Goal: Task Accomplishment & Management: Use online tool/utility

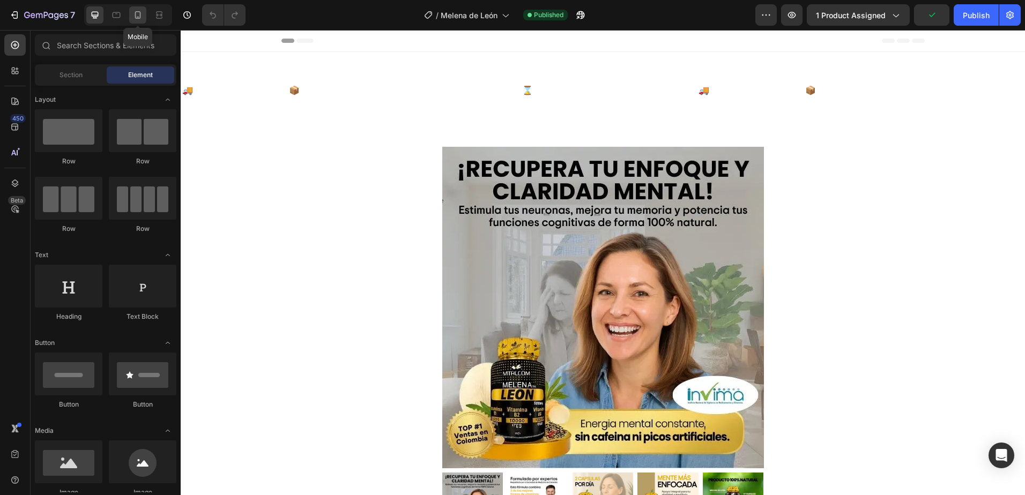
click at [140, 14] on icon at bounding box center [138, 15] width 6 height 8
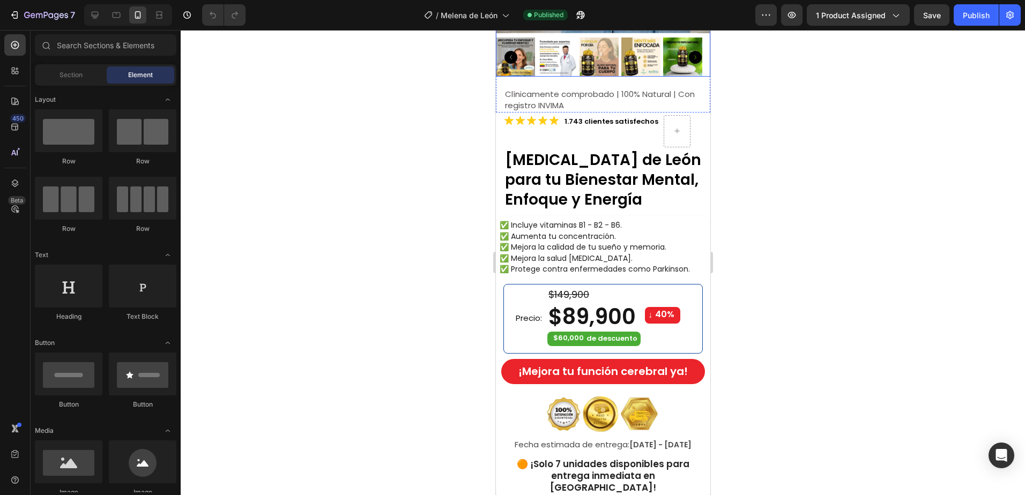
scroll to position [268, 0]
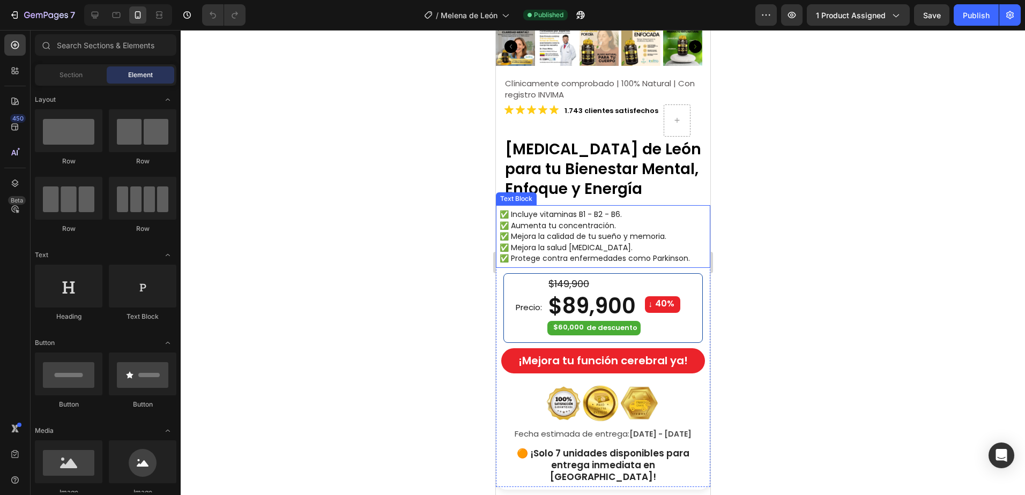
click at [549, 233] on span "✅ Mejora la calidad de tu sueño y memoria." at bounding box center [582, 236] width 167 height 11
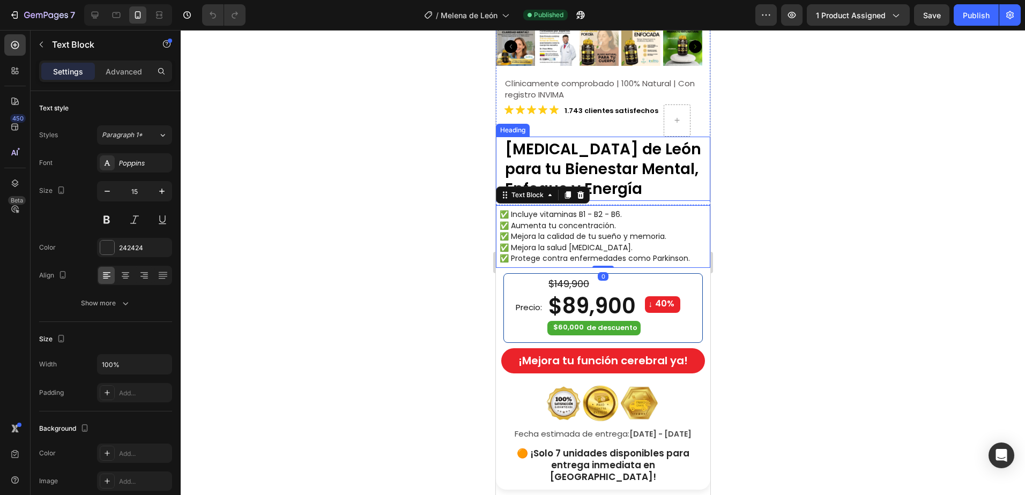
click at [600, 169] on h2 "[MEDICAL_DATA] de León para tu Bienestar Mental, Enfoque y Energía" at bounding box center [606, 168] width 206 height 62
click at [570, 244] on span "✅ Mejora la salud gastrointestinal." at bounding box center [565, 247] width 133 height 11
click at [630, 244] on span "✅ Mejora la salud gastrointestinal." at bounding box center [565, 247] width 133 height 11
click at [684, 253] on span "✅ Protege contra enfermedades como Parkinson." at bounding box center [594, 258] width 190 height 11
click at [692, 253] on p "✅ Protege contra enfermedades como Parkinson." at bounding box center [604, 258] width 210 height 11
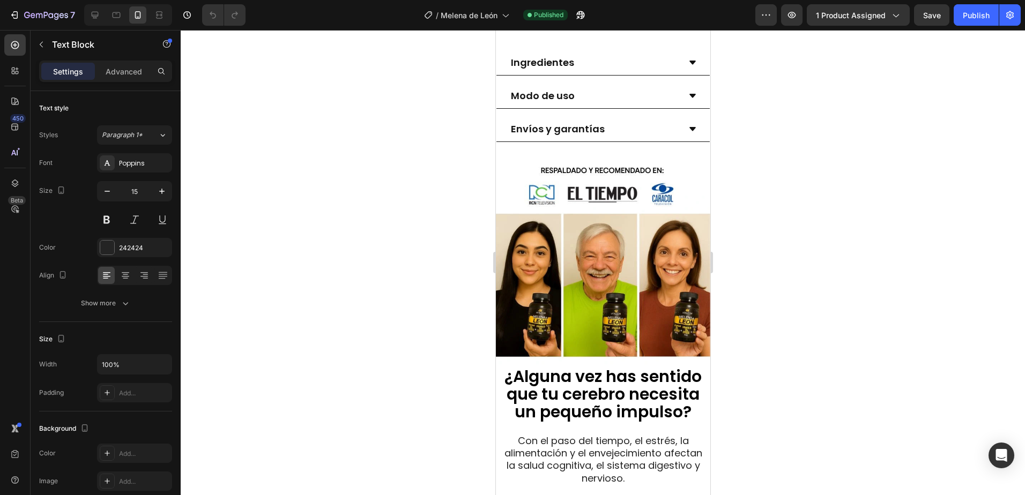
scroll to position [857, 0]
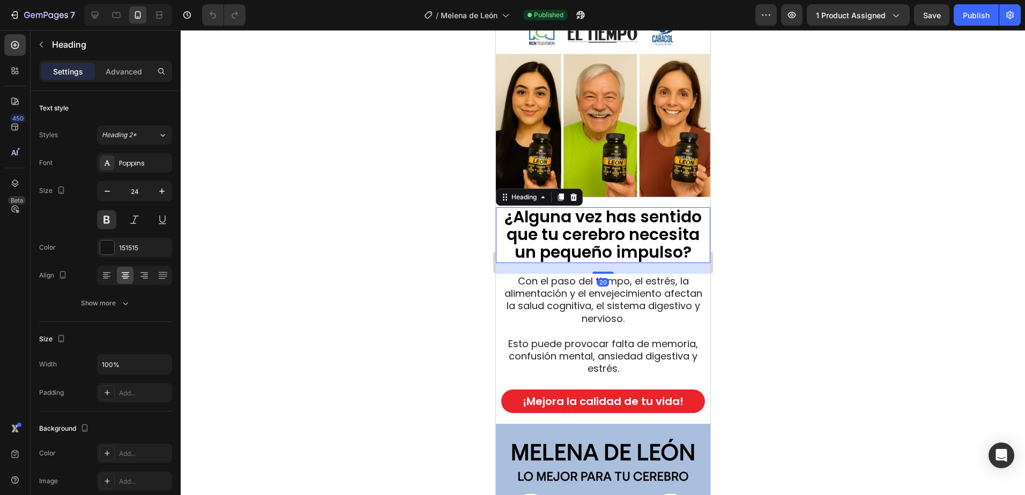
click at [657, 224] on span "¿Alguna vez has sentido que tu cerebro necesita un pequeño impulso?" at bounding box center [602, 234] width 197 height 58
click at [561, 193] on icon at bounding box center [560, 197] width 6 height 8
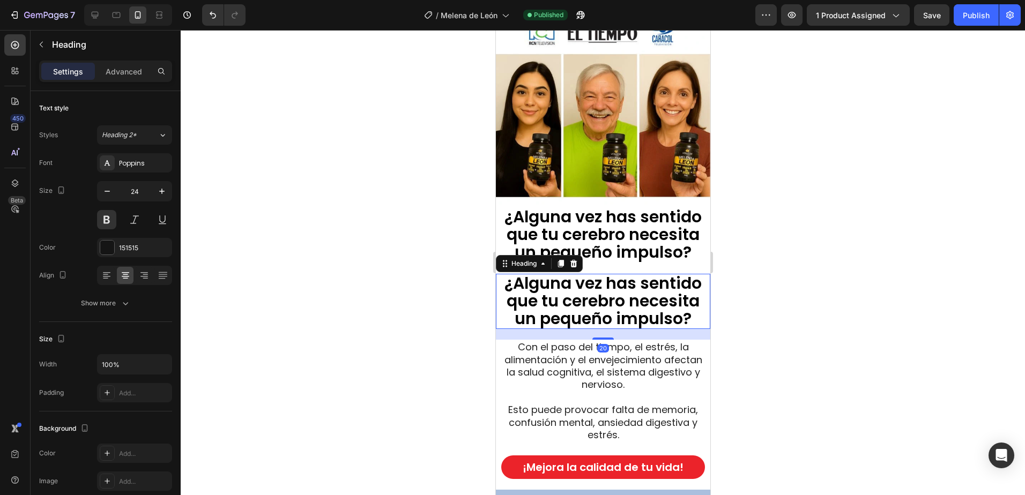
drag, startPoint x: 565, startPoint y: 285, endPoint x: 591, endPoint y: 293, distance: 27.0
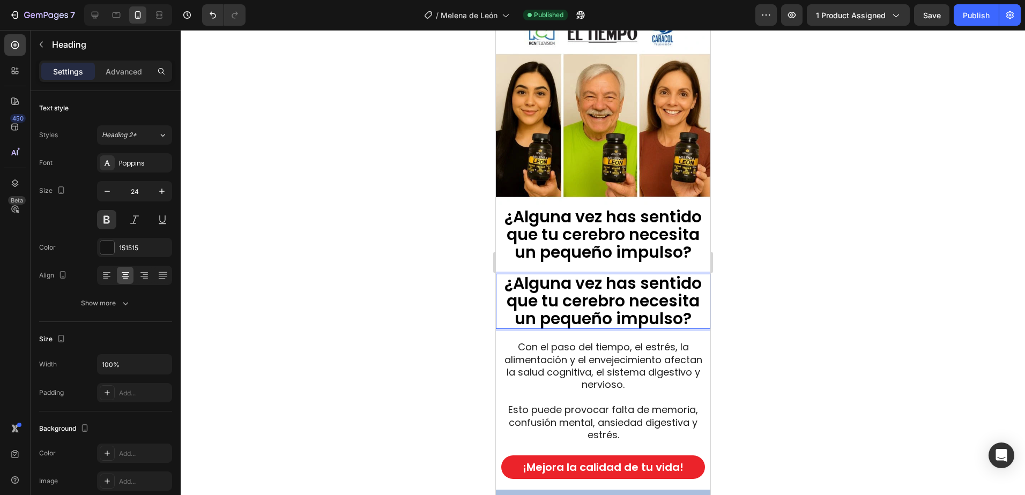
drag, startPoint x: 618, startPoint y: 304, endPoint x: 655, endPoint y: 308, distance: 37.8
click at [618, 304] on span "¿Alguna vez has sentido que tu cerebro necesita un pequeño impulso?" at bounding box center [602, 301] width 197 height 58
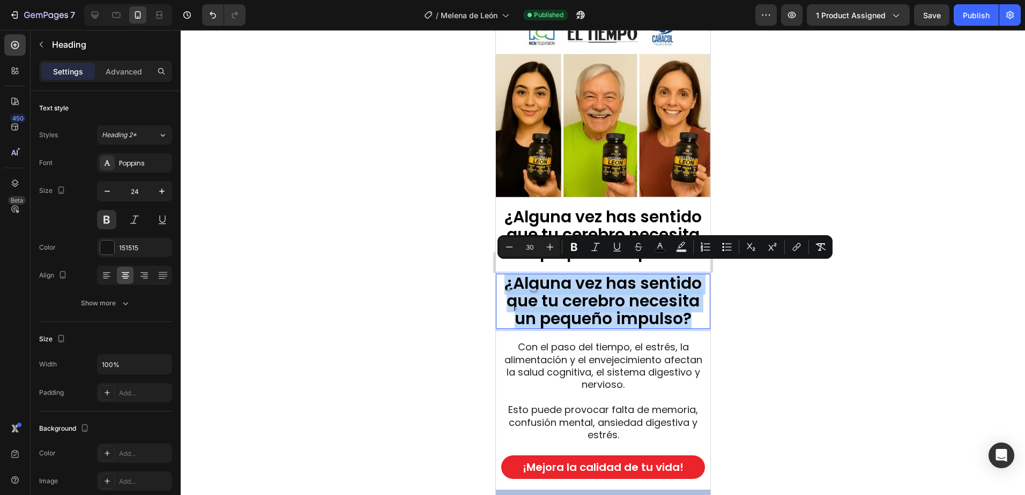
drag, startPoint x: 676, startPoint y: 313, endPoint x: 499, endPoint y: 274, distance: 181.5
click at [499, 275] on p "¿Alguna vez has sentido que tu cerebro necesita un pequeño impulso?" at bounding box center [602, 302] width 207 height 54
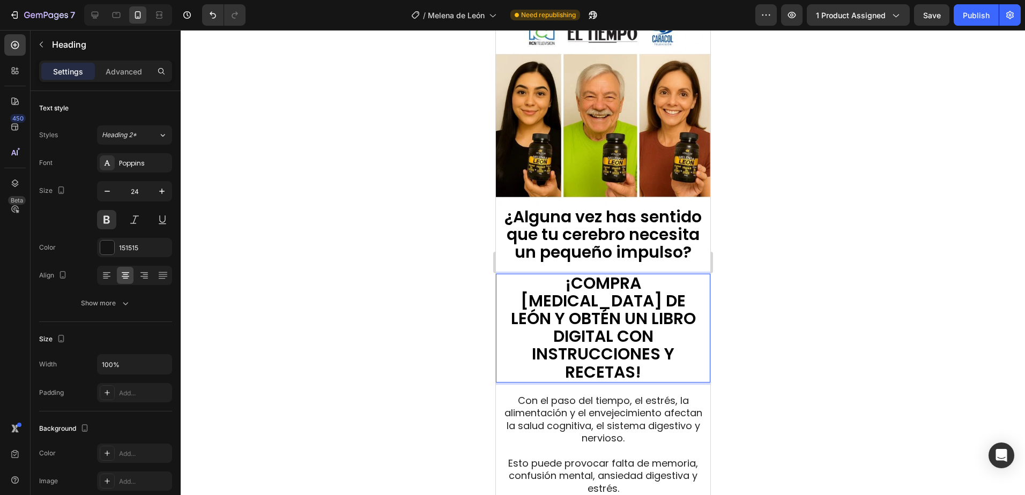
click at [823, 262] on div at bounding box center [603, 262] width 844 height 465
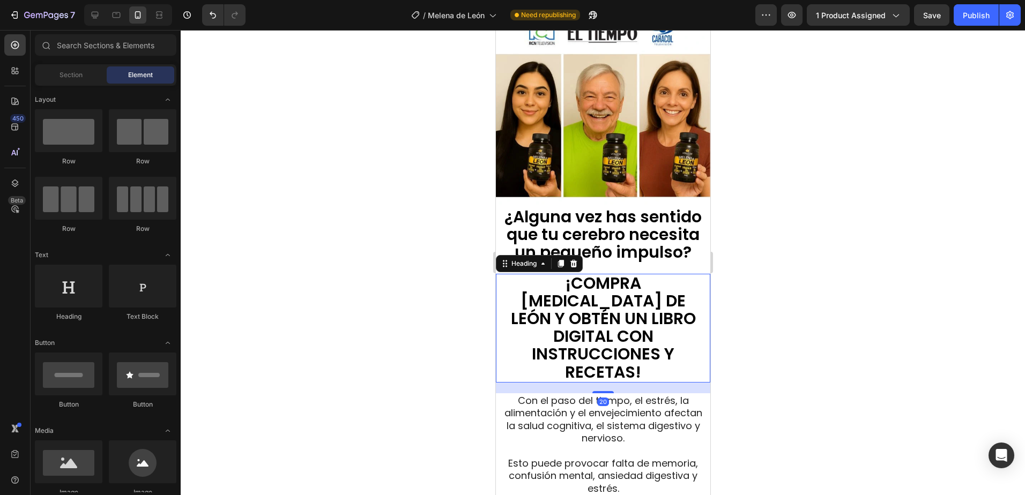
click at [648, 346] on p "⁠⁠⁠⁠⁠⁠⁠ ¡COMPRA MELENA DE LEÓN Y OBTÉN UN LIBRO DIGITAL CON INSTRUCCIONES Y REC…" at bounding box center [602, 328] width 207 height 107
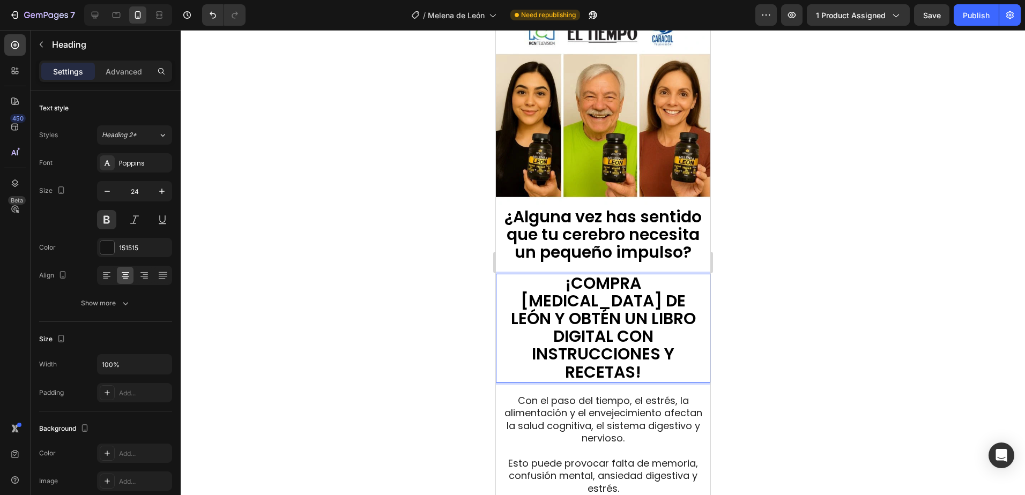
click at [773, 348] on div at bounding box center [603, 262] width 844 height 465
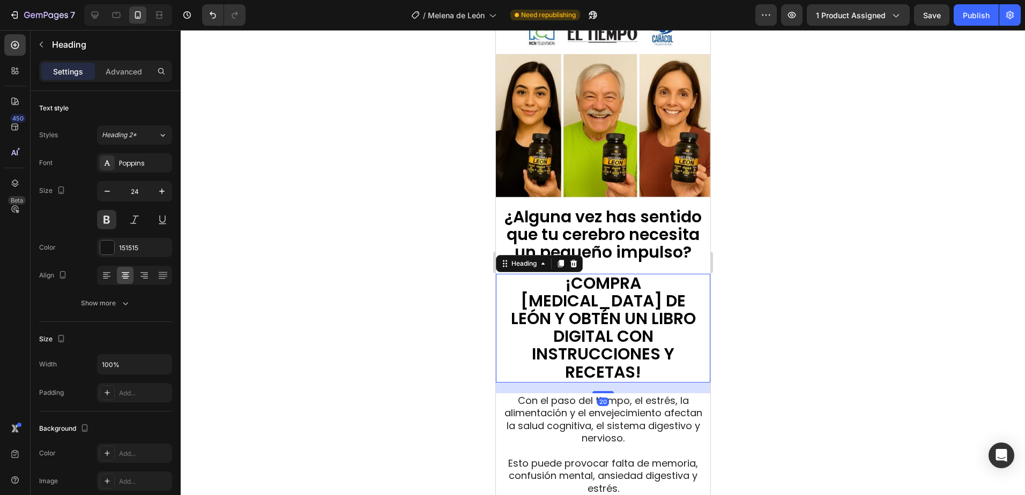
click at [675, 305] on p "⁠⁠⁠⁠⁠⁠⁠ ¡COMPRA MELENA DE LEÓN Y OBTÉN UN LIBRO DIGITAL CON INSTRUCCIONES Y REC…" at bounding box center [602, 328] width 207 height 107
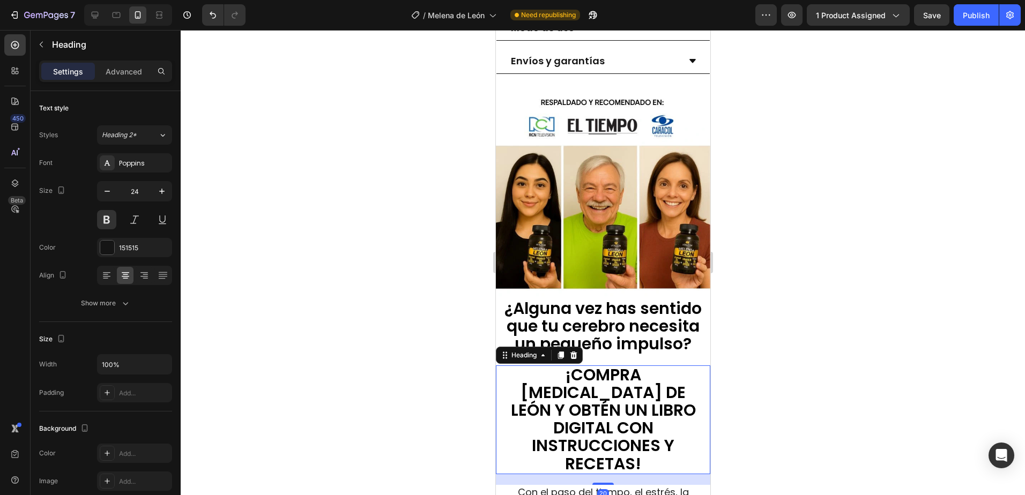
scroll to position [750, 0]
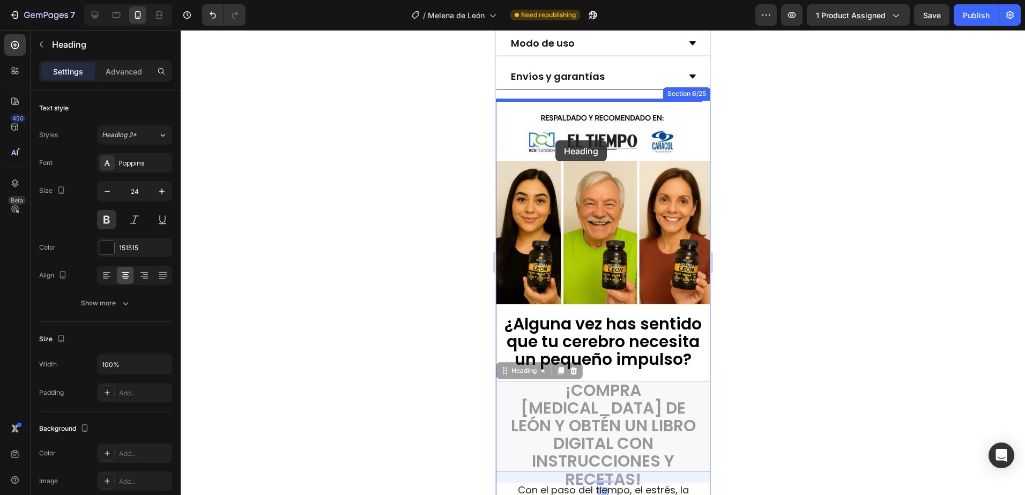
drag, startPoint x: 514, startPoint y: 363, endPoint x: 555, endPoint y: 140, distance: 226.5
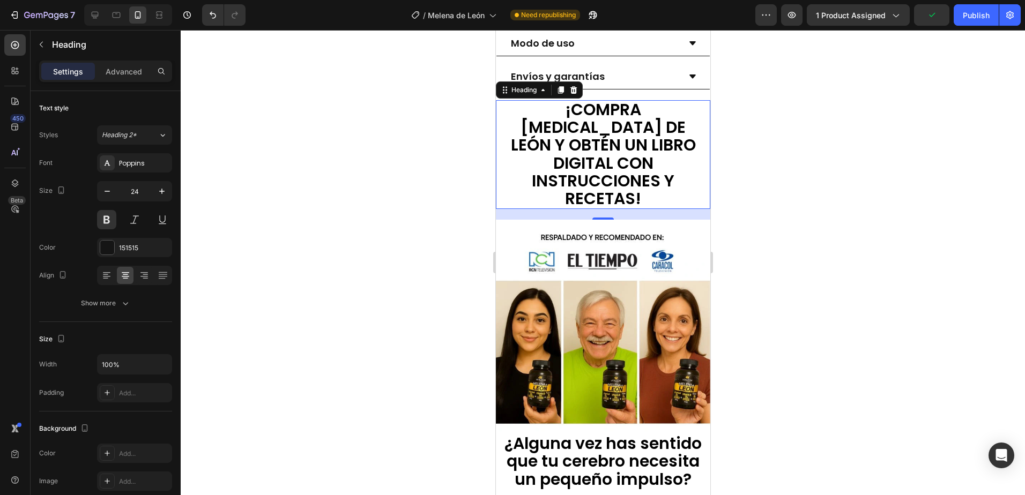
click at [791, 195] on div at bounding box center [603, 262] width 844 height 465
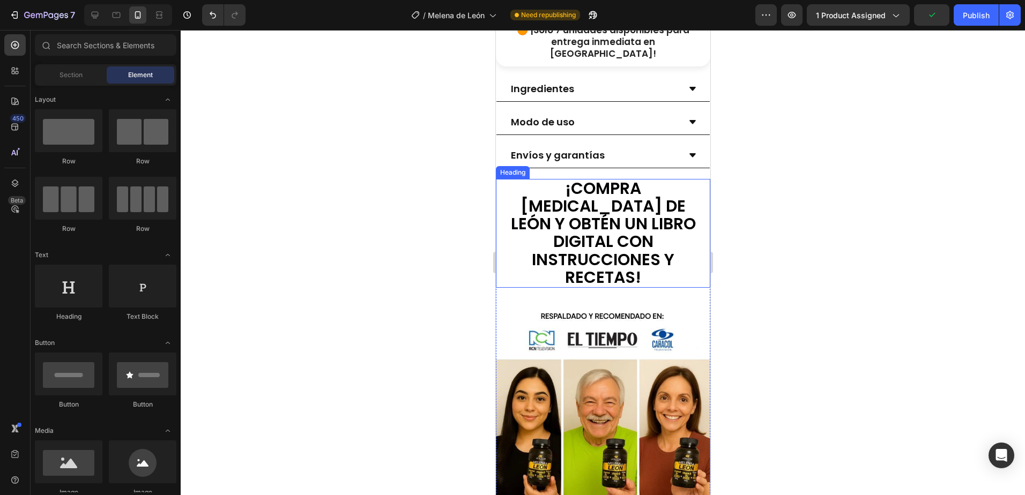
scroll to position [536, 0]
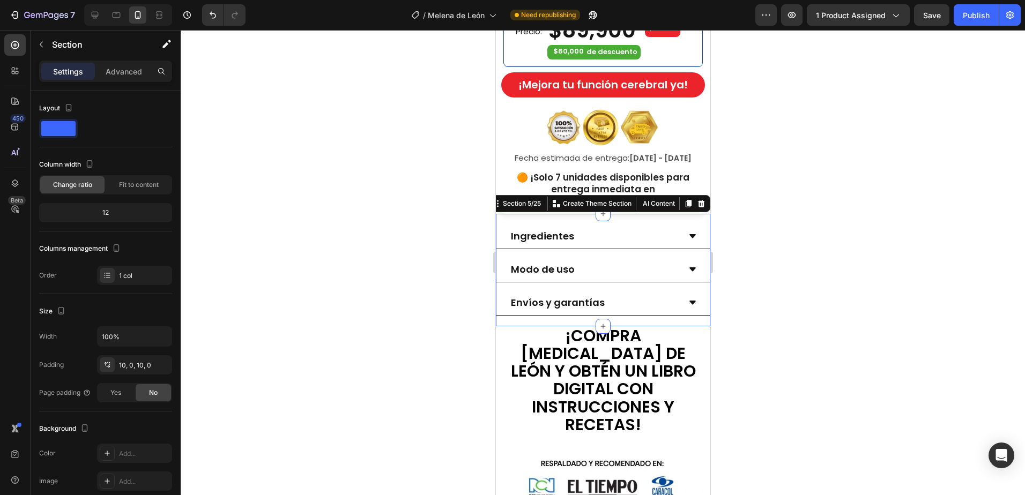
click at [696, 310] on div "Ingredientes Modo de uso Envíos y garantías Accordion Section 5/25 Create Theme…" at bounding box center [602, 270] width 214 height 113
click at [779, 329] on div at bounding box center [603, 262] width 844 height 465
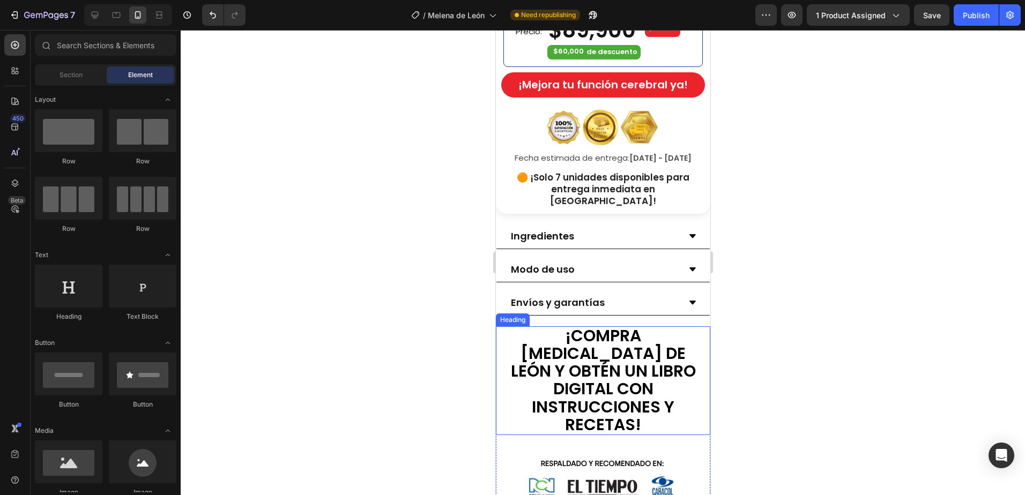
click at [499, 341] on p "⁠⁠⁠⁠⁠⁠⁠ ¡COMPRA MELENA DE LEÓN Y OBTÉN UN LIBRO DIGITAL CON INSTRUCCIONES Y REC…" at bounding box center [602, 380] width 207 height 107
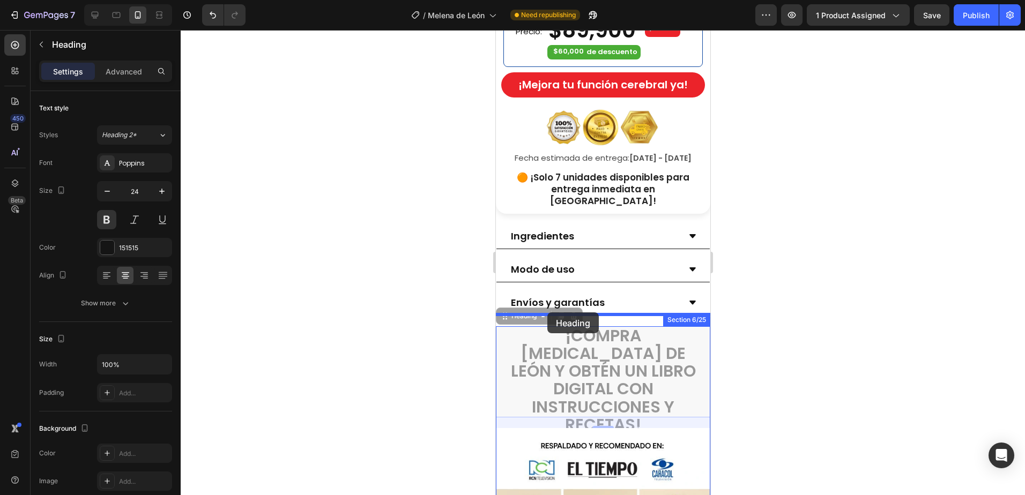
drag, startPoint x: 510, startPoint y: 308, endPoint x: 547, endPoint y: 312, distance: 37.2
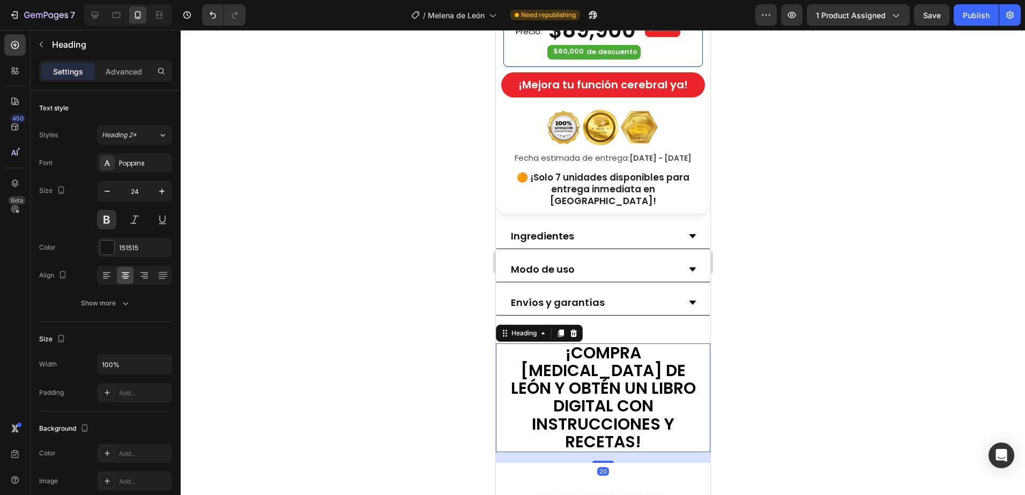
click at [757, 370] on div at bounding box center [603, 262] width 844 height 465
click at [497, 344] on div "¡COMPRA MELENA DE LEÓN Y OBTÉN UN LIBRO DIGITAL CON INSTRUCCIONES Y RECETAS! He…" at bounding box center [602, 398] width 214 height 109
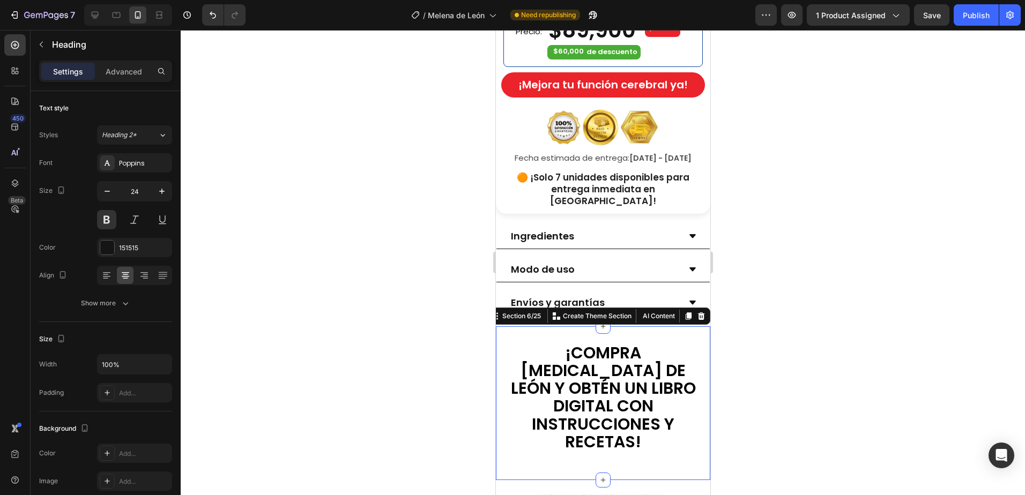
click at [600, 326] on div "¡COMPRA MELENA DE LEÓN Y OBTÉN UN LIBRO DIGITAL CON INSTRUCCIONES Y RECETAS! He…" at bounding box center [602, 403] width 214 height 154
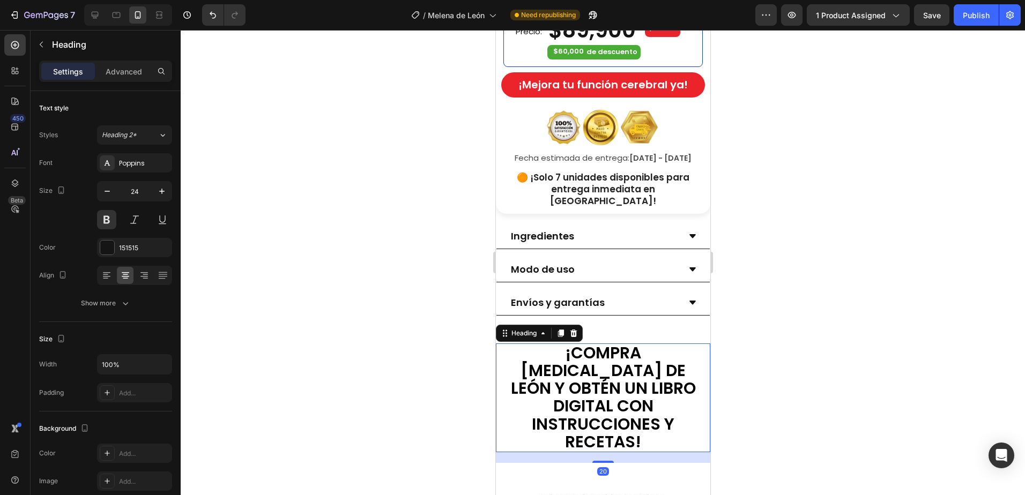
click at [615, 386] on span "¡COMPRA MELENA DE LEÓN Y OBTÉN UN LIBRO DIGITAL CON INSTRUCCIONES Y RECETAS!" at bounding box center [602, 397] width 185 height 112
click at [638, 413] on p "¡COMPRA MELENA DE LEÓN Y OBTÉN UN LIBRO DIGITAL CON INSTRUCCIONES Y RECETAS!" at bounding box center [602, 398] width 207 height 107
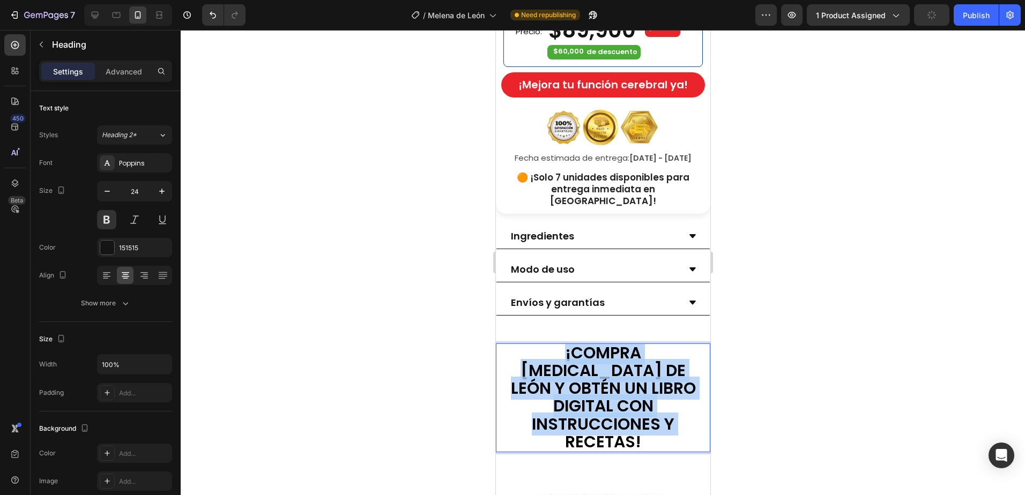
drag, startPoint x: 639, startPoint y: 412, endPoint x: 513, endPoint y: 340, distance: 145.0
click at [513, 345] on p "¡COMPRA MELENA DE LEÓN Y OBTÉN UN LIBRO DIGITAL CON INSTRUCCIONES Y RECETAS!" at bounding box center [602, 398] width 207 height 107
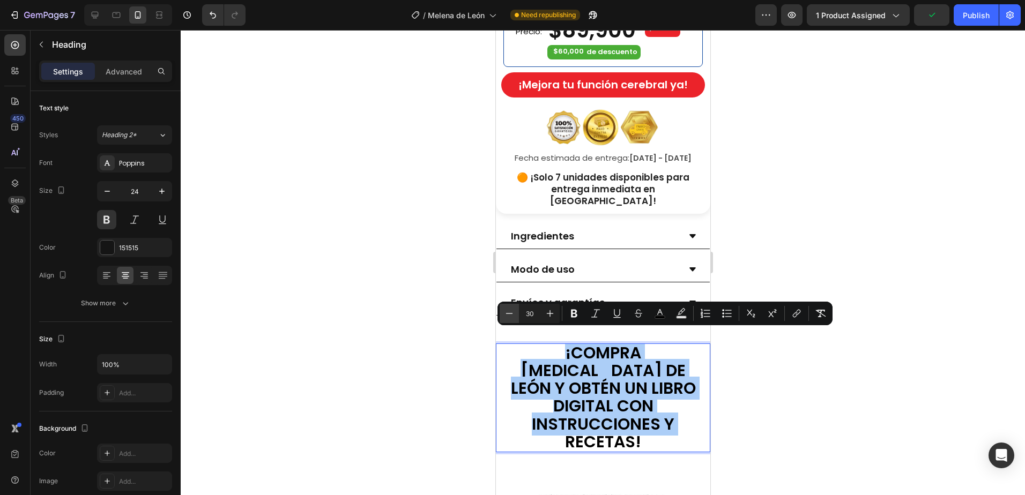
click at [512, 312] on icon "Editor contextual toolbar" at bounding box center [509, 313] width 11 height 11
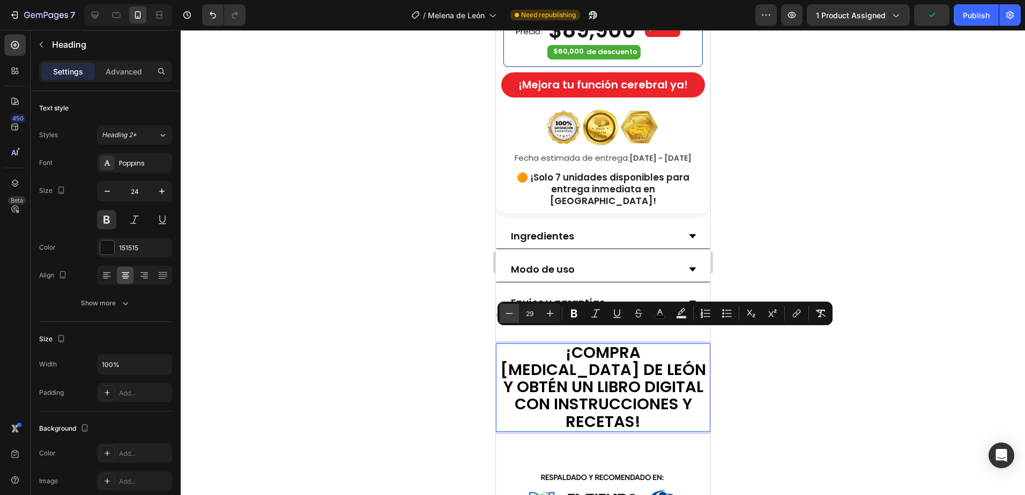
click at [512, 312] on icon "Editor contextual toolbar" at bounding box center [509, 313] width 11 height 11
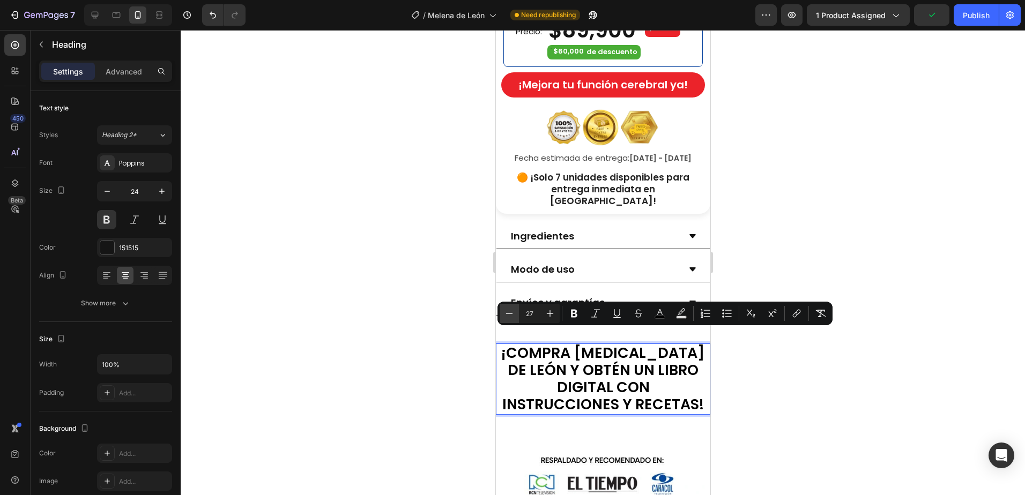
click at [512, 312] on icon "Editor contextual toolbar" at bounding box center [509, 313] width 11 height 11
type input "26"
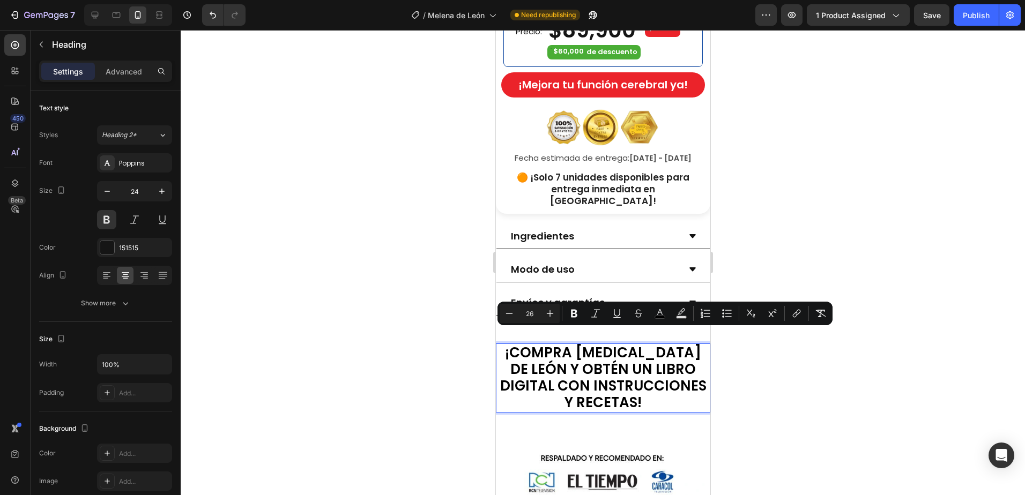
click at [765, 387] on div at bounding box center [603, 262] width 844 height 465
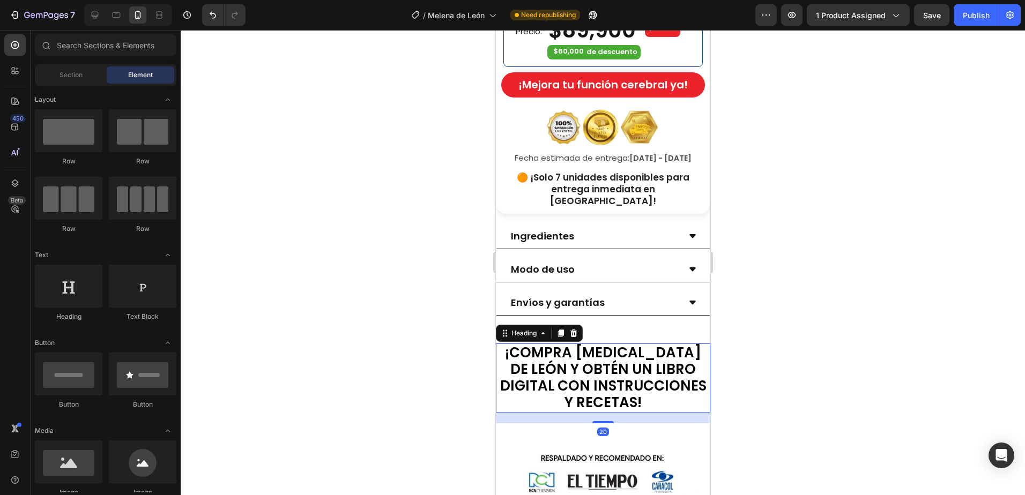
click at [608, 364] on span "¡COMPRA MELENA DE LEÓN Y OBTÉN UN LIBRO DIGITAL CON INSTRUCCIONES Y RECETAS!" at bounding box center [602, 378] width 206 height 70
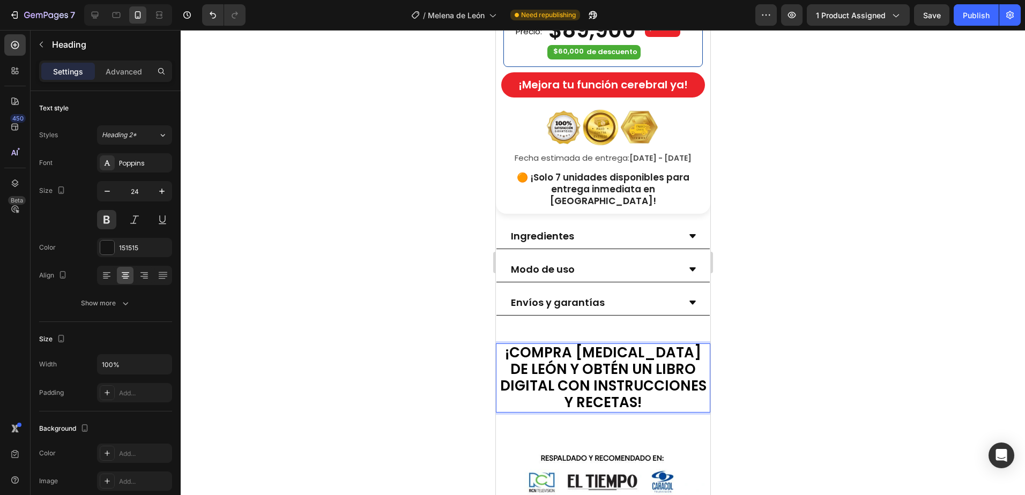
click at [655, 396] on p "¡COMPRA MELENA DE LEÓN Y OBTÉN UN LIBRO DIGITAL CON INSTRUCCIONES Y RECETAS!" at bounding box center [602, 378] width 207 height 67
click at [630, 352] on span "¡COMPRA MELENA DE LEÓN Y OBTÉN UN LIBRO DIGITAL CON INSTRUCCIONES Y RECETAS!" at bounding box center [602, 378] width 206 height 70
click at [637, 390] on p "¡COMPRA MELENA DE LEÓN Y OBTÉN UN LIBRO DIGITAL CON INSTRUCCIONES Y RECETAS!" at bounding box center [602, 378] width 207 height 67
click at [629, 375] on span "¡COMPRA MELENA DE LEÓN Y OBTÉN UN LIBRO DIGITAL CON INSTRUCCIONES Y RECETAS!" at bounding box center [602, 378] width 206 height 70
click at [650, 375] on span "¡COMPRA MELENA DE LEÓN Y OBTÉN UN LIBRO DIGITAL CON INSTRUCCIONES Y RECETAS!" at bounding box center [602, 378] width 206 height 70
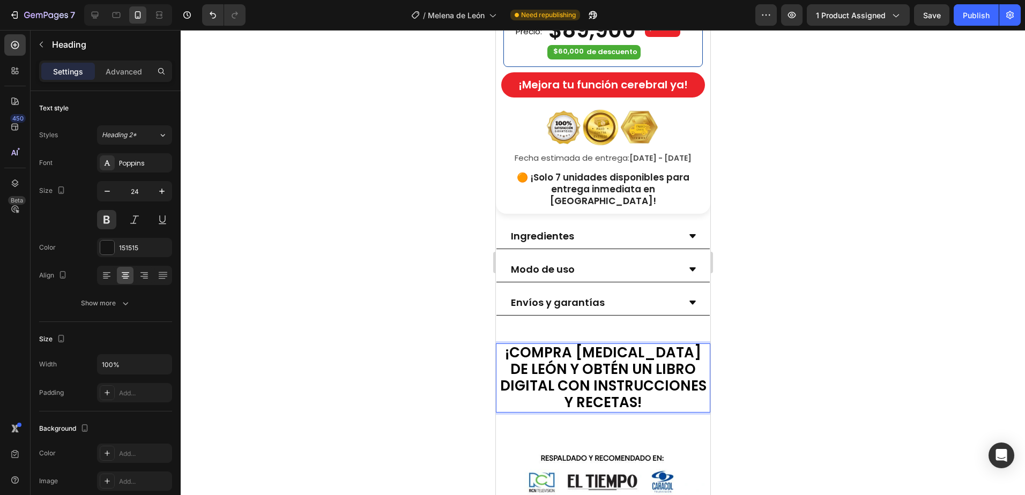
click at [666, 377] on span "¡COMPRA MELENA DE LEÓN Y OBTÉN UN LIBRO DIGITAL CON INSTRUCCIONES Y RECETAS!" at bounding box center [602, 378] width 206 height 70
click at [788, 377] on div at bounding box center [603, 262] width 844 height 465
click at [613, 364] on span "¡COMPRA MELENA DE LEÓN Y OBTÉN UN LIBRO DIGITAL CON INSTRUCCIONES Y RECETAS!" at bounding box center [602, 378] width 206 height 70
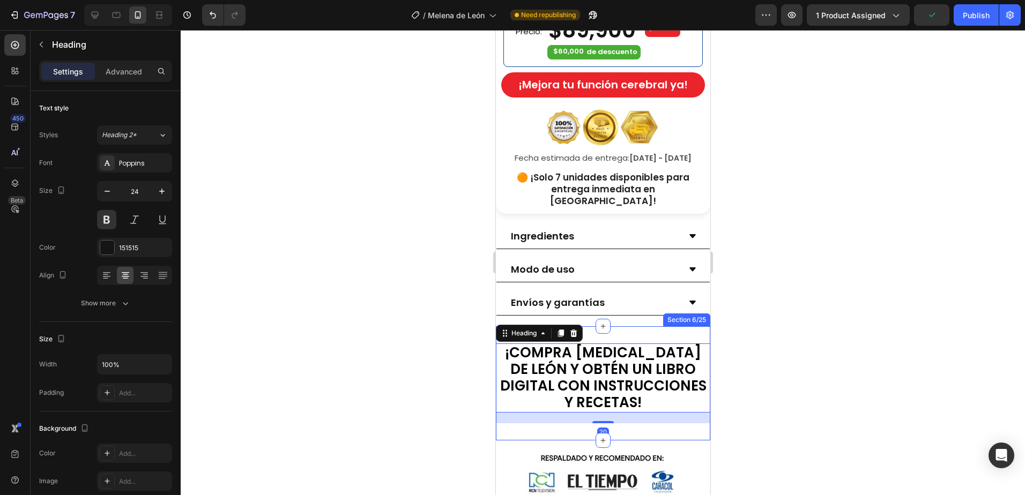
click at [640, 326] on div "⁠⁠⁠⁠⁠⁠⁠ ¡COMPRA MELENA DE LEÓN Y OBTÉN UN LIBRO DIGITAL CON INSTRUCCIONES Y REC…" at bounding box center [602, 383] width 214 height 114
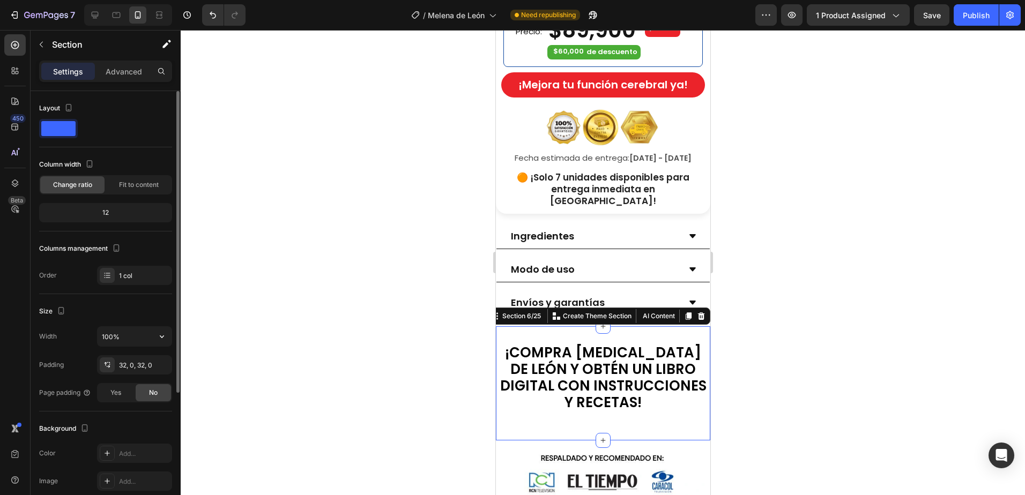
scroll to position [191, 0]
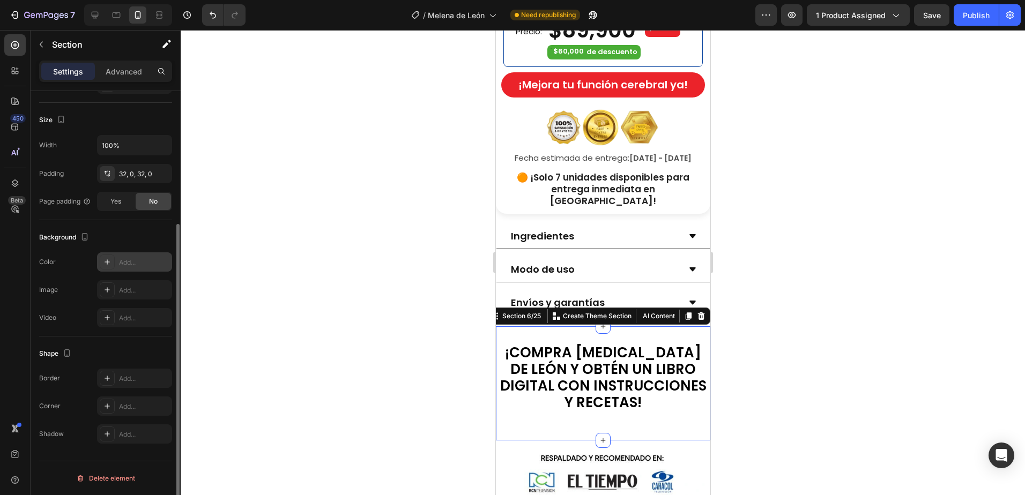
click at [102, 265] on div at bounding box center [107, 262] width 15 height 15
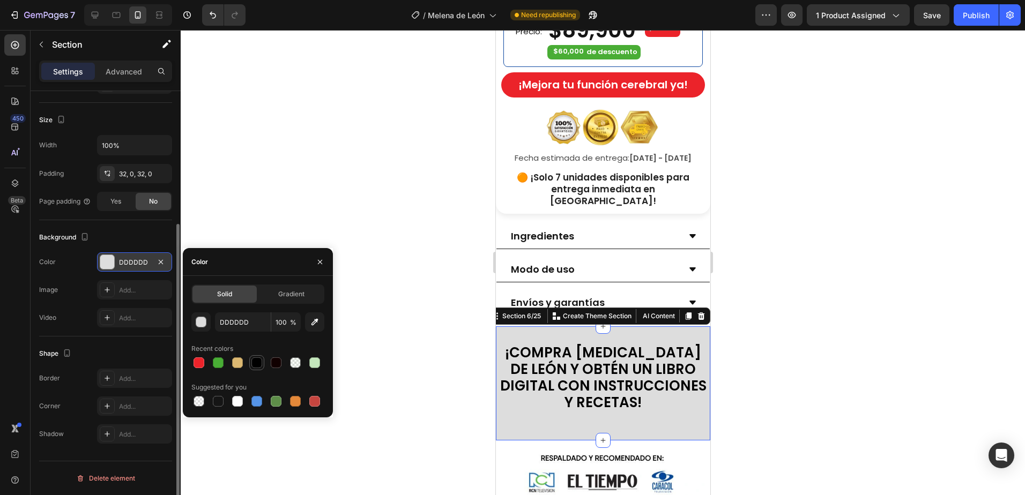
click at [254, 362] on div at bounding box center [256, 362] width 11 height 11
type input "000000"
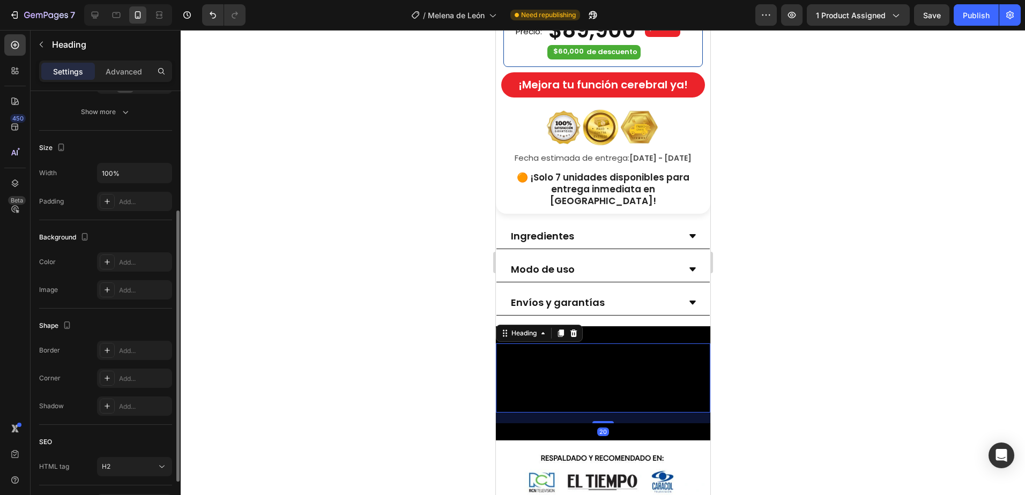
click at [630, 388] on span "¡COMPRA MELENA DE LEÓN Y OBTÉN UN LIBRO DIGITAL CON INSTRUCCIONES Y RECETAS!" at bounding box center [602, 378] width 206 height 70
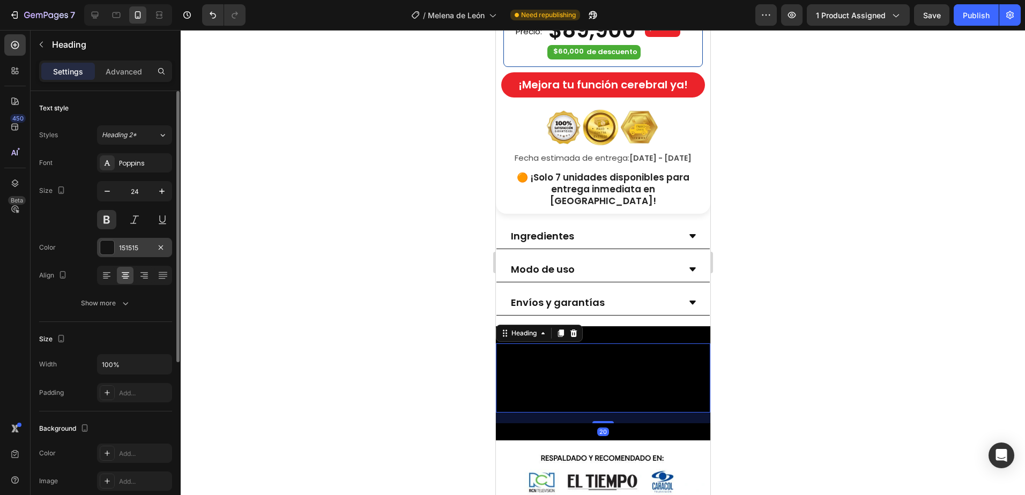
click at [128, 248] on div "151515" at bounding box center [134, 248] width 31 height 10
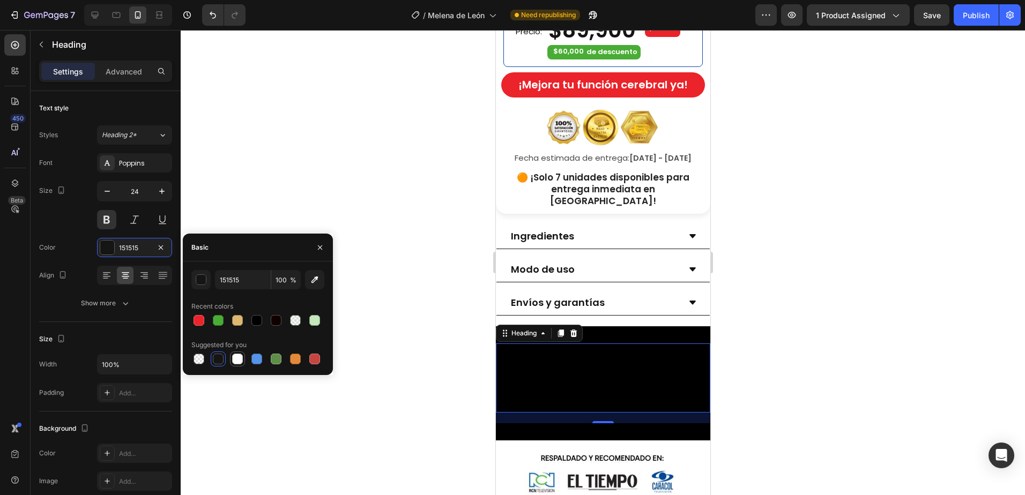
click at [236, 359] on div at bounding box center [237, 359] width 11 height 11
type input "FFFFFF"
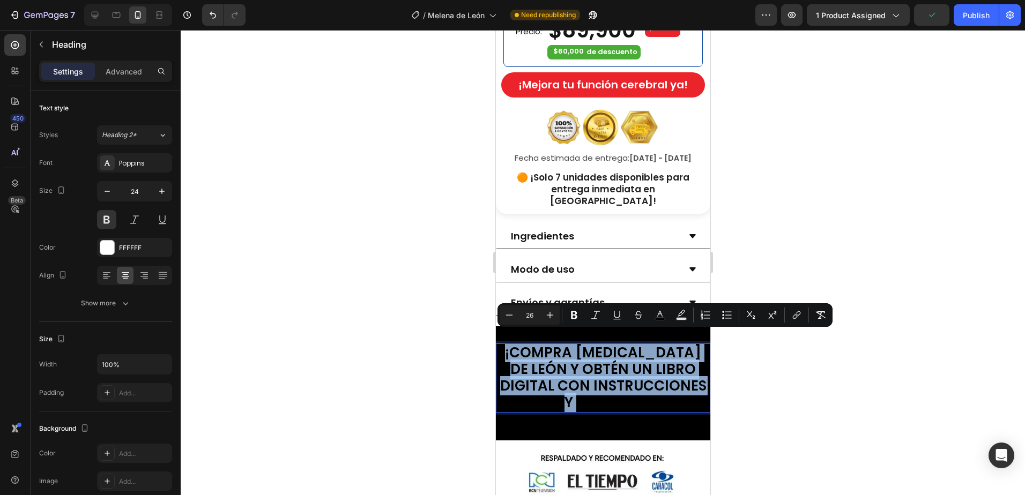
drag, startPoint x: 658, startPoint y: 386, endPoint x: 469, endPoint y: 314, distance: 202.2
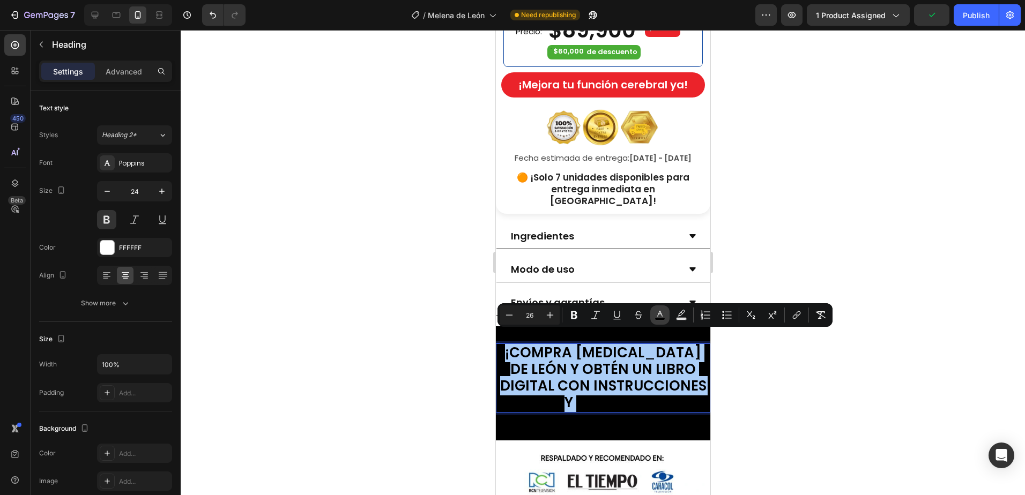
click at [659, 314] on icon "Editor contextual toolbar" at bounding box center [659, 315] width 11 height 11
type input "000000"
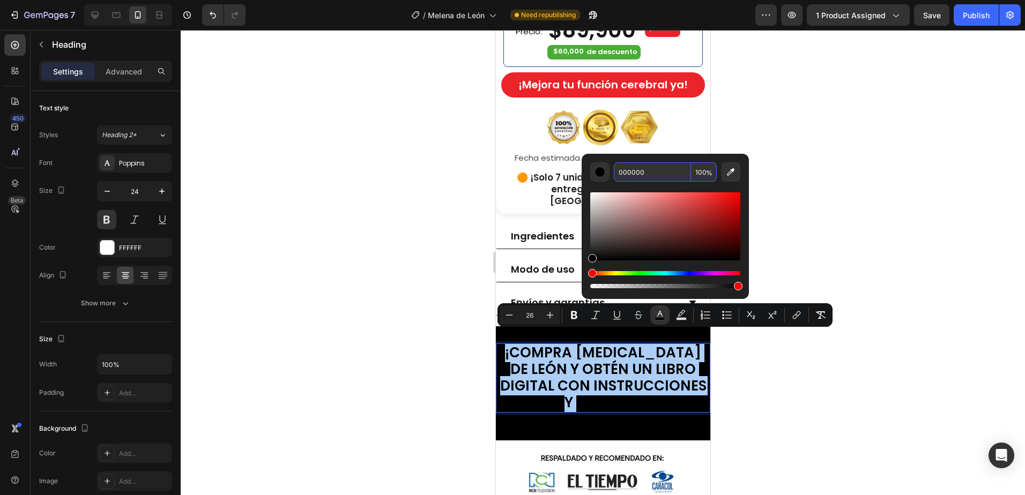
click at [652, 172] on input "000000" at bounding box center [652, 171] width 77 height 19
type input "FFFFFF"
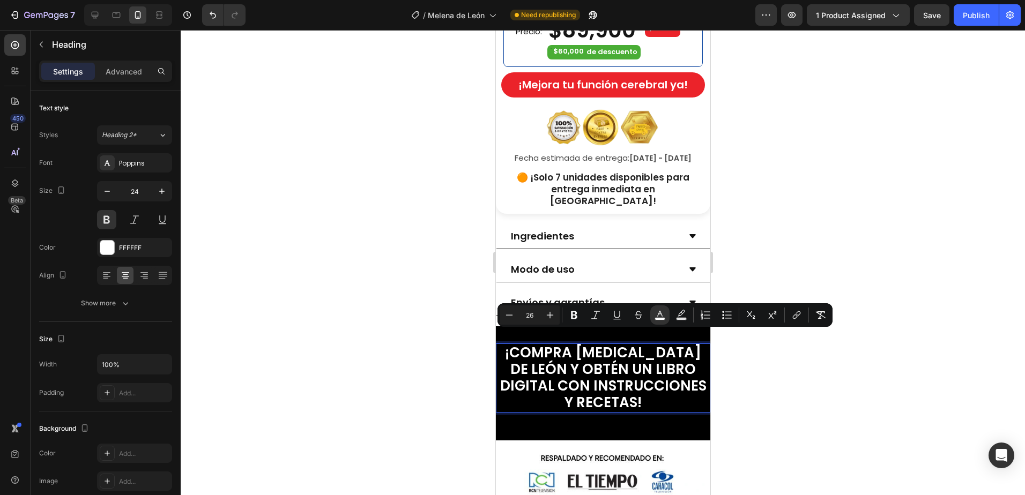
click at [749, 360] on div at bounding box center [603, 262] width 844 height 465
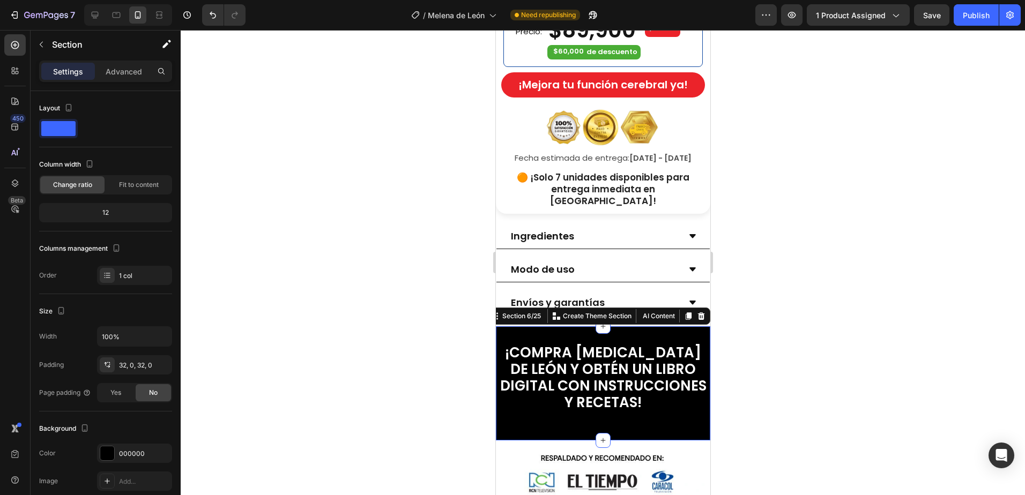
click at [649, 411] on div "⁠⁠⁠⁠⁠⁠⁠ ¡COMPRA MELENA DE LEÓN Y OBTÉN UN LIBRO DIGITAL CON INSTRUCCIONES Y REC…" at bounding box center [602, 384] width 214 height 80
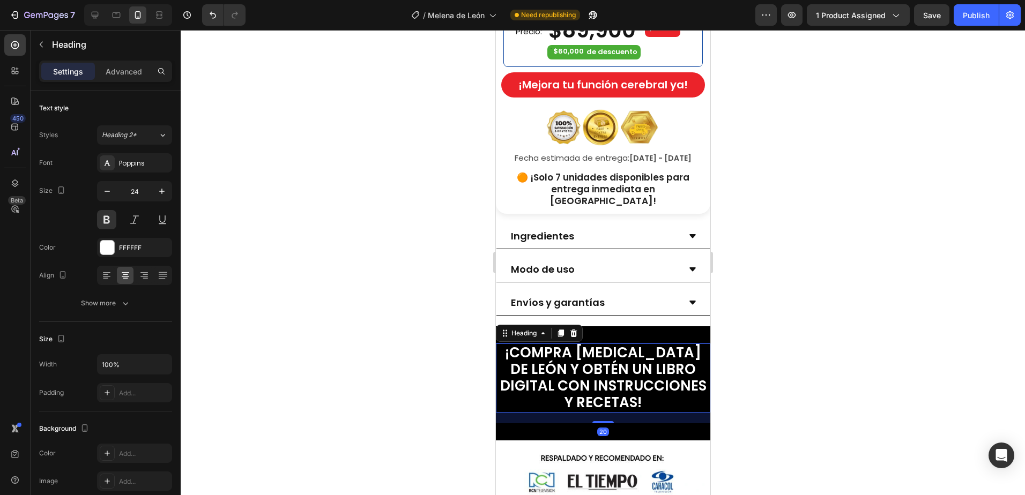
click at [608, 355] on span "¡COMPRA MELENA DE LEÓN Y OBTÉN UN LIBRO DIGITAL CON INSTRUCCIONES Y RECETAS!" at bounding box center [602, 378] width 206 height 70
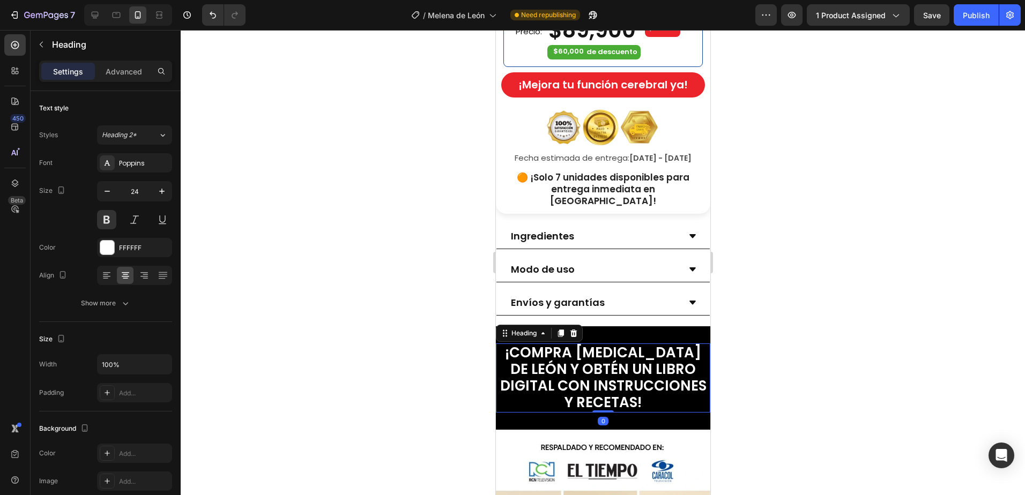
drag, startPoint x: 602, startPoint y: 409, endPoint x: 607, endPoint y: 392, distance: 17.7
click at [607, 392] on div "⁠⁠⁠⁠⁠⁠⁠ ¡COMPRA MELENA DE LEÓN Y OBTÉN UN LIBRO DIGITAL CON INSTRUCCIONES Y REC…" at bounding box center [602, 378] width 214 height 69
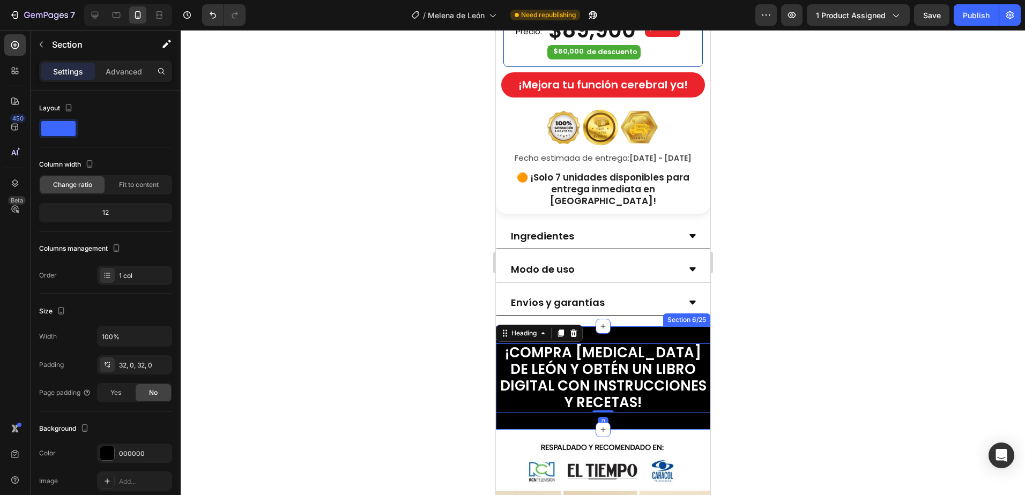
click at [607, 326] on div "⁠⁠⁠⁠⁠⁠⁠ ¡COMPRA MELENA DE LEÓN Y OBTÉN UN LIBRO DIGITAL CON INSTRUCCIONES Y REC…" at bounding box center [602, 377] width 214 height 103
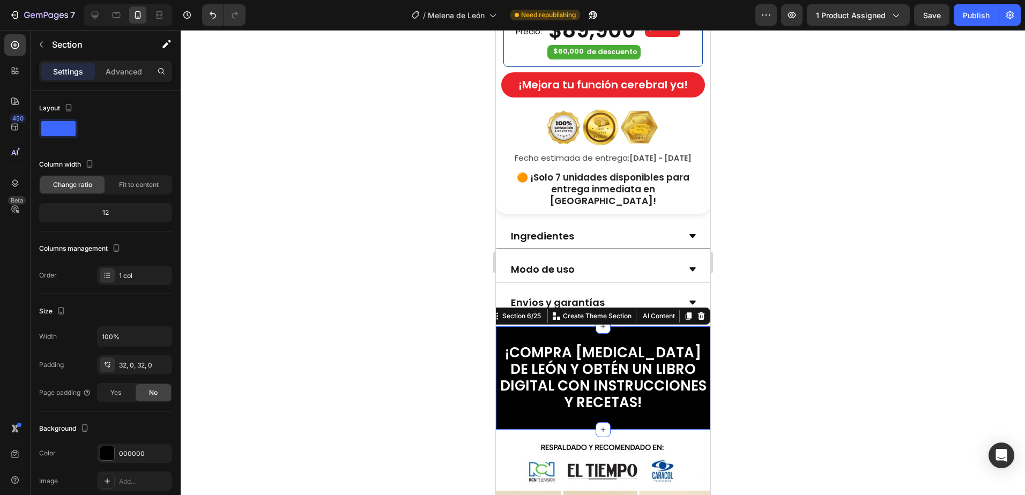
click at [869, 359] on div at bounding box center [603, 262] width 844 height 465
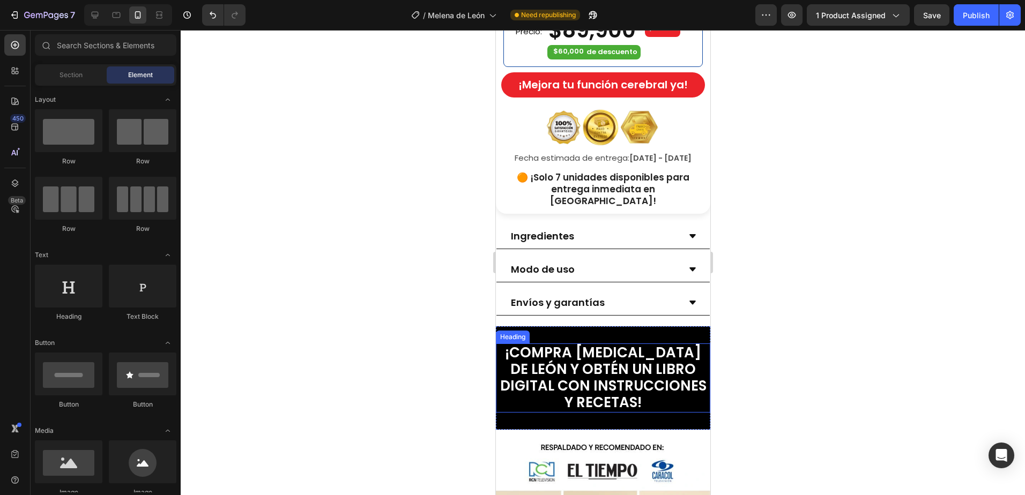
click at [617, 352] on span "¡COMPRA MELENA DE LEÓN Y OBTÉN UN LIBRO DIGITAL CON INSTRUCCIONES Y RECETAS!" at bounding box center [602, 378] width 206 height 70
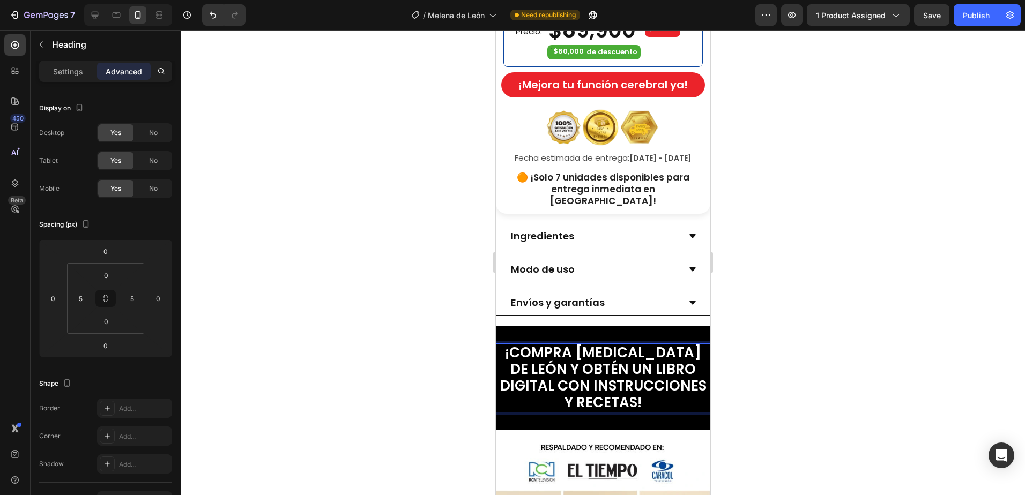
click at [658, 343] on span "¡COMPRA MELENA DE LEÓN Y OBTÉN UN LIBRO DIGITAL CON INSTRUCCIONES Y RECETAS!" at bounding box center [602, 378] width 206 height 70
click at [679, 344] on span "¡COMPRA MELENA DE LEÓN Y OBTÉN UN LIBRO DIGITAL CON INSTRUCCIONES Y RECETAS!" at bounding box center [602, 378] width 206 height 70
click at [695, 343] on span "¡COMPRA MELENA DE LEÓN Y OBTÉN UN LIBRO DIGITAL CON INSTRUCCIONES Y RECETAS!" at bounding box center [602, 378] width 206 height 70
click at [796, 328] on div at bounding box center [603, 262] width 844 height 465
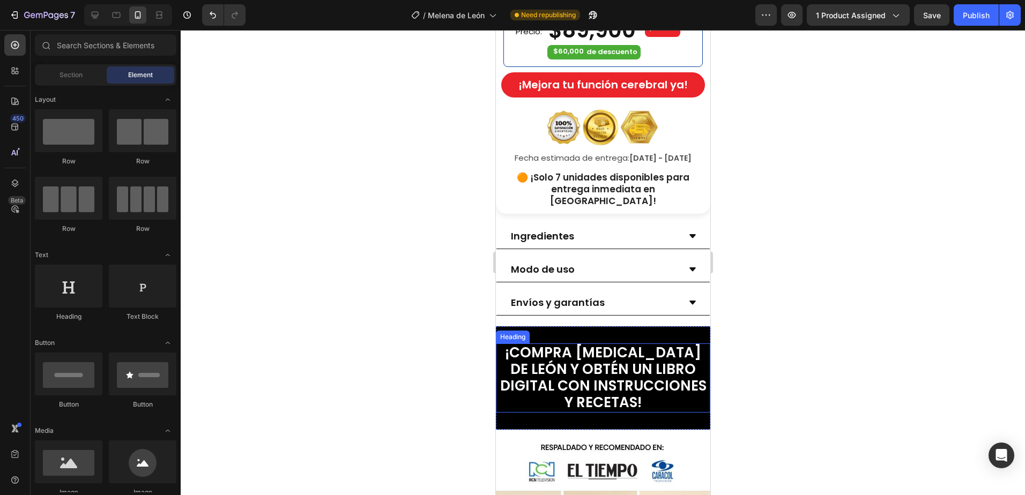
click at [596, 360] on span "¡COMPRA MELENA DE LEÓN Y OBTÉN UN LIBRO DIGITAL CON INSTRUCCIONES Y RECETAS!" at bounding box center [602, 378] width 206 height 70
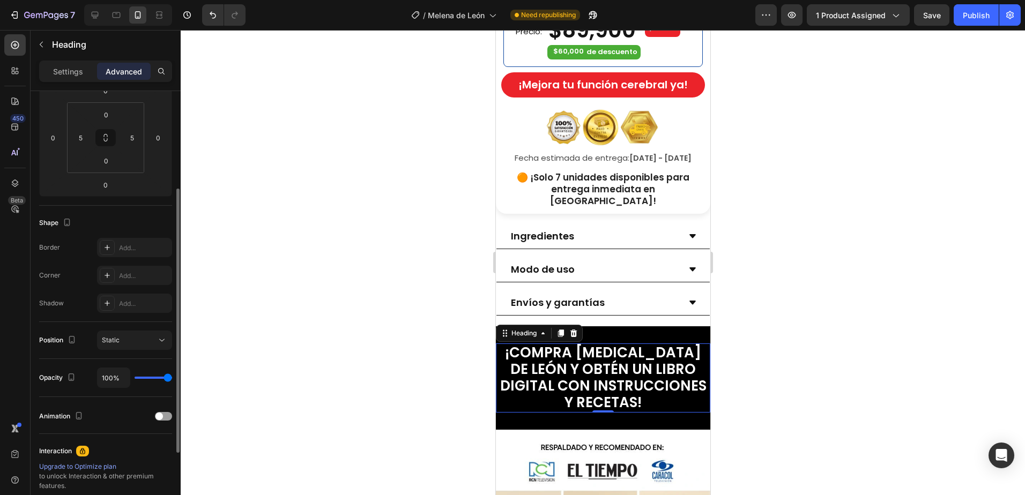
scroll to position [280, 0]
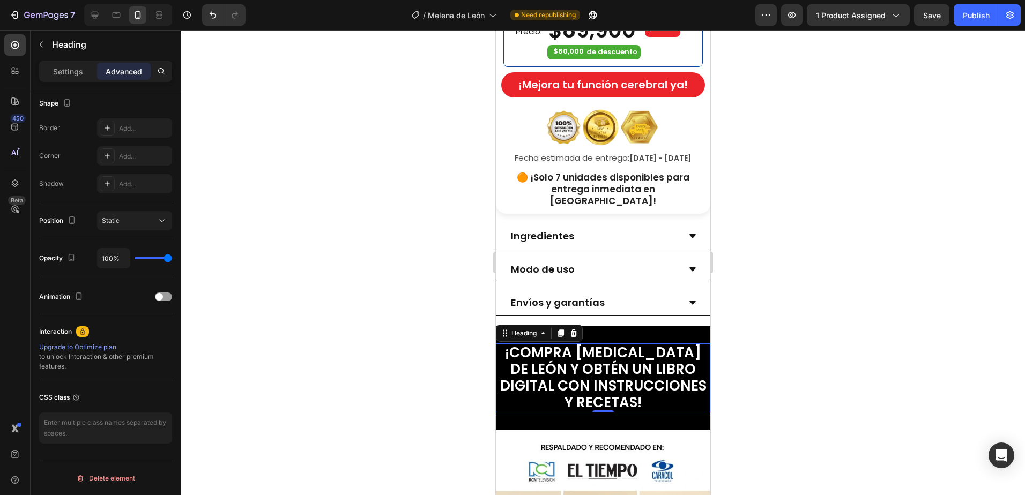
click at [821, 351] on div at bounding box center [603, 262] width 844 height 465
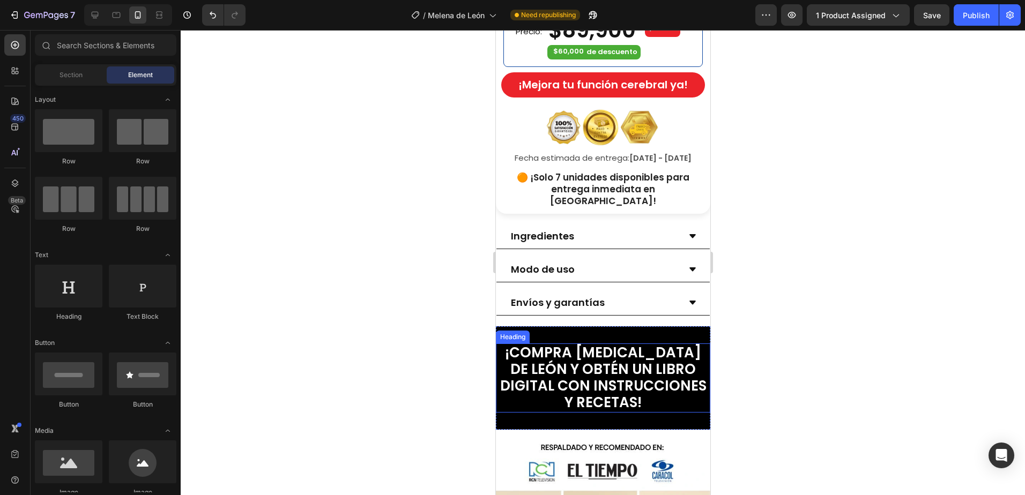
click at [648, 356] on span "¡COMPRA MELENA DE LEÓN Y OBTÉN UN LIBRO DIGITAL CON INSTRUCCIONES Y RECETAS!" at bounding box center [602, 378] width 206 height 70
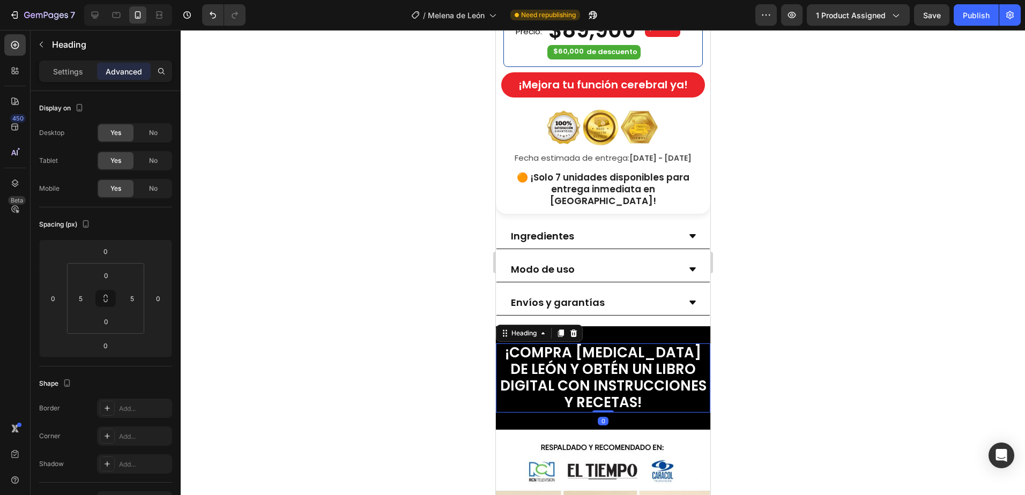
click at [782, 371] on div at bounding box center [603, 262] width 844 height 465
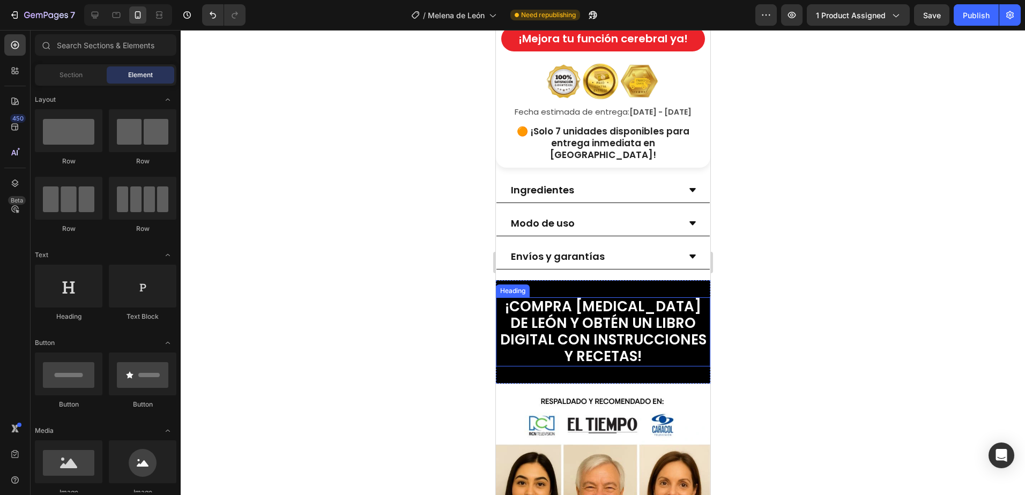
scroll to position [643, 0]
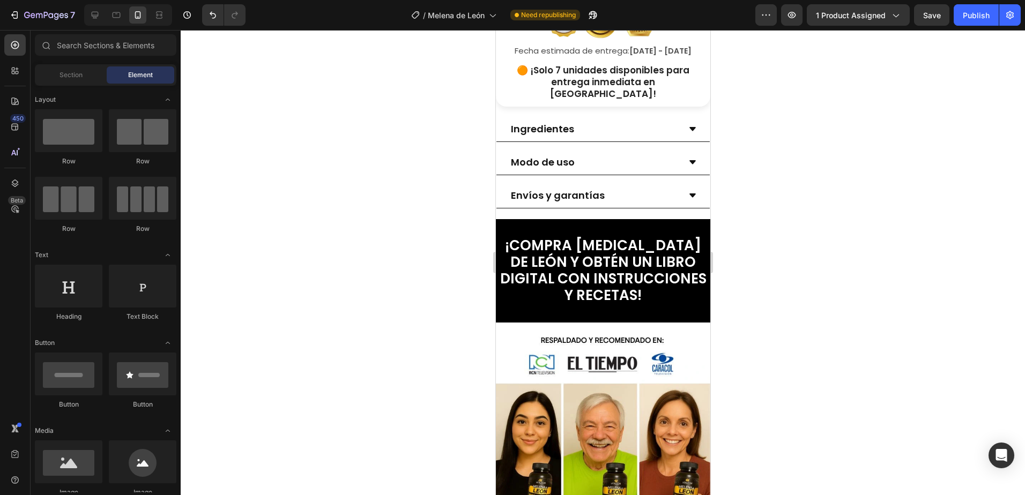
click at [793, 262] on div at bounding box center [603, 262] width 844 height 465
click at [657, 266] on span "¡COMPRA MELENA DE LEÓN Y OBTÉN UN LIBRO DIGITAL CON INSTRUCCIONES Y RECETAS!" at bounding box center [602, 271] width 206 height 70
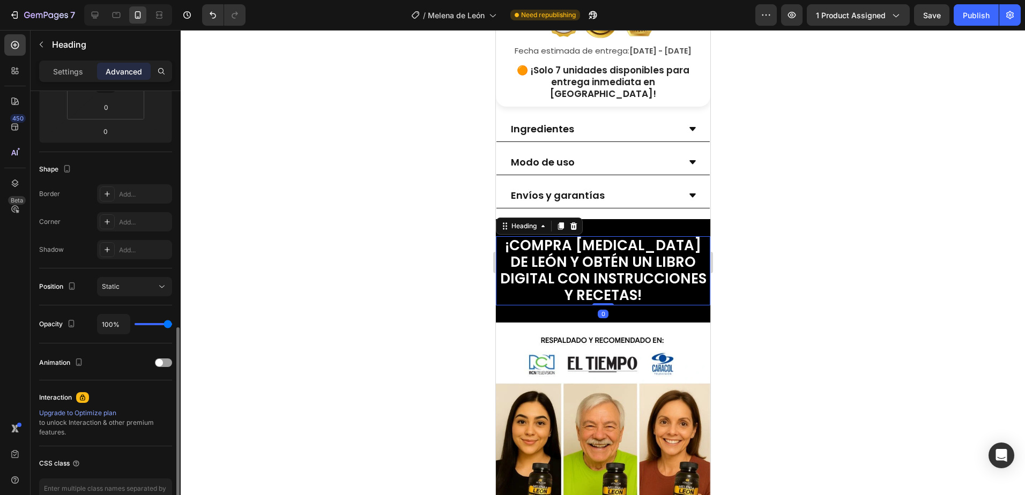
scroll to position [280, 0]
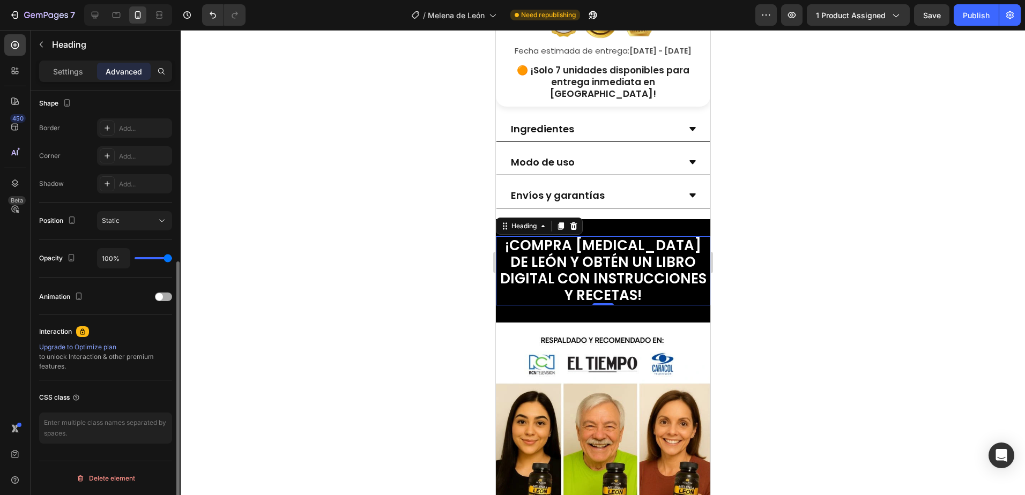
click at [162, 295] on span at bounding box center [159, 297] width 8 height 8
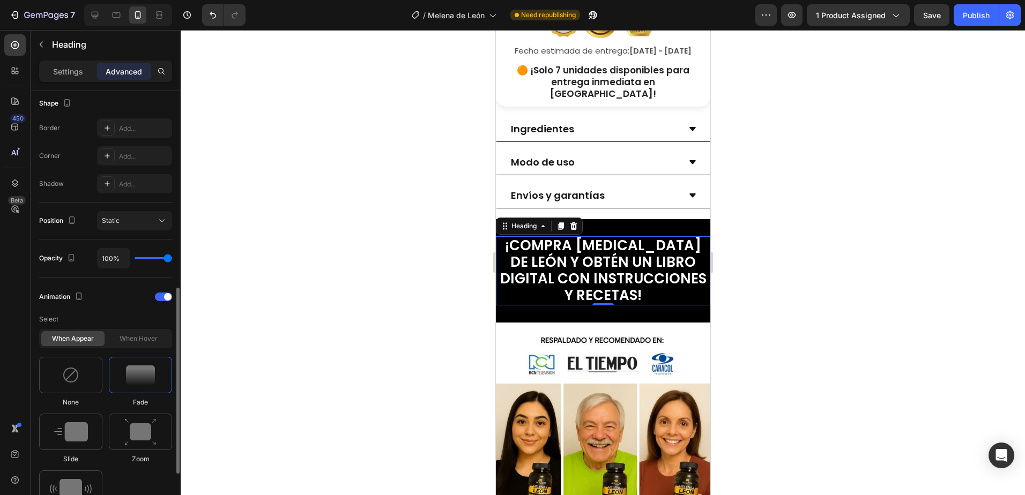
scroll to position [387, 0]
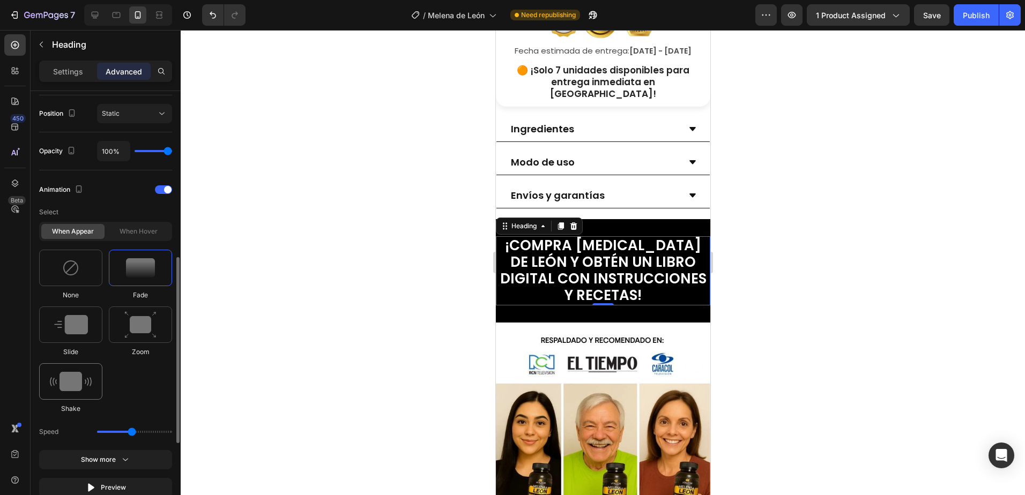
click at [79, 381] on img at bounding box center [71, 381] width 42 height 19
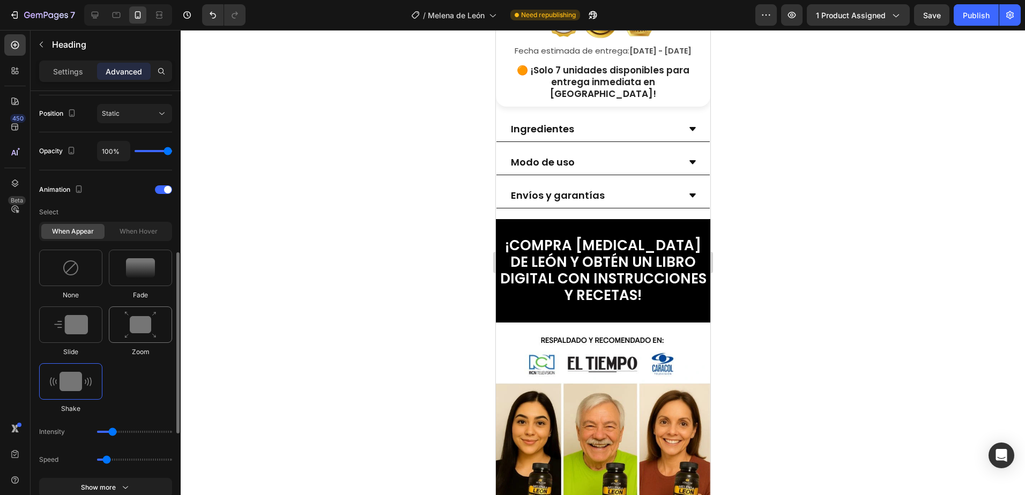
click at [141, 326] on img at bounding box center [140, 324] width 32 height 27
type input "1.7"
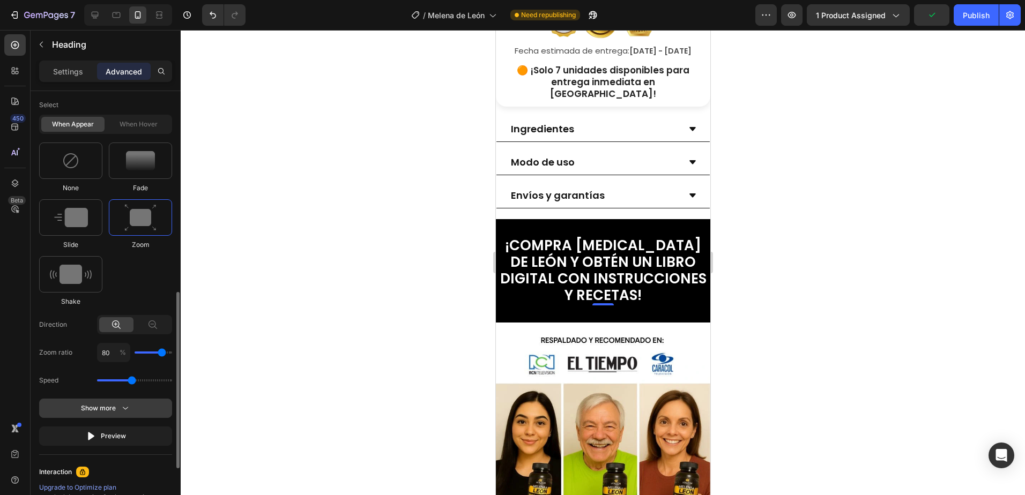
click at [122, 427] on button "Show more" at bounding box center [105, 436] width 133 height 19
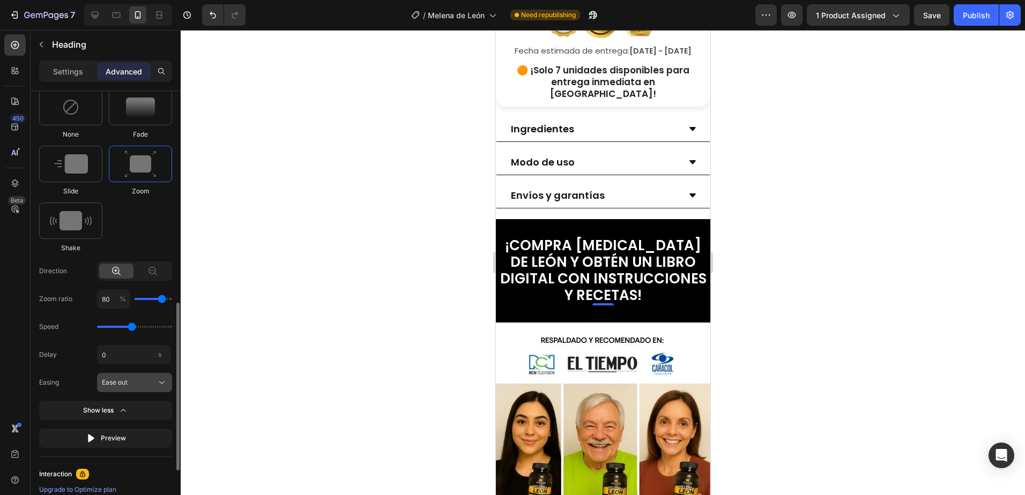
click at [157, 378] on icon at bounding box center [161, 382] width 11 height 11
click at [127, 467] on div "Linear" at bounding box center [132, 466] width 62 height 10
click at [139, 379] on div "Linear" at bounding box center [128, 383] width 53 height 10
click at [140, 444] on div "Ease out" at bounding box center [132, 447] width 62 height 10
click at [77, 352] on div "Delay 2 s" at bounding box center [105, 354] width 133 height 19
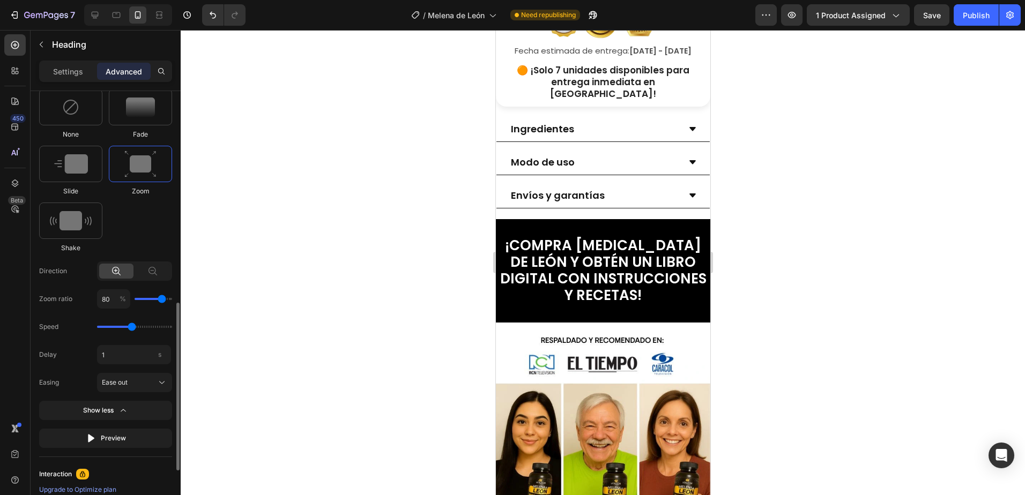
click at [89, 355] on div "Delay 1 s" at bounding box center [105, 354] width 133 height 19
click at [92, 433] on button "Preview" at bounding box center [105, 438] width 133 height 19
drag, startPoint x: 108, startPoint y: 360, endPoint x: 89, endPoint y: 363, distance: 19.0
click at [89, 363] on div "Delay 0 s" at bounding box center [105, 354] width 133 height 19
drag, startPoint x: 114, startPoint y: 346, endPoint x: 95, endPoint y: 353, distance: 20.7
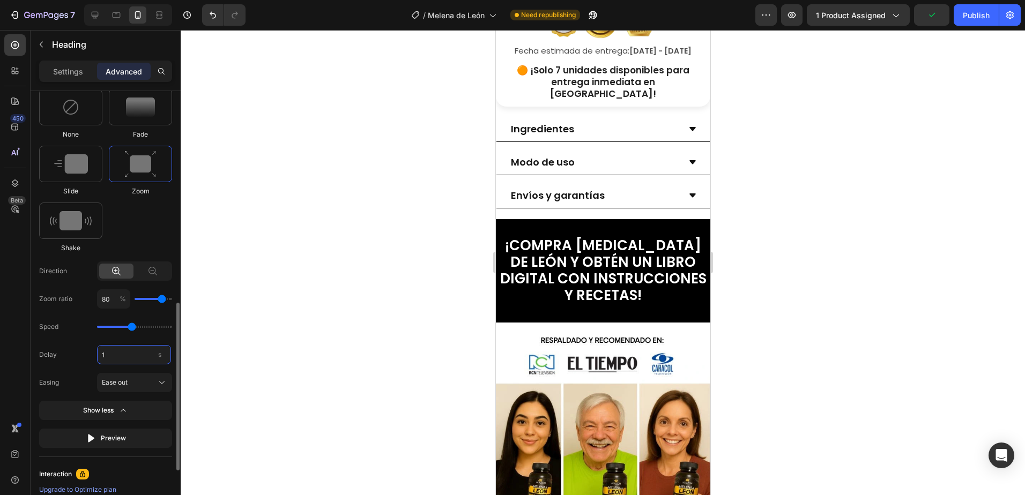
click at [95, 353] on div "Delay 1 s" at bounding box center [105, 354] width 133 height 19
type input "0"
click at [89, 340] on div "Select When appear When hover None Fade Slide Zoom Shake Direction Zoom ratio 8…" at bounding box center [105, 245] width 133 height 406
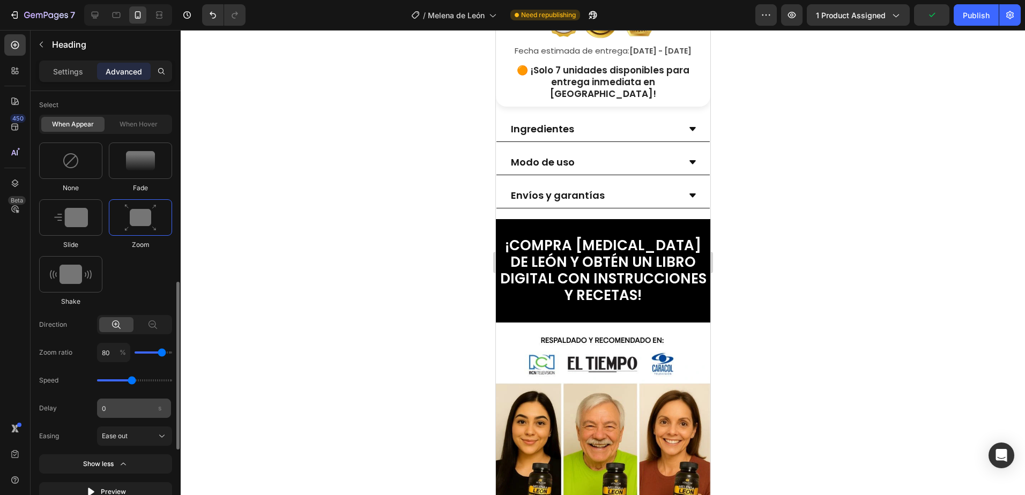
scroll to position [602, 0]
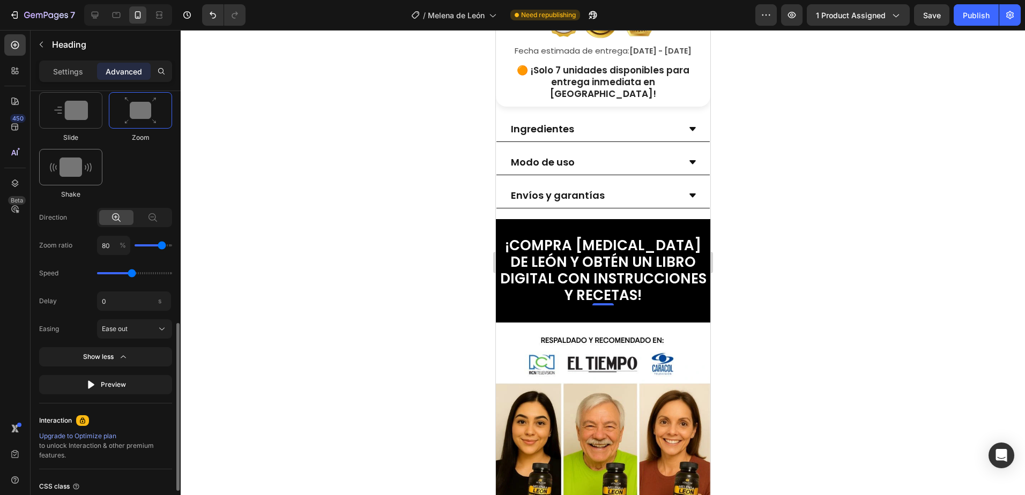
click at [73, 172] on img at bounding box center [71, 167] width 42 height 19
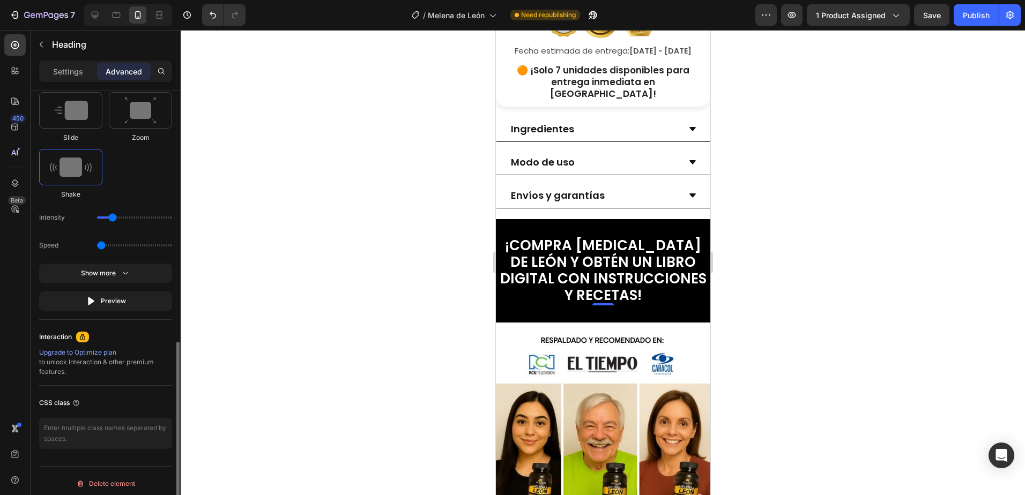
drag, startPoint x: 107, startPoint y: 246, endPoint x: 80, endPoint y: 248, distance: 27.4
click at [97, 247] on input "range" at bounding box center [134, 245] width 75 height 2
click at [123, 292] on button "Show more" at bounding box center [105, 301] width 133 height 19
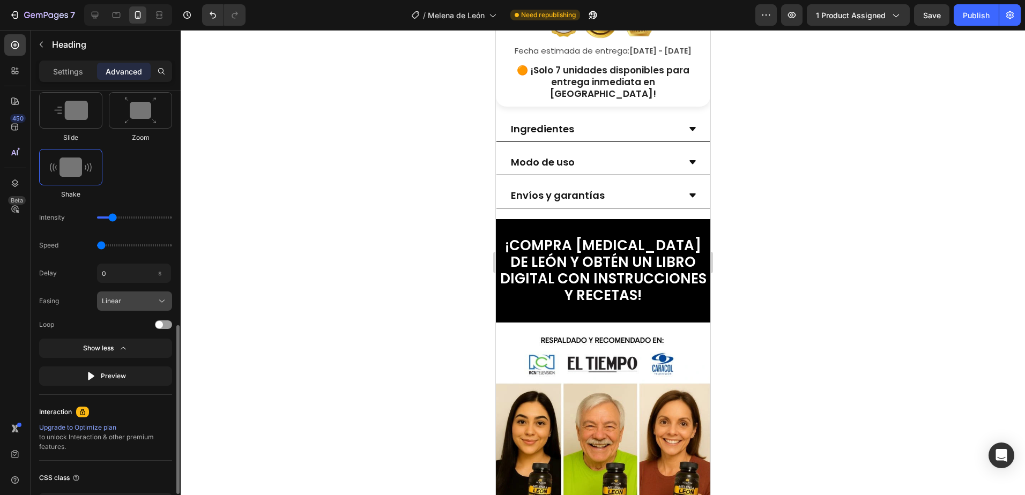
click at [140, 306] on div "Linear" at bounding box center [134, 301] width 65 height 11
click at [138, 303] on div "Linear" at bounding box center [128, 301] width 53 height 10
click at [136, 303] on div "Linear" at bounding box center [128, 301] width 53 height 10
click at [122, 362] on span "Ease out" at bounding box center [114, 366] width 26 height 10
click at [142, 303] on div "Ease out" at bounding box center [128, 301] width 53 height 10
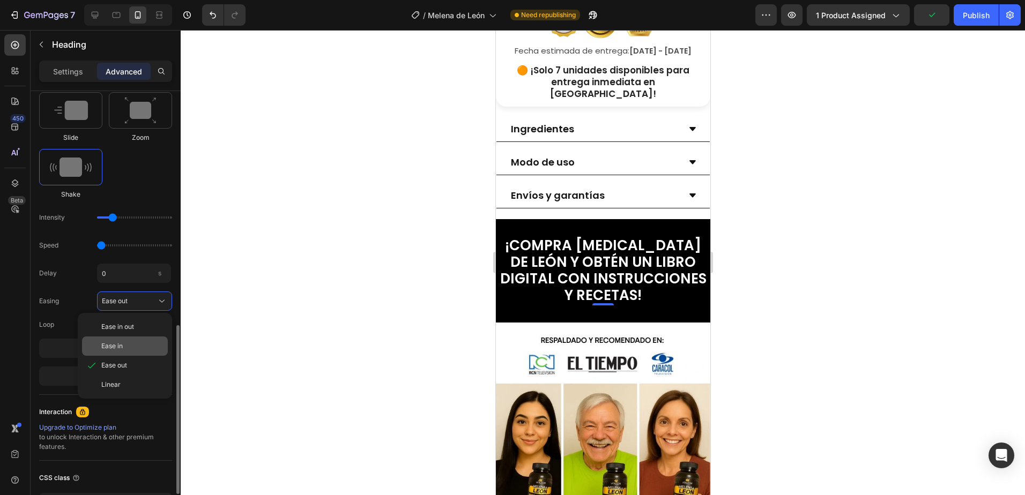
click at [125, 350] on div "Ease in" at bounding box center [132, 346] width 62 height 10
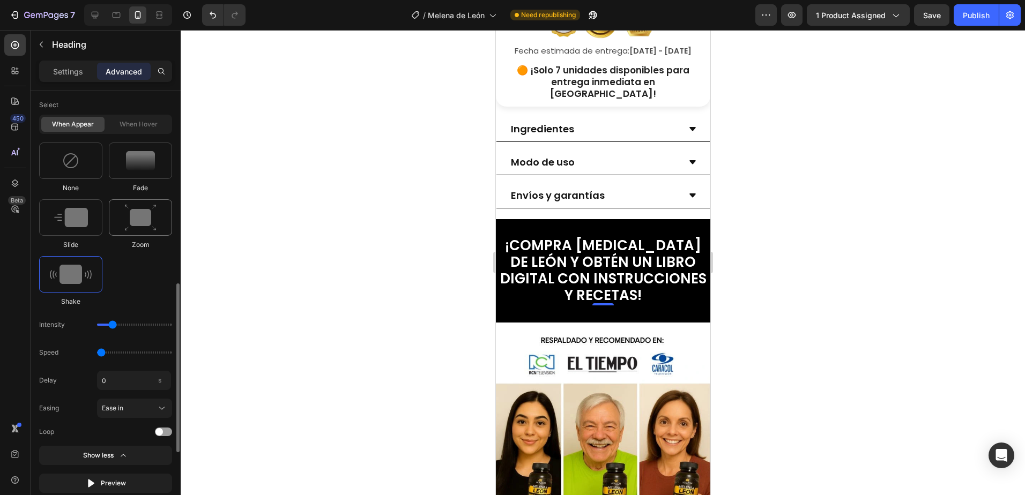
click at [135, 233] on div at bounding box center [140, 217] width 63 height 36
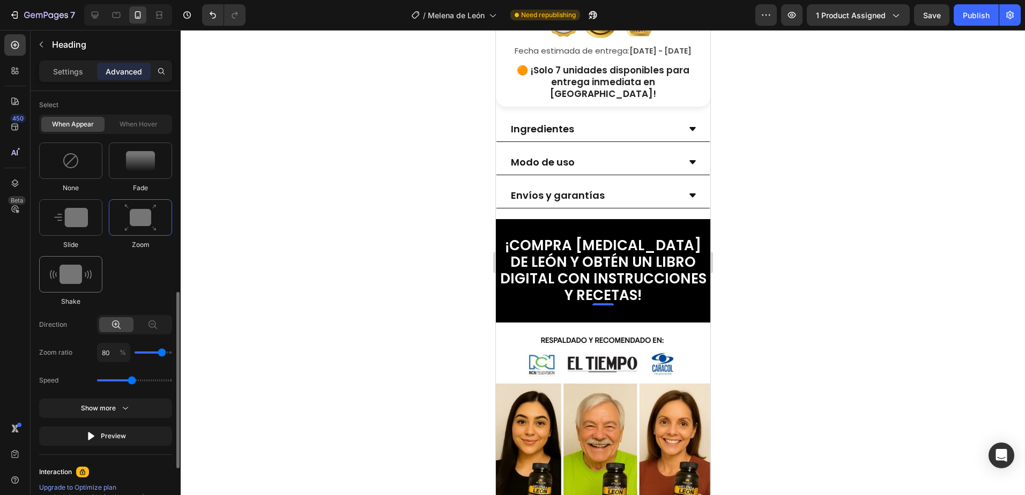
click at [72, 266] on img at bounding box center [71, 274] width 42 height 19
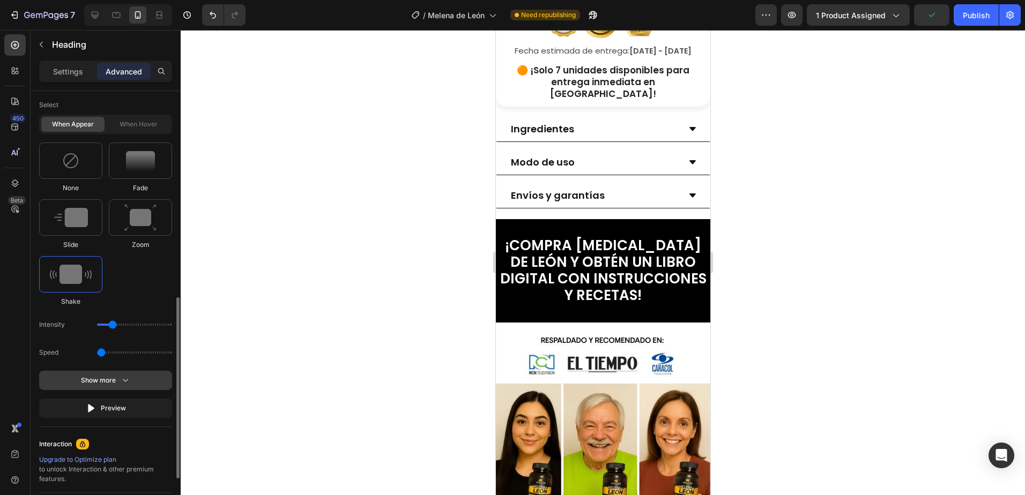
click at [125, 381] on icon "button" at bounding box center [125, 380] width 11 height 11
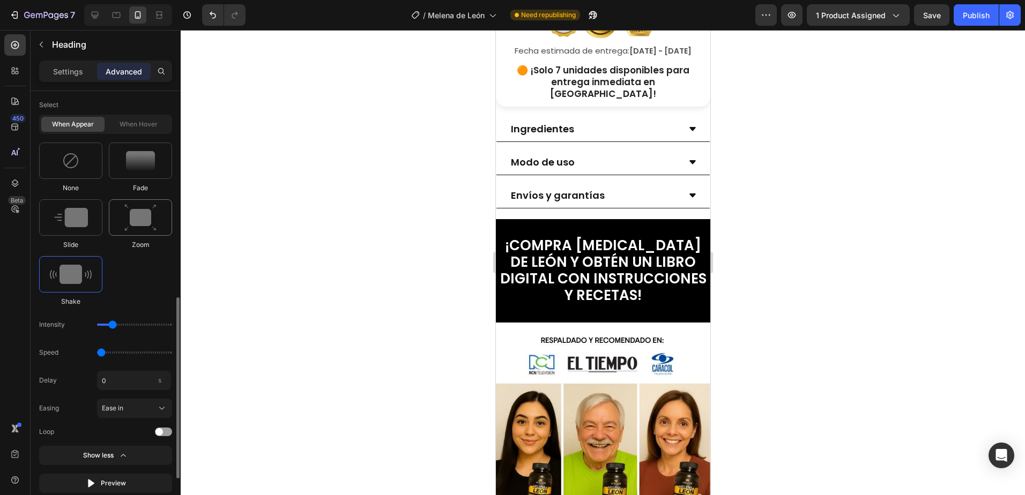
click at [144, 222] on img at bounding box center [140, 217] width 32 height 27
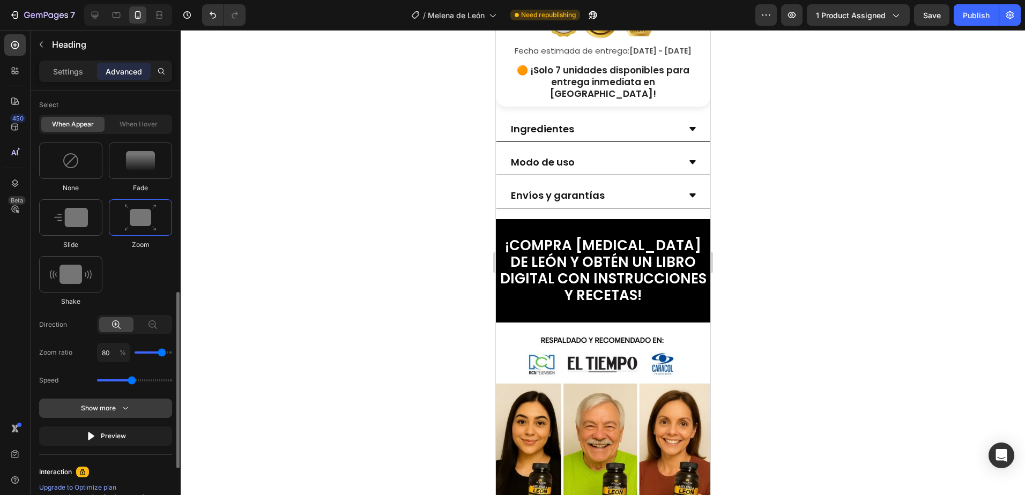
click at [121, 410] on icon "button" at bounding box center [125, 408] width 11 height 11
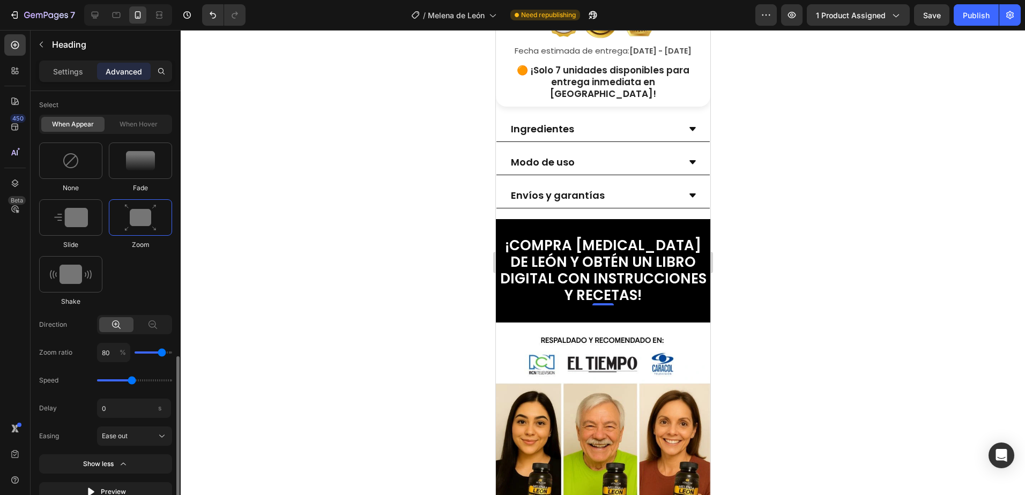
scroll to position [602, 0]
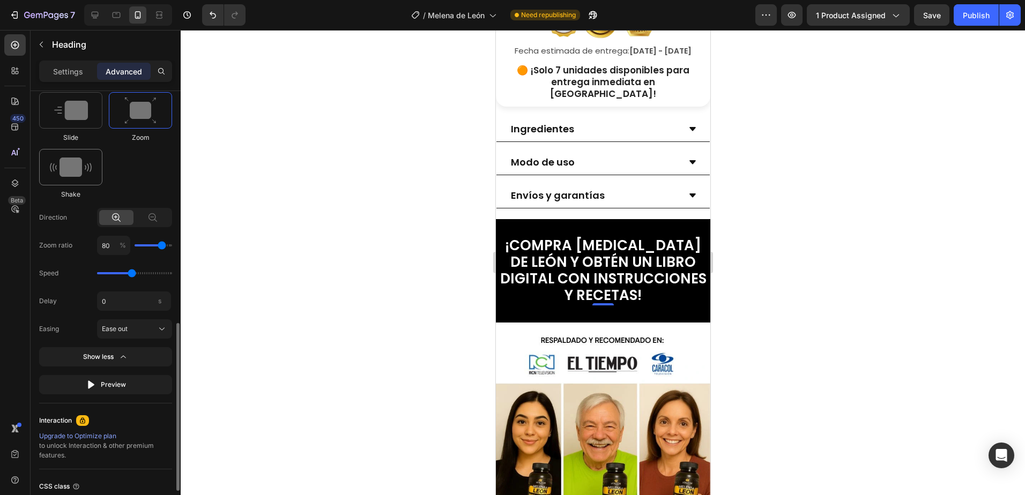
click at [90, 159] on img at bounding box center [71, 167] width 42 height 19
type input "0.5"
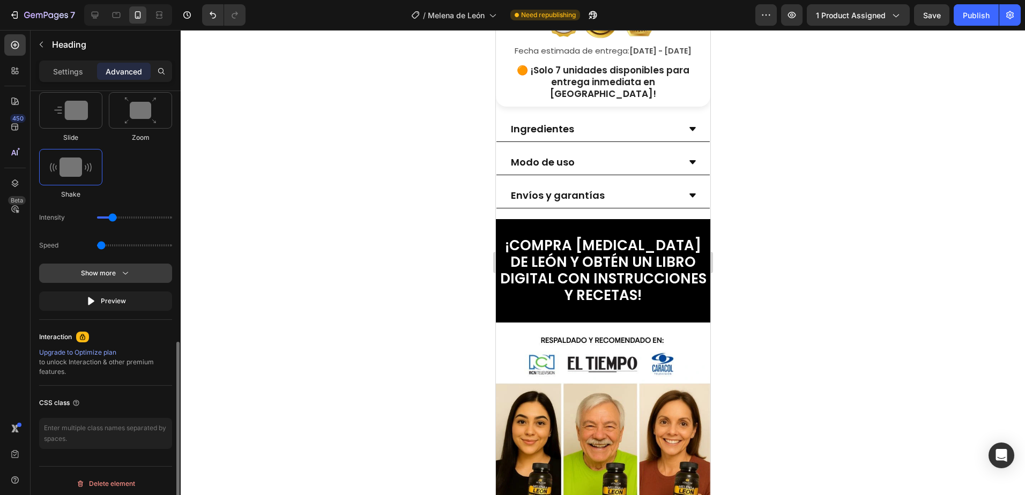
click at [123, 292] on button "Show more" at bounding box center [105, 301] width 133 height 19
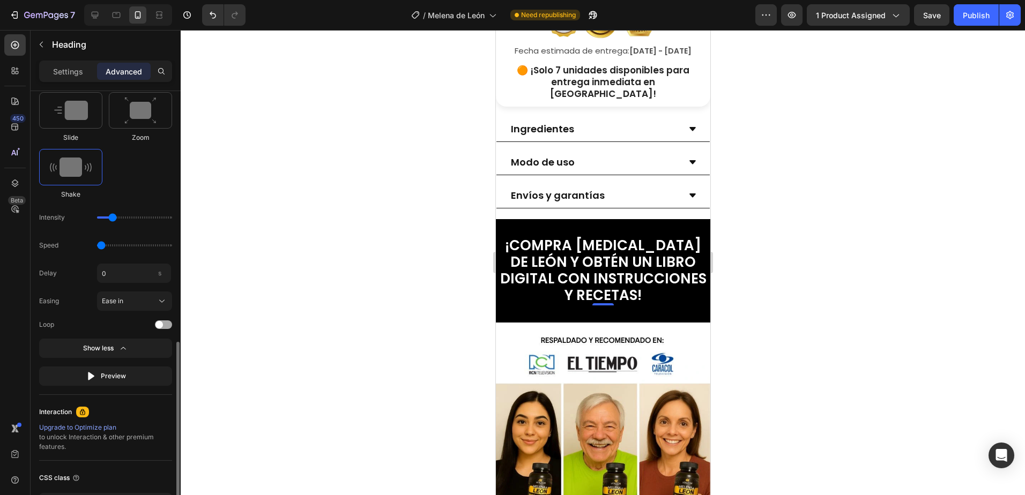
click at [165, 325] on div at bounding box center [163, 324] width 17 height 9
click at [156, 304] on icon at bounding box center [161, 301] width 11 height 11
click at [134, 326] on span "Ease in out" at bounding box center [117, 327] width 33 height 10
click at [143, 299] on div "Ease in out" at bounding box center [128, 301] width 53 height 10
click at [125, 368] on span "Ease out" at bounding box center [114, 366] width 26 height 10
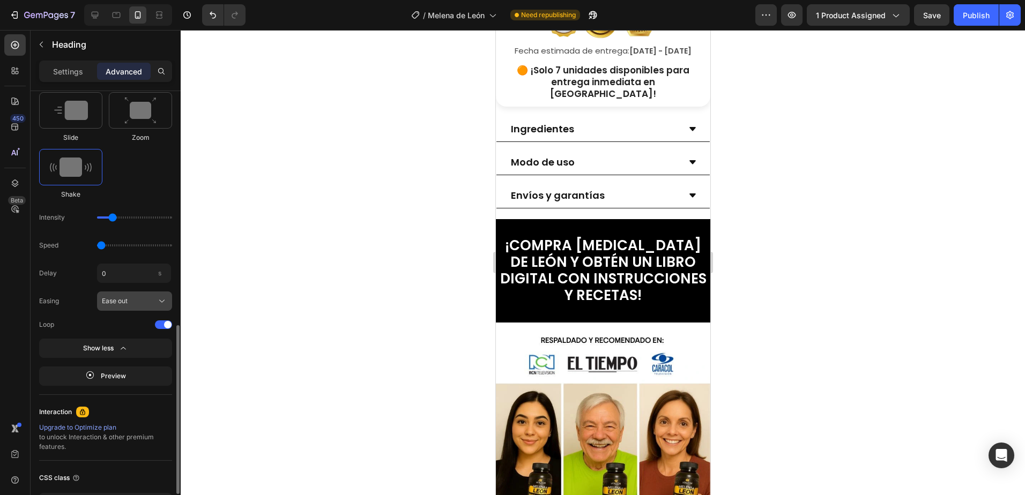
click at [135, 303] on div "Ease out" at bounding box center [128, 301] width 53 height 10
click at [128, 387] on div "Linear" at bounding box center [132, 385] width 62 height 10
drag, startPoint x: 112, startPoint y: 220, endPoint x: 94, endPoint y: 225, distance: 18.3
type input "1"
click at [97, 219] on input "range" at bounding box center [134, 218] width 75 height 2
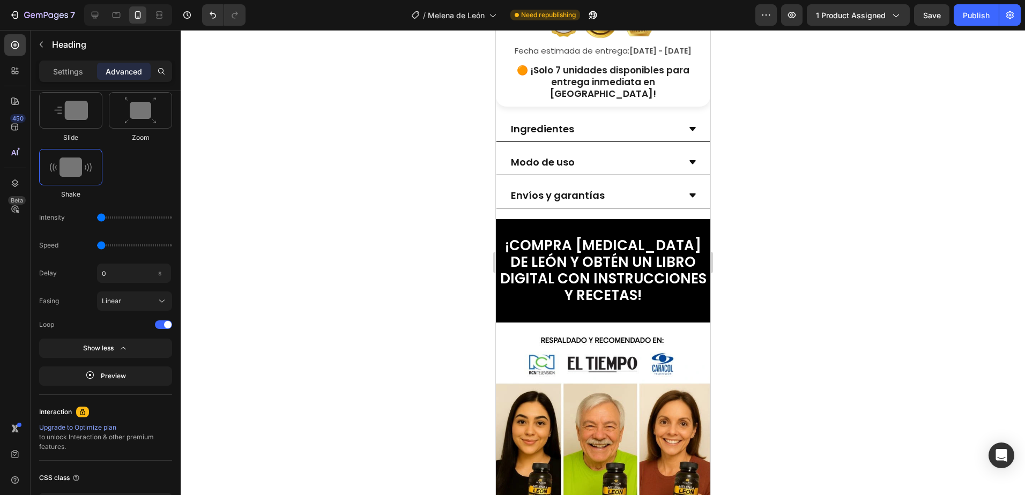
click at [600, 280] on span "¡COMPRA MELENA DE LEÓN Y OBTÉN UN LIBRO DIGITAL CON INSTRUCCIONES Y RECETAS!" at bounding box center [601, 271] width 206 height 70
click at [628, 245] on span "¡COMPRA MELENA DE LEÓN Y OBTÉN UN LIBRO DIGITAL CON INSTRUCCIONES Y RECETAS!" at bounding box center [603, 271] width 206 height 70
click at [562, 248] on span "¡COMPRA MELENA DE LEÓN Y OBTÉN UN LIBRO DIGITAL CON INSTRUCCIONES Y RECETAS!" at bounding box center [602, 271] width 206 height 70
click at [599, 265] on span "¡COMPRA MELENA DE LEÓN Y OBTÉN GRATIS UN LIBRO DIGITAL CON INSTRUCCIONES Y RECE…" at bounding box center [602, 271] width 196 height 70
click at [591, 289] on span "¡COMPRA MELENA DE LEÓN Y OBTÉN GRATIS UN LIBRO DIGITAL CON INSTRUCCIONES Y RECE…" at bounding box center [602, 271] width 196 height 70
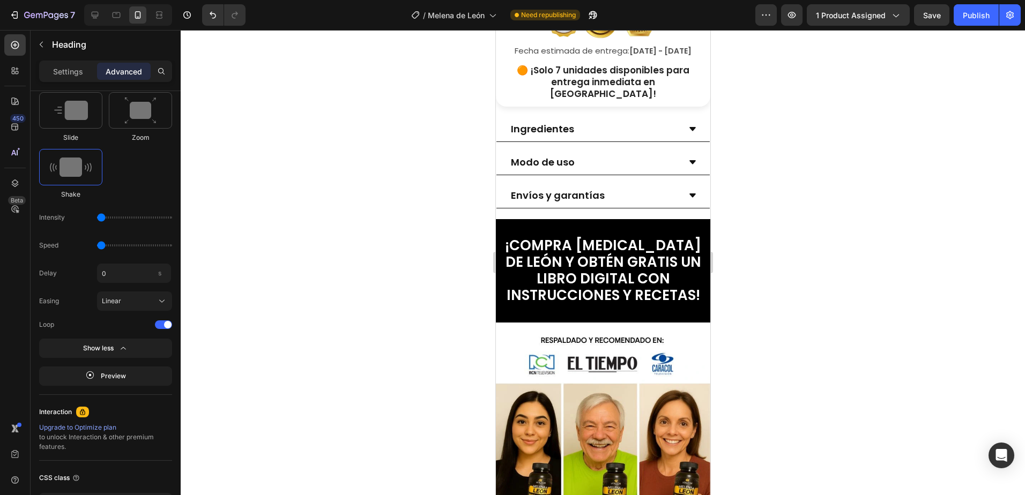
click at [644, 262] on p "¡COMPRA MELENA DE LEÓN Y OBTÉN GRATIS UN LIBRO DIGITAL CON INSTRUCCIONES Y RECE…" at bounding box center [602, 270] width 207 height 67
click at [644, 261] on p "¡COMPRA MELENA DE LEÓN Y OBTÉN GRATIS UN LIBRO DIGITAL CON INSTRUCCIONES Y RECE…" at bounding box center [602, 270] width 207 height 67
drag, startPoint x: 651, startPoint y: 287, endPoint x: 699, endPoint y: 286, distance: 48.2
click at [652, 286] on span "¡COMPRA MELENA DE LEÓN Y OBTÉN GRATIS UN LIBRO DIGITAL CON INSTRUCCIONES Y RECE…" at bounding box center [602, 271] width 196 height 70
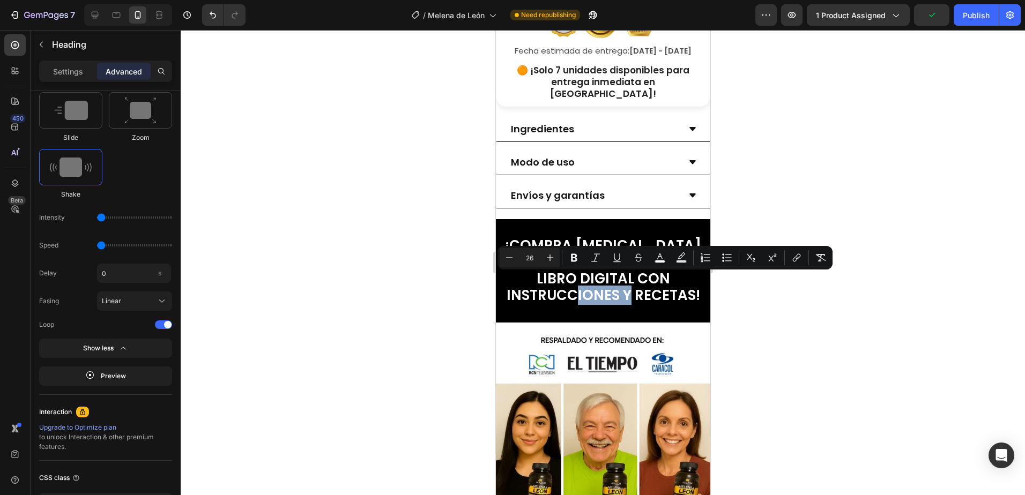
drag, startPoint x: 689, startPoint y: 282, endPoint x: 628, endPoint y: 292, distance: 61.8
click at [628, 292] on span "¡COMPRA MELENA DE LEÓN Y OBTÉN GRATIS UN LIBRO DIGITAL CON INSTRUCCIONES Y RECE…" at bounding box center [602, 271] width 196 height 70
click at [793, 295] on div at bounding box center [603, 262] width 844 height 465
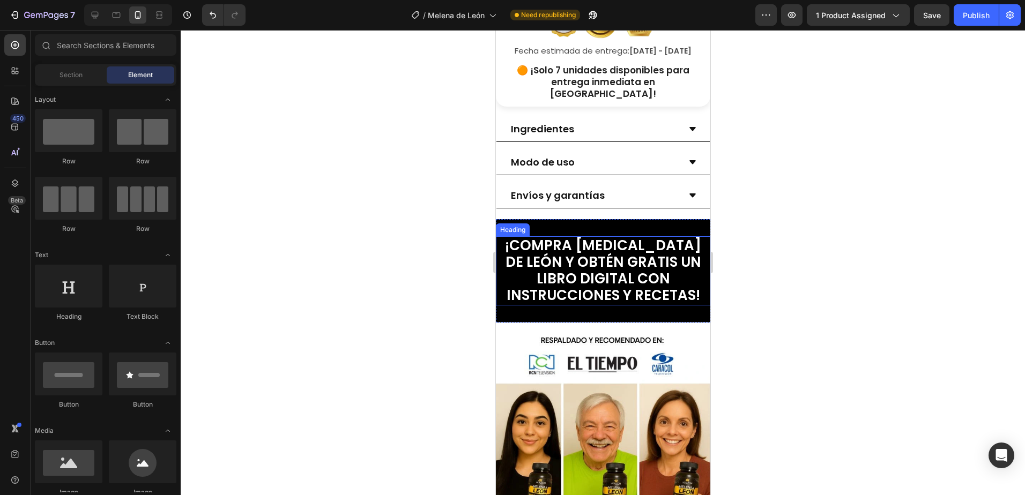
click at [636, 263] on span "¡COMPRA MELENA DE LEÓN Y OBTÉN GRATIS UN LIBRO DIGITAL CON INSTRUCCIONES Y RECE…" at bounding box center [602, 271] width 196 height 70
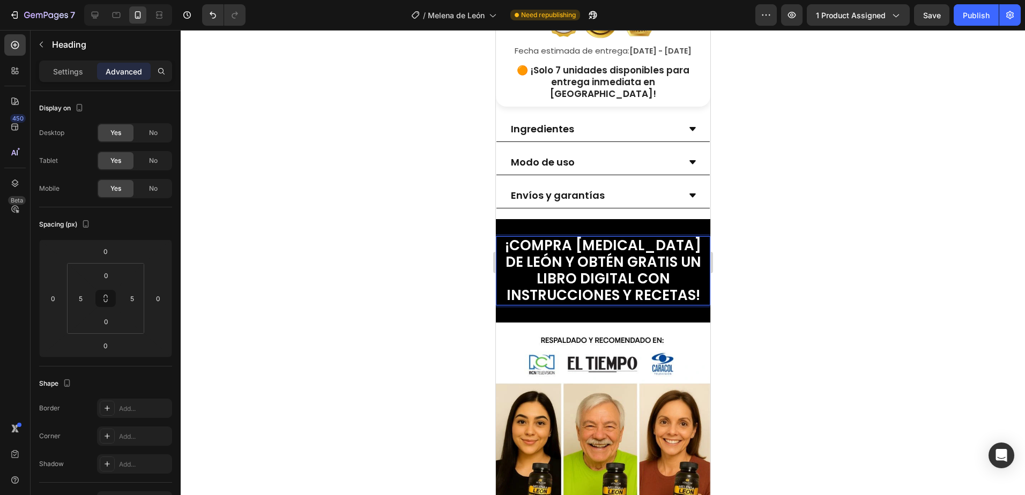
click at [600, 265] on span "¡COMPRA MELENA DE LEÓN Y OBTÉN GRATIS UN LIBRO DIGITAL CON INSTRUCCIONES Y RECE…" at bounding box center [602, 271] width 196 height 70
click at [663, 284] on span "¡COMPRA MELENA DE LEÓN Y OBTÉN GRATIS UN LIBRO DIGITAL CON INSTRUCCIONES Y RECE…" at bounding box center [602, 271] width 196 height 70
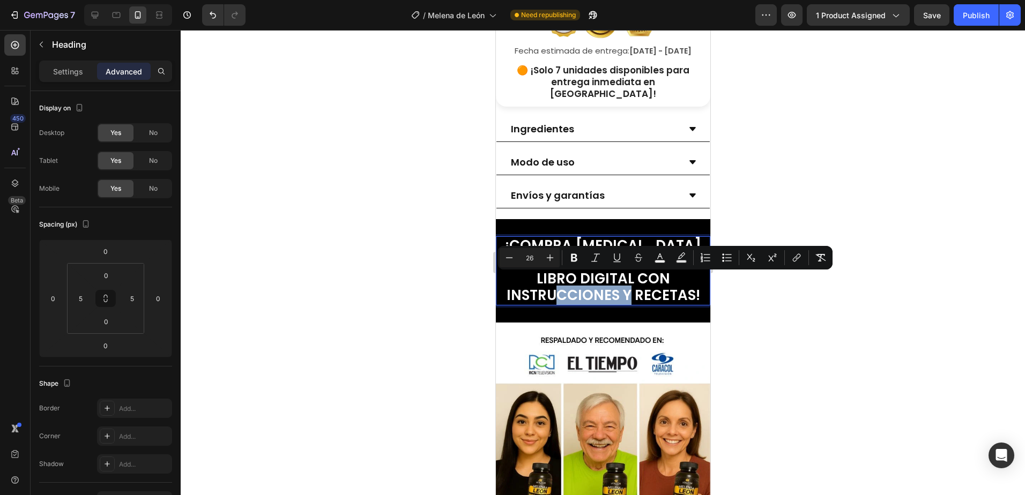
drag, startPoint x: 688, startPoint y: 282, endPoint x: 619, endPoint y: 287, distance: 69.3
click at [619, 287] on span "¡COMPRA MELENA DE LEÓN Y OBTÉN GRATIS UN LIBRO DIGITAL CON INSTRUCCIONES Y RECE…" at bounding box center [602, 271] width 196 height 70
click at [821, 317] on div at bounding box center [603, 262] width 844 height 465
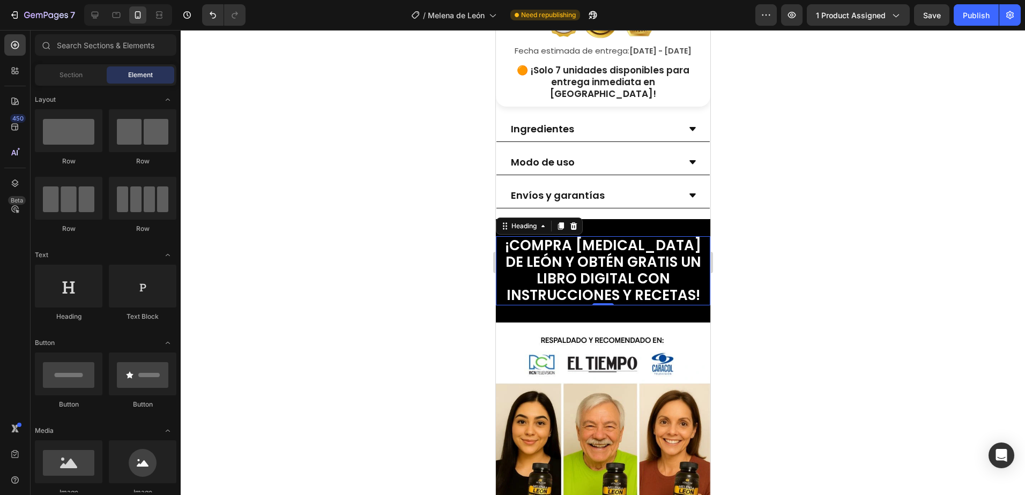
click at [619, 277] on span "¡COMPRA MELENA DE LEÓN Y OBTÉN GRATIS UN LIBRO DIGITAL CON INSTRUCCIONES Y RECE…" at bounding box center [602, 271] width 196 height 70
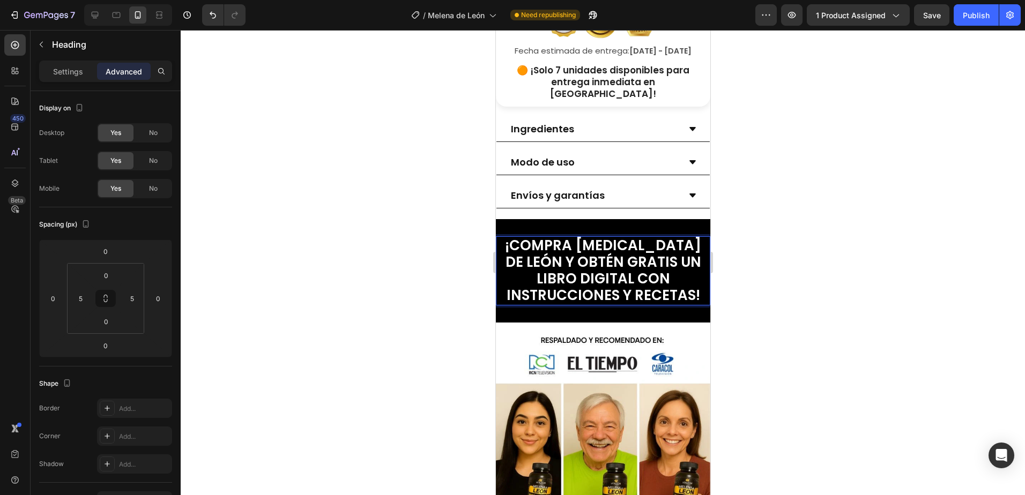
click at [667, 236] on span "¡COMPRA MELENA DE LEÓN Y OBTÉN GRATIS UN LIBRO DIGITAL CON INSTRUCCIONES Y RECE…" at bounding box center [602, 271] width 196 height 70
click at [621, 272] on span "¡COMPRA MELENA DE LEÓN Y OBTÉN GRATIS UN LIBRO DIGITAL CON INSTRUCCIONES Y RECE…" at bounding box center [602, 271] width 196 height 70
click at [642, 267] on span "¡COMPRA MELENA DE LEÓN Y OBTÉN GRATIS UN LIBRO DIGITAL CON INSTRUCCIONES Y RECE…" at bounding box center [602, 271] width 196 height 70
click at [619, 281] on span "¡COMPRA MELENA DE LEÓN Y OBTÉN GRATIS UN LIBRO DIGITAL CON INSTRUCCIONES Y RECE…" at bounding box center [602, 271] width 196 height 70
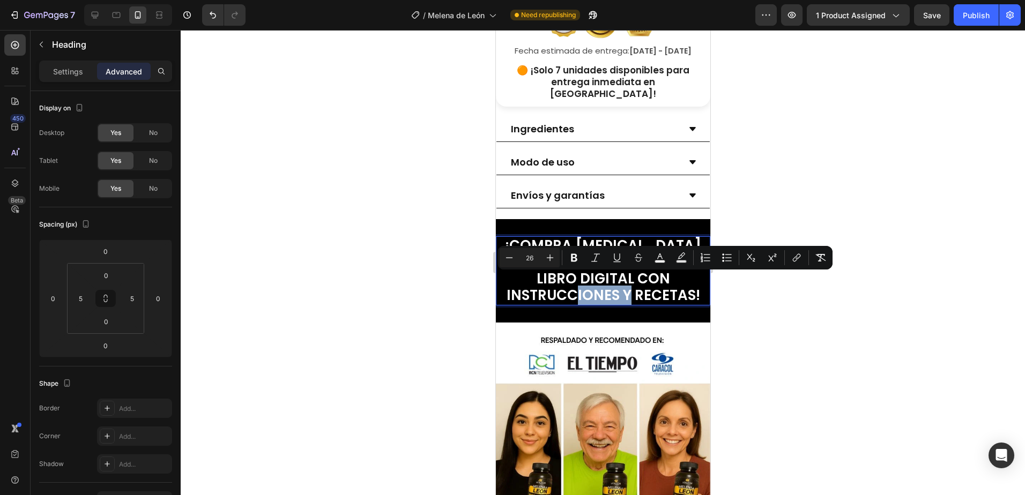
drag, startPoint x: 632, startPoint y: 284, endPoint x: 1246, endPoint y: 203, distance: 619.5
click at [689, 284] on span "¡COMPRA MELENA DE LEÓN Y OBTÉN GRATIS UN LIBRO DIGITAL CON INSTRUCCIONES Y RECE…" at bounding box center [602, 271] width 196 height 70
click at [867, 366] on div at bounding box center [603, 262] width 844 height 465
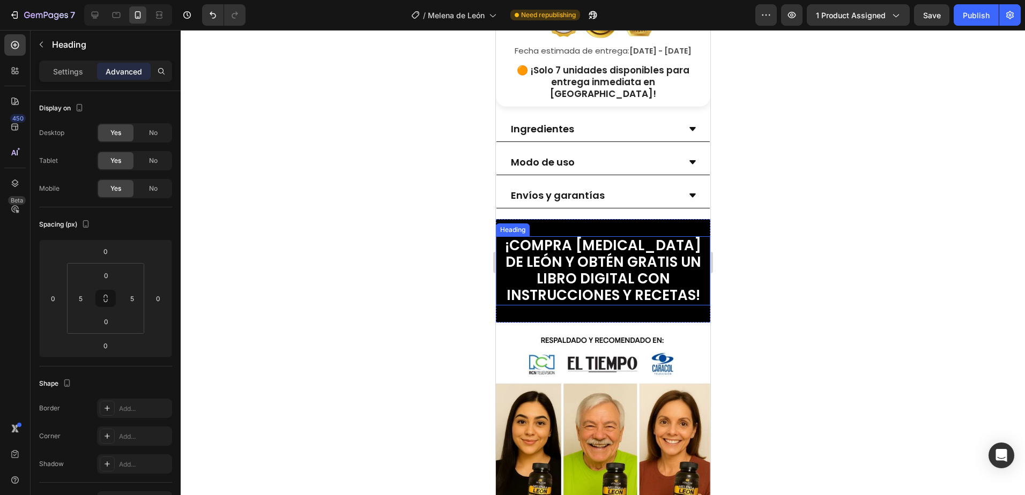
click at [655, 257] on span "¡COMPRA MELENA DE LEÓN Y OBTÉN GRATIS UN LIBRO DIGITAL CON INSTRUCCIONES Y RECE…" at bounding box center [602, 271] width 196 height 70
click at [636, 250] on span "¡COMPRA MELENA DE LEÓN Y OBTÉN GRATIS UN LIBRO DIGITAL CON INSTRUCCIONES Y RECE…" at bounding box center [602, 271] width 196 height 70
click at [666, 252] on span "¡COMPRA MELENA DE LEÓN Y OBTÉN GRATIS UN LIBRO DIGITAL CON INSTRUCCIONES Y RECE…" at bounding box center [602, 271] width 196 height 70
click at [614, 251] on span "¡COMPRA MELENA DE LEÓN Y OBTÉN GRATIS UN LIBRO DIGITAL CON INSTRUCCIONES Y RECE…" at bounding box center [602, 271] width 196 height 70
drag, startPoint x: 640, startPoint y: 249, endPoint x: 617, endPoint y: 253, distance: 23.3
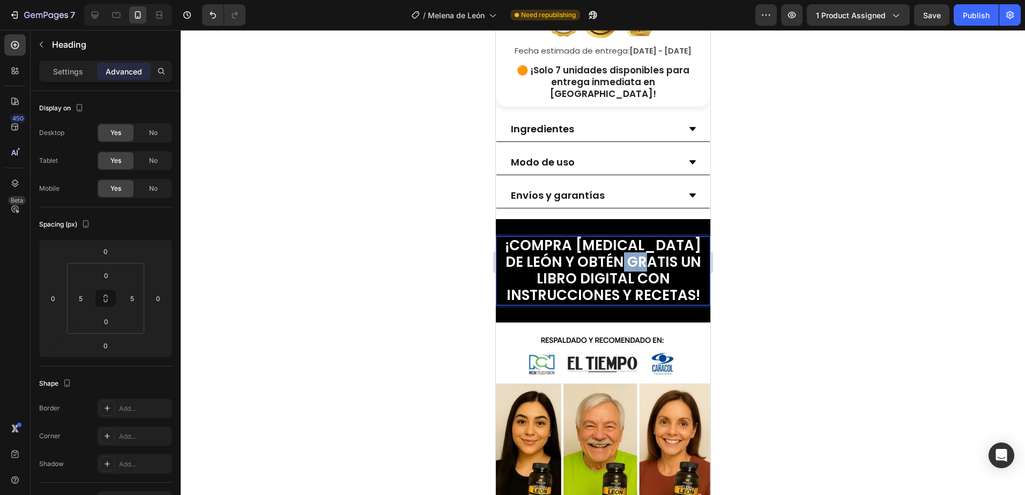
click at [617, 253] on span "¡COMPRA MELENA DE LEÓN Y OBTÉN GRATIS UN LIBRO DIGITAL CON INSTRUCCIONES Y RECE…" at bounding box center [602, 271] width 196 height 70
drag, startPoint x: 673, startPoint y: 249, endPoint x: 707, endPoint y: 232, distance: 38.6
click at [674, 249] on span "¡COMPRA MELENA DE LEÓN Y OBTÉN GRATIS 2 LIBRO DIGITAL CON INSTRUCCIONES Y RECET…" at bounding box center [602, 271] width 196 height 70
drag, startPoint x: 606, startPoint y: 269, endPoint x: 628, endPoint y: 232, distance: 42.7
click at [607, 269] on span "¡COMPRA MELENA DE LEÓN Y OBTÉN GRATIS 2 LIBROs DIGITAL CON INSTRUCCIONES Y RECE…" at bounding box center [602, 271] width 196 height 70
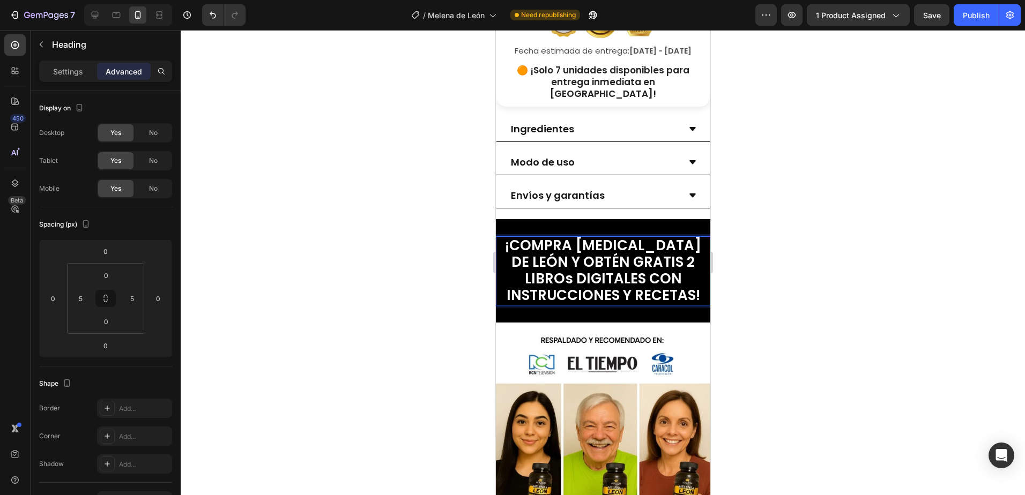
click at [640, 263] on span "¡COMPRA MELENA DE LEÓN Y OBTÉN GRATIS 2 LIBROs DIGITALES CON INSTRUCCIONES Y RE…" at bounding box center [602, 271] width 196 height 70
click at [619, 270] on span "¡COMPRA MELENA DE LEÓN Y OBTÉN GRATIS 2 LIBROs DIGITALES CON INSTRUCCIONES Y RE…" at bounding box center [602, 271] width 196 height 70
click at [617, 266] on span "¡COMPRA MELENA DE LEÓN Y OBTÉN GRATIS 2 LIBROs DIGITALES CON INSTRUCCIONES Y RE…" at bounding box center [602, 271] width 196 height 70
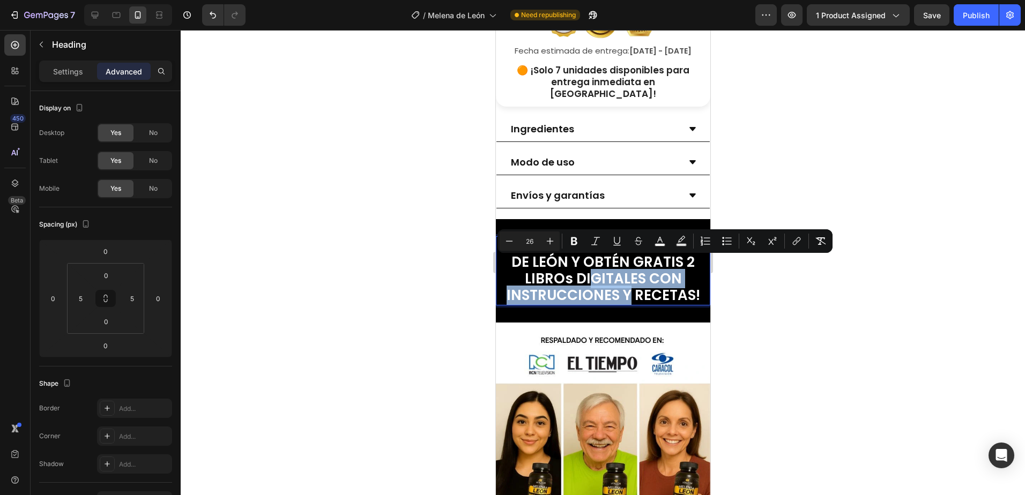
drag, startPoint x: 617, startPoint y: 266, endPoint x: 691, endPoint y: 288, distance: 77.7
click at [691, 288] on span "¡COMPRA MELENA DE LEÓN Y OBTÉN GRATIS 2 LIBROs DIGITALES CON INSTRUCCIONES Y RE…" at bounding box center [602, 271] width 196 height 70
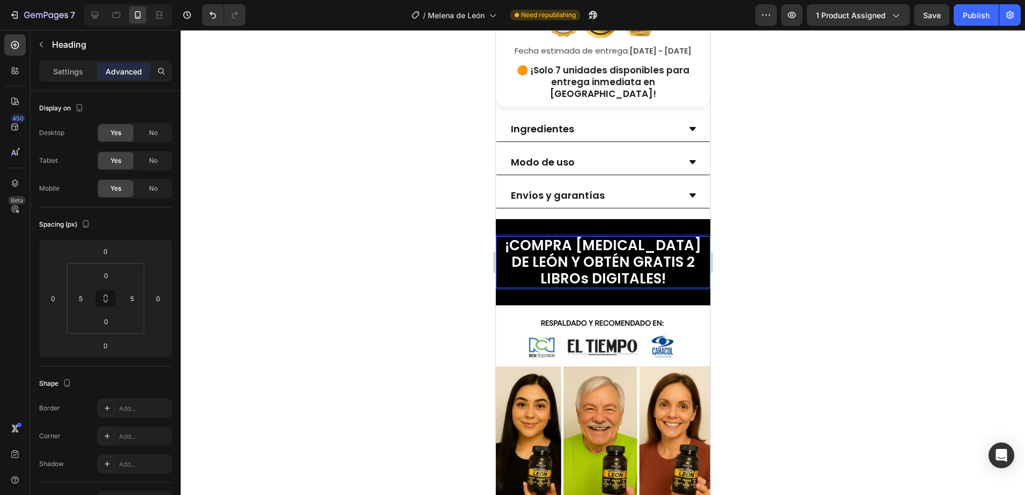
click at [778, 232] on div at bounding box center [603, 262] width 844 height 465
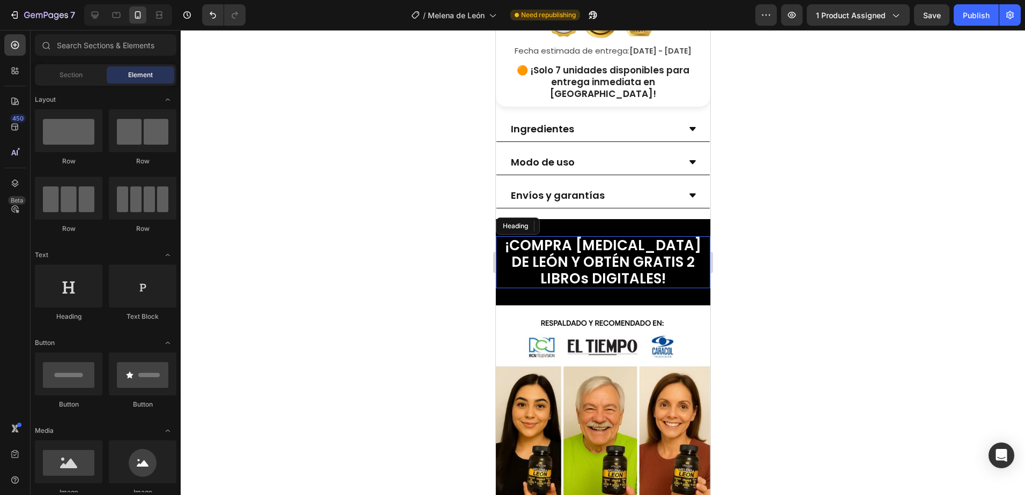
click at [768, 219] on div at bounding box center [603, 262] width 844 height 465
click at [669, 290] on div "⁠⁠⁠⁠⁠⁠⁠ ¡COMPRA MELENA DE LEÓN Y OBTÉN GRATIS 2 LIBROs DIGITALES! Heading Secti…" at bounding box center [602, 262] width 214 height 87
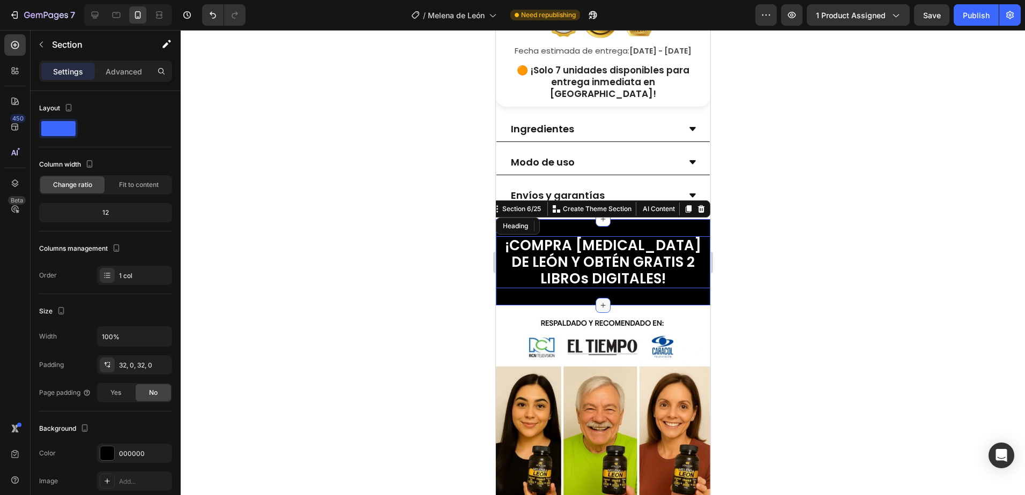
click at [601, 301] on icon at bounding box center [602, 305] width 9 height 9
click at [868, 287] on div at bounding box center [603, 262] width 844 height 465
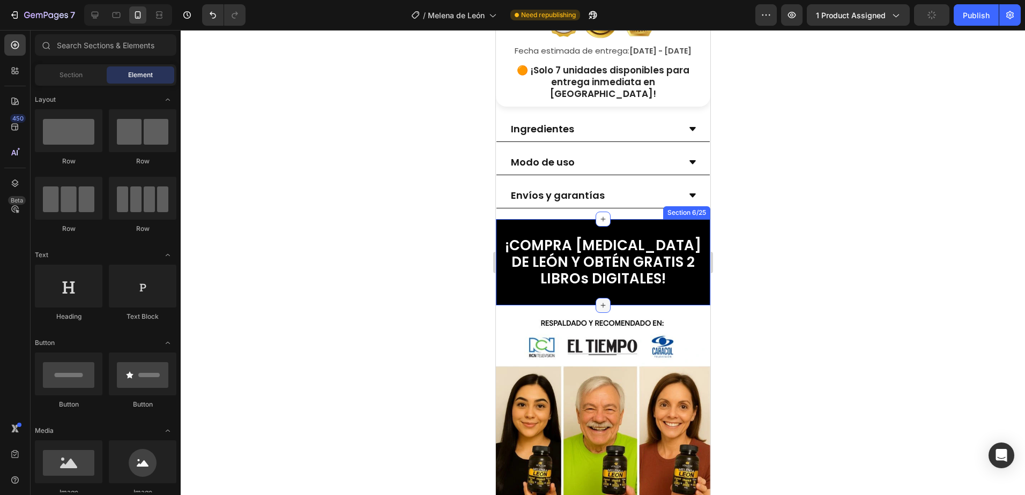
click at [601, 301] on icon at bounding box center [602, 305] width 9 height 9
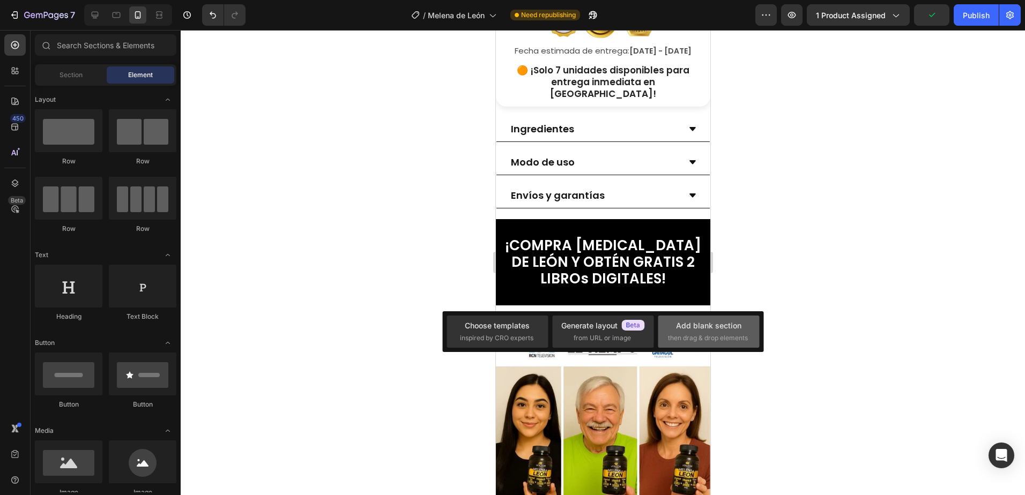
click at [730, 333] on span "then drag & drop elements" at bounding box center [708, 338] width 80 height 10
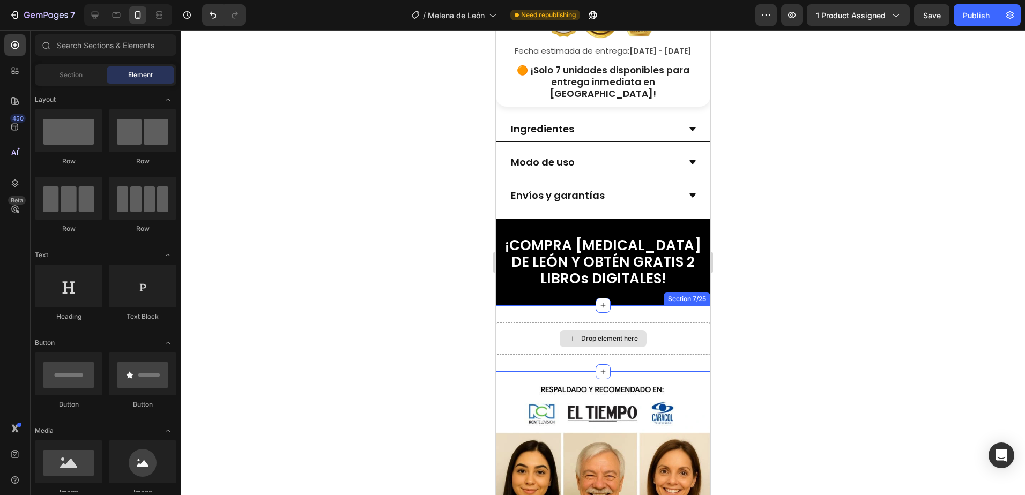
click at [580, 334] on div "Drop element here" at bounding box center [608, 338] width 57 height 9
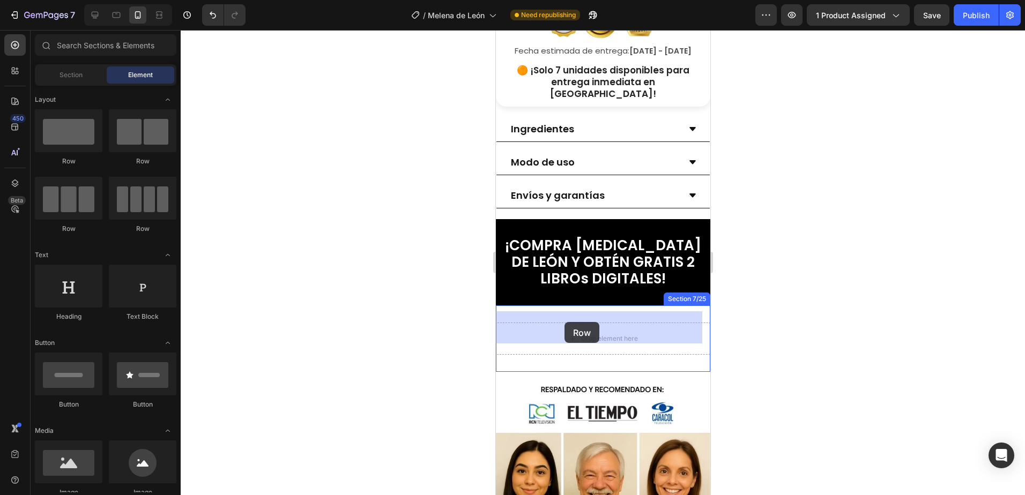
drag, startPoint x: 733, startPoint y: 185, endPoint x: 564, endPoint y: 322, distance: 218.0
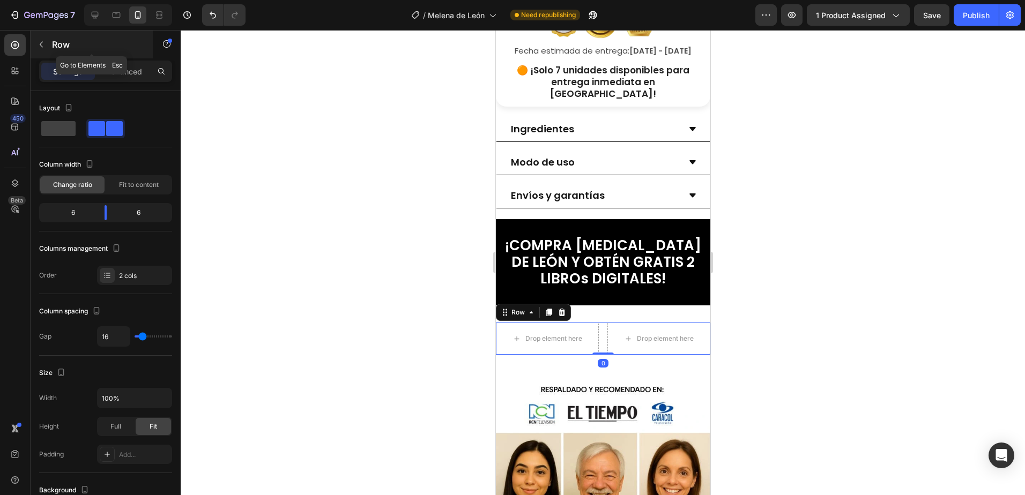
click at [43, 44] on icon "button" at bounding box center [41, 44] width 9 height 9
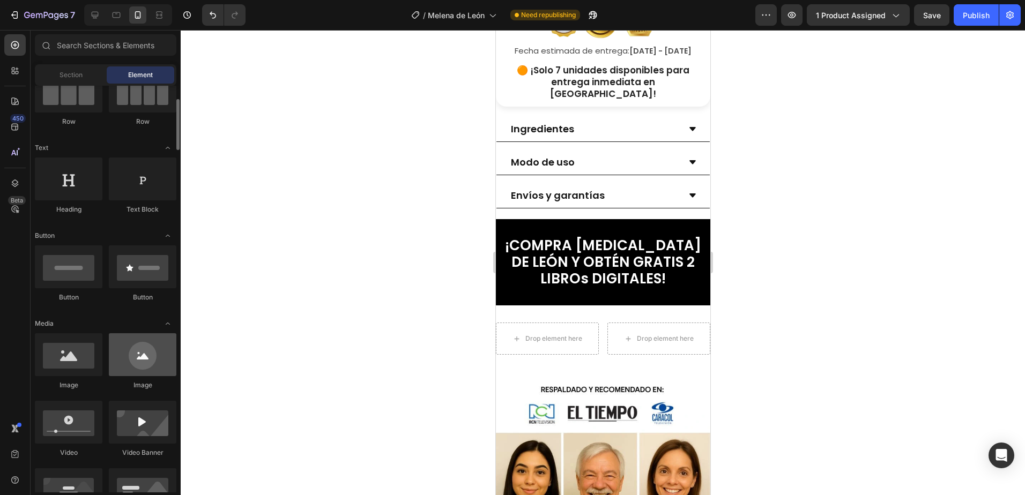
scroll to position [161, 0]
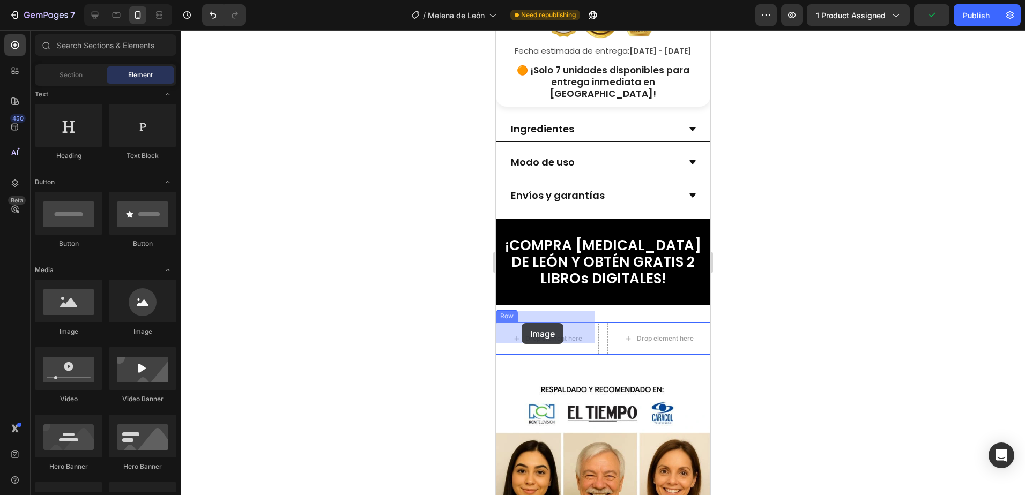
drag, startPoint x: 560, startPoint y: 342, endPoint x: 521, endPoint y: 323, distance: 43.4
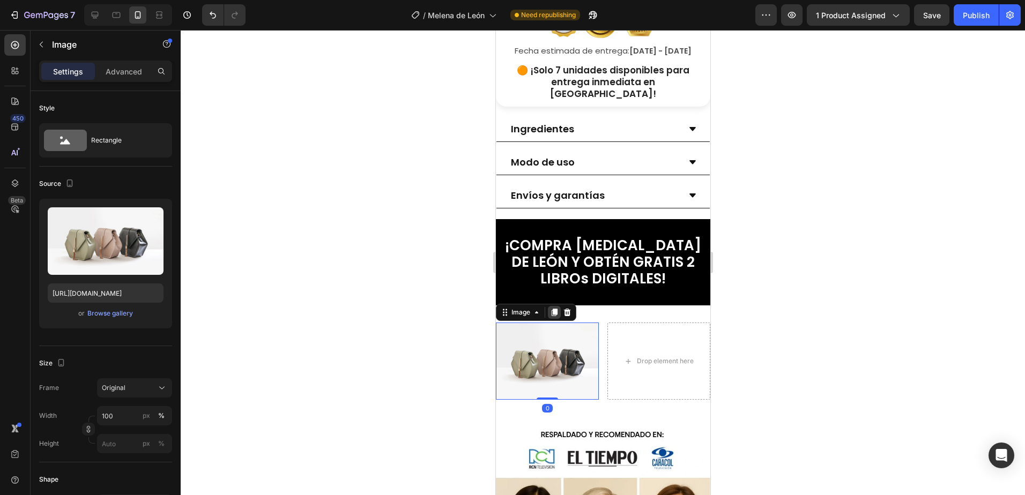
click at [550, 308] on icon at bounding box center [553, 312] width 9 height 9
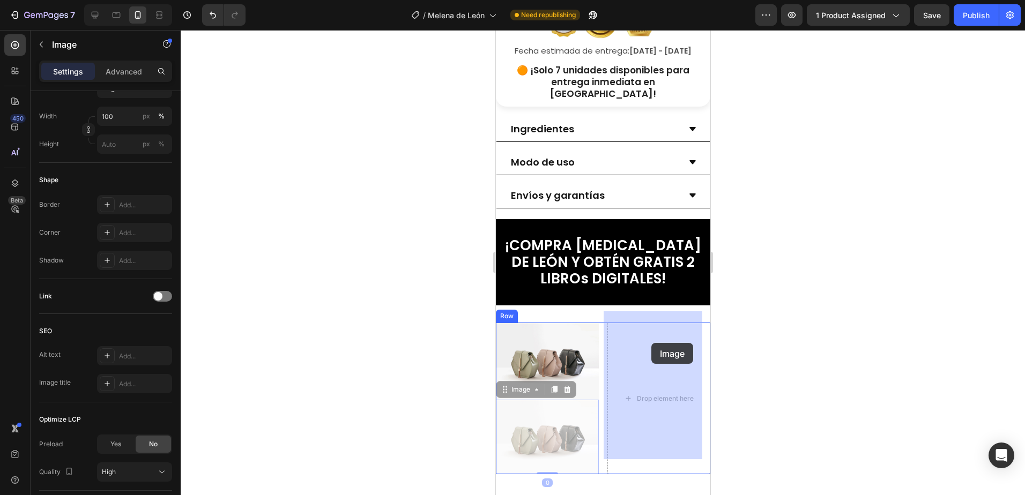
drag, startPoint x: 509, startPoint y: 381, endPoint x: 651, endPoint y: 343, distance: 146.9
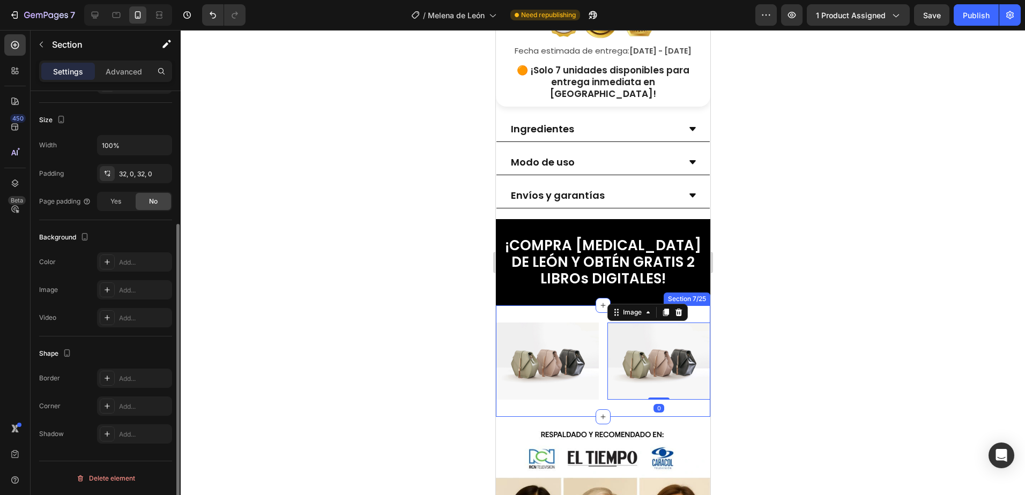
click at [578, 305] on div "Image Image 0 Row Section 7/25" at bounding box center [602, 360] width 214 height 111
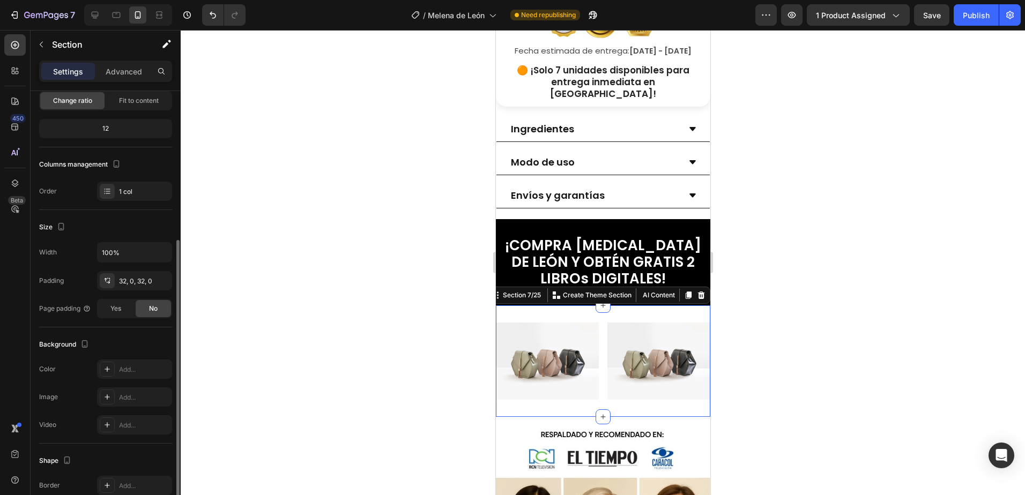
scroll to position [0, 0]
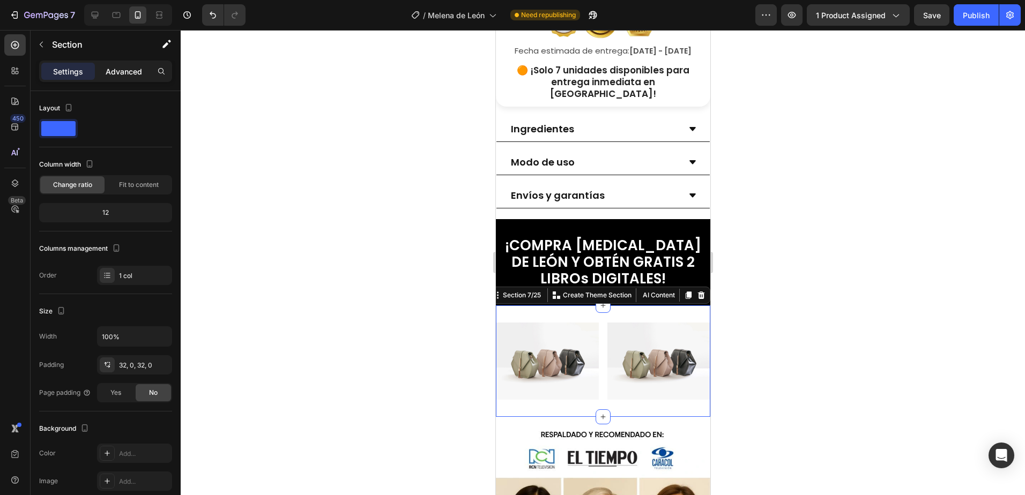
click at [117, 76] on p "Advanced" at bounding box center [124, 71] width 36 height 11
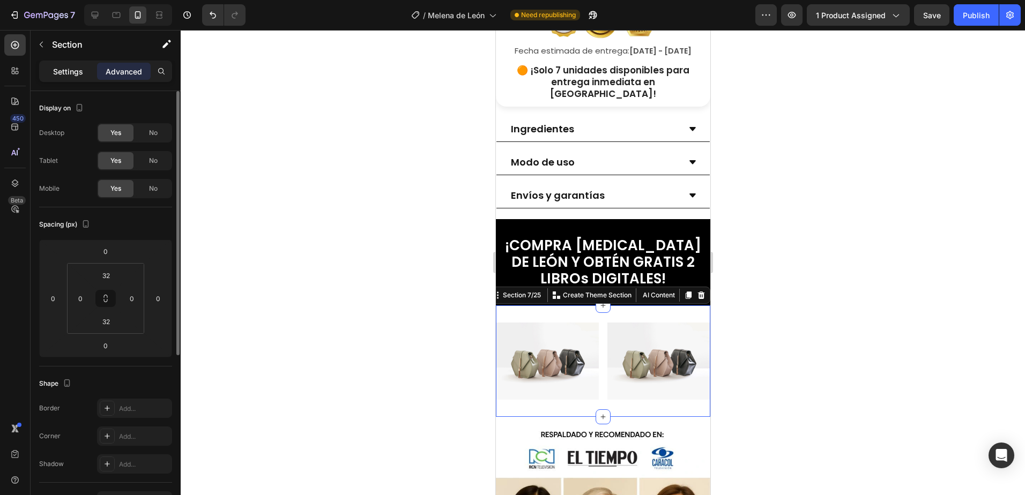
click at [78, 73] on p "Settings" at bounding box center [68, 71] width 30 height 11
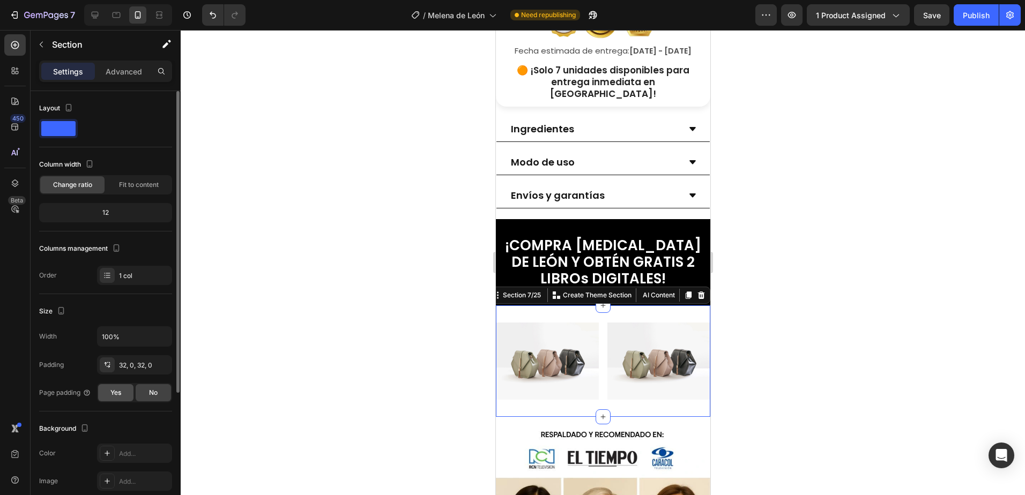
scroll to position [107, 0]
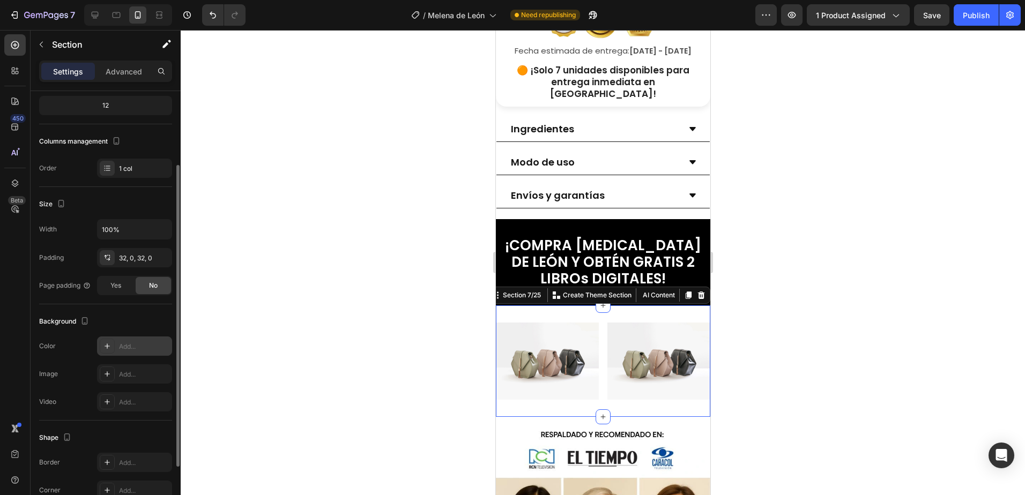
click at [108, 347] on icon at bounding box center [107, 346] width 9 height 9
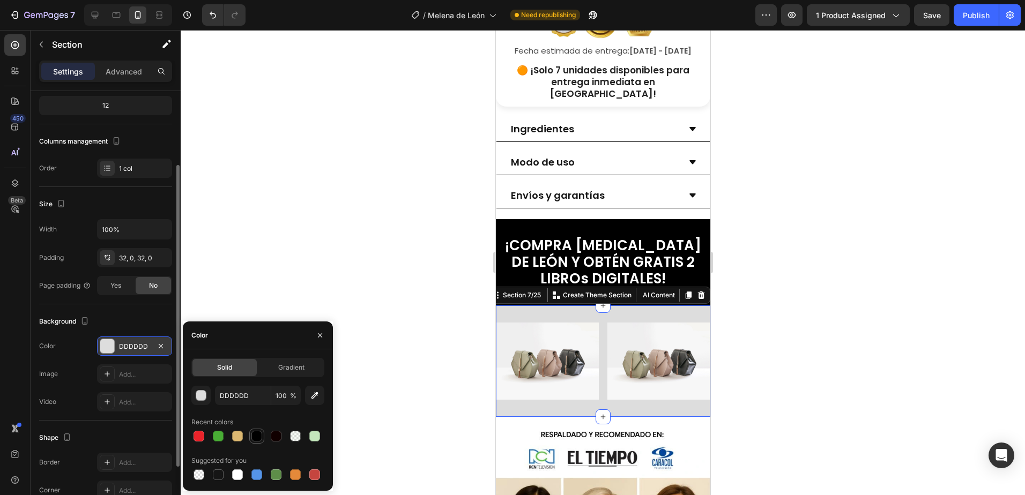
click at [257, 441] on div at bounding box center [256, 436] width 11 height 11
type input "000000"
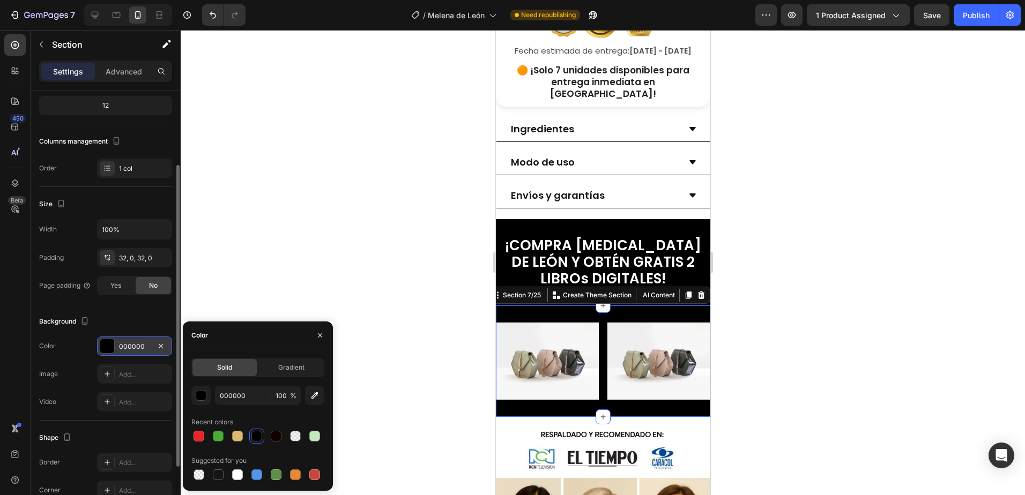
click at [394, 280] on div at bounding box center [603, 262] width 844 height 465
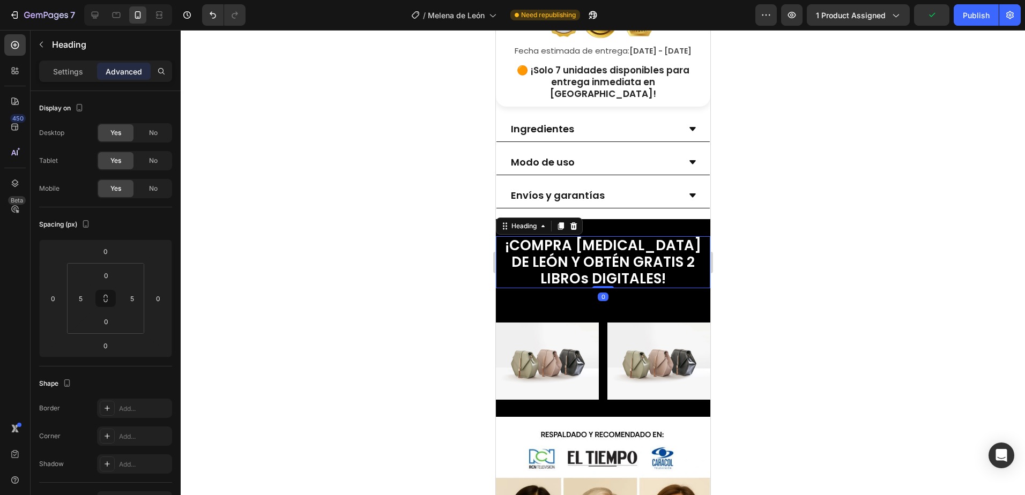
click at [621, 252] on span "¡COMPRA MELENA DE LEÓN Y OBTÉN GRATIS 2 LIBROs DIGITALES!" at bounding box center [602, 262] width 196 height 53
click at [687, 236] on span "¡COMPRA MELENA DE LEÓN Y OBTÉN GRATIS 2 LIBROs DIGITALES!" at bounding box center [602, 262] width 196 height 53
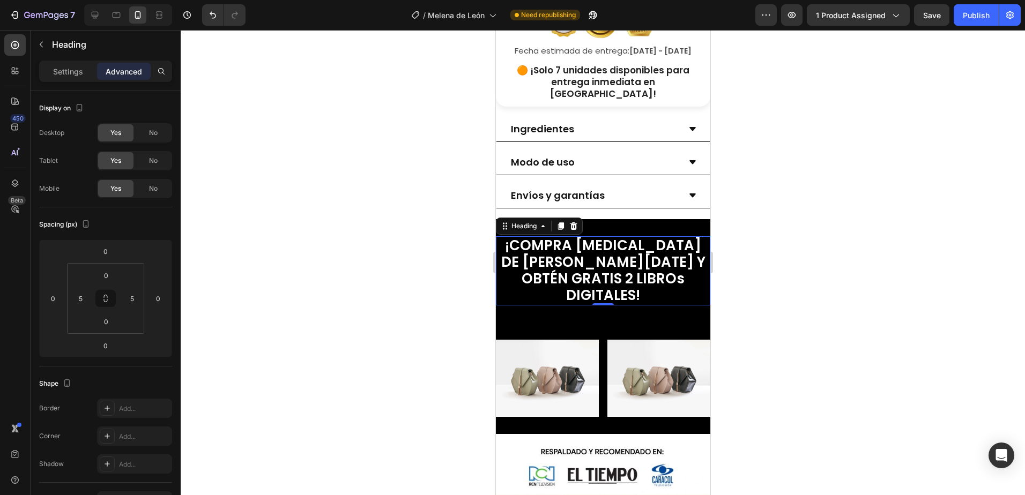
click at [811, 234] on div at bounding box center [603, 262] width 844 height 465
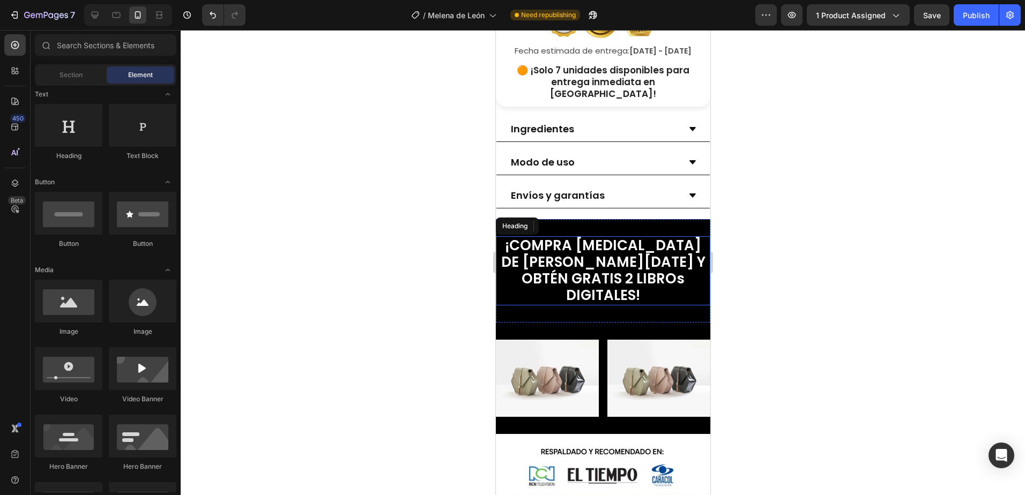
click at [616, 267] on span "¡COMPRA MELENA DE LEÓN HOY Y OBTÉN GRATIS 2 LIBROs DIGITALES!" at bounding box center [603, 271] width 204 height 70
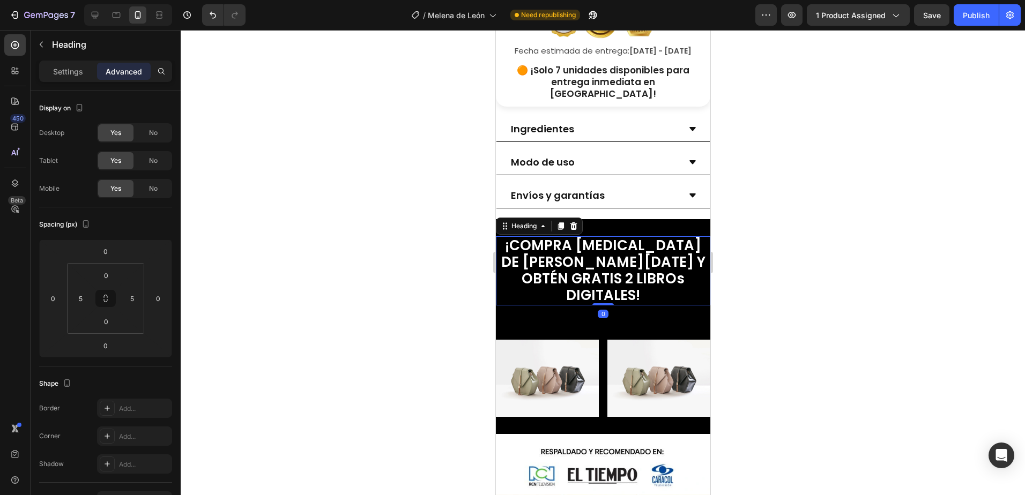
click at [827, 231] on div at bounding box center [603, 262] width 844 height 465
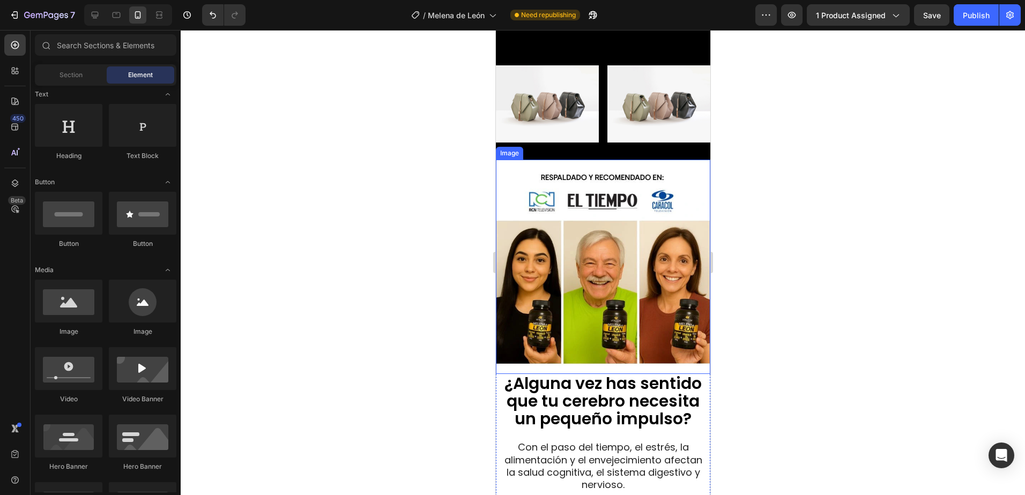
scroll to position [1018, 0]
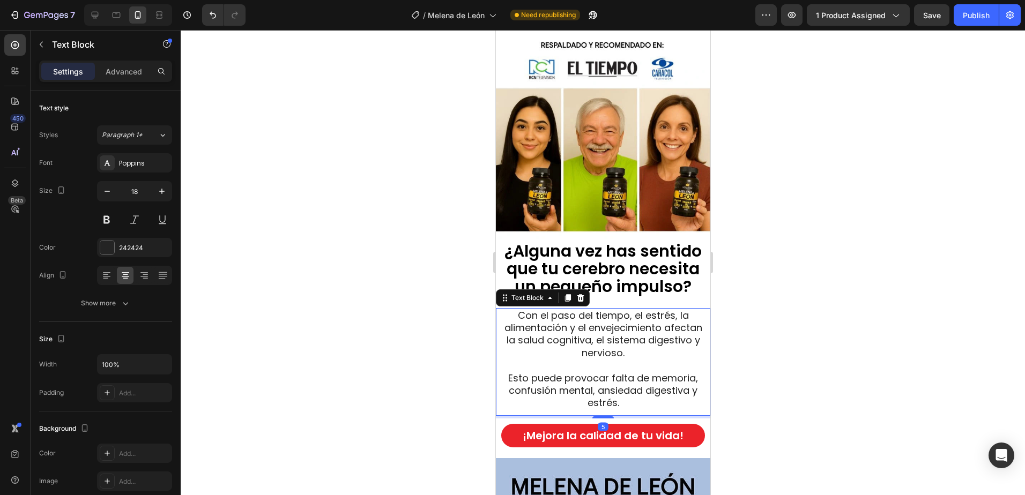
click at [600, 309] on span "Con el paso del tiempo, el estrés, la alimentación y el envejecimiento afectan …" at bounding box center [603, 334] width 198 height 51
click at [570, 294] on icon at bounding box center [567, 298] width 9 height 9
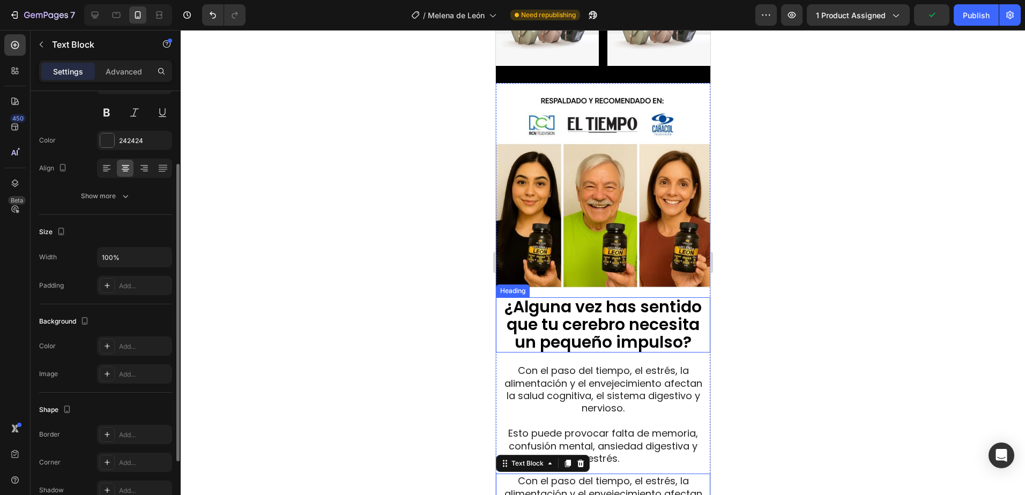
scroll to position [911, 0]
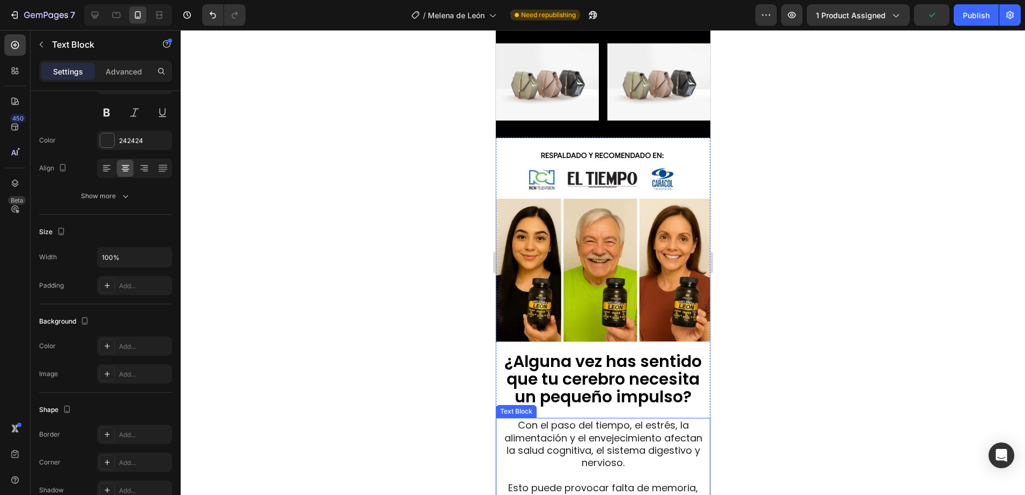
click at [540, 431] on span "Con el paso del tiempo, el estrés, la alimentación y el envejecimiento afectan …" at bounding box center [603, 444] width 198 height 51
click at [606, 432] on span "Con el paso del tiempo, el estrés, la alimentación y el envejecimiento afectan …" at bounding box center [603, 444] width 198 height 51
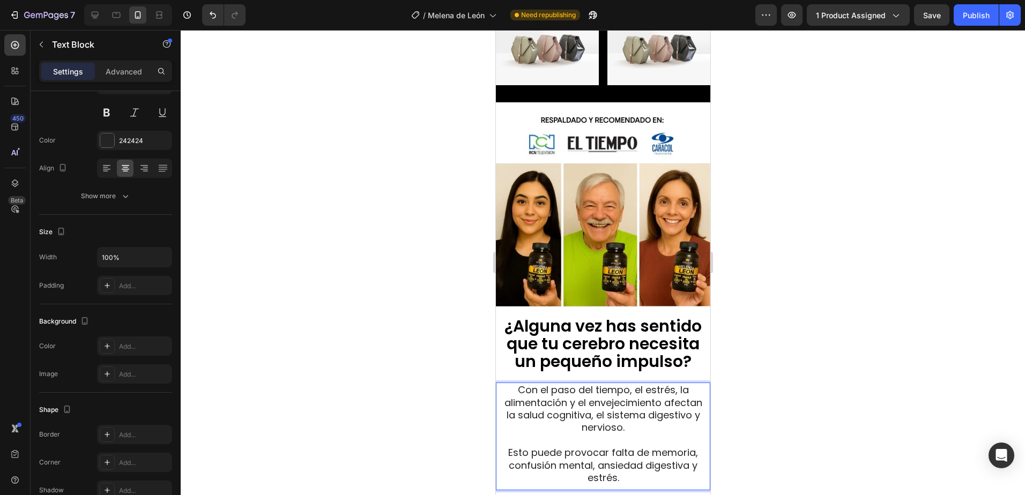
scroll to position [1018, 0]
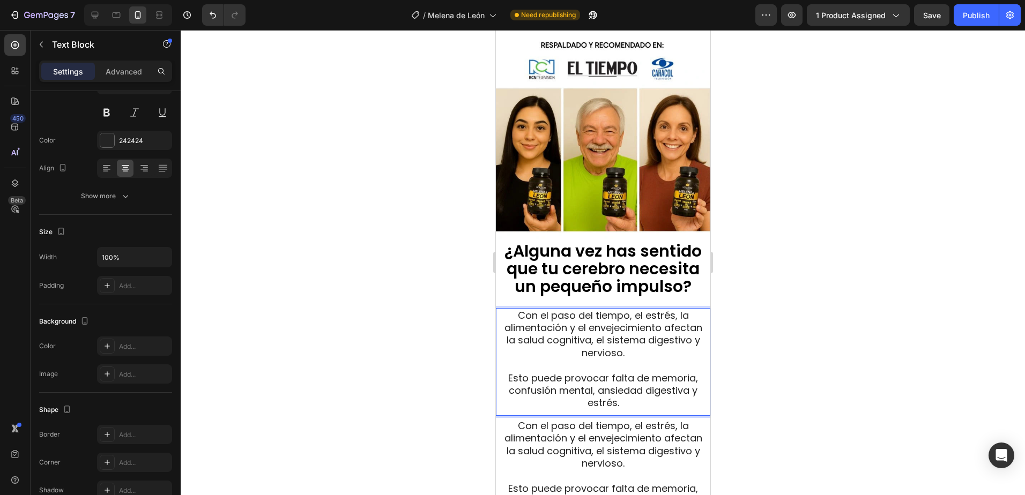
click at [623, 349] on span "Con el paso del tiempo, el estrés, la alimentación y el envejecimiento afectan …" at bounding box center [603, 334] width 198 height 51
click at [622, 393] on p "Esto puede provocar falta de memoria, confusión mental, ansiedad digestiva y es…" at bounding box center [602, 391] width 207 height 38
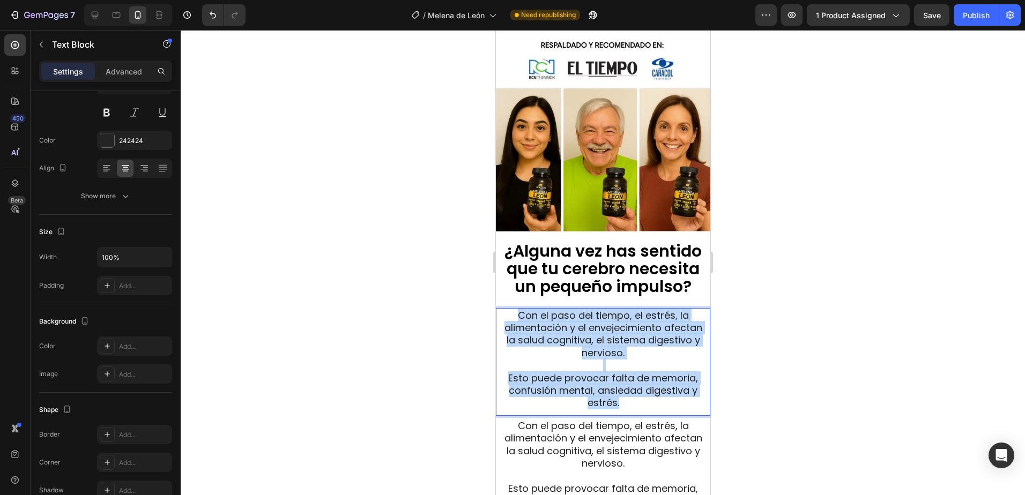
drag, startPoint x: 619, startPoint y: 396, endPoint x: 512, endPoint y: 307, distance: 139.2
click at [512, 308] on div "Con el paso del tiempo, el estrés, la alimentación y el envejecimiento afectan …" at bounding box center [602, 359] width 209 height 102
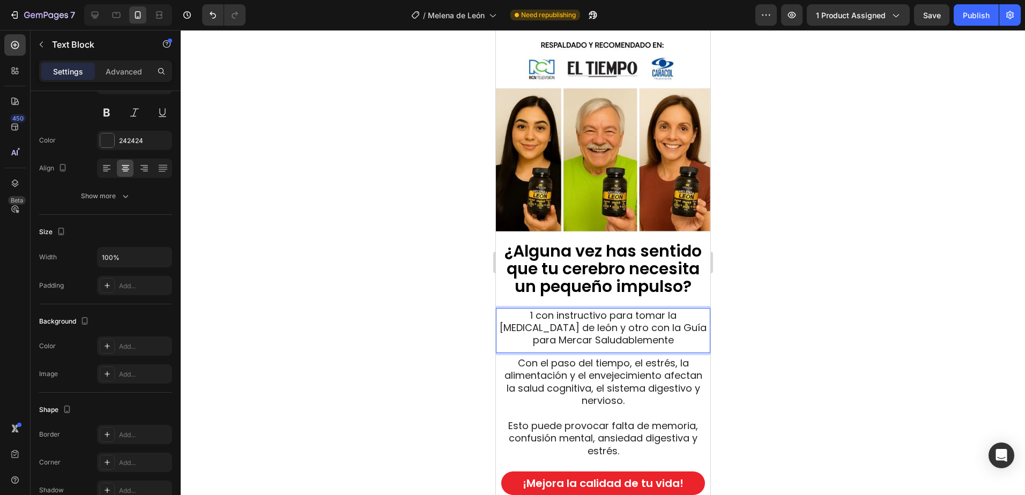
click at [582, 309] on p "1 con instructivo para tomar la melena de león y otro con la Guía para Mercar S…" at bounding box center [602, 328] width 207 height 38
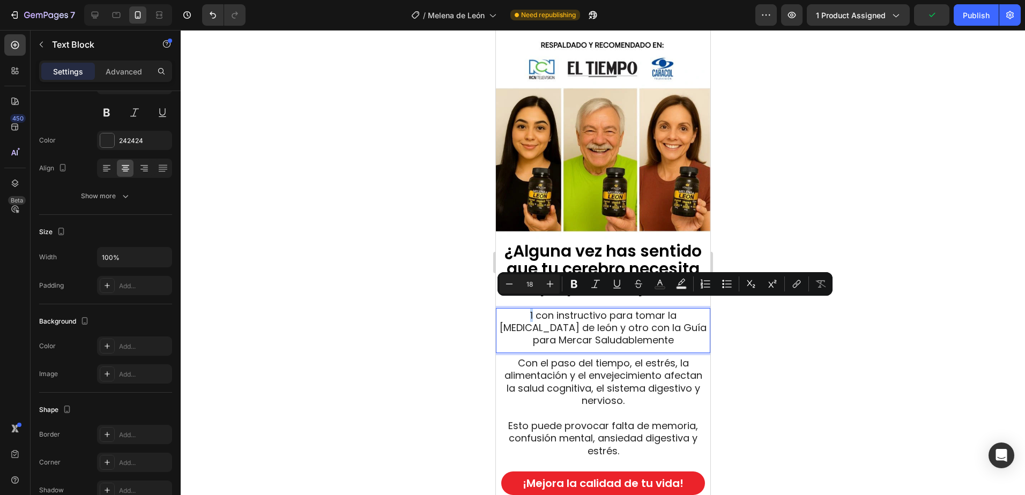
click at [506, 309] on p "1 con instructivo para tomar la melena de león y otro con la Guía para Mercar S…" at bounding box center [602, 328] width 207 height 38
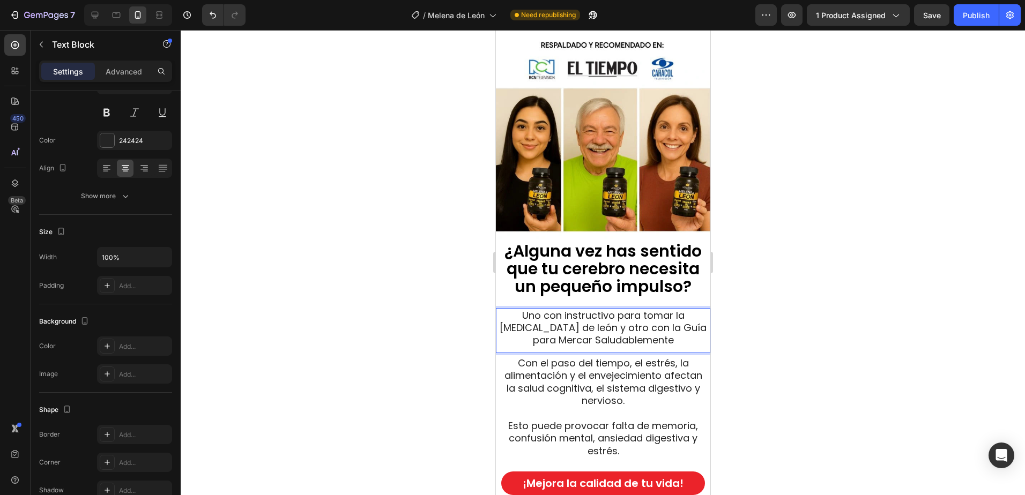
click at [626, 318] on p "Uno con instructivo para tomar la melena de león y otro con la Guía para Mercar…" at bounding box center [602, 328] width 207 height 38
click at [647, 311] on p "Uno con instructivo para tomar la melena de león y otro con la Guía para Mercar…" at bounding box center [602, 328] width 207 height 38
drag, startPoint x: 516, startPoint y: 318, endPoint x: 506, endPoint y: 321, distance: 10.2
click at [506, 321] on p "Uno con instructivo para tomar la melena de león y otro con la Guía para Mercar…" at bounding box center [602, 328] width 207 height 38
click at [562, 321] on p "Uno con instructivo para tomar la Melena de león y otro con la Guía para Mercar…" at bounding box center [602, 328] width 207 height 38
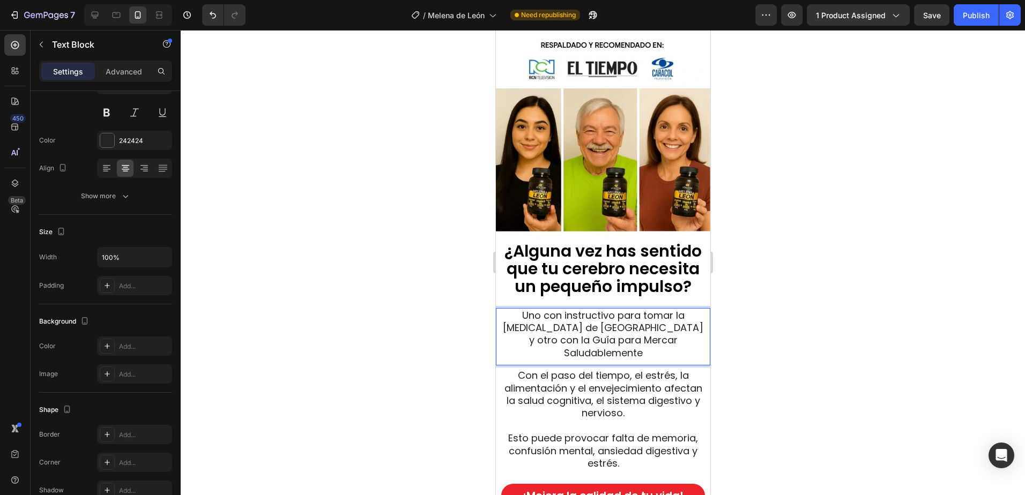
click at [580, 323] on p "Uno con instructivo para tomar la Melena de León y otro con la Guía para Mercar…" at bounding box center [602, 334] width 207 height 50
click at [580, 335] on p "Uno con instructivo para tomar la Melena de León correctamente y otro con la Gu…" at bounding box center [602, 334] width 207 height 50
click at [645, 334] on p "Uno con instructivo para tomar la Melena de León correctamente y otro con la Gu…" at bounding box center [602, 334] width 207 height 50
click at [644, 348] on p "Uno con instructivo para tomar la Melena de León correctamente y otro con la Gu…" at bounding box center [602, 334] width 207 height 50
click at [628, 334] on p "Uno con instructivo para tomar la Melena de León correctamente y otro con la Gu…" at bounding box center [602, 334] width 207 height 50
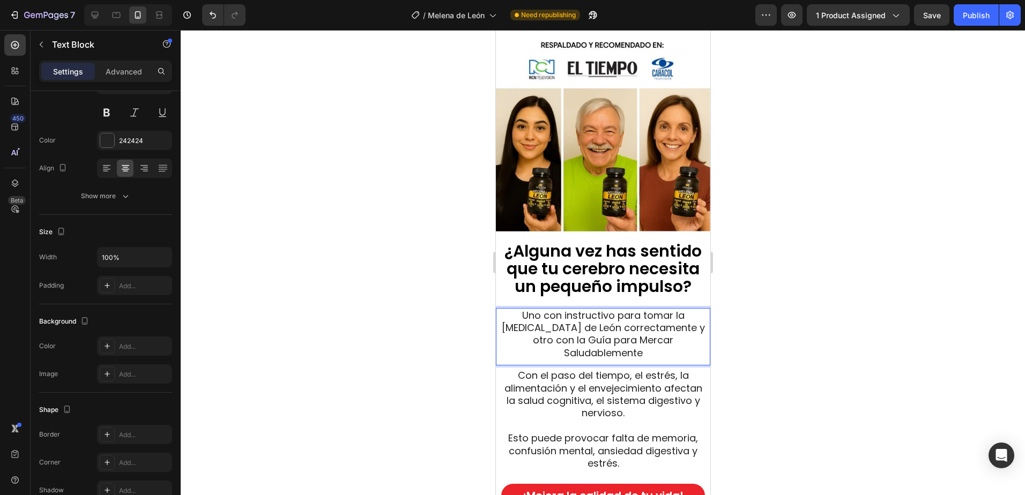
click at [654, 333] on p "Uno con instructivo para tomar la Melena de León correctamente y otro con la Gu…" at bounding box center [602, 334] width 207 height 50
click at [656, 333] on p "Uno con instructivo para tomar la Melena de León correctamente y otro con la Gu…" at bounding box center [602, 334] width 207 height 50
click at [657, 333] on p "Uno con instructivo para tomar la Melena de León correctamente y otro con la Gu…" at bounding box center [602, 334] width 207 height 50
click at [635, 343] on p "Uno con instructivo para tomar la Melena de León correctamente y otro con la Gu…" at bounding box center [602, 334] width 207 height 50
click at [647, 346] on p "Uno con instructivo para tomar la Melena de León correctamente y otro con la Gu…" at bounding box center [602, 334] width 207 height 50
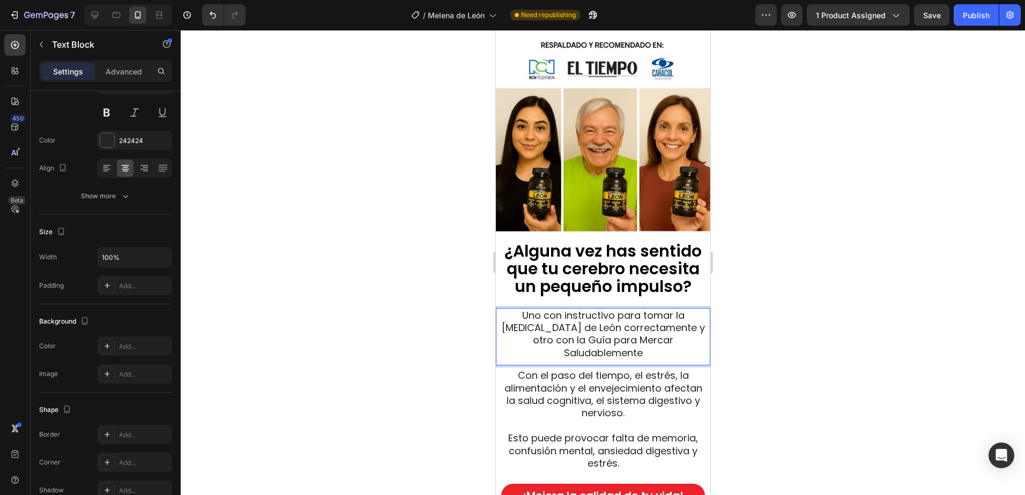
click at [648, 346] on p "Uno con instructivo para tomar la Melena de León correctamente y otro con la Gu…" at bounding box center [602, 334] width 207 height 50
click at [765, 337] on div at bounding box center [603, 262] width 844 height 465
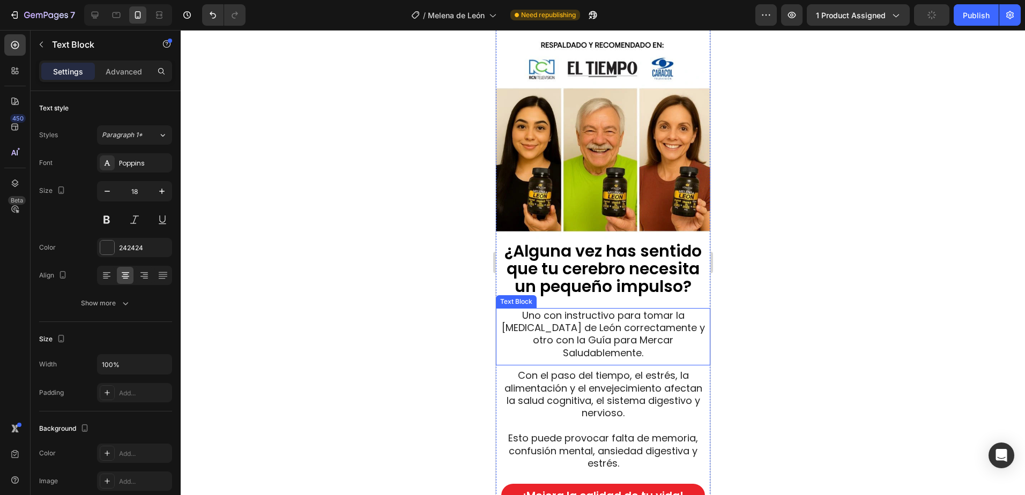
click at [677, 336] on p "Uno con instructivo para tomar la [MEDICAL_DATA] de León correctamente y otro c…" at bounding box center [602, 334] width 207 height 50
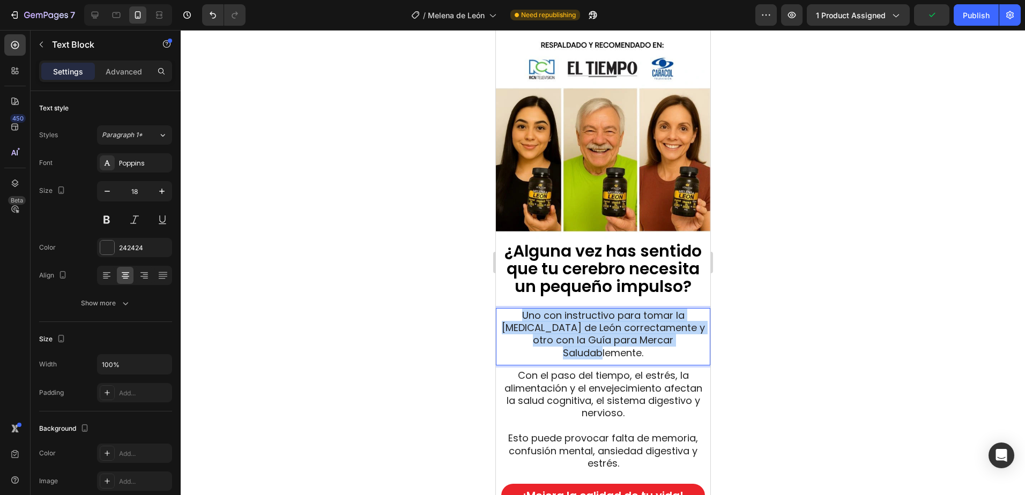
drag, startPoint x: 644, startPoint y: 344, endPoint x: 513, endPoint y: 306, distance: 136.7
click at [513, 309] on p "Uno con instructivo para tomar la [MEDICAL_DATA] de León correctamente y otro c…" at bounding box center [602, 334] width 207 height 50
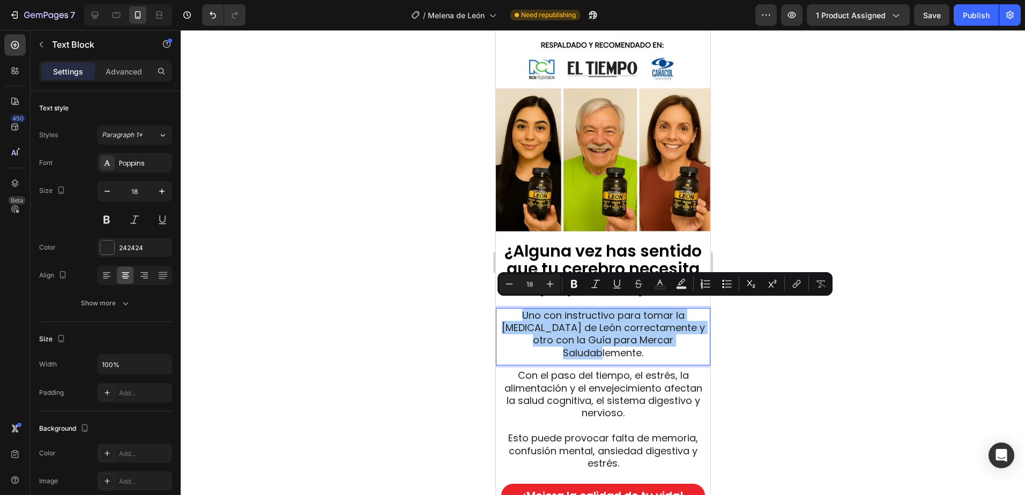
click at [772, 191] on div at bounding box center [603, 262] width 844 height 465
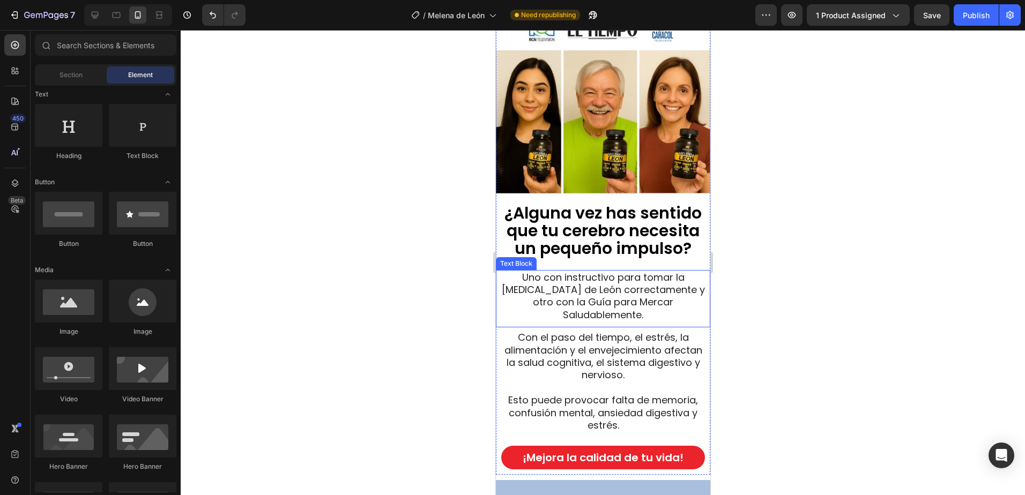
scroll to position [1039, 0]
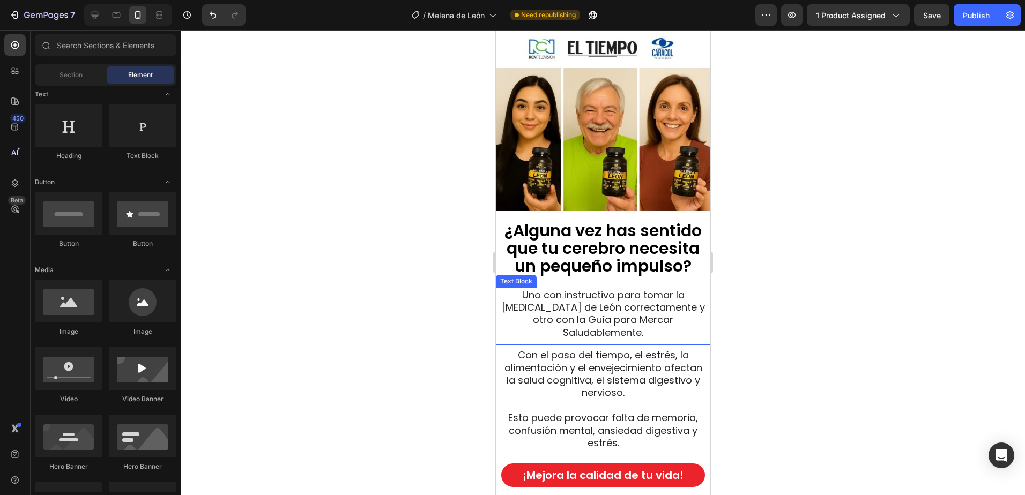
click at [566, 307] on p "Uno con instructivo para tomar la [MEDICAL_DATA] de León correctamente y otro c…" at bounding box center [602, 314] width 207 height 50
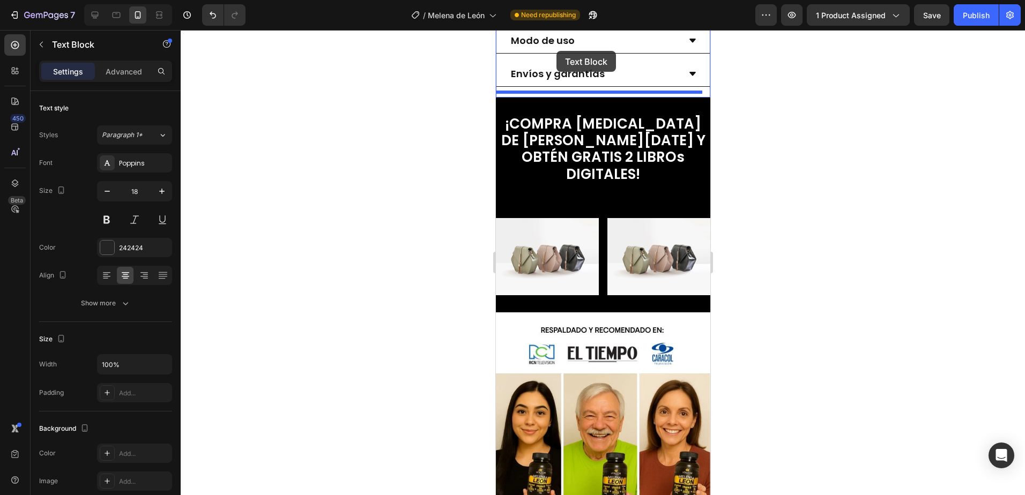
scroll to position [729, 0]
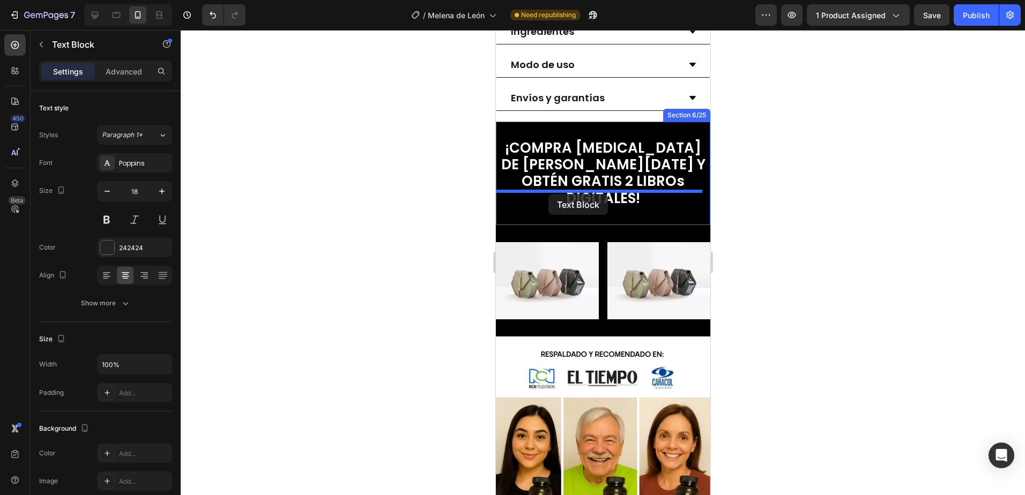
drag, startPoint x: 517, startPoint y: 272, endPoint x: 548, endPoint y: 194, distance: 83.7
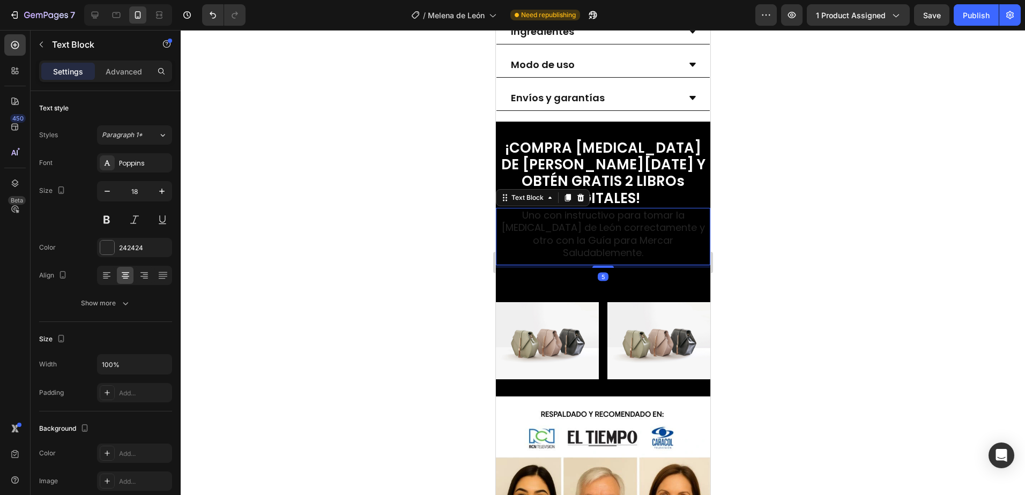
click at [639, 229] on p "Uno con instructivo para tomar la [MEDICAL_DATA] de León correctamente y otro c…" at bounding box center [602, 234] width 207 height 50
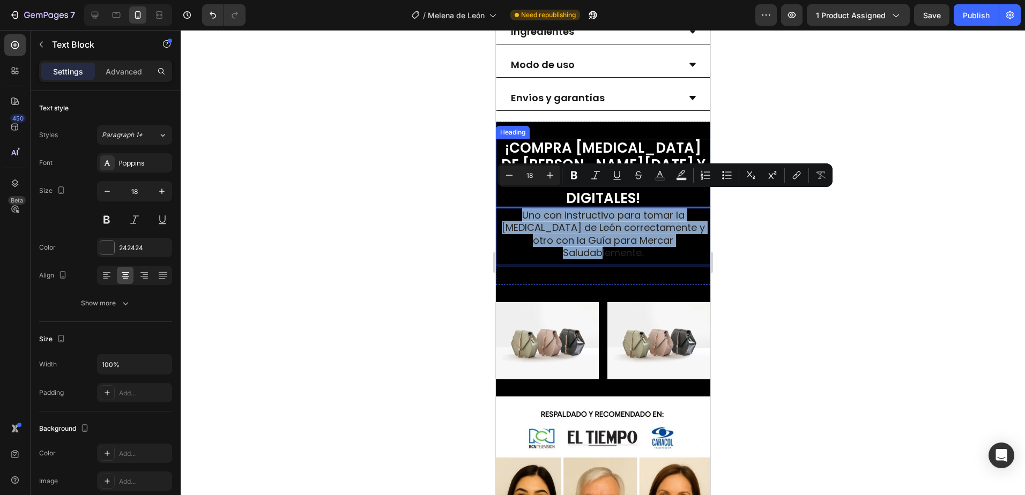
drag, startPoint x: 655, startPoint y: 237, endPoint x: 523, endPoint y: 188, distance: 141.1
click at [505, 190] on div "¡COMPRA MELENA DE LEÓN HOY Y OBTÉN GRATIS 2 LIBROs DIGITALES! Heading Uno con i…" at bounding box center [602, 203] width 214 height 129
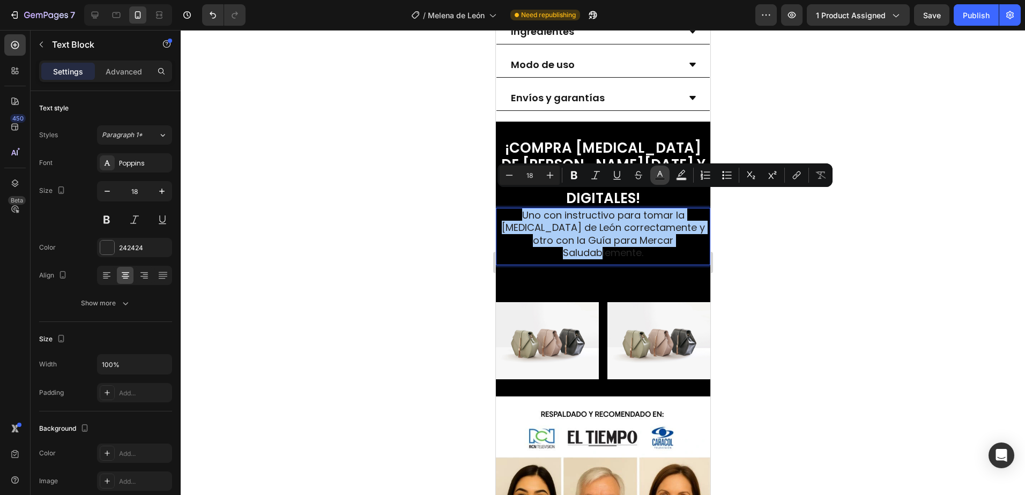
click at [657, 174] on icon "Editor contextual toolbar" at bounding box center [659, 175] width 11 height 11
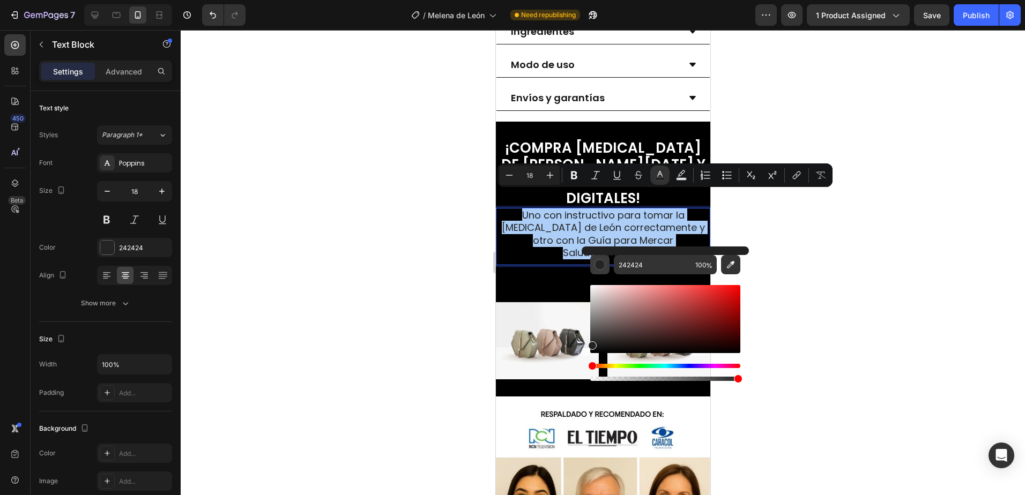
click at [600, 262] on div "Editor contextual toolbar" at bounding box center [599, 264] width 11 height 11
click at [659, 266] on input "242424" at bounding box center [652, 264] width 77 height 19
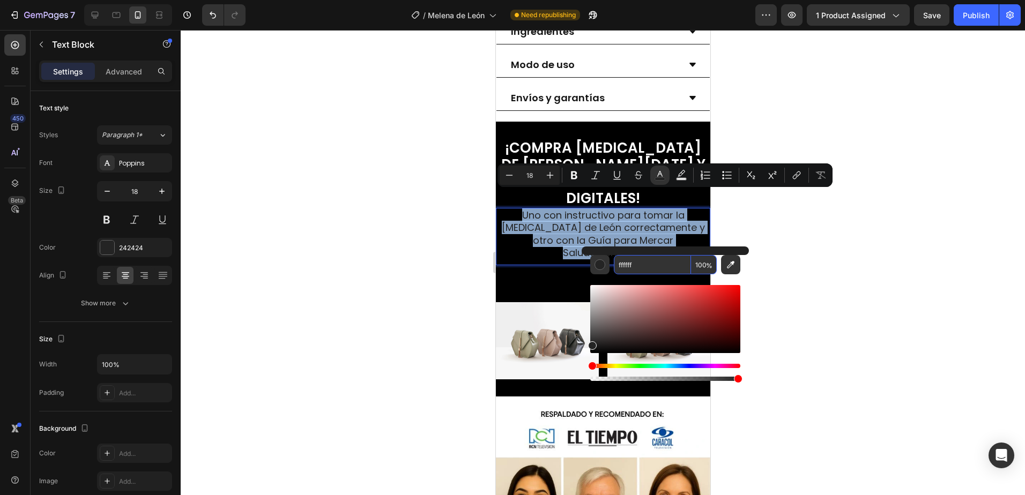
type input "FFFFFF"
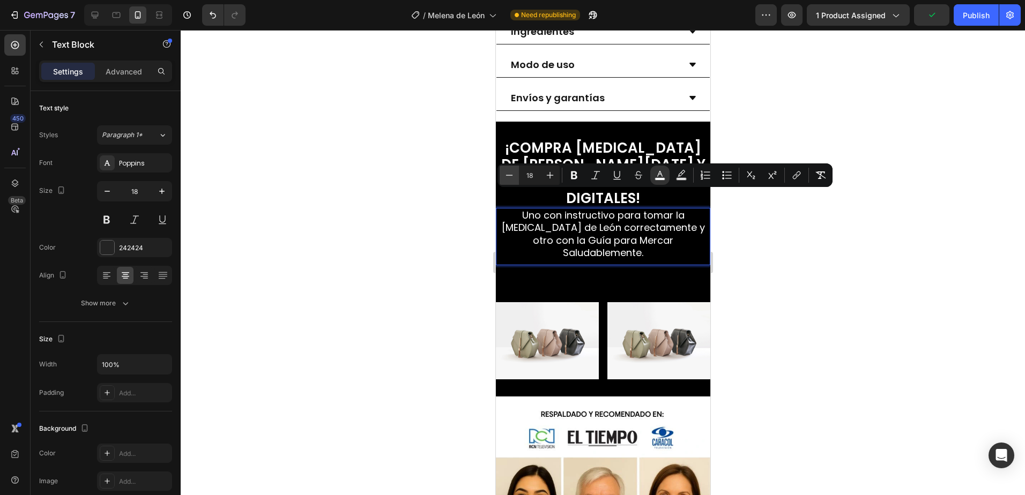
click at [513, 175] on icon "Editor contextual toolbar" at bounding box center [509, 175] width 11 height 11
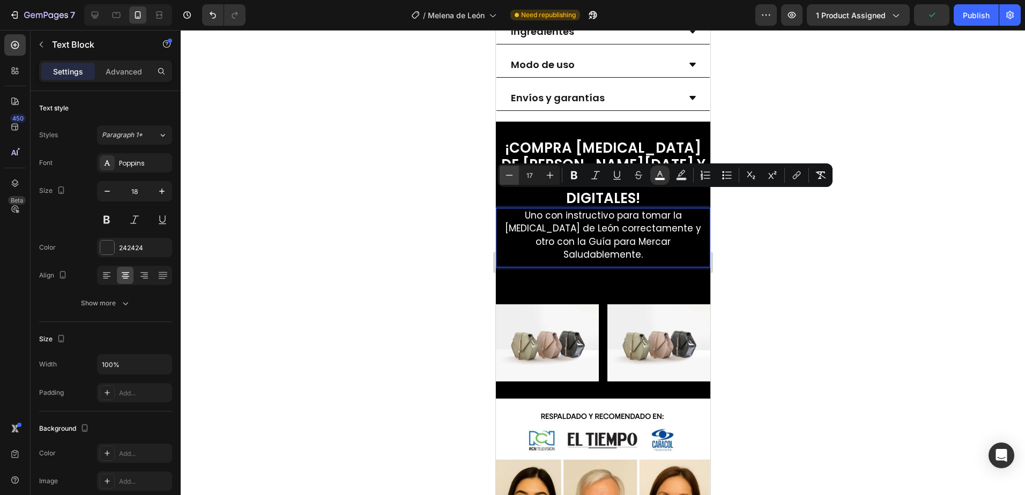
click at [511, 175] on icon "Editor contextual toolbar" at bounding box center [509, 175] width 7 height 1
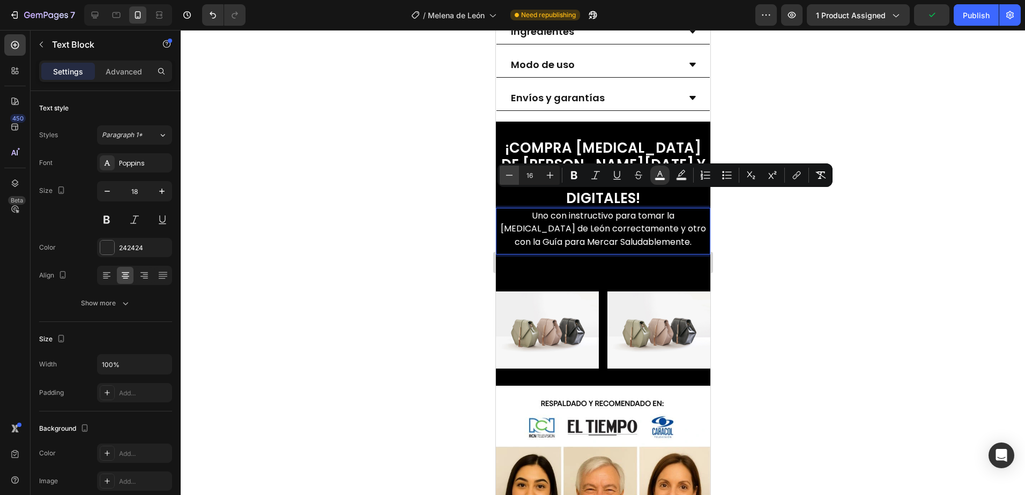
click at [512, 175] on icon "Editor contextual toolbar" at bounding box center [509, 175] width 7 height 1
type input "15"
click at [105, 192] on icon "button" at bounding box center [107, 191] width 11 height 11
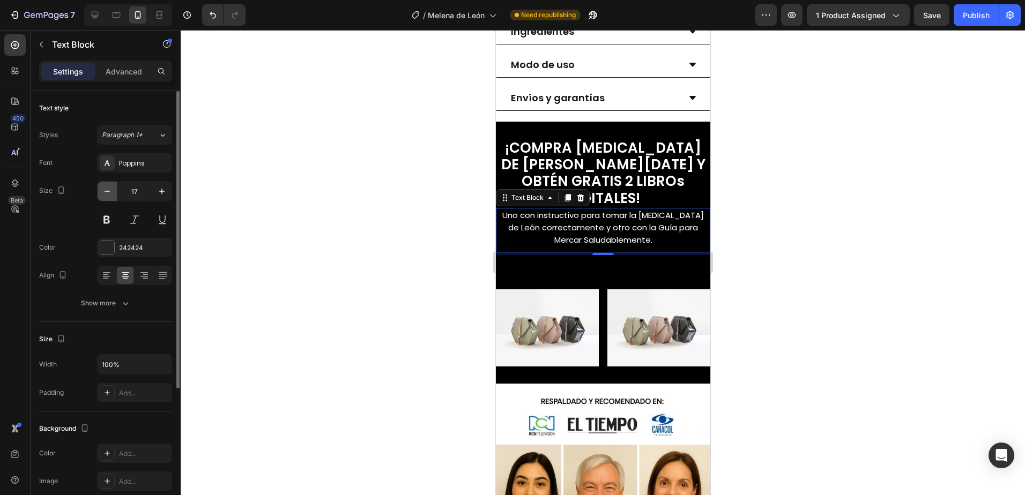
click at [105, 192] on icon "button" at bounding box center [107, 191] width 11 height 11
type input "16"
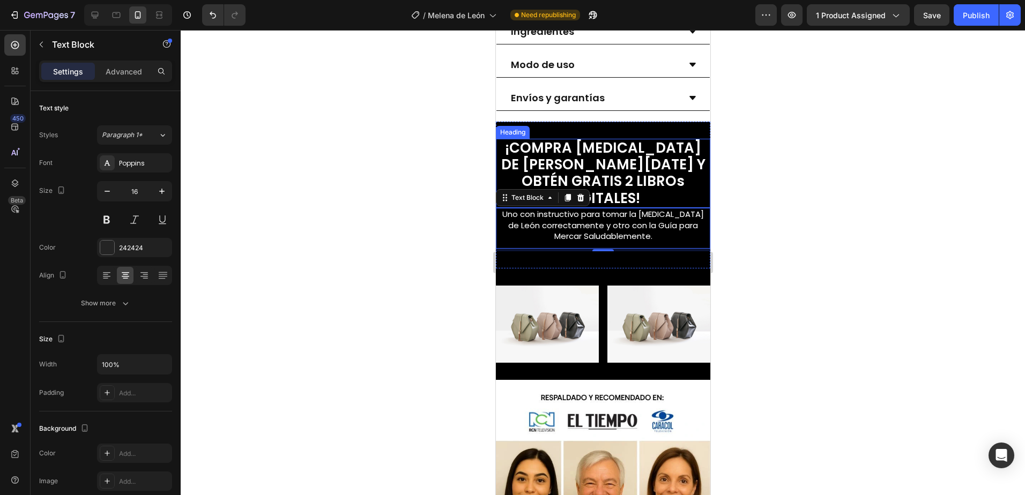
click at [642, 183] on span "¡COMPRA MELENA DE LEÓN HOY Y OBTÉN GRATIS 2 LIBROs DIGITALES!" at bounding box center [603, 173] width 204 height 70
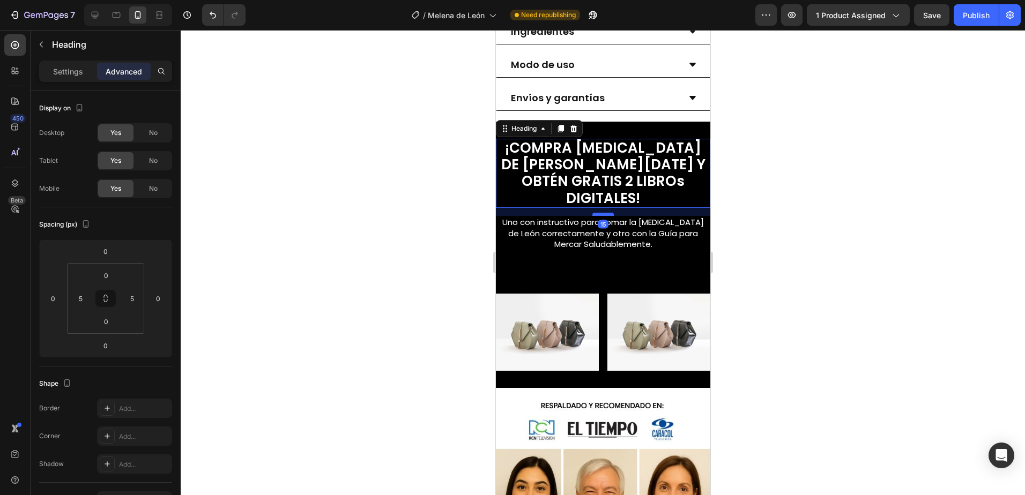
drag, startPoint x: 602, startPoint y: 190, endPoint x: 606, endPoint y: 197, distance: 8.6
click at [606, 213] on div at bounding box center [602, 214] width 21 height 3
type input "15"
click at [651, 247] on div "¡COMPRA MELENA DE LEÓN HOY Y OBTÉN GRATIS 2 LIBROs DIGITALES! Heading 15 Uno co…" at bounding box center [602, 199] width 214 height 155
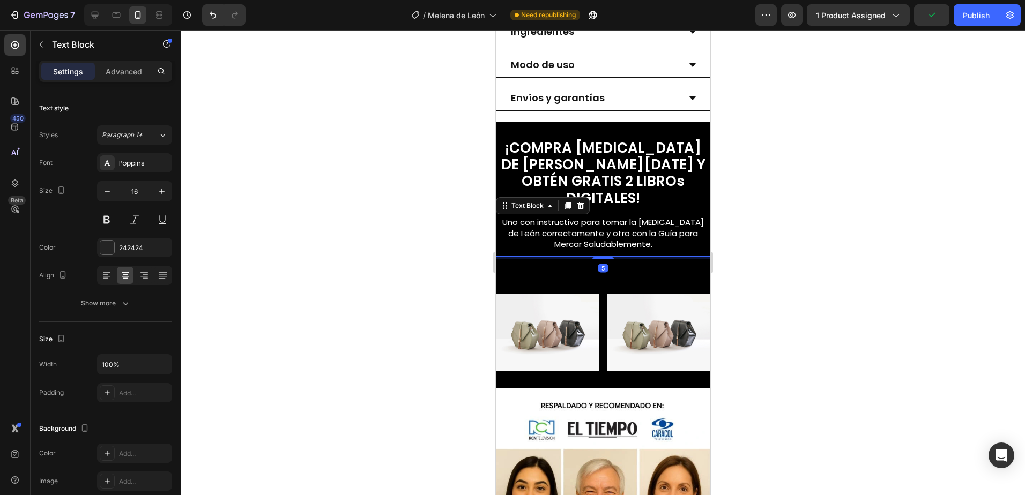
click at [642, 224] on span "Uno con instructivo para tomar la [MEDICAL_DATA] de León correctamente y otro c…" at bounding box center [603, 234] width 202 height 34
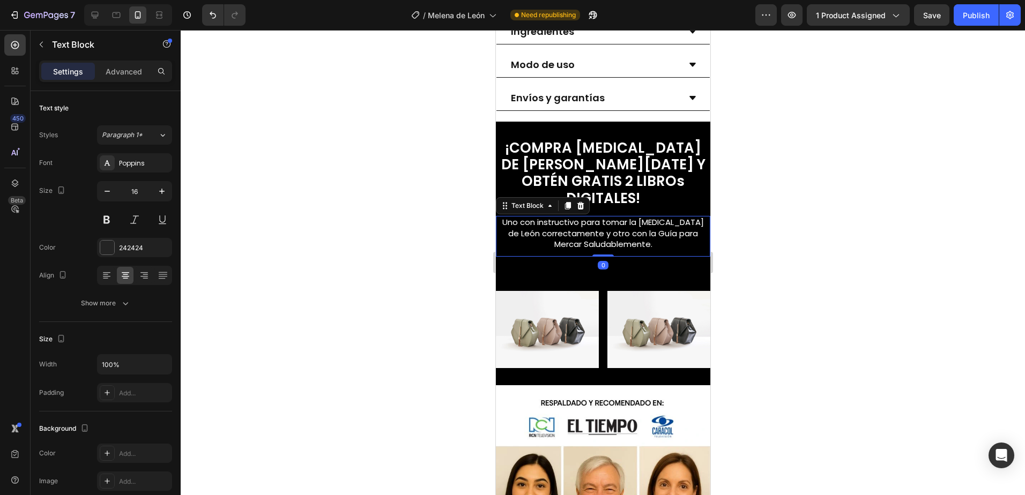
drag, startPoint x: 607, startPoint y: 242, endPoint x: 613, endPoint y: 234, distance: 10.1
click at [613, 234] on div "Uno con instructivo para tomar la Melena de León correctamente y otro con la Gu…" at bounding box center [602, 236] width 214 height 41
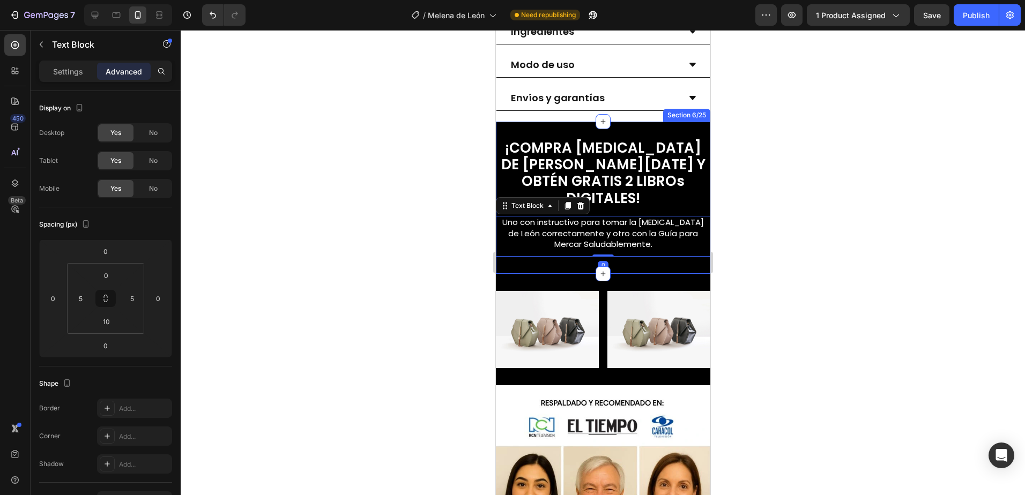
click at [638, 251] on div "¡COMPRA MELENA DE LEÓN HOY Y OBTÉN GRATIS 2 LIBROs DIGITALES! Heading Uno con i…" at bounding box center [602, 198] width 214 height 152
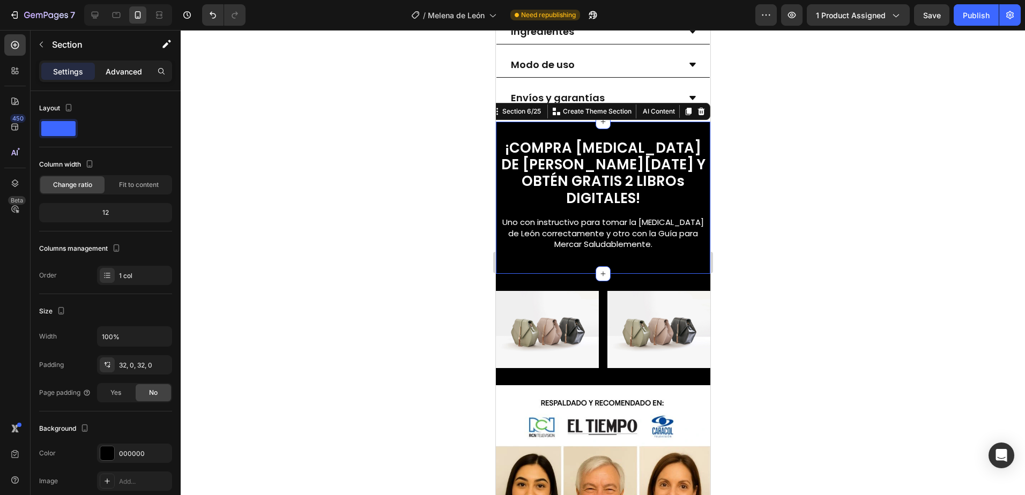
click at [128, 78] on div "Advanced" at bounding box center [124, 71] width 54 height 17
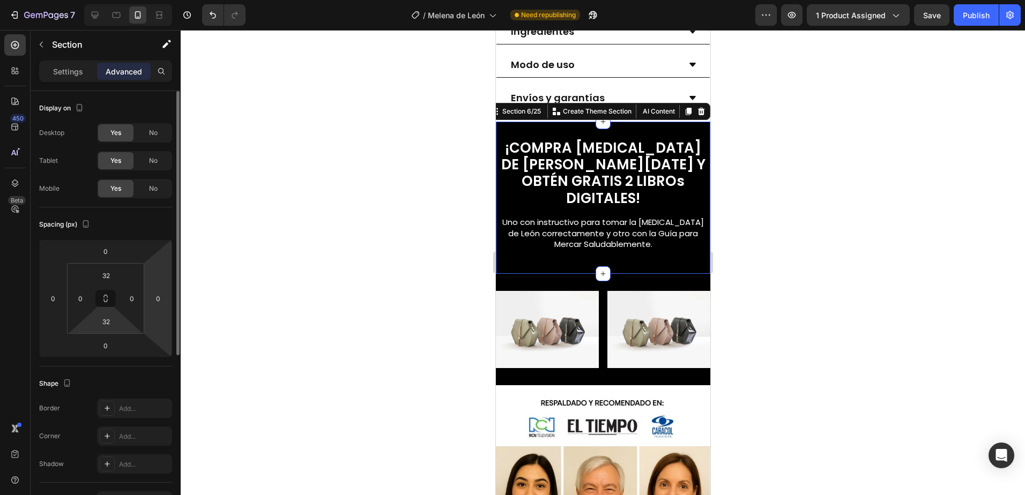
drag, startPoint x: 111, startPoint y: 322, endPoint x: 146, endPoint y: 286, distance: 50.0
click at [124, 309] on div "32 0 32 0" at bounding box center [105, 298] width 77 height 71
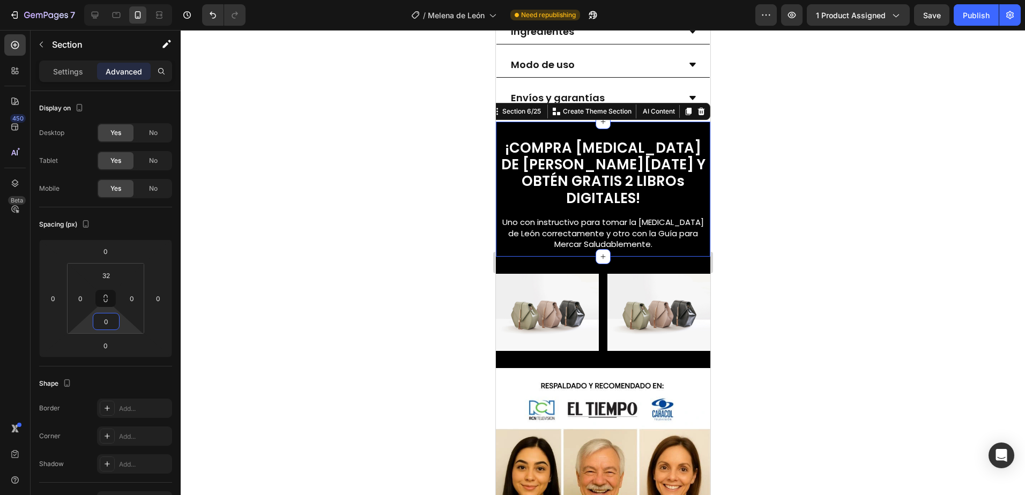
type input "0"
click at [793, 214] on div at bounding box center [603, 262] width 844 height 465
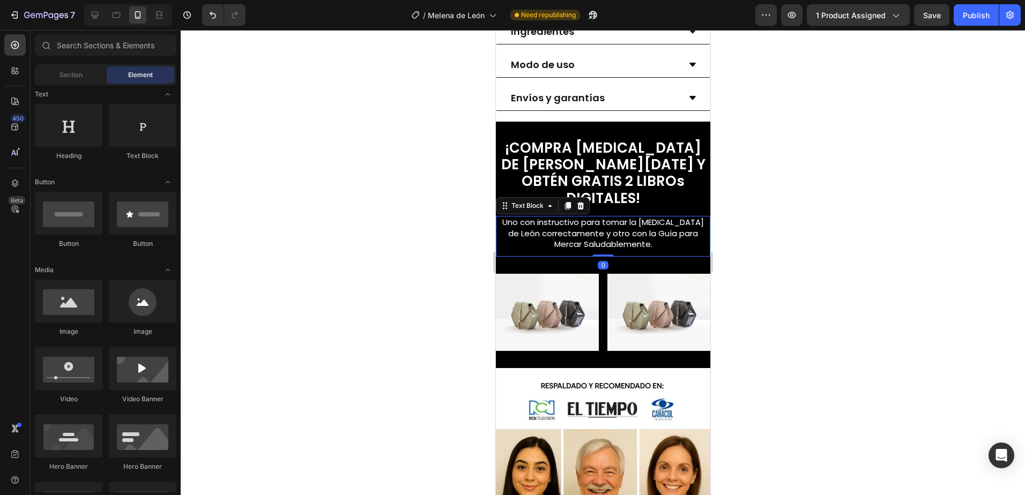
click at [626, 228] on span "Uno con instructivo para tomar la [MEDICAL_DATA] de León correctamente y otro c…" at bounding box center [603, 234] width 202 height 34
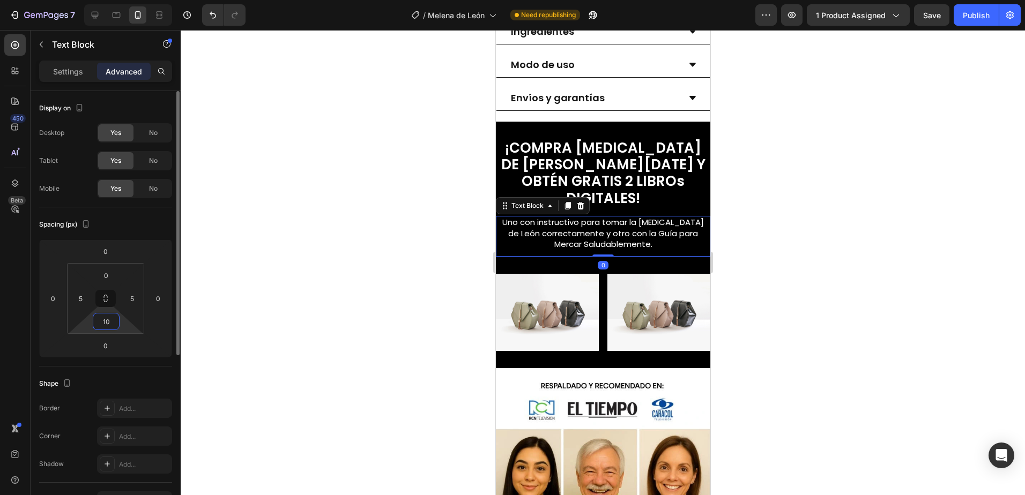
type input "0"
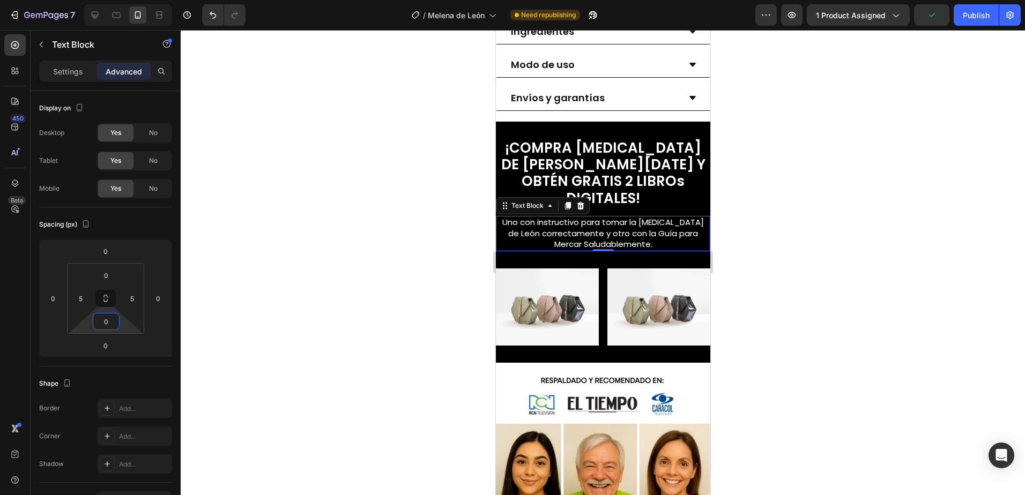
click at [907, 213] on div at bounding box center [603, 262] width 844 height 465
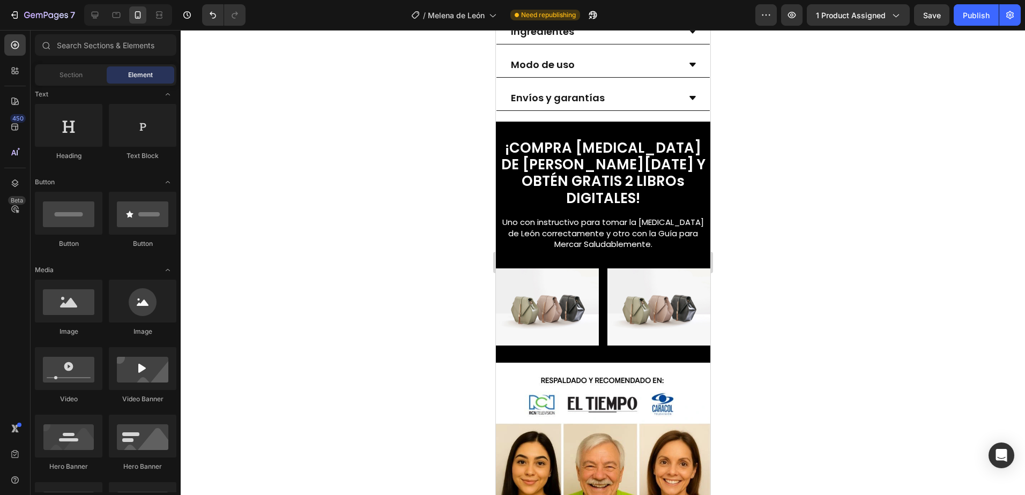
drag, startPoint x: 331, startPoint y: 61, endPoint x: 341, endPoint y: 33, distance: 29.7
click at [331, 61] on div at bounding box center [603, 262] width 844 height 465
click at [565, 298] on img at bounding box center [546, 307] width 103 height 77
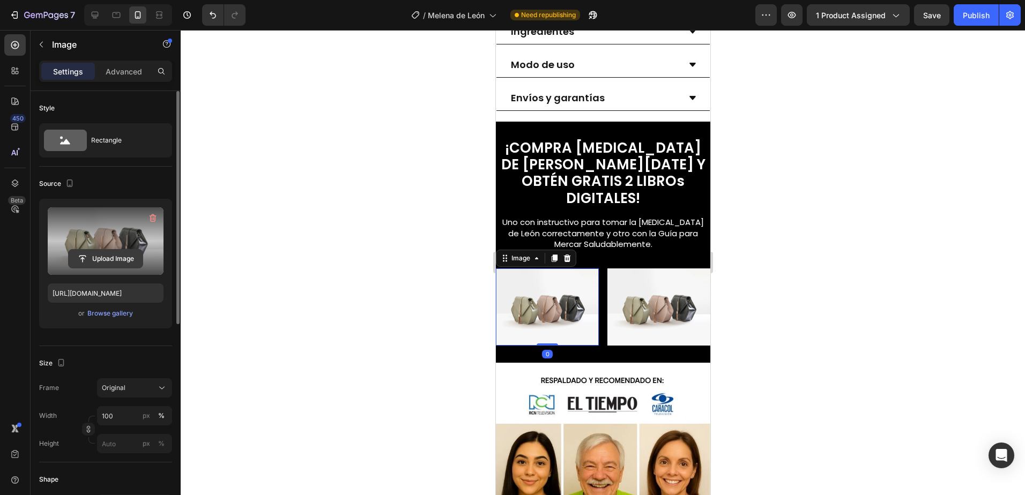
click at [98, 259] on input "file" at bounding box center [106, 259] width 74 height 18
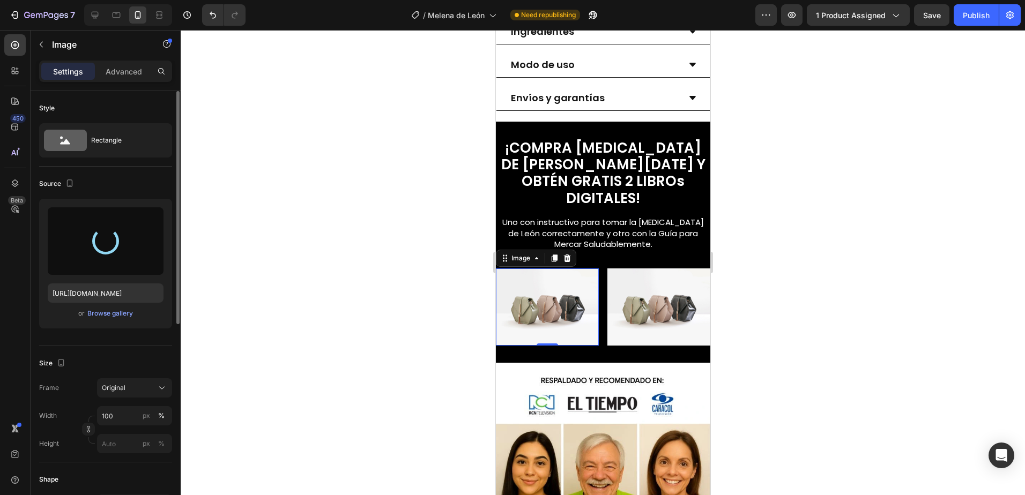
type input "https://cdn.shopify.com/s/files/1/0673/7615/2621/files/gempages_560809544775631…"
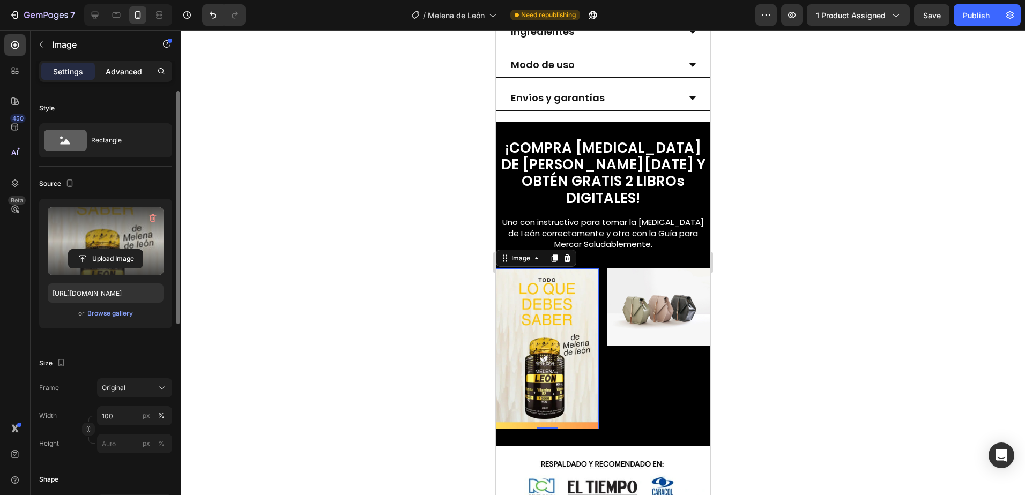
click at [122, 73] on p "Advanced" at bounding box center [124, 71] width 36 height 11
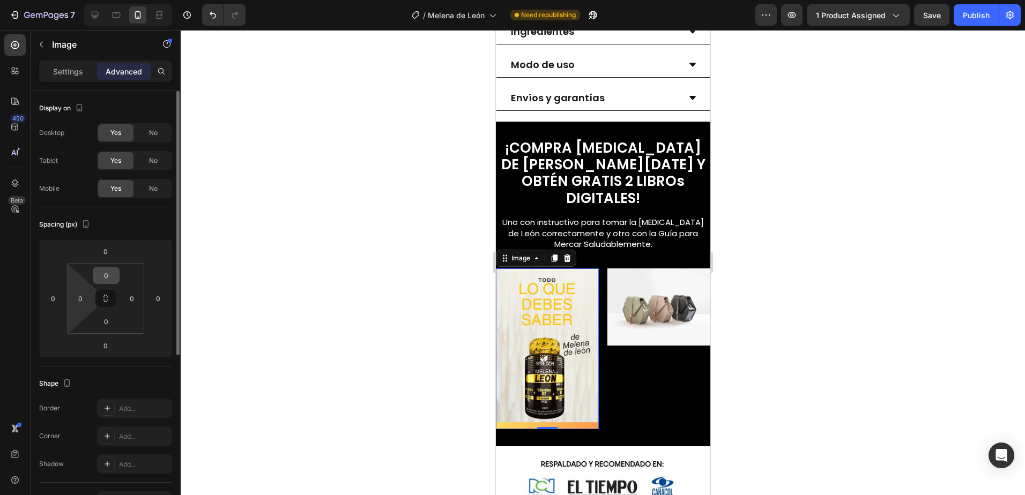
drag, startPoint x: 79, startPoint y: 299, endPoint x: 111, endPoint y: 269, distance: 44.0
click at [81, 298] on input "0" at bounding box center [80, 298] width 16 height 16
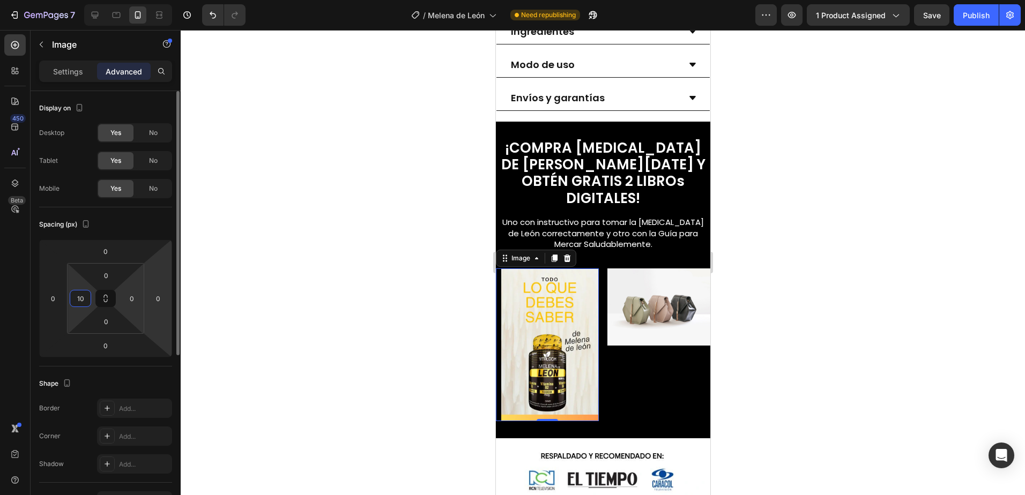
click at [136, 295] on input "0" at bounding box center [132, 298] width 16 height 16
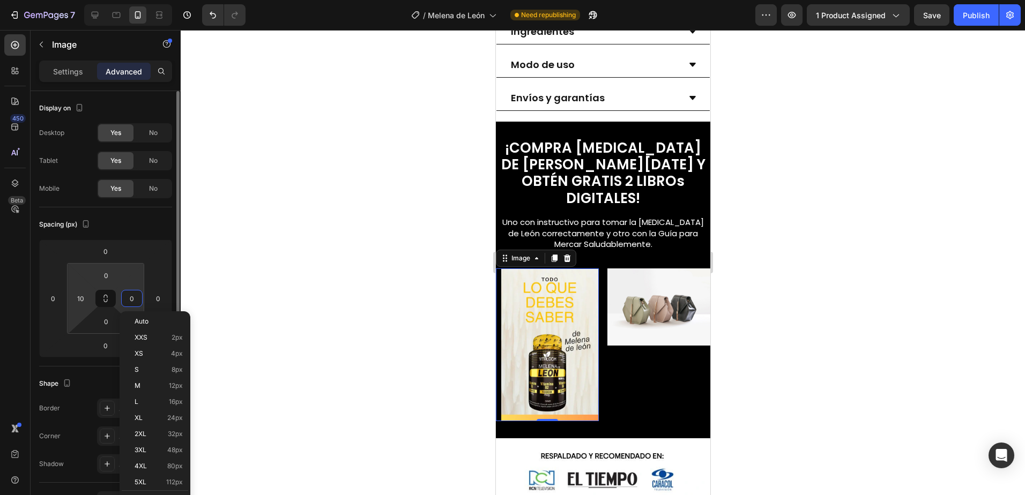
click at [86, 300] on input "10" at bounding box center [80, 298] width 16 height 16
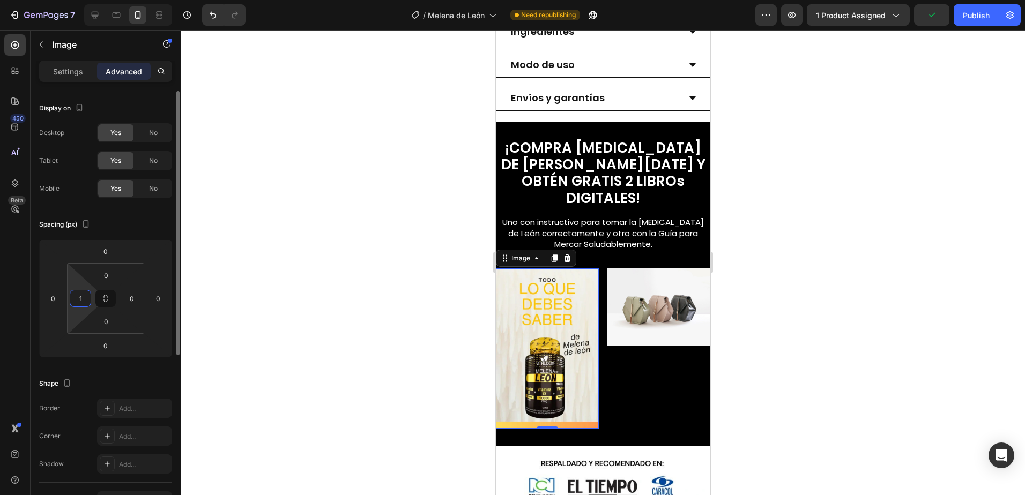
type input "15"
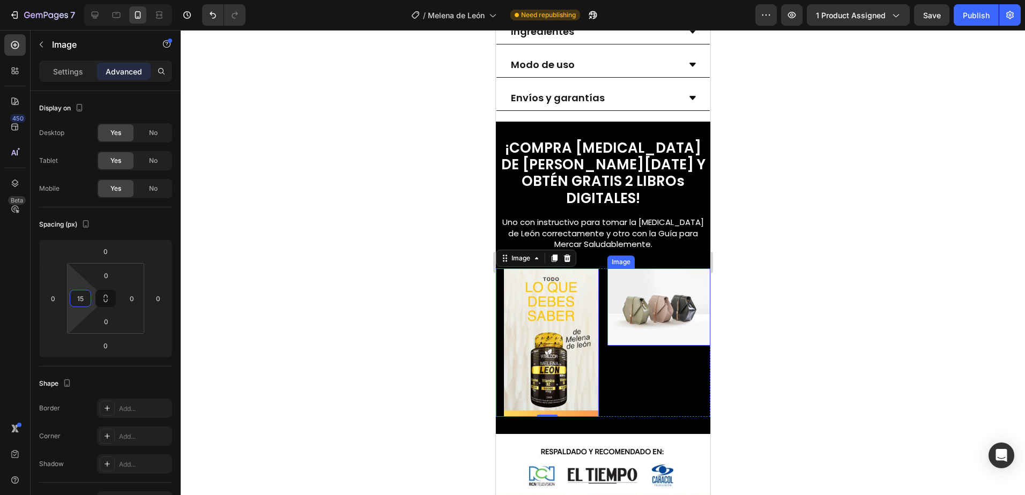
click at [622, 274] on img at bounding box center [658, 307] width 103 height 77
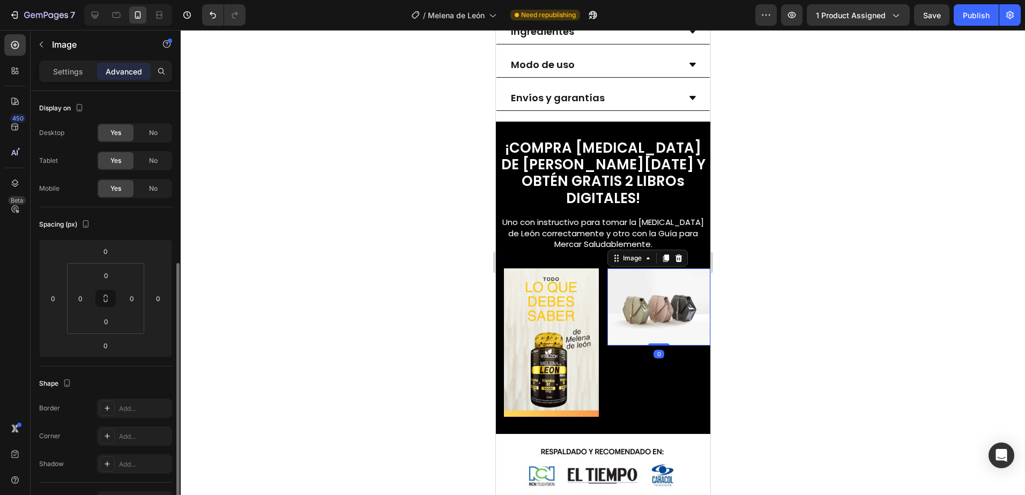
scroll to position [107, 0]
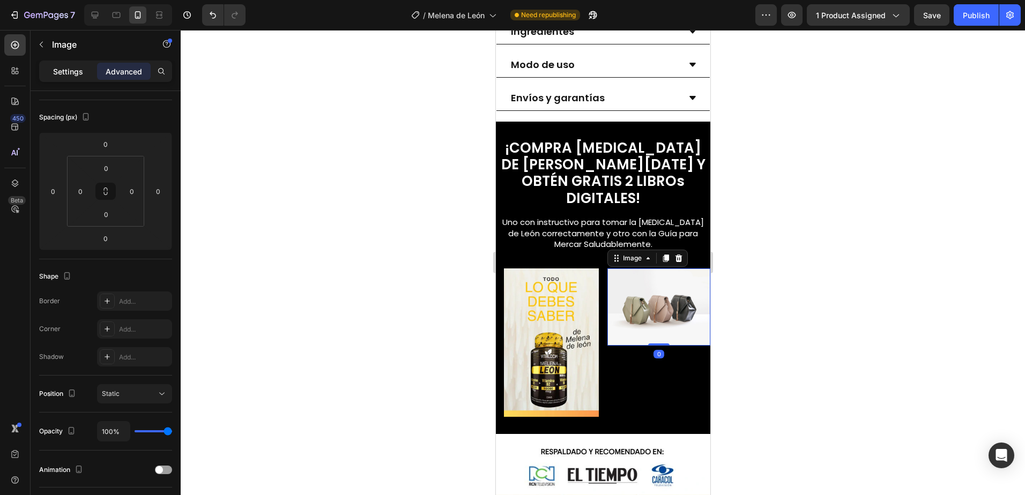
click at [76, 72] on p "Settings" at bounding box center [68, 71] width 30 height 11
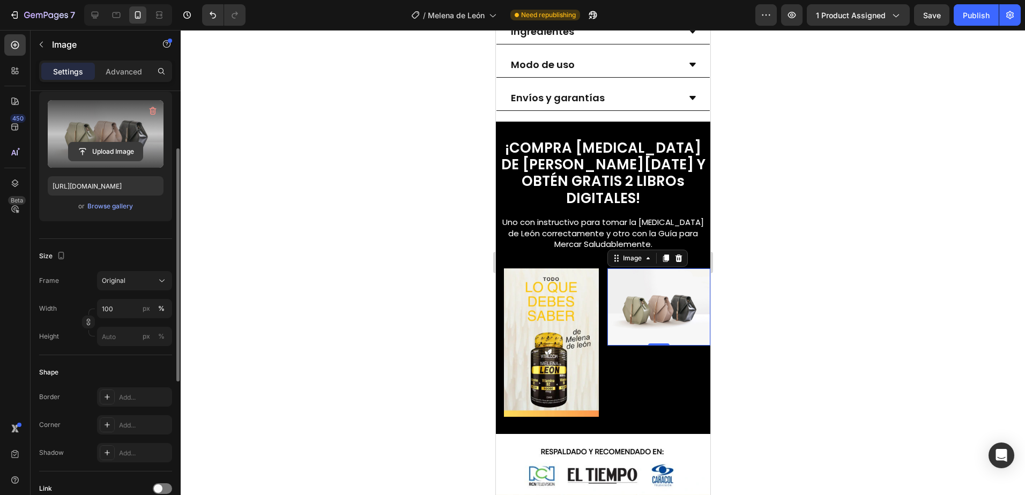
click at [106, 151] on input "file" at bounding box center [106, 152] width 74 height 18
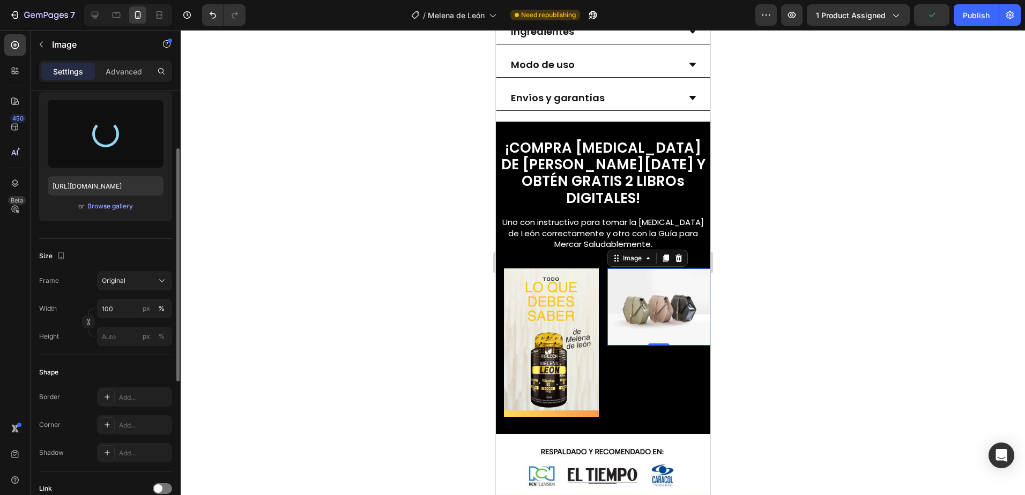
type input "https://cdn.shopify.com/s/files/1/0673/7615/2621/files/gempages_560809544775631…"
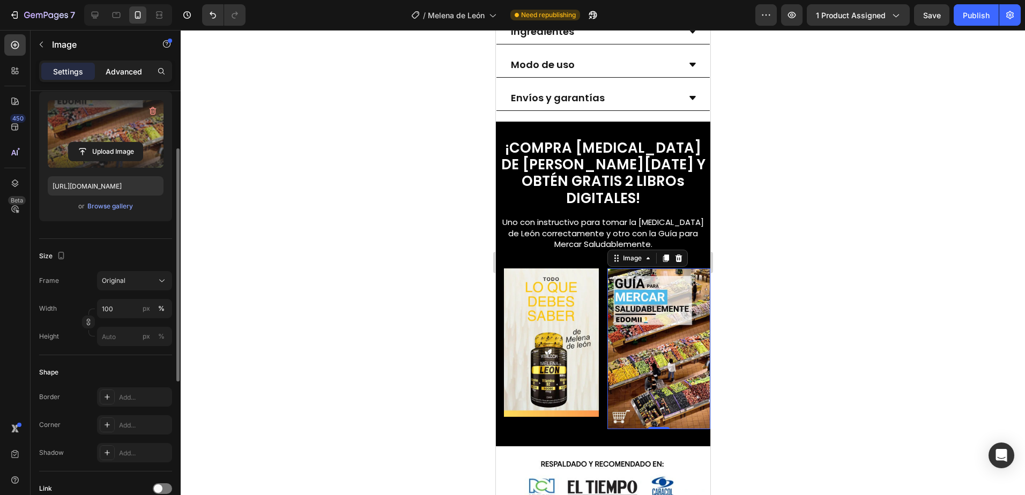
click at [125, 67] on p "Advanced" at bounding box center [124, 71] width 36 height 11
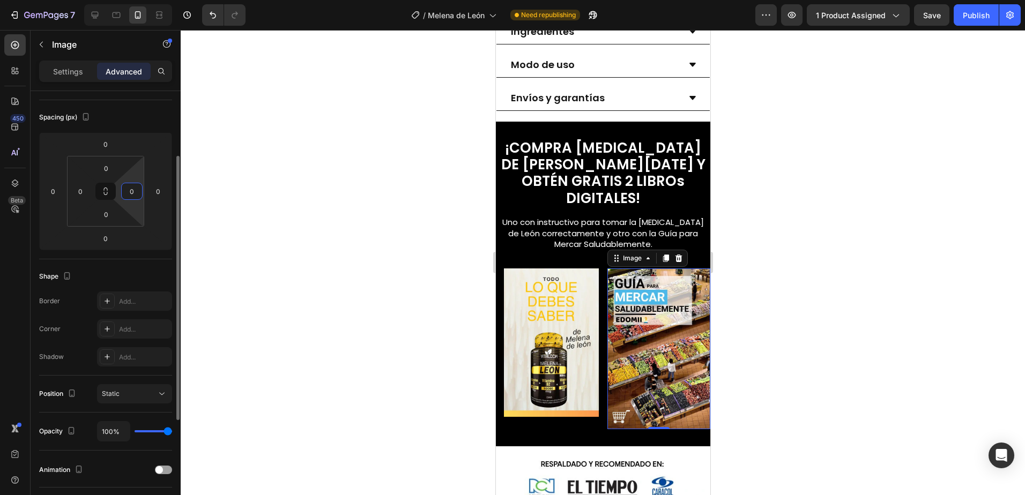
drag, startPoint x: 138, startPoint y: 189, endPoint x: 154, endPoint y: 154, distance: 38.1
click at [138, 189] on input "0" at bounding box center [132, 191] width 16 height 16
type input "15"
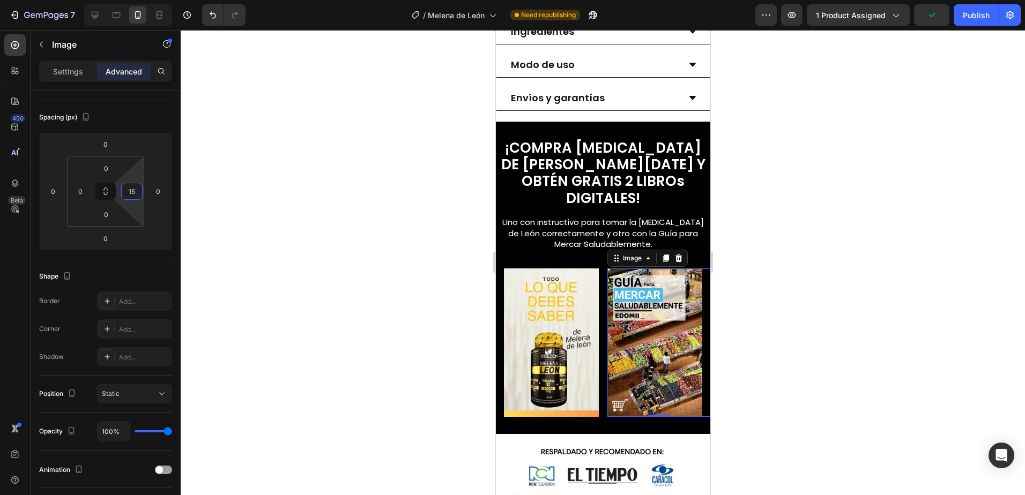
click at [799, 320] on div at bounding box center [603, 262] width 844 height 465
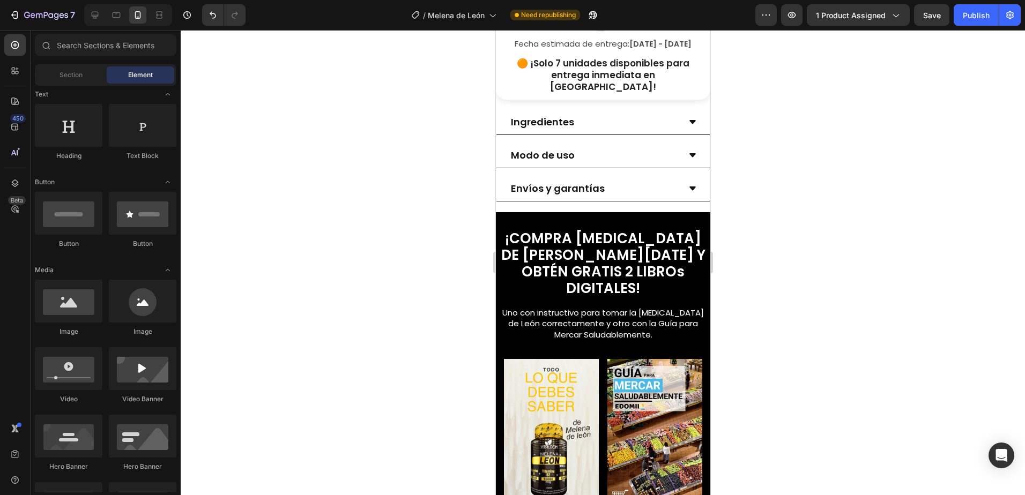
scroll to position [697, 0]
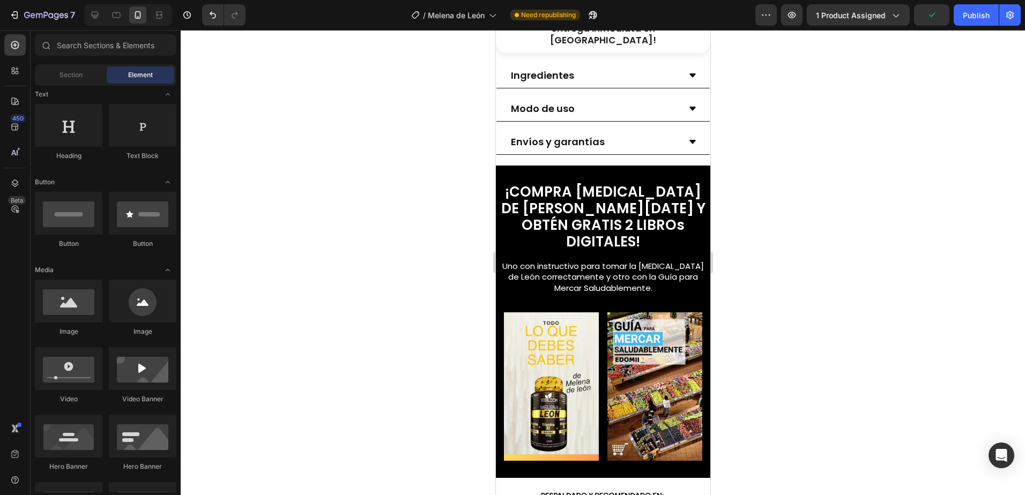
click at [826, 245] on div at bounding box center [603, 262] width 844 height 465
click at [969, 14] on div "Publish" at bounding box center [976, 15] width 27 height 11
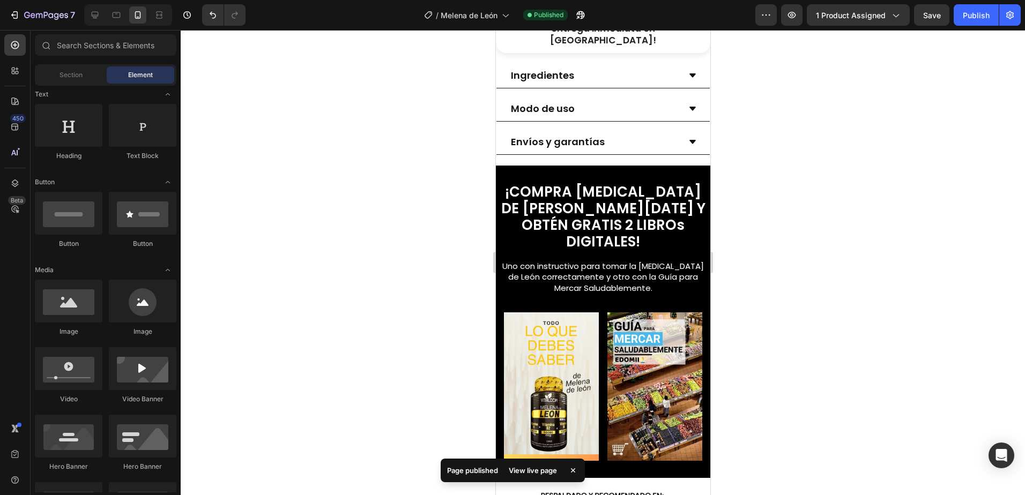
click at [839, 293] on div at bounding box center [603, 262] width 844 height 465
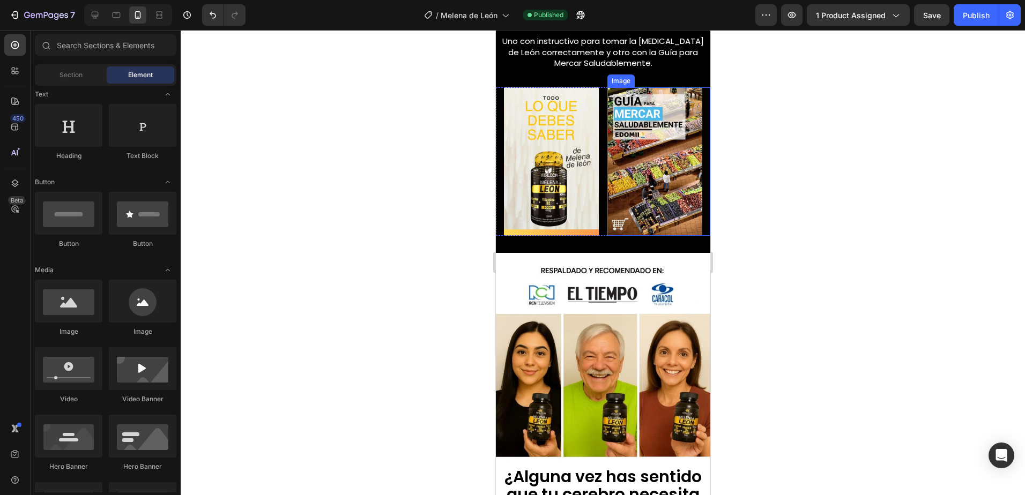
scroll to position [911, 0]
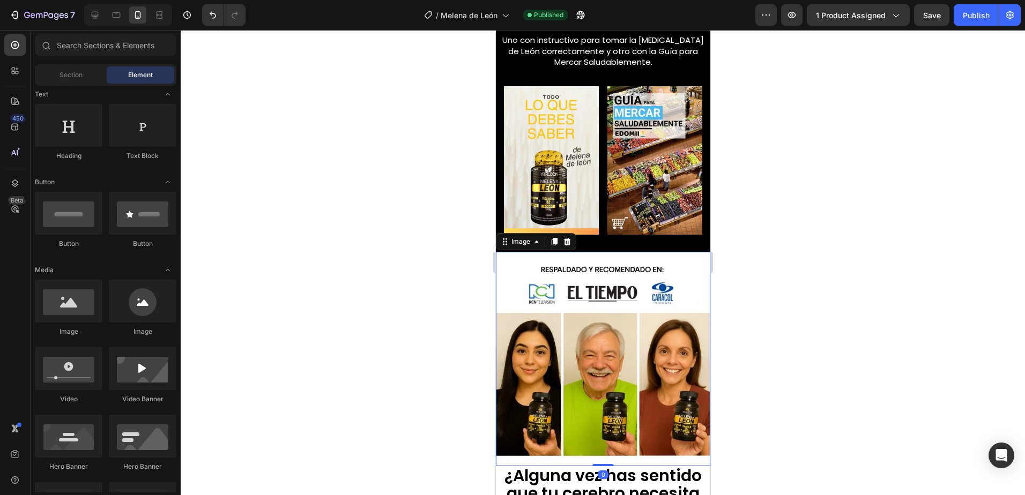
click at [518, 252] on img at bounding box center [602, 359] width 214 height 214
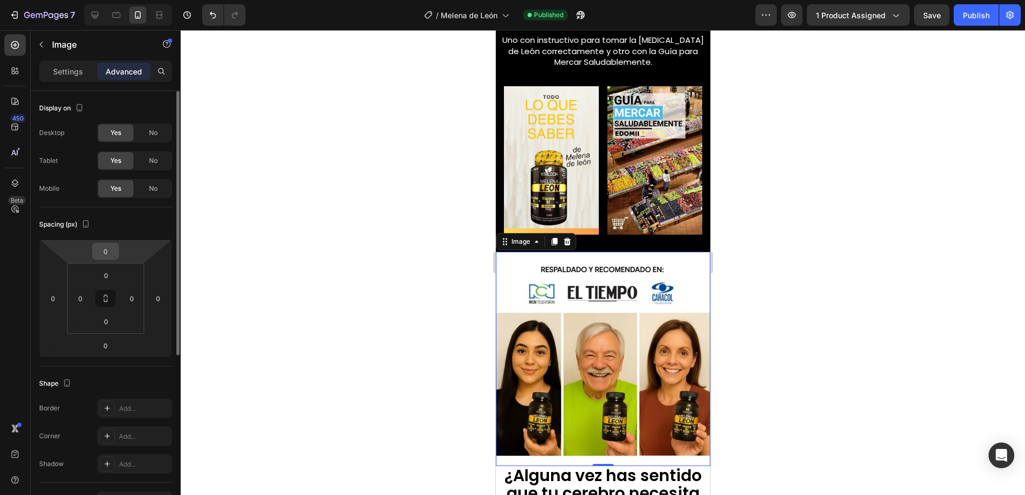
drag, startPoint x: 107, startPoint y: 251, endPoint x: 125, endPoint y: 249, distance: 18.9
click at [107, 251] on input "0" at bounding box center [105, 251] width 21 height 16
type input "15"
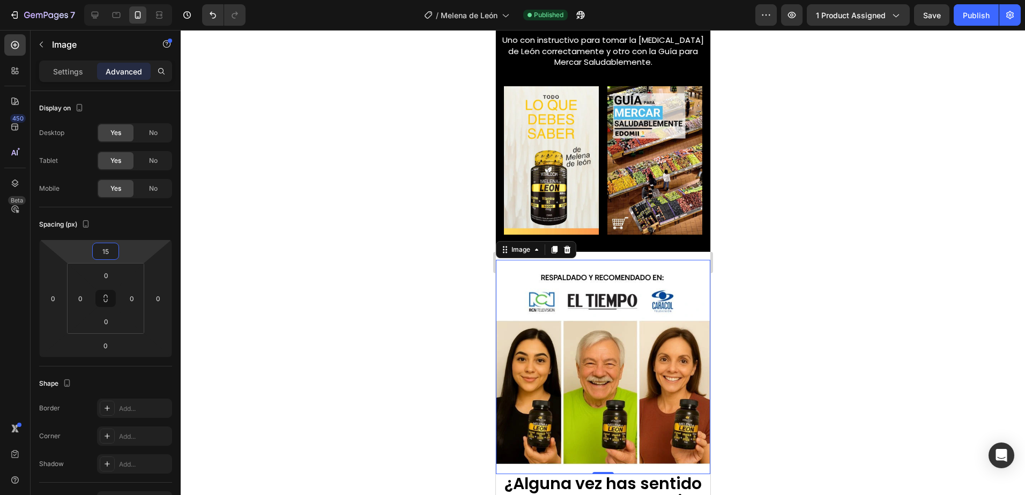
click at [821, 263] on div at bounding box center [603, 262] width 844 height 465
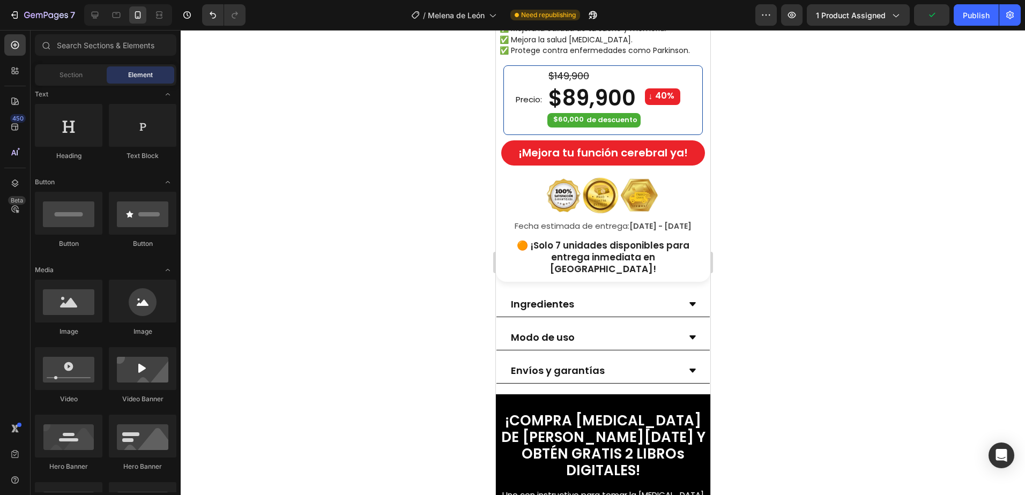
scroll to position [467, 0]
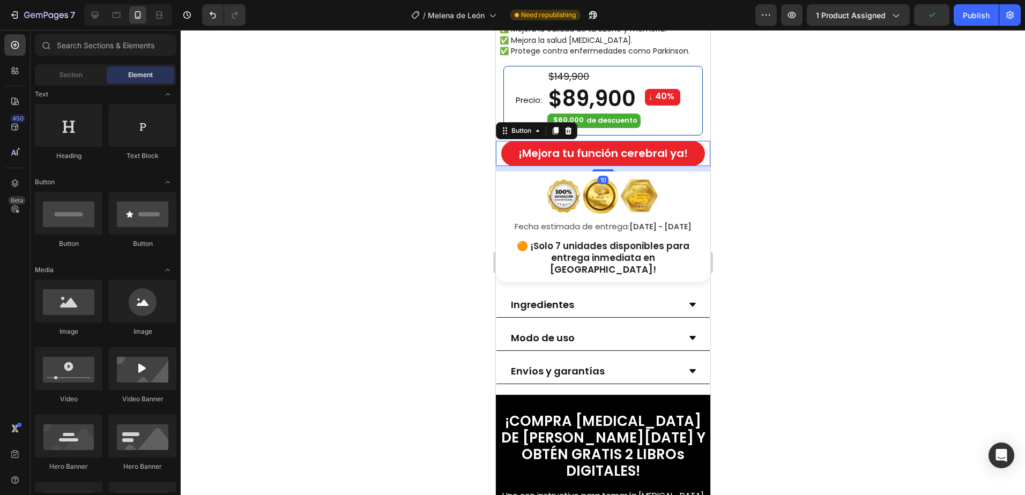
click at [694, 151] on button "¡Mejora tu función cerebral ya!" at bounding box center [603, 153] width 204 height 25
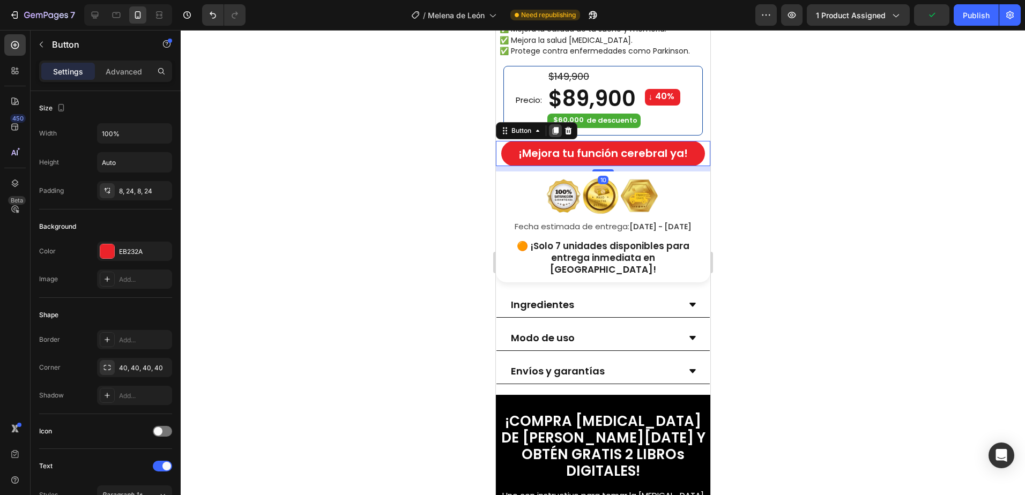
click at [555, 131] on icon at bounding box center [555, 132] width 6 height 8
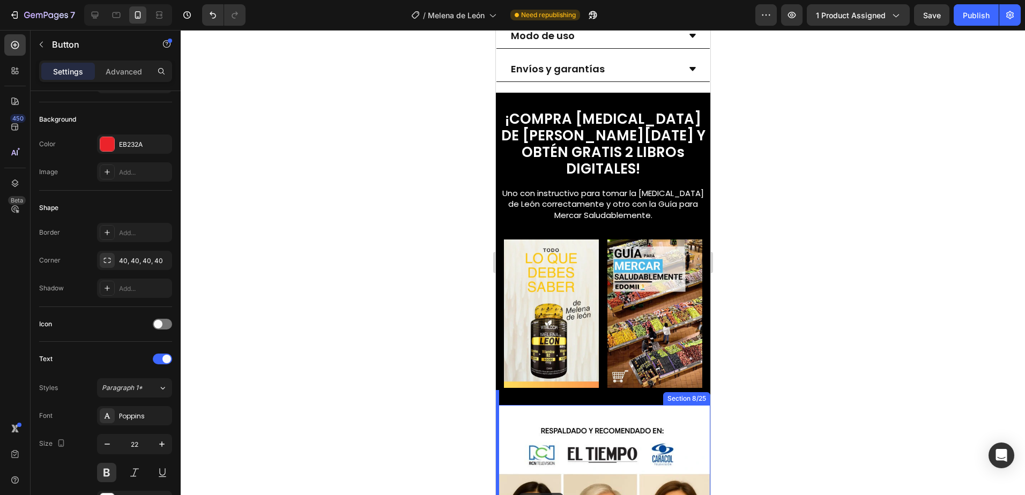
scroll to position [830, 0]
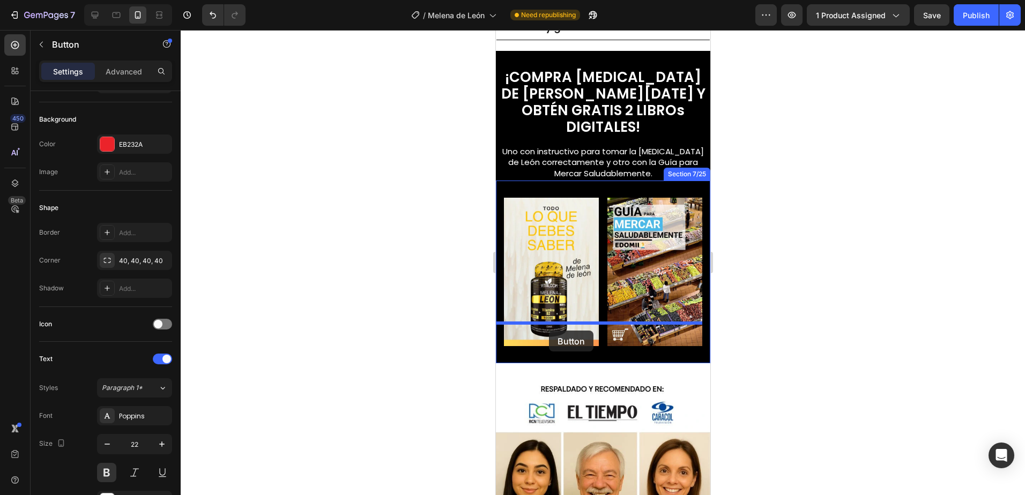
drag, startPoint x: 515, startPoint y: 163, endPoint x: 548, endPoint y: 331, distance: 170.5
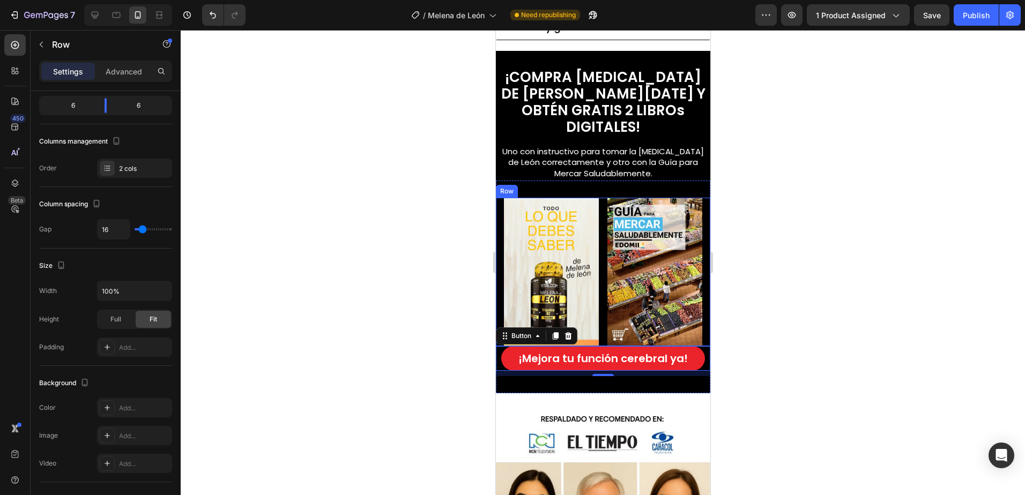
click at [600, 310] on div "Image Image Row" at bounding box center [602, 272] width 214 height 148
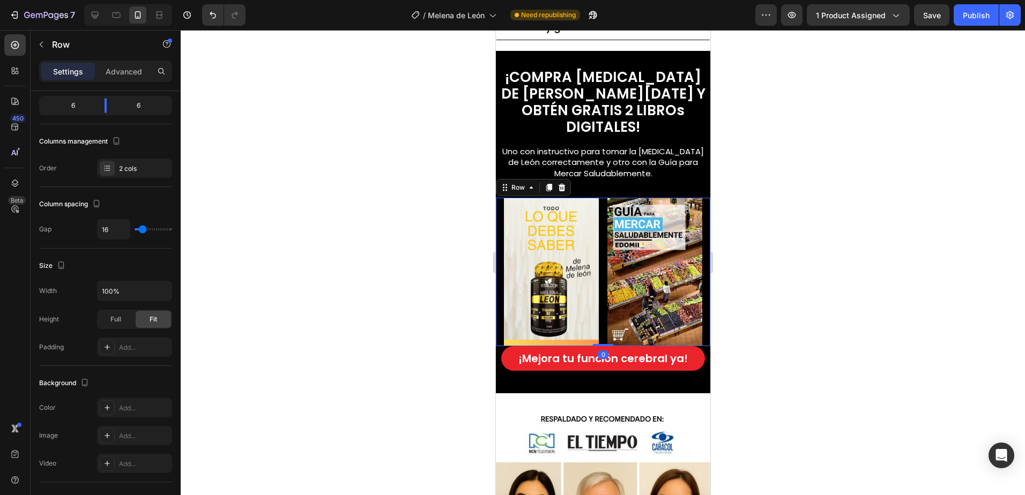
scroll to position [0, 0]
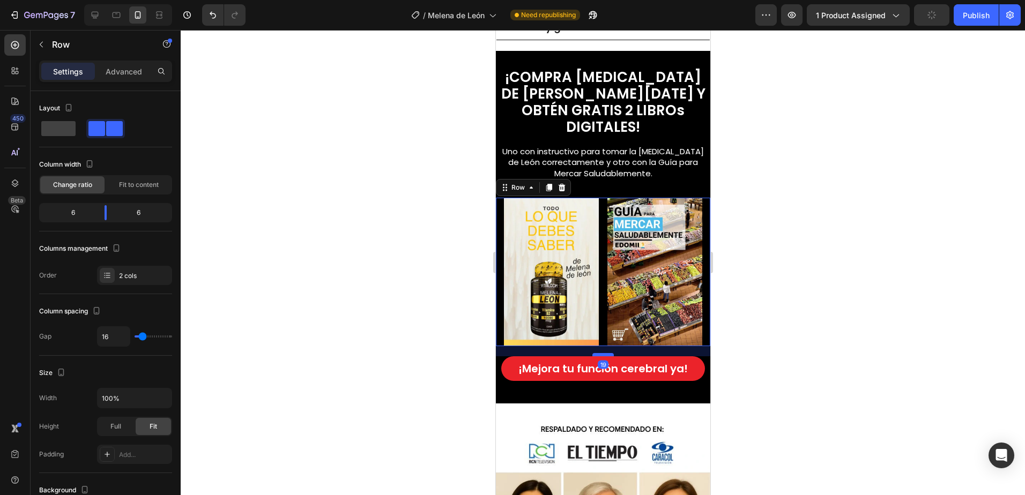
drag, startPoint x: 601, startPoint y: 321, endPoint x: 603, endPoint y: 331, distance: 10.5
click at [603, 353] on div at bounding box center [602, 354] width 21 height 3
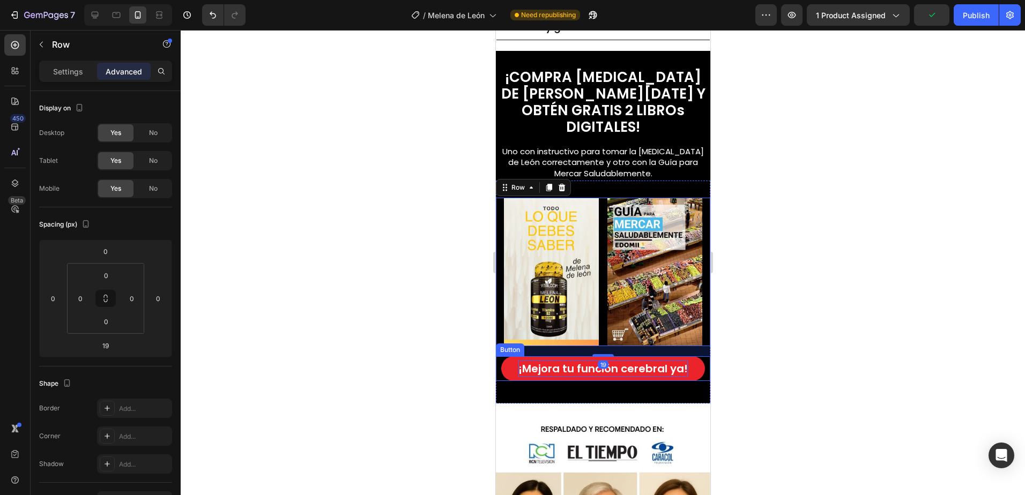
click at [620, 361] on span "¡Mejora tu función cerebral ya!" at bounding box center [602, 368] width 169 height 15
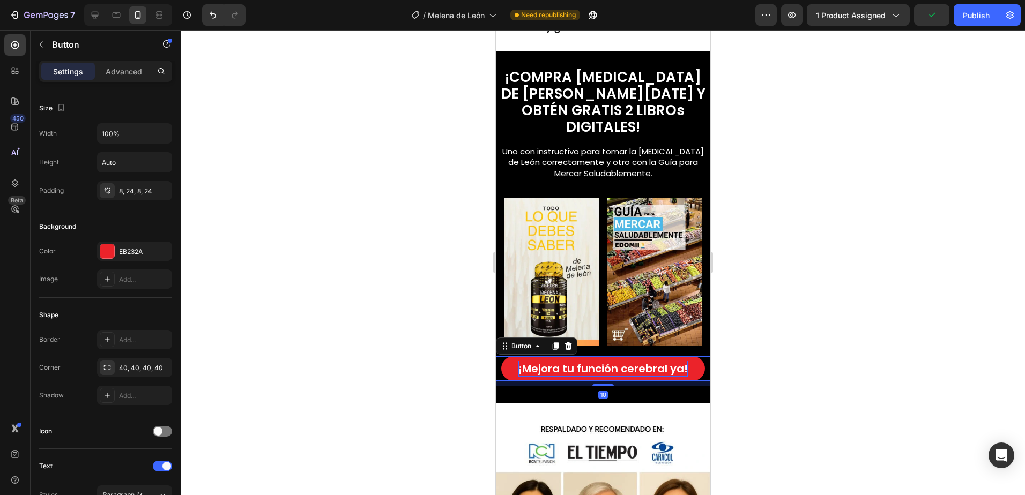
click at [660, 361] on span "¡Mejora tu función cerebral ya!" at bounding box center [602, 368] width 169 height 15
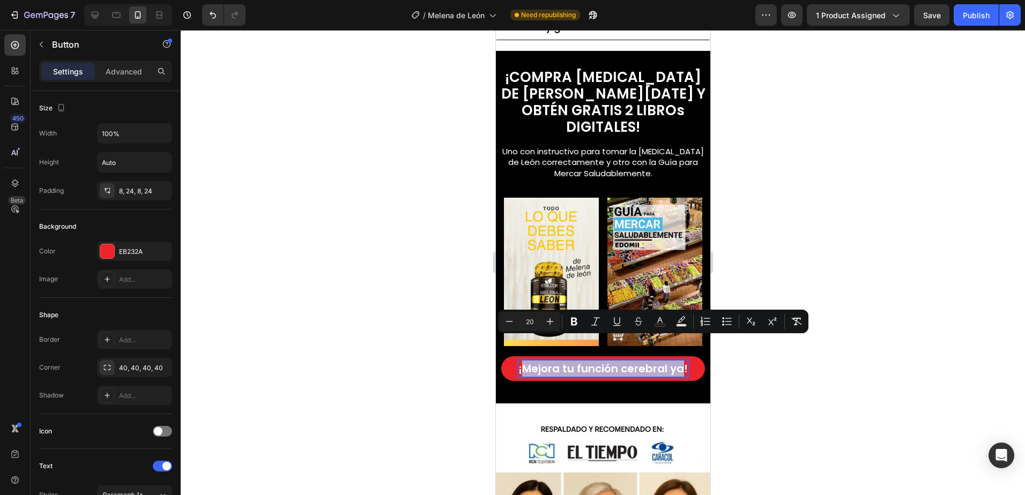
drag, startPoint x: 678, startPoint y: 348, endPoint x: 520, endPoint y: 352, distance: 158.1
click at [520, 361] on span "¡Mejora tu función cerebral ya!" at bounding box center [602, 368] width 169 height 15
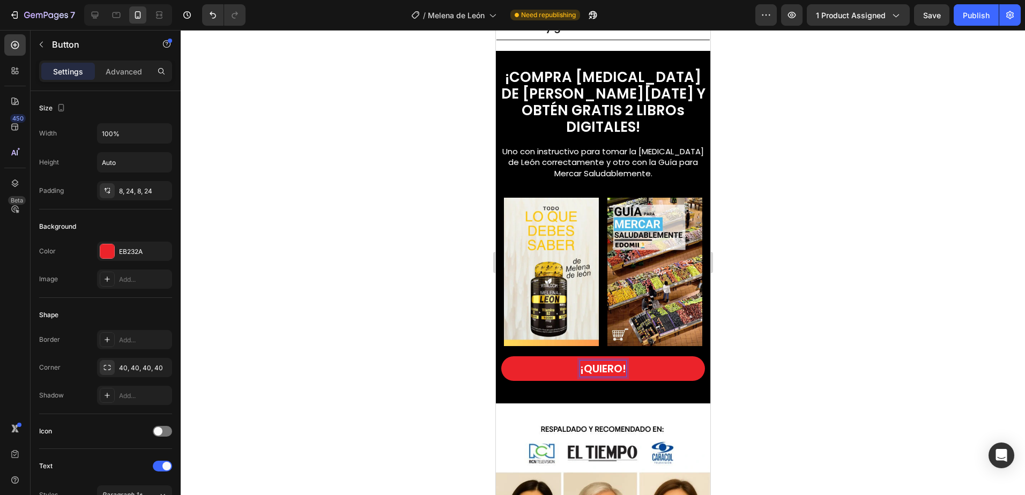
click at [501, 356] on button "¡QUIERO!" at bounding box center [603, 368] width 204 height 25
click at [501, 356] on button "¡QUIERO LA !" at bounding box center [603, 368] width 204 height 25
click at [765, 291] on div at bounding box center [603, 262] width 844 height 465
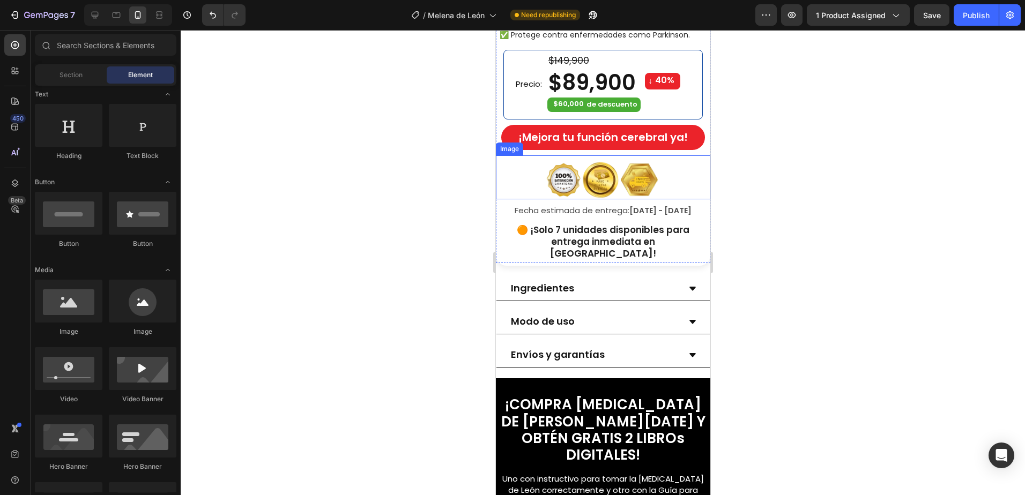
scroll to position [403, 0]
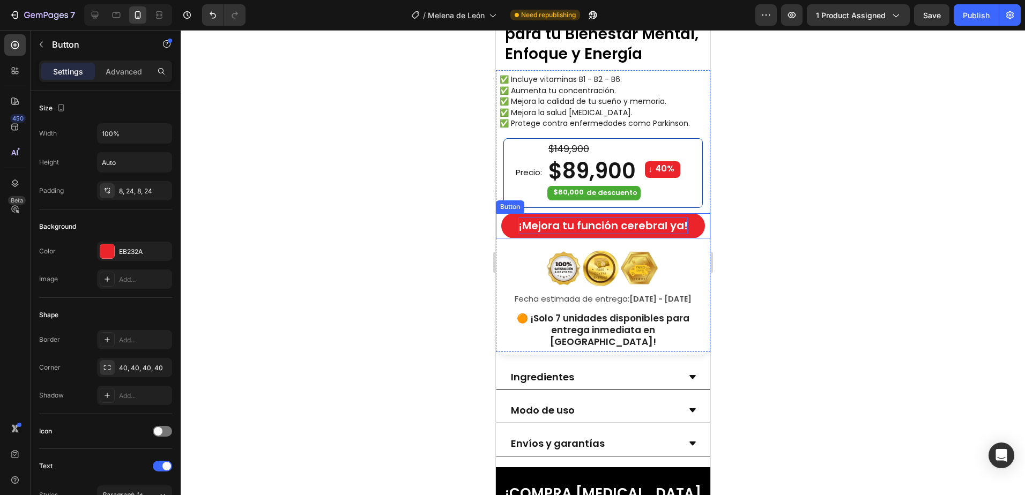
click at [622, 218] on span "¡Mejora tu función cerebral ya!" at bounding box center [602, 225] width 169 height 15
click at [662, 220] on span "¡Mejora tu función cerebral ya!" at bounding box center [602, 225] width 169 height 15
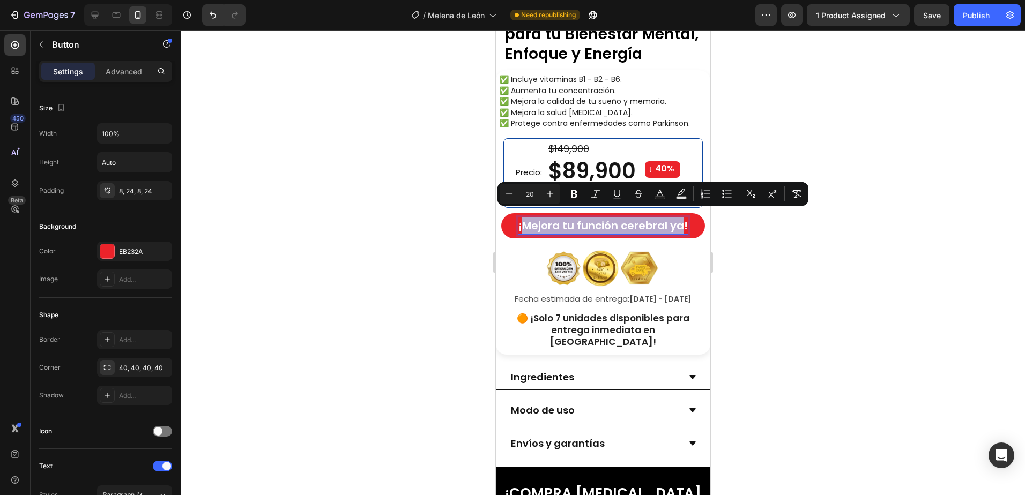
drag, startPoint x: 677, startPoint y: 218, endPoint x: 523, endPoint y: 227, distance: 155.2
click at [523, 227] on button "¡Mejora tu función cerebral ya!" at bounding box center [603, 225] width 204 height 25
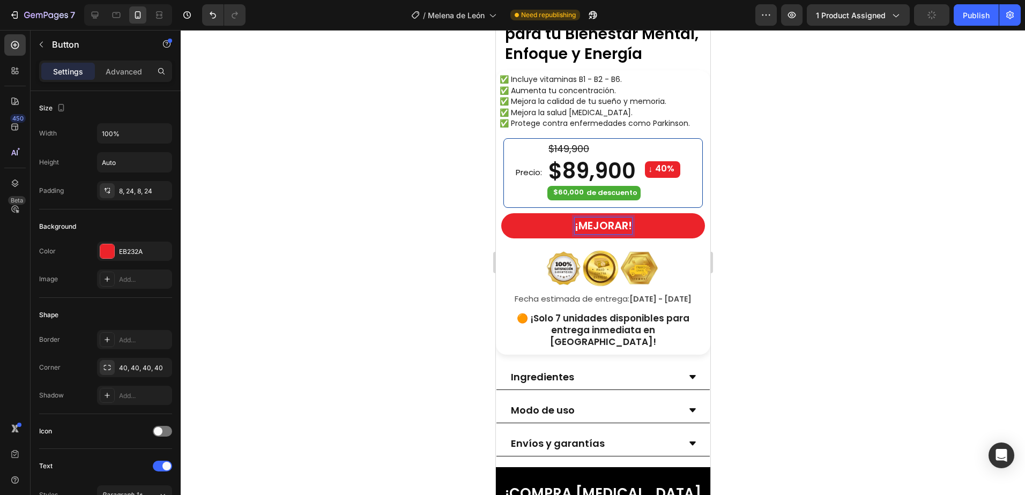
click at [501, 213] on button "¡MEJORAR!" at bounding box center [603, 225] width 204 height 25
click at [501, 213] on button "¡MEJORAR MI!" at bounding box center [603, 225] width 204 height 25
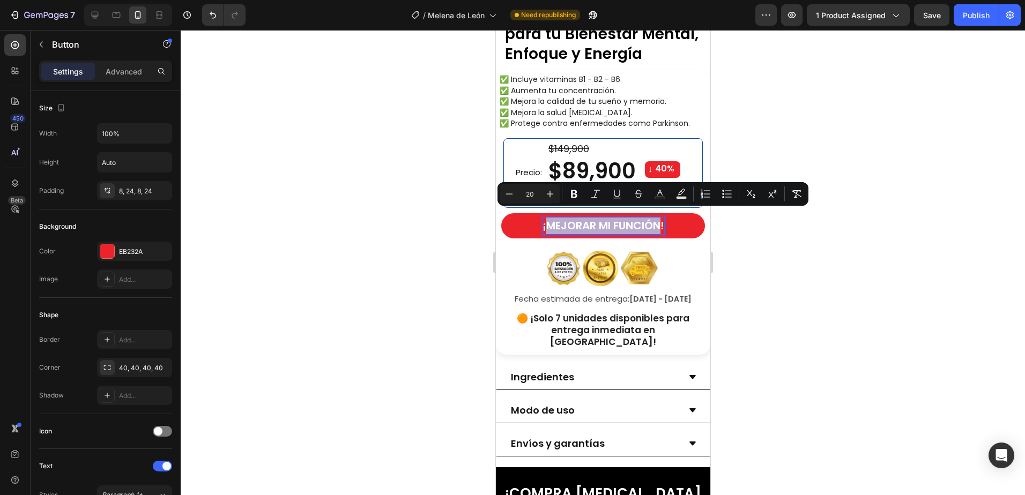
drag, startPoint x: 540, startPoint y: 215, endPoint x: 658, endPoint y: 216, distance: 117.9
click at [658, 218] on span "¡MEJORAR MI FUNCIÓN!" at bounding box center [603, 225] width 122 height 15
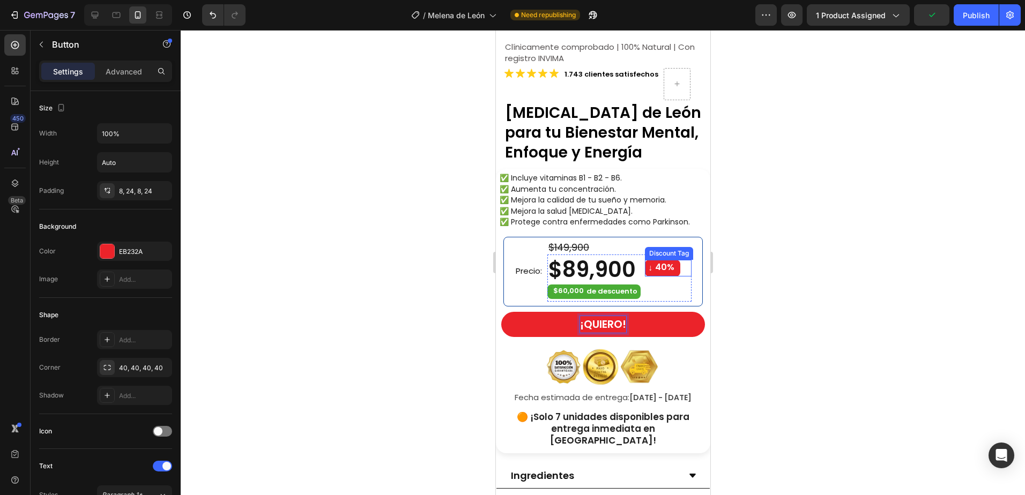
scroll to position [322, 0]
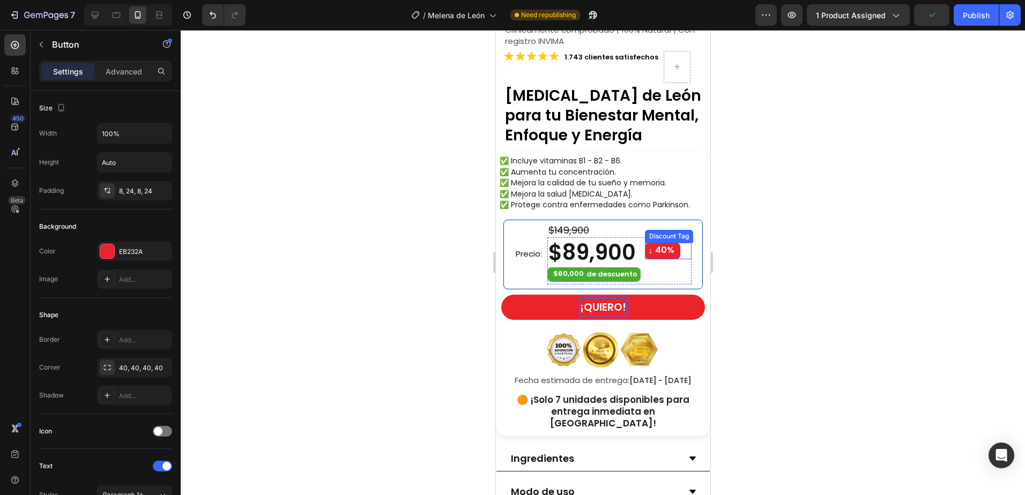
click at [501, 295] on button "¡QUIERO!" at bounding box center [603, 307] width 204 height 25
click at [501, 295] on button "¡QUIERO ESTAR!" at bounding box center [603, 307] width 204 height 25
click at [501, 295] on button "¡QUIERO ESTAR MÁS !" at bounding box center [603, 307] width 204 height 25
click at [793, 256] on div at bounding box center [603, 262] width 844 height 465
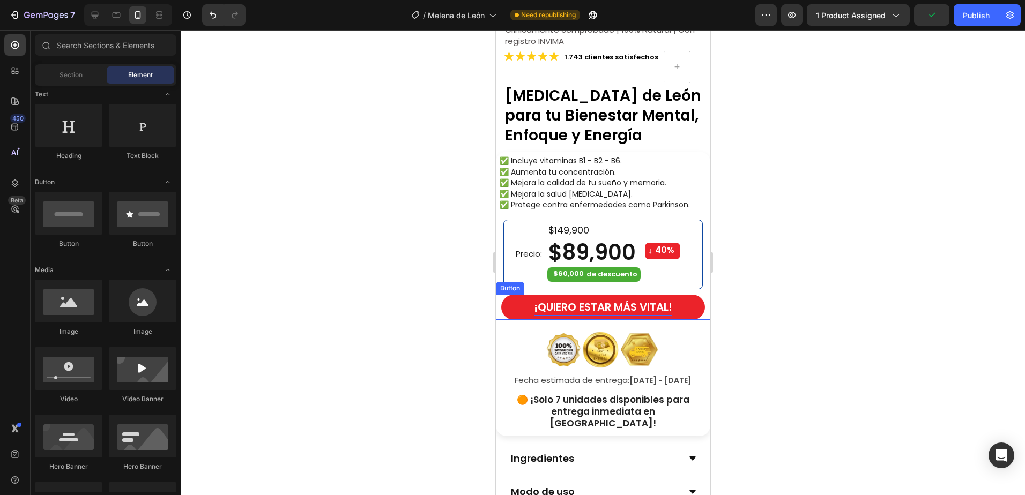
click at [686, 305] on button "¡QUIERO ESTAR MÁS VITAL!" at bounding box center [603, 307] width 204 height 25
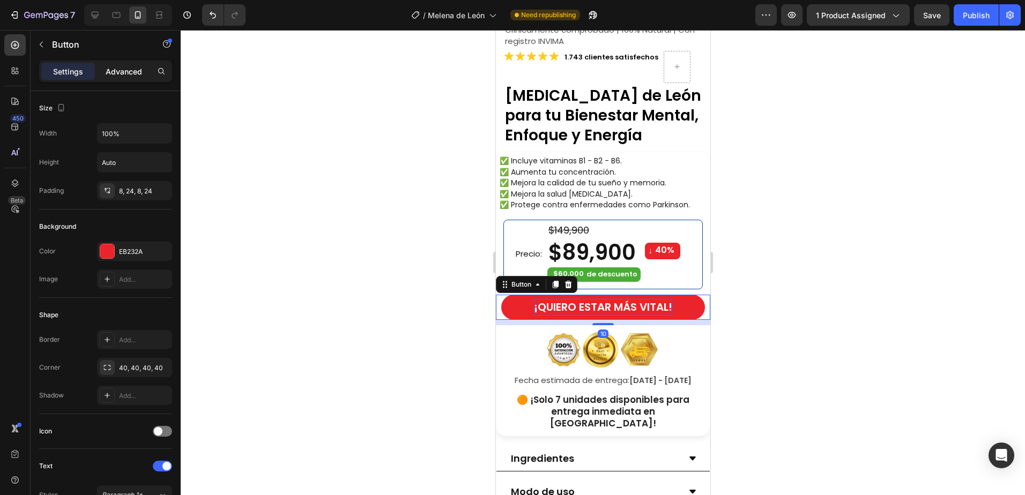
click at [132, 79] on div "Advanced" at bounding box center [124, 71] width 54 height 17
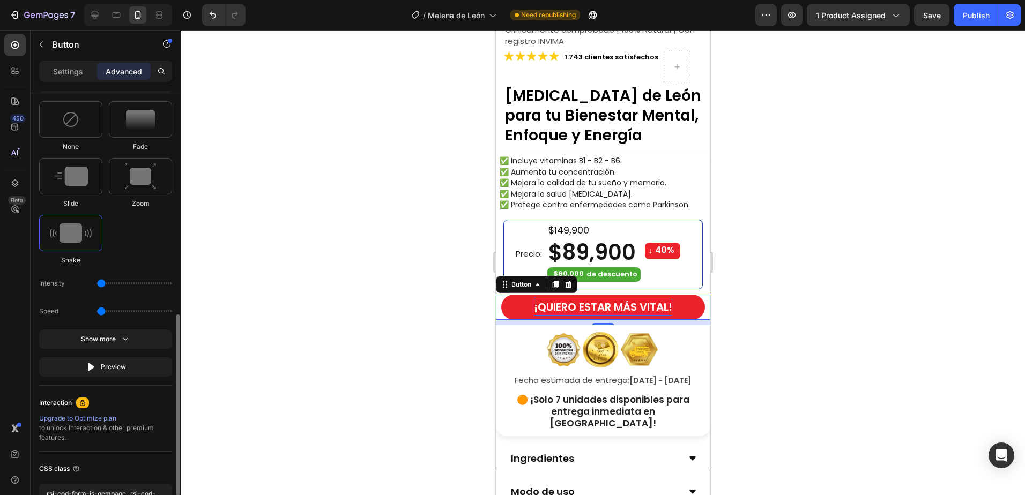
scroll to position [590, 0]
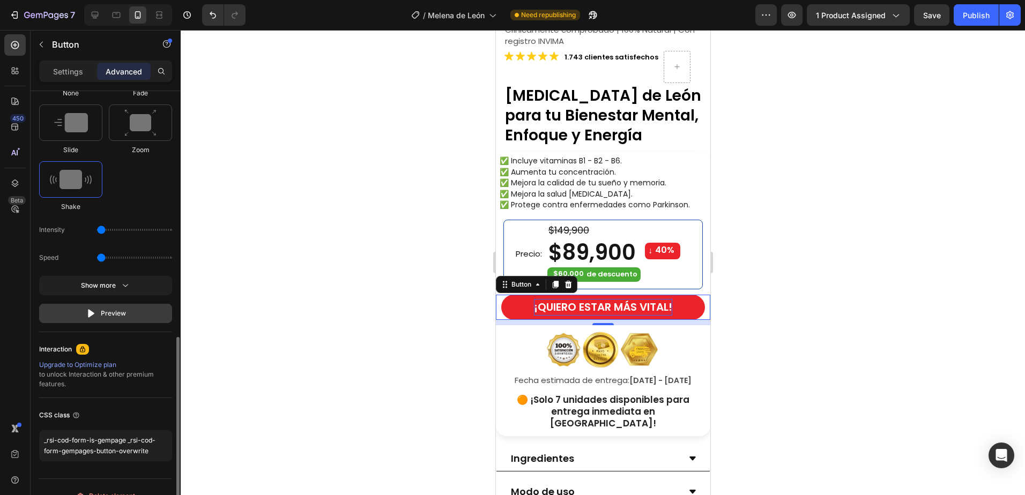
click at [104, 319] on button "Preview" at bounding box center [105, 313] width 133 height 19
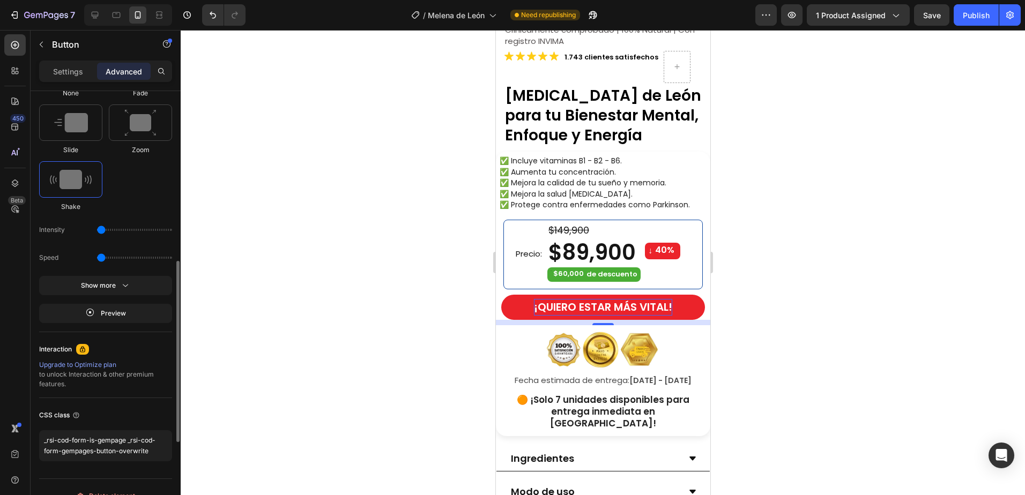
scroll to position [536, 0]
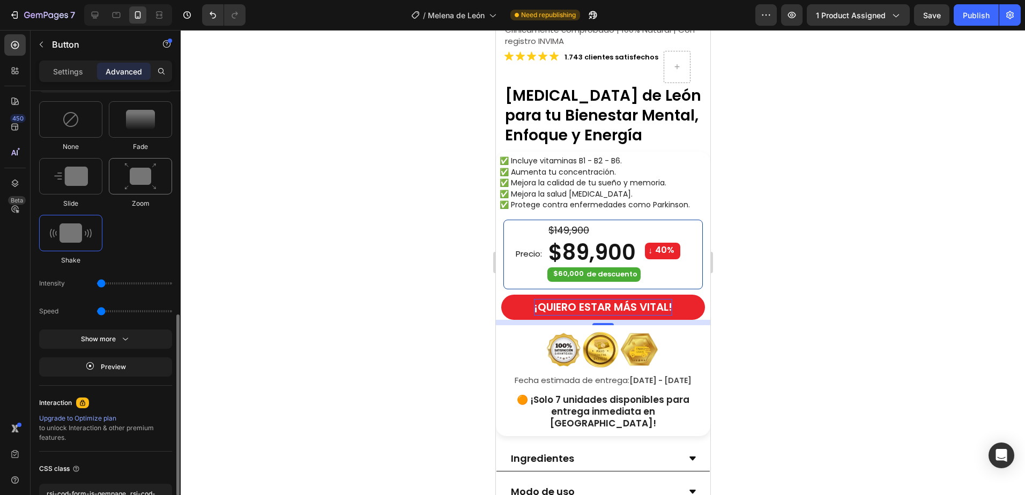
click at [135, 191] on div at bounding box center [140, 176] width 63 height 36
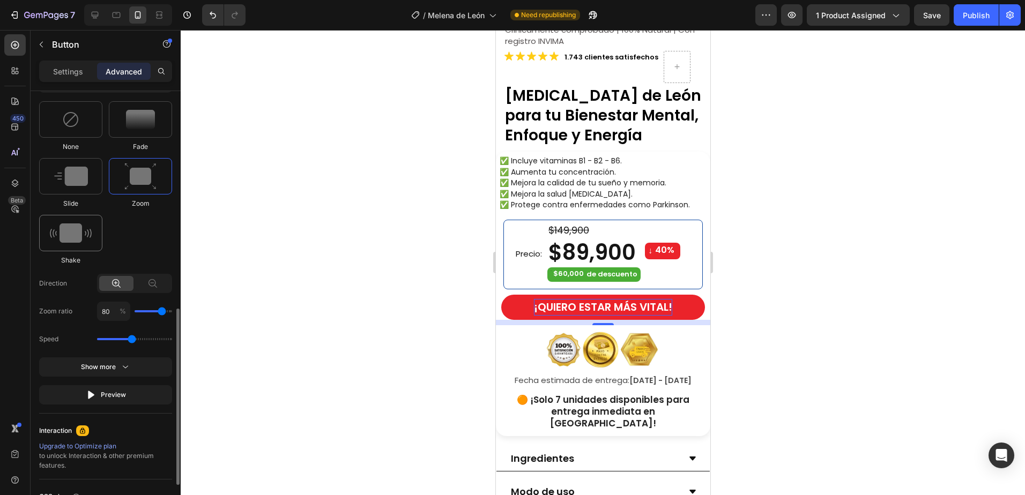
click at [77, 234] on img at bounding box center [71, 232] width 42 height 19
type input "0.5"
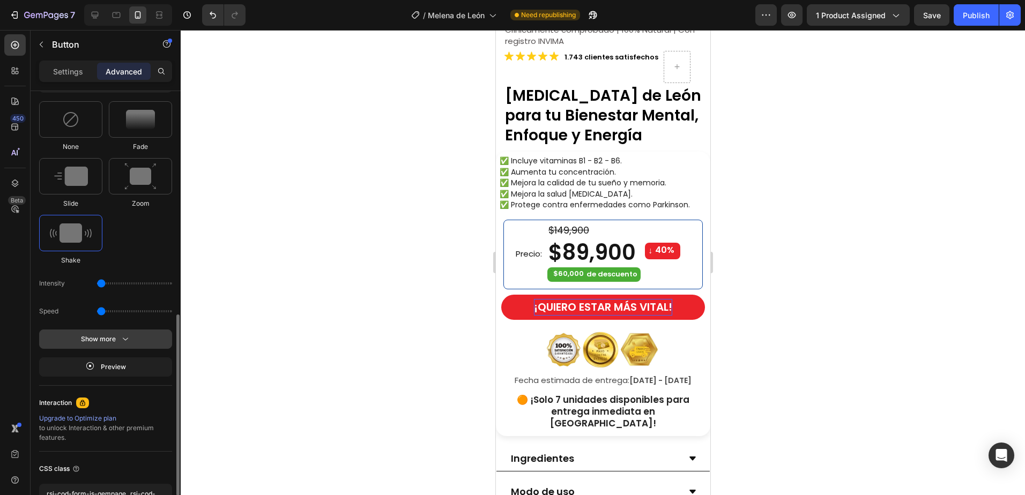
click at [110, 357] on button "Show more" at bounding box center [105, 366] width 133 height 19
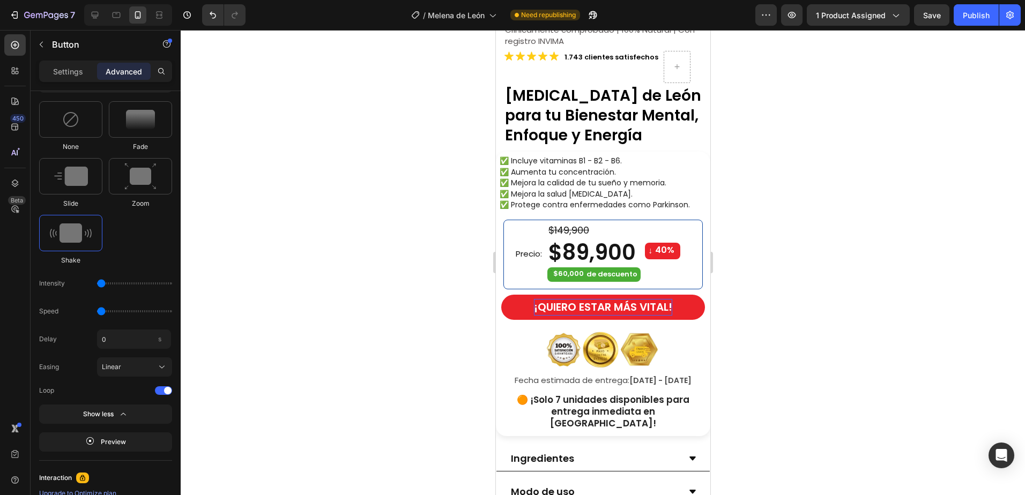
click at [338, 414] on div at bounding box center [603, 262] width 844 height 465
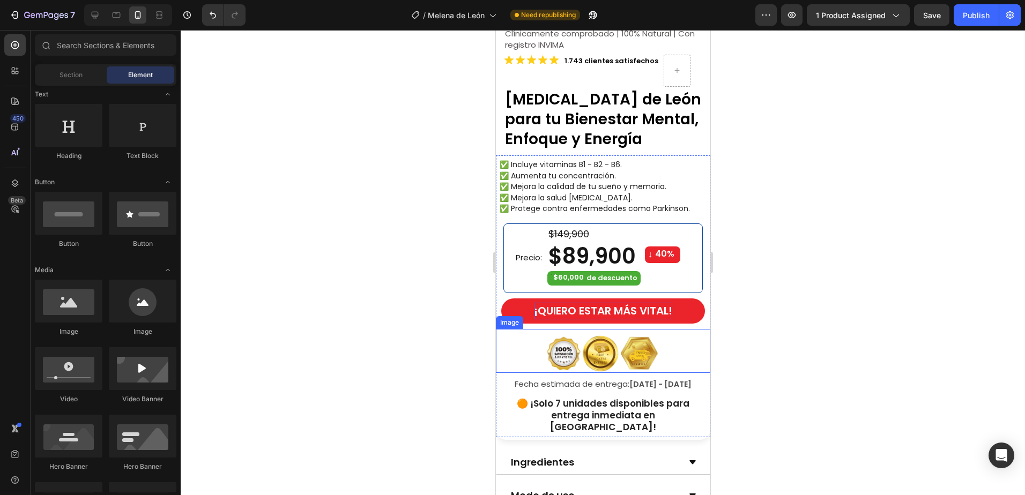
scroll to position [322, 0]
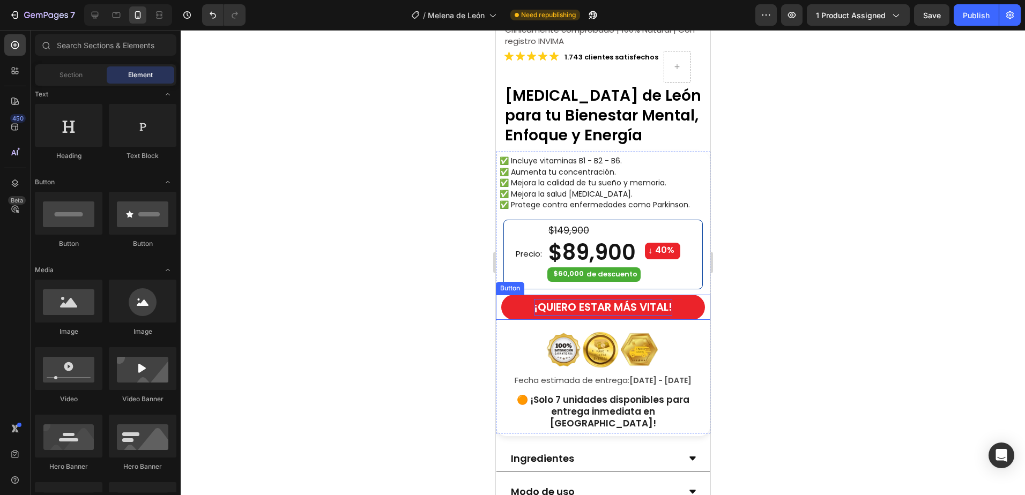
click at [614, 300] on span "¡QUIERO ESTAR MÁS VITAL!" at bounding box center [602, 307] width 138 height 15
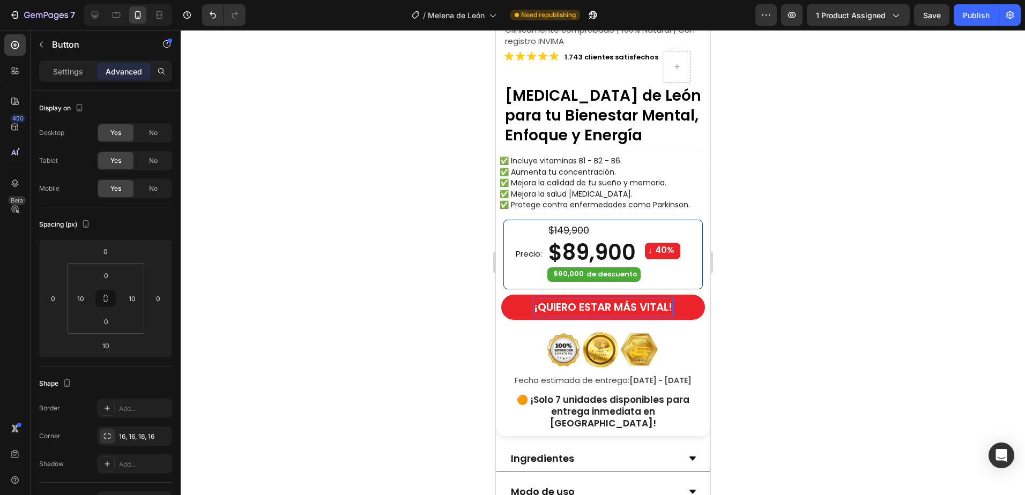
click at [659, 300] on span "¡QUIERO ESTAR MÁS VITAL!" at bounding box center [602, 307] width 138 height 15
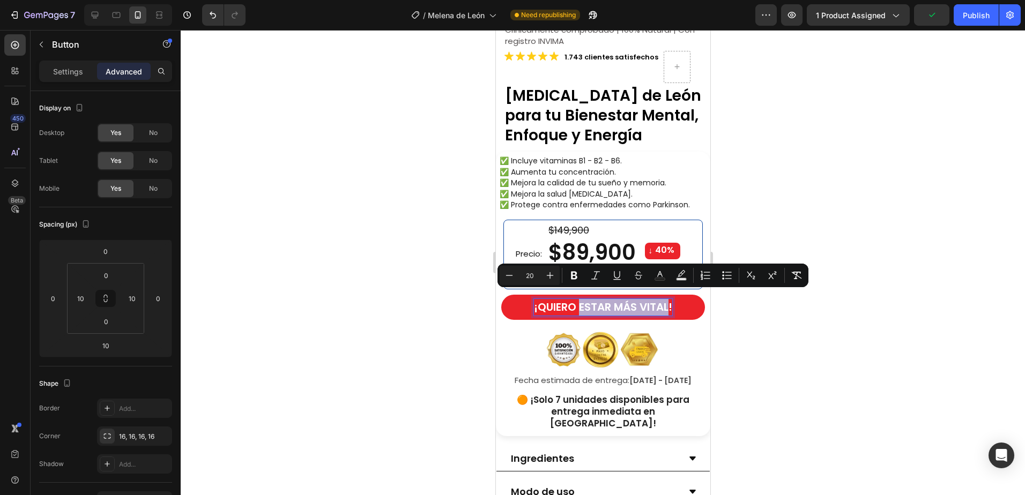
drag, startPoint x: 642, startPoint y: 303, endPoint x: 576, endPoint y: 304, distance: 65.4
click at [576, 304] on span "¡QUIERO ESTAR MÁS VITAL!" at bounding box center [602, 307] width 138 height 15
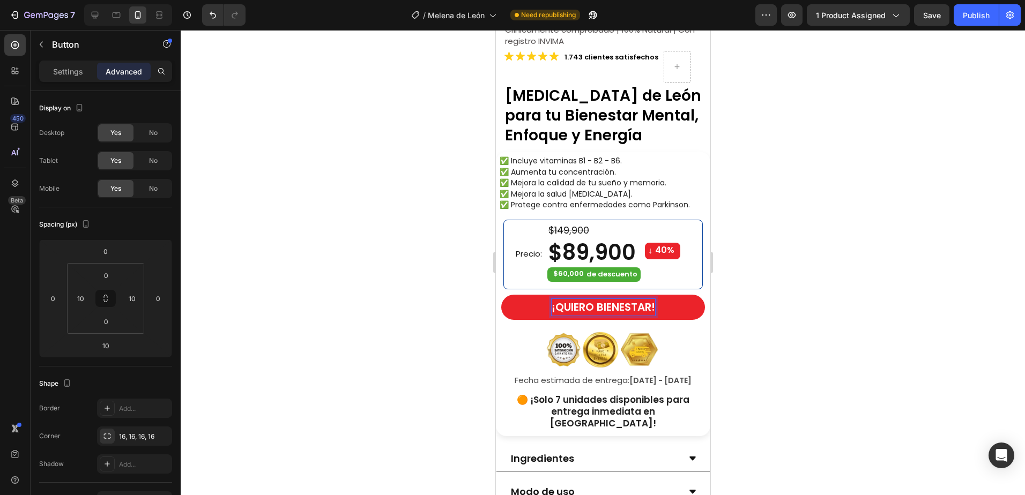
click at [501, 295] on button "¡QUIERO BIENESTAR!" at bounding box center [603, 307] width 204 height 25
click at [744, 280] on div at bounding box center [603, 262] width 844 height 465
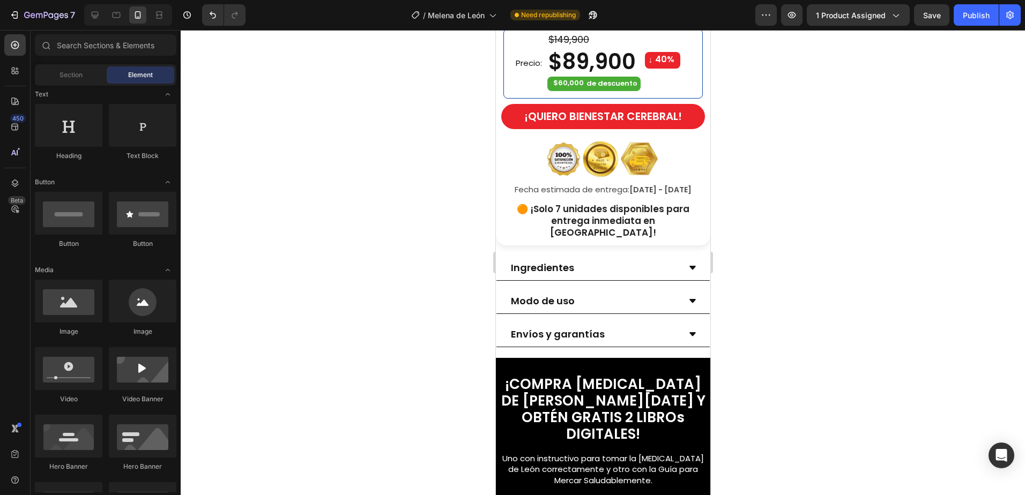
scroll to position [323, 0]
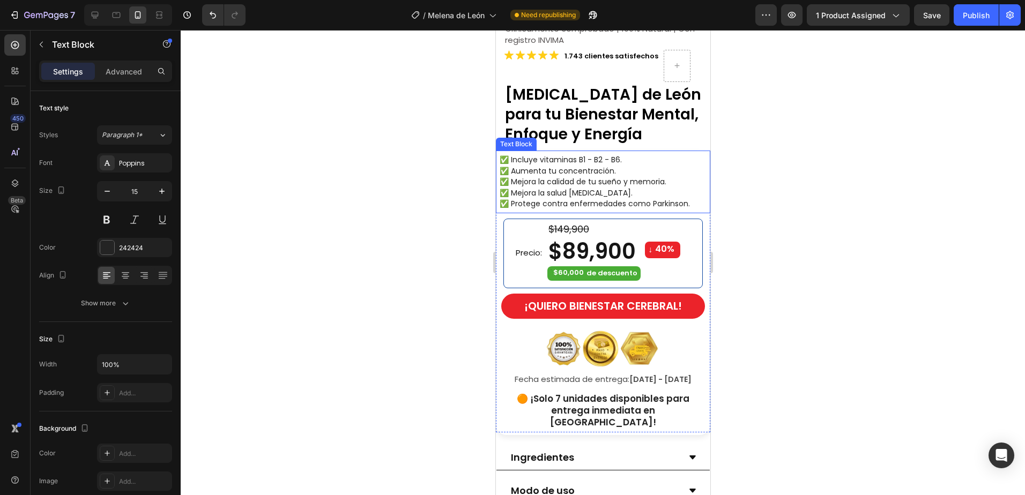
click at [618, 188] on span "✅ Mejora la salud gastrointestinal." at bounding box center [565, 193] width 133 height 11
drag, startPoint x: 658, startPoint y: 196, endPoint x: 681, endPoint y: 197, distance: 23.1
click at [657, 198] on span "✅ Protege contra enfermedades como Parkinson." at bounding box center [594, 203] width 190 height 11
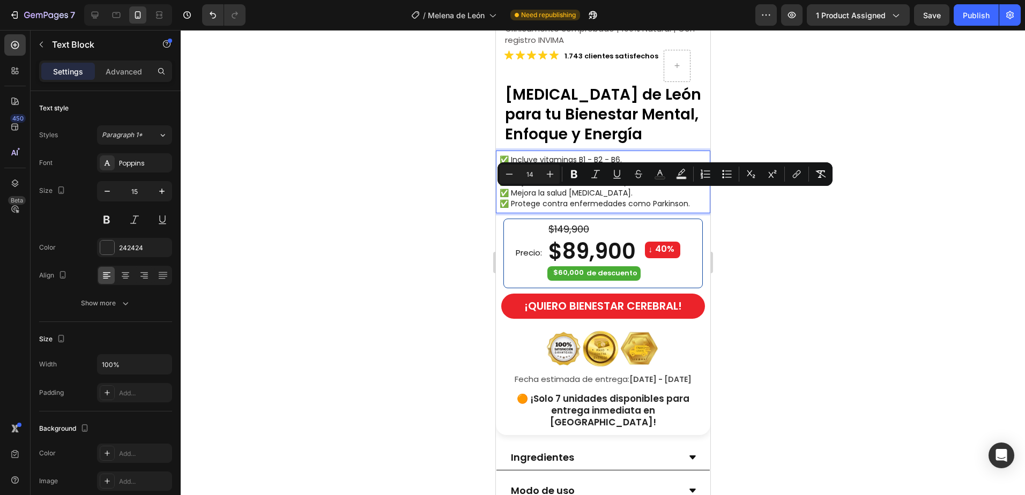
click at [687, 198] on span "✅ Protege contra enfermedades como Parkinson." at bounding box center [594, 203] width 190 height 11
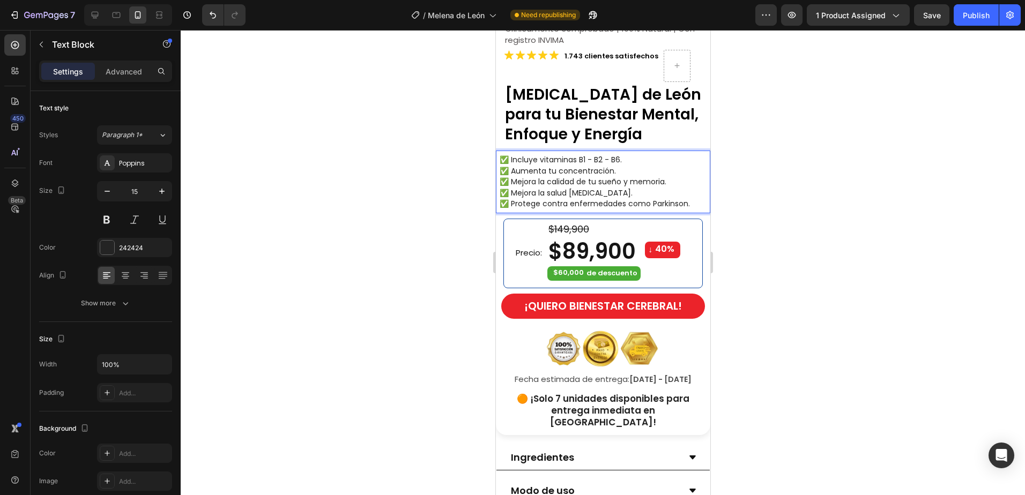
click at [592, 188] on span "✅ Mejora la salud gastrointestinal." at bounding box center [565, 193] width 133 height 11
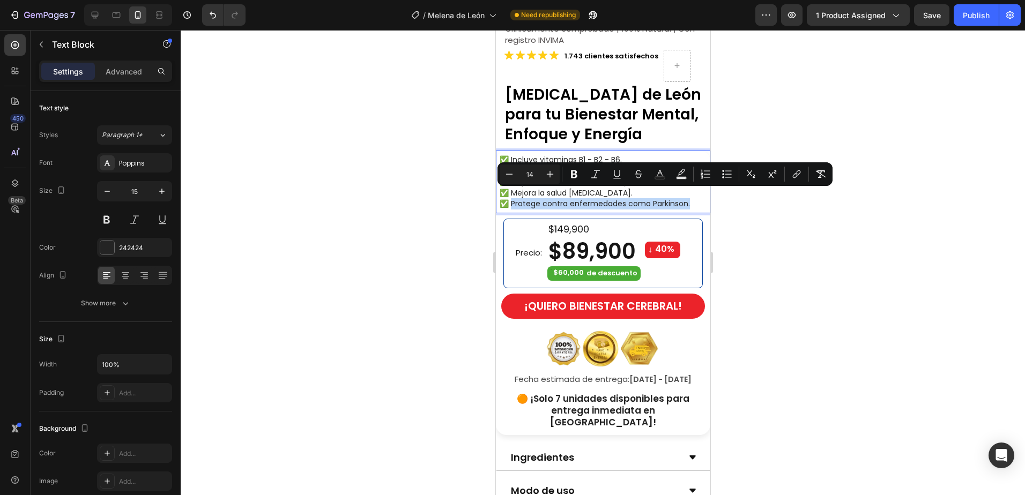
drag, startPoint x: 692, startPoint y: 194, endPoint x: 511, endPoint y: 202, distance: 181.3
click at [511, 202] on div "✅ Incluye vitaminas B1 - B2 - B6. ✅ Aumenta tu concentración. ✅ Mejora la calid…" at bounding box center [604, 181] width 212 height 57
copy span "Protege contra enfermedades como Parkinson."
click at [739, 139] on div at bounding box center [603, 262] width 844 height 465
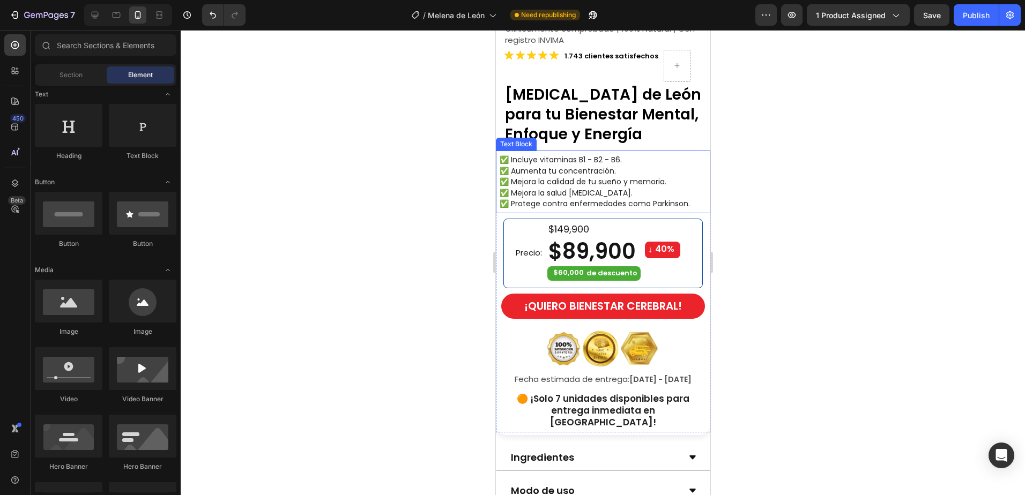
click at [583, 188] on span "✅ Mejora la salud gastrointestinal." at bounding box center [565, 193] width 133 height 11
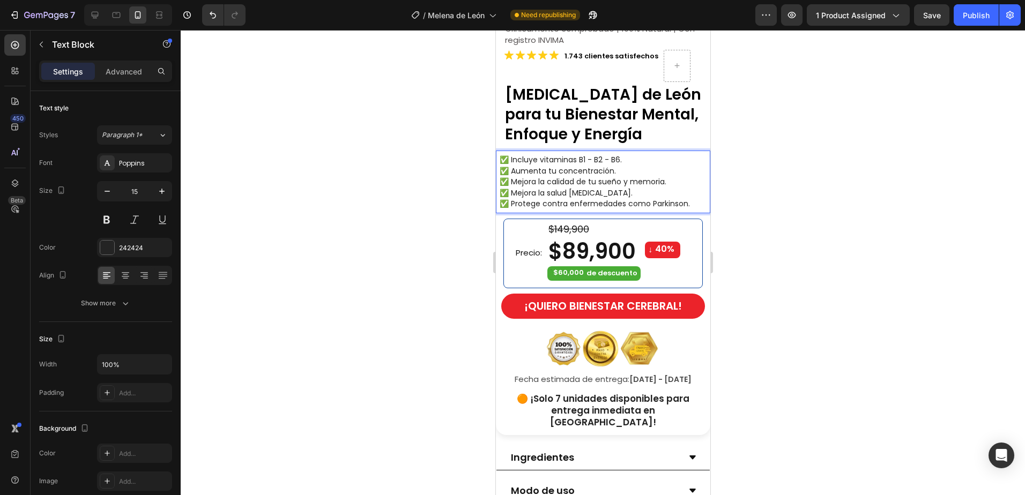
drag, startPoint x: 638, startPoint y: 184, endPoint x: 511, endPoint y: 185, distance: 126.5
click at [511, 188] on p "✅ Mejora la salud gastrointestinal." at bounding box center [604, 193] width 210 height 11
drag, startPoint x: 640, startPoint y: 195, endPoint x: 687, endPoint y: 195, distance: 46.6
click at [640, 198] on span "✅ Protege contra enfermedades como Parkinson." at bounding box center [594, 203] width 190 height 11
drag, startPoint x: 689, startPoint y: 196, endPoint x: 511, endPoint y: 193, distance: 177.9
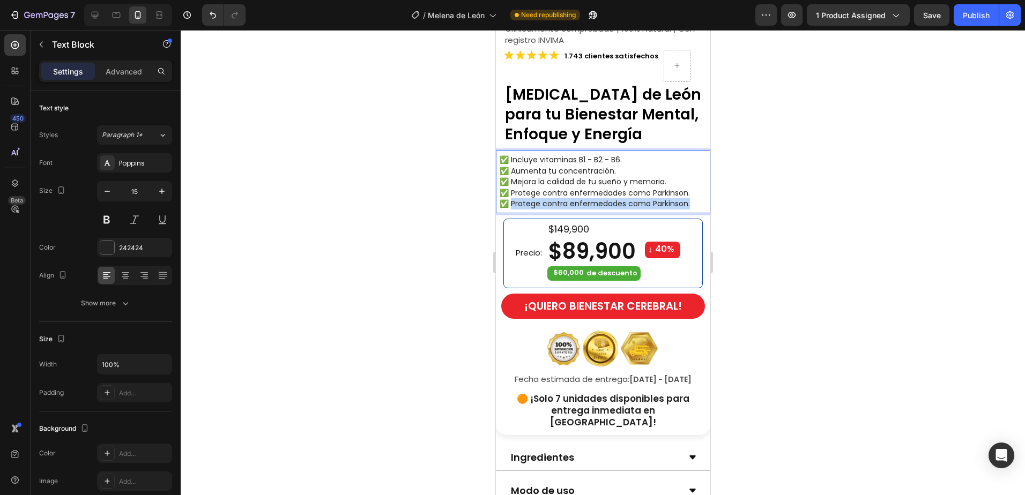
click at [511, 198] on p "✅ Protege contra enfermedades como Parkinson." at bounding box center [604, 203] width 210 height 11
click at [582, 189] on span "✅ Protege contra enfermedades como Parkinson." at bounding box center [594, 193] width 190 height 11
click at [577, 198] on span "✅ INCLUYE 2 REGALOS" at bounding box center [539, 203] width 81 height 11
click at [590, 198] on p "✅ INCLUYE 2 REGALOS" at bounding box center [604, 203] width 210 height 11
click at [825, 170] on div at bounding box center [603, 262] width 844 height 465
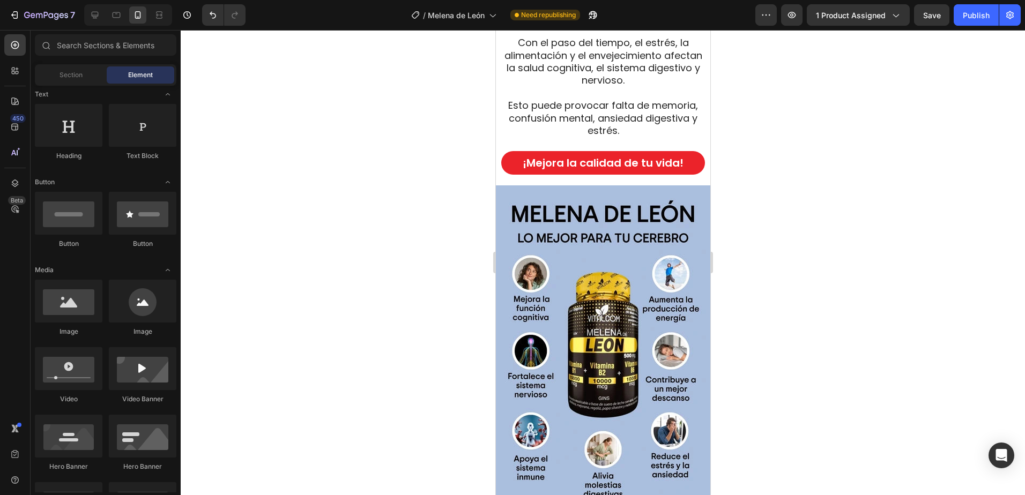
scroll to position [1447, 0]
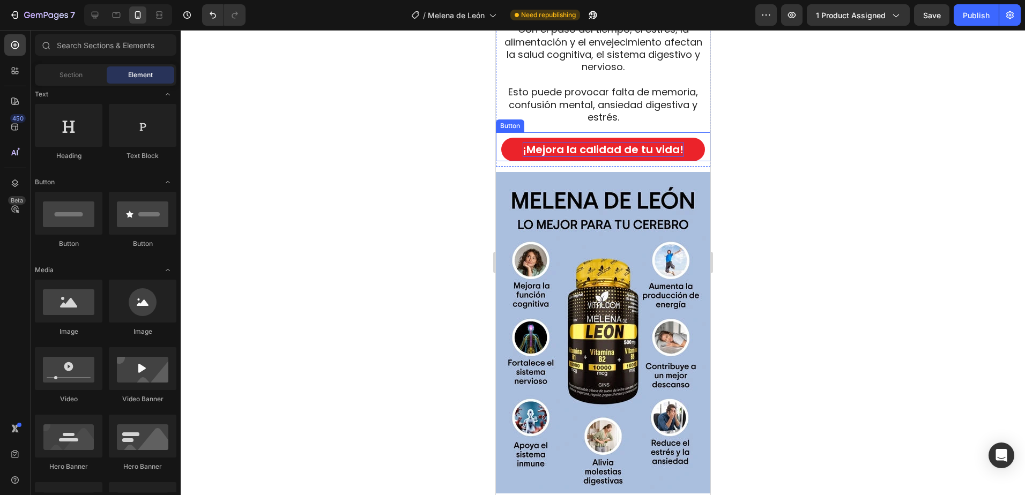
click at [630, 144] on p "¡Mejora la calidad de tu vida!" at bounding box center [602, 149] width 161 height 15
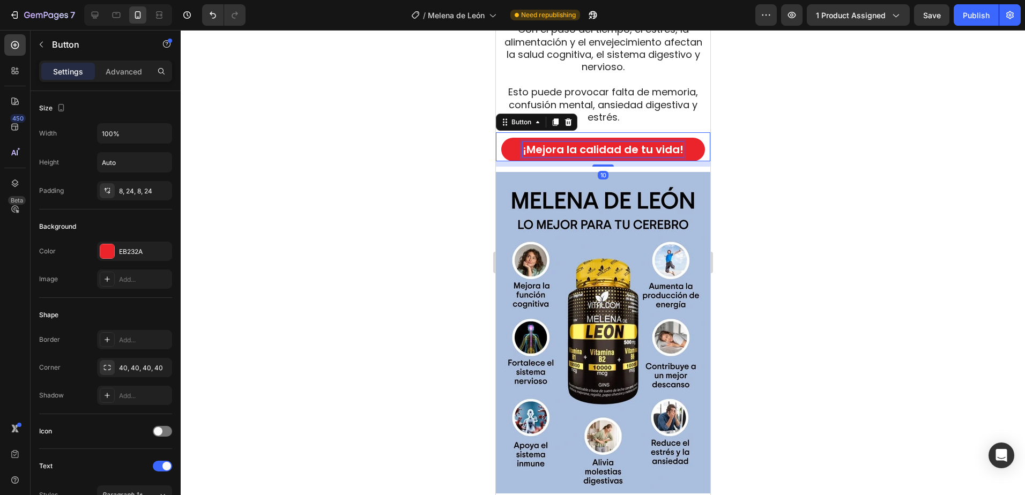
click at [660, 143] on p "¡Mejora la calidad de tu vida!" at bounding box center [602, 149] width 161 height 15
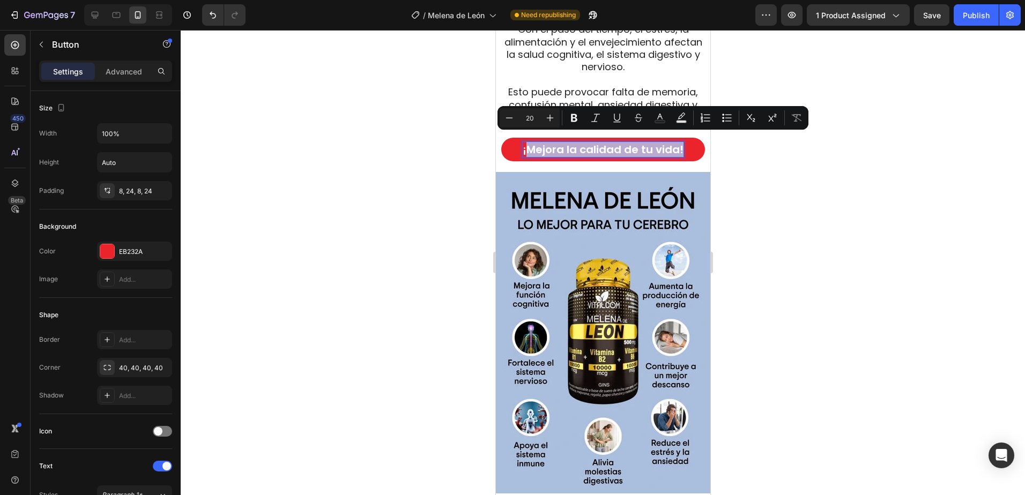
drag, startPoint x: 676, startPoint y: 141, endPoint x: 521, endPoint y: 146, distance: 154.9
click at [522, 146] on p "¡Mejora la calidad de tu vida!" at bounding box center [602, 149] width 161 height 15
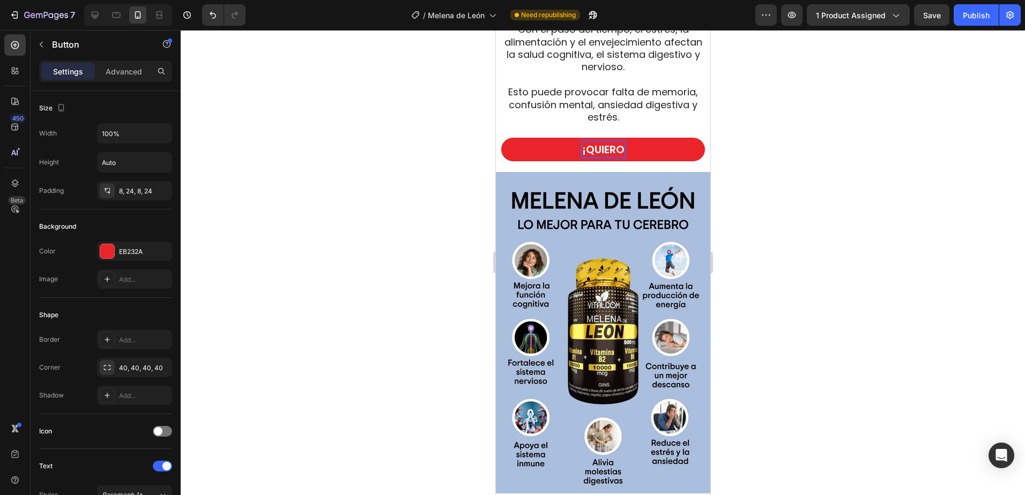
click at [501, 138] on button "¡QUIERO" at bounding box center [603, 150] width 204 height 24
click at [501, 138] on button "¡QUIERO COMPLETAR" at bounding box center [603, 150] width 204 height 24
click at [501, 138] on button "¡QUIERO COMPLETAR MI" at bounding box center [603, 150] width 204 height 24
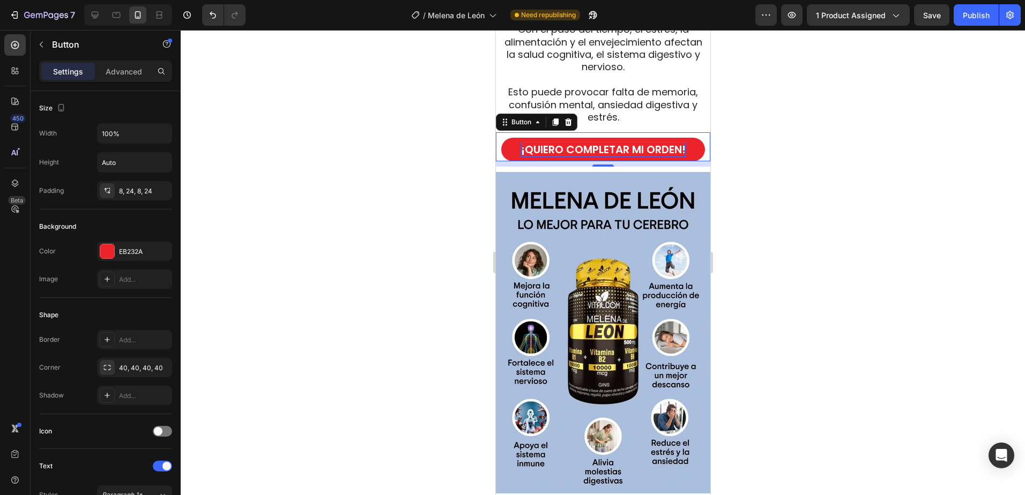
drag, startPoint x: 811, startPoint y: 181, endPoint x: 797, endPoint y: 193, distance: 18.6
click at [811, 181] on div at bounding box center [603, 262] width 844 height 465
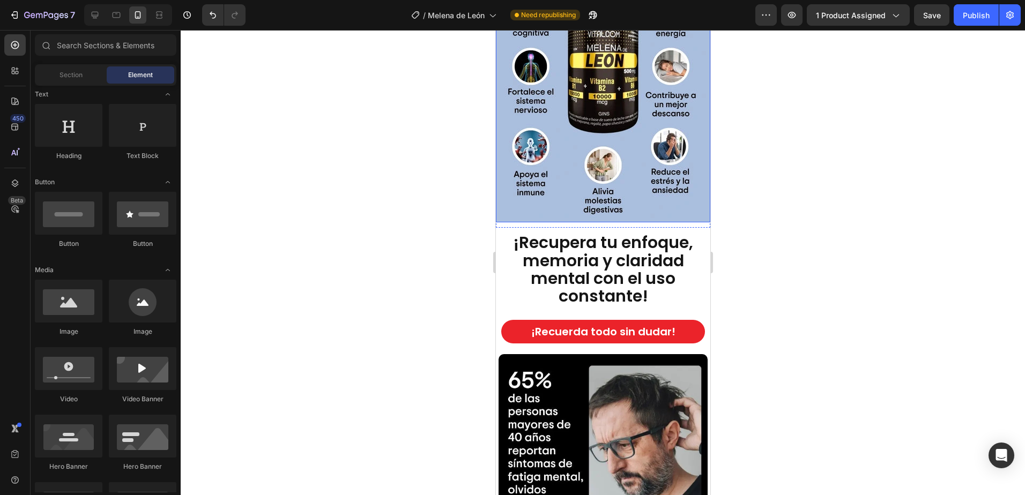
scroll to position [1876, 0]
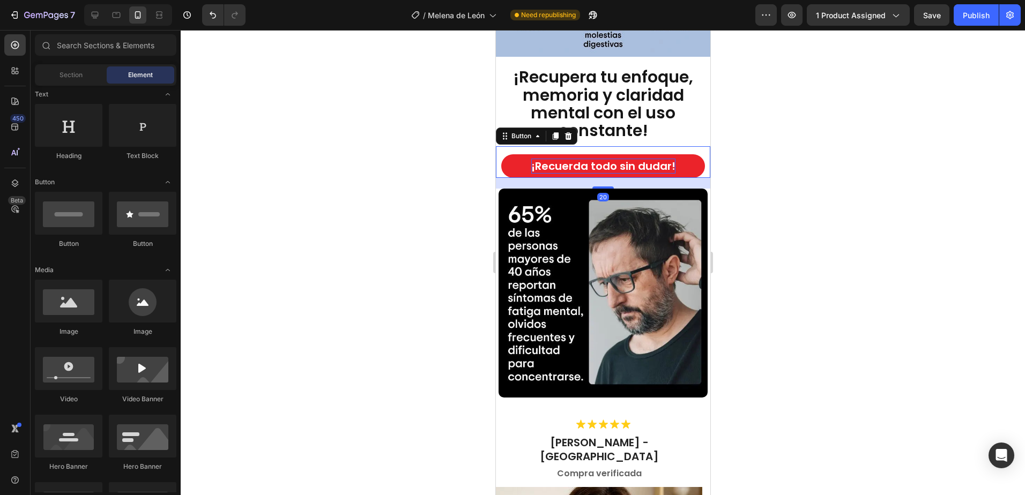
click at [639, 159] on p "¡Recuerda todo sin dudar!" at bounding box center [603, 166] width 144 height 15
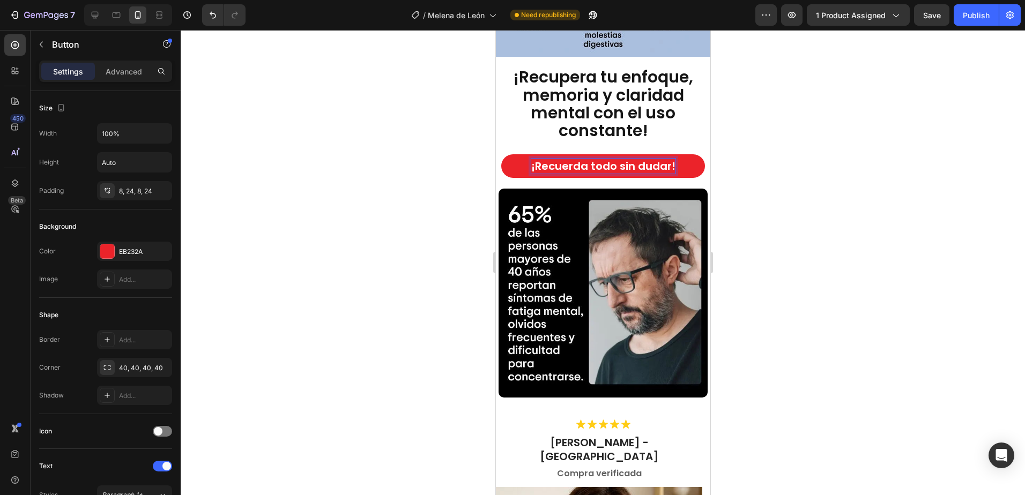
click at [651, 159] on p "¡Recuerda todo sin dudar!" at bounding box center [603, 166] width 144 height 15
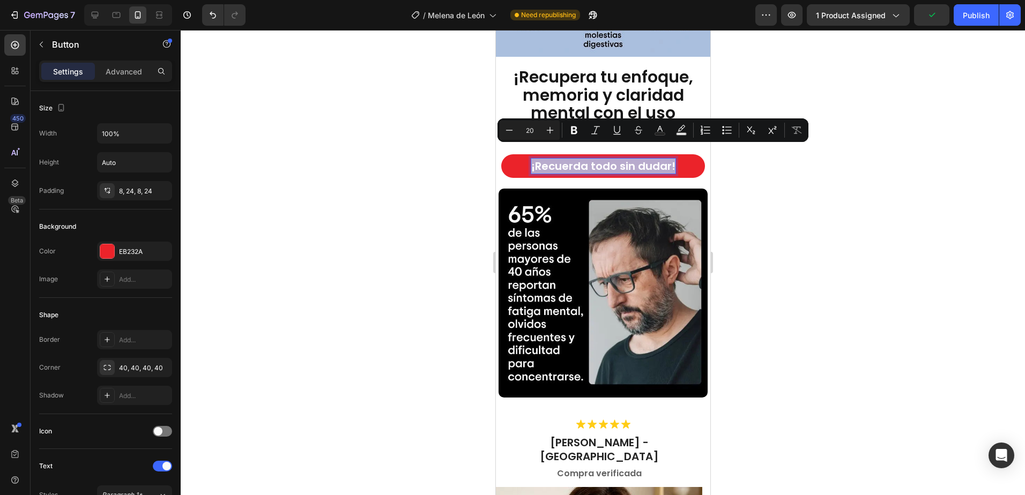
drag, startPoint x: 668, startPoint y: 154, endPoint x: 526, endPoint y: 153, distance: 141.5
click at [526, 154] on button "¡Recuerda todo sin dudar!" at bounding box center [603, 166] width 204 height 24
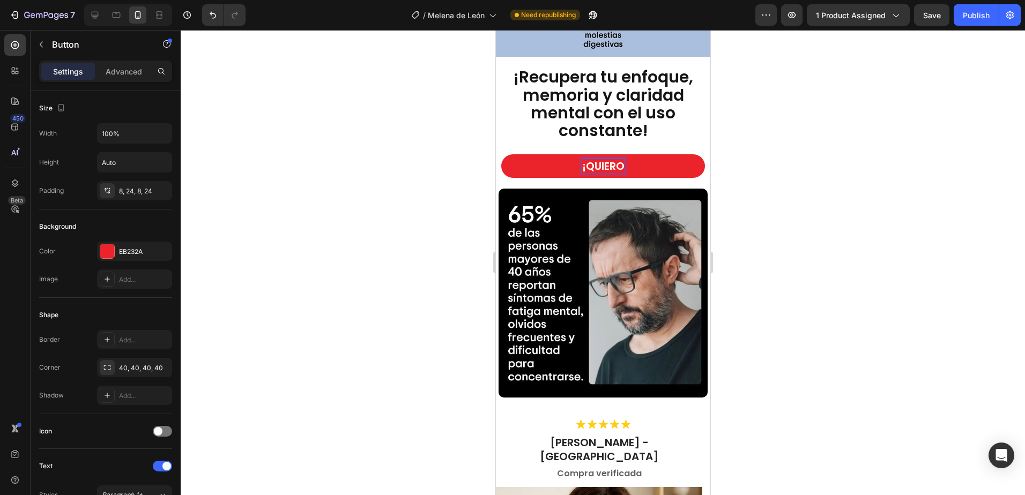
click at [501, 154] on button "¡QUIERO" at bounding box center [603, 166] width 204 height 24
click at [501, 154] on button "¡QUIERO UN" at bounding box center [603, 166] width 204 height 24
click at [586, 159] on p "¡QUIERO UNA BOTELLA" at bounding box center [603, 166] width 114 height 15
click at [501, 154] on button "¡QUIERO PROBARUNA BOTELLA" at bounding box center [603, 166] width 204 height 24
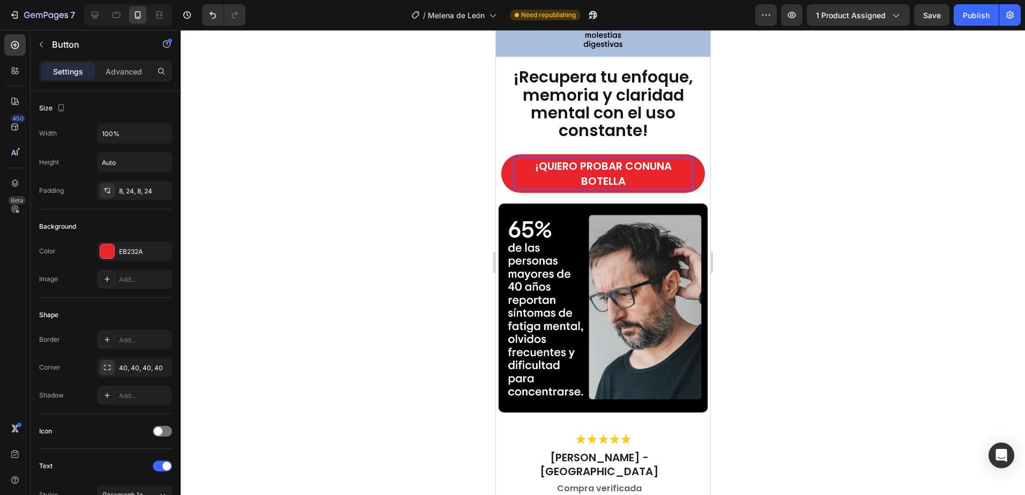
click at [501, 154] on button "¡QUIERO PROBAR CONUNA BOTELLA" at bounding box center [603, 173] width 204 height 39
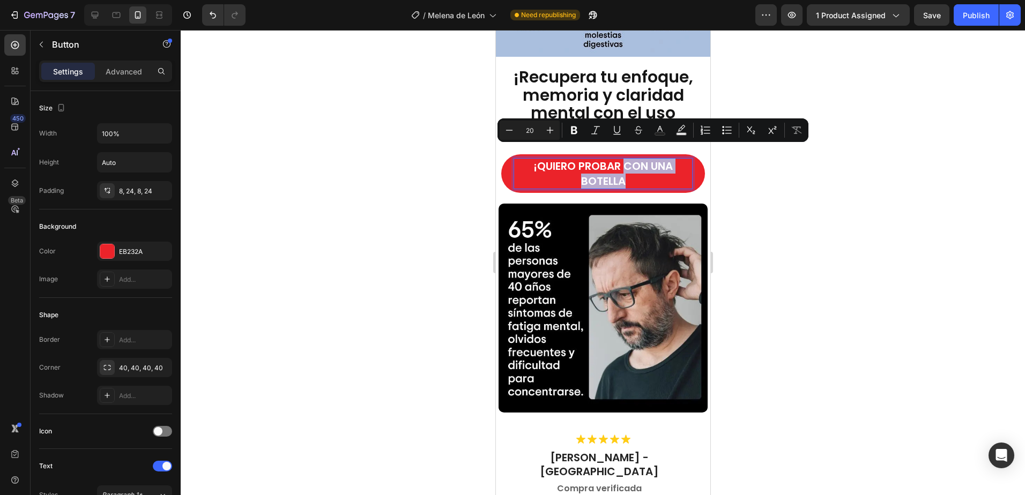
drag, startPoint x: 621, startPoint y: 156, endPoint x: 629, endPoint y: 169, distance: 15.9
click at [629, 169] on p "¡QUIERO PROBAR CON UNA BOTELLA" at bounding box center [602, 174] width 178 height 30
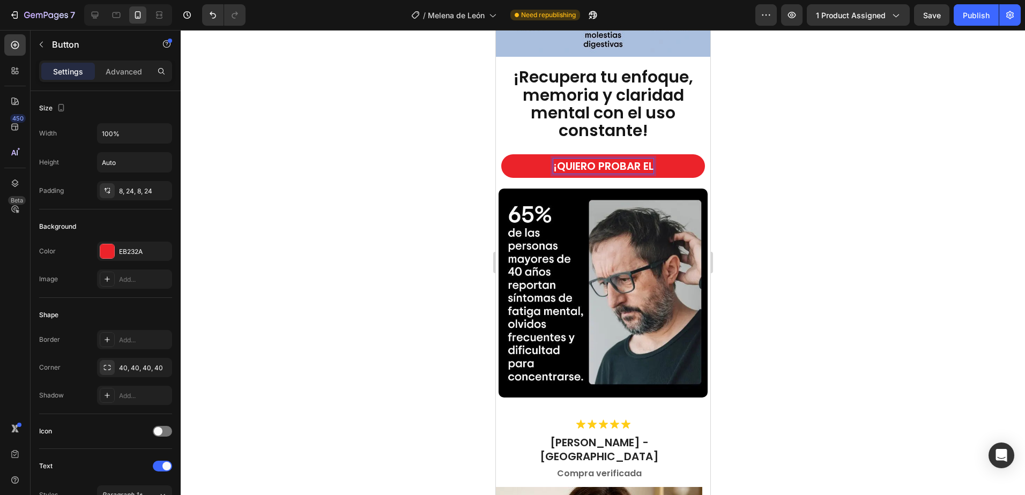
click at [501, 154] on button "¡QUIERO PROBAR EL" at bounding box center [603, 166] width 204 height 24
click at [795, 130] on div at bounding box center [603, 262] width 844 height 465
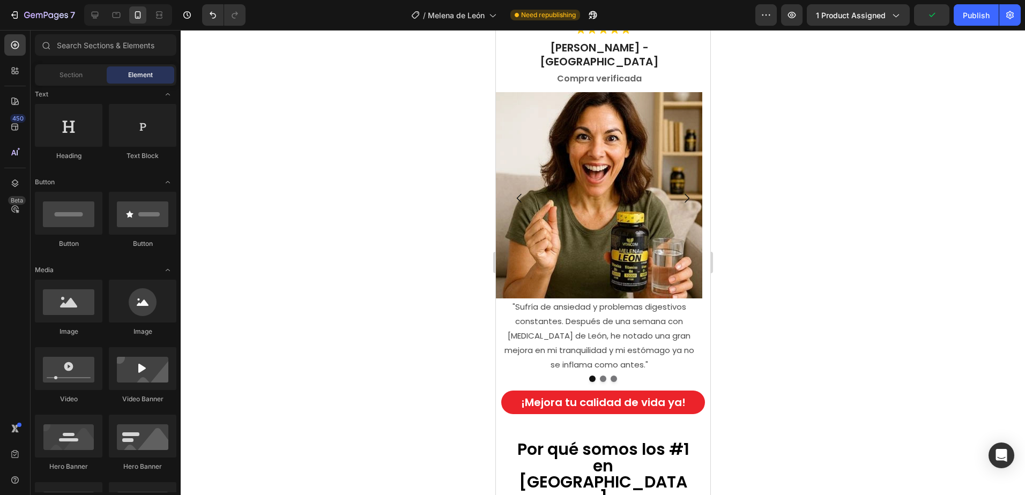
scroll to position [2412, 0]
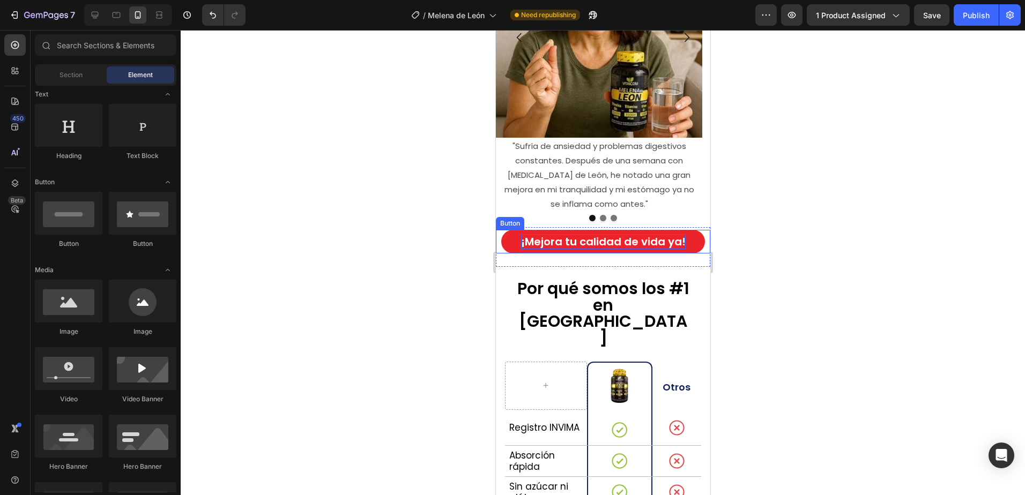
click at [630, 234] on p "¡Mejora tu calidad de vida ya!" at bounding box center [602, 241] width 165 height 15
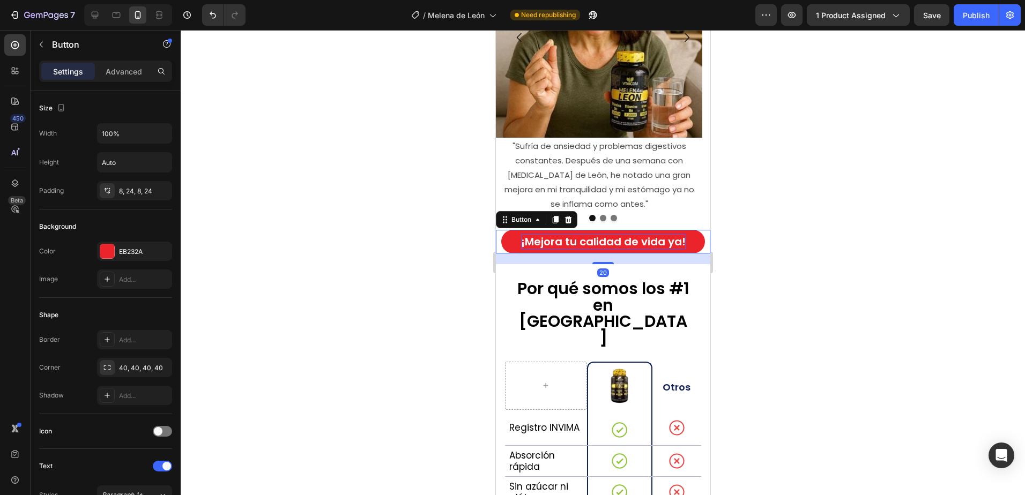
click at [648, 234] on p "¡Mejora tu calidad de vida ya!" at bounding box center [602, 241] width 165 height 15
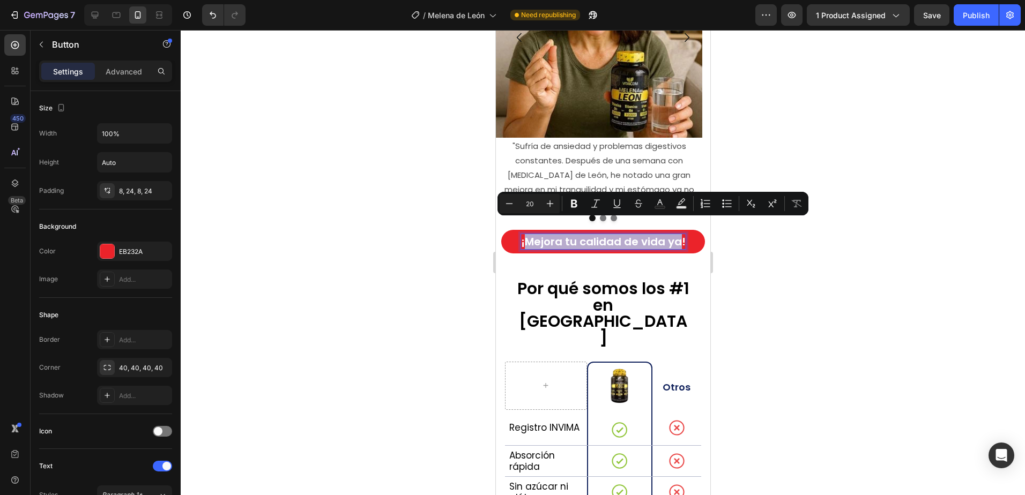
drag, startPoint x: 675, startPoint y: 228, endPoint x: 523, endPoint y: 230, distance: 152.2
click at [523, 234] on p "¡Mejora tu calidad de vida ya!" at bounding box center [602, 241] width 165 height 15
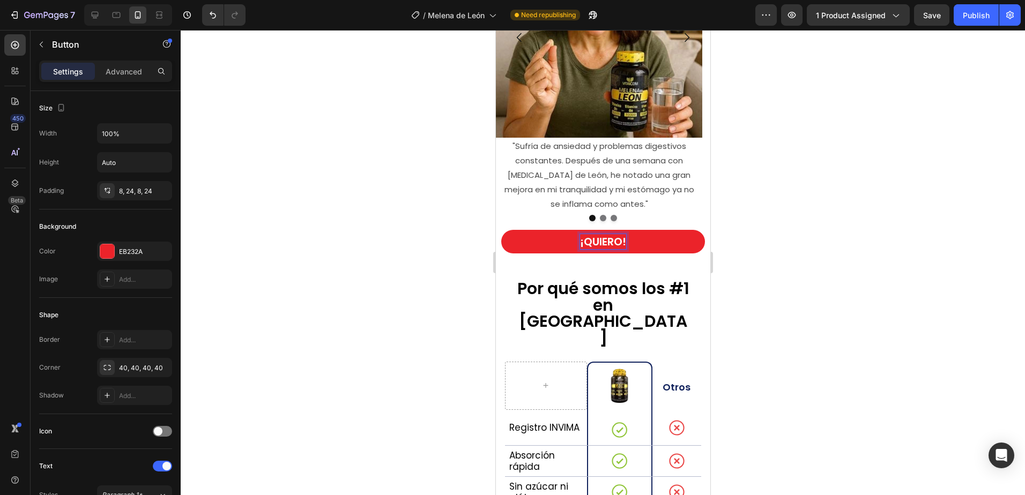
click at [501, 230] on button "¡QUIERO!" at bounding box center [603, 242] width 204 height 24
click at [501, 230] on button "¡QUIERO MÁS !" at bounding box center [603, 242] width 204 height 24
click at [501, 230] on button "¡QUIERO MÁS CALIDAD!" at bounding box center [603, 242] width 204 height 24
click at [501, 230] on button "¡QUIERO MÁS CALIDAD DE!" at bounding box center [603, 242] width 204 height 24
click at [780, 184] on div at bounding box center [603, 262] width 844 height 465
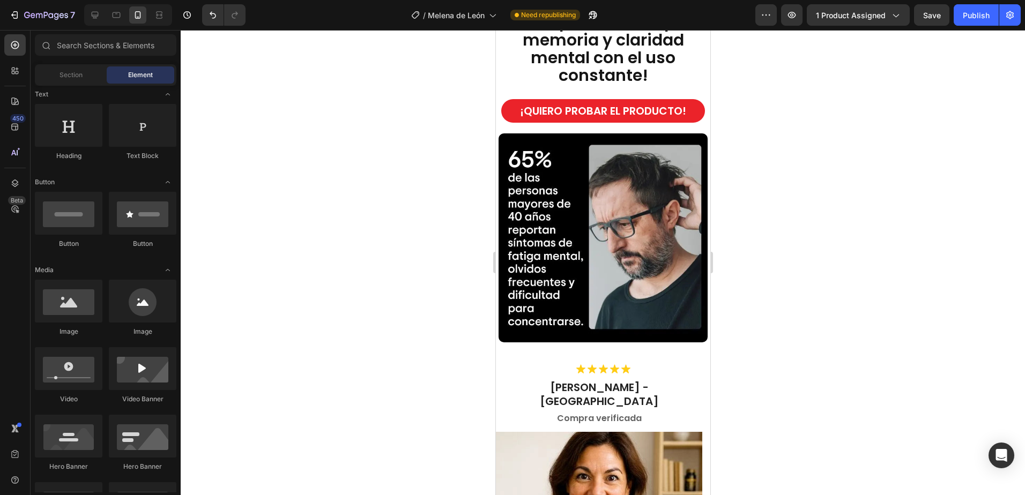
scroll to position [1769, 0]
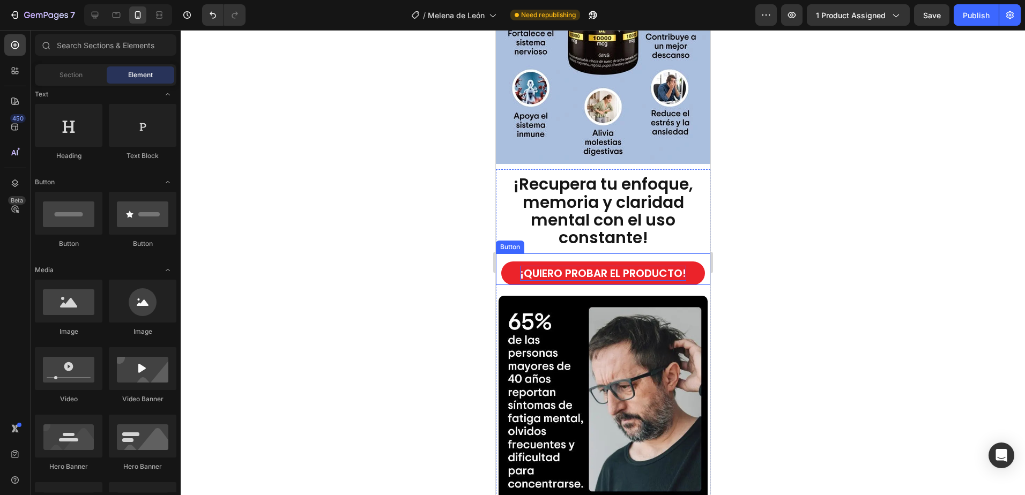
click at [631, 266] on p "¡QUIERO PROBAR EL PRODUCTO!" at bounding box center [602, 273] width 166 height 15
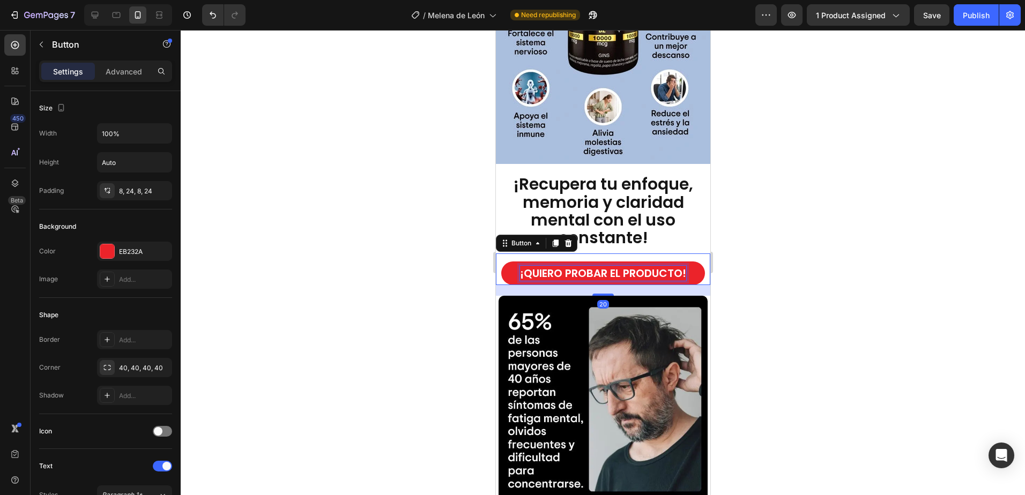
click at [662, 266] on p "¡QUIERO PROBAR EL PRODUCTO!" at bounding box center [602, 273] width 166 height 15
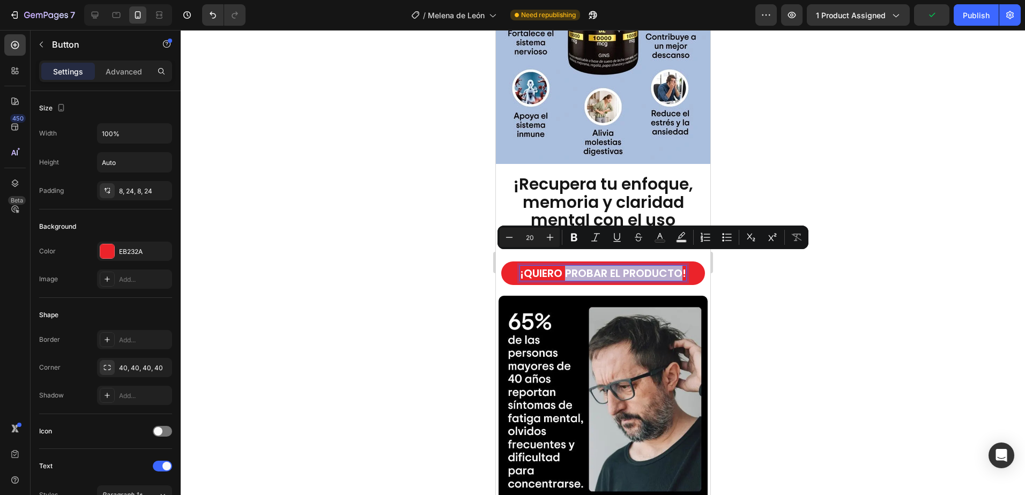
drag, startPoint x: 680, startPoint y: 262, endPoint x: 560, endPoint y: 258, distance: 120.1
click at [560, 266] on p "¡QUIERO PROBAR EL PRODUCTO!" at bounding box center [602, 273] width 166 height 15
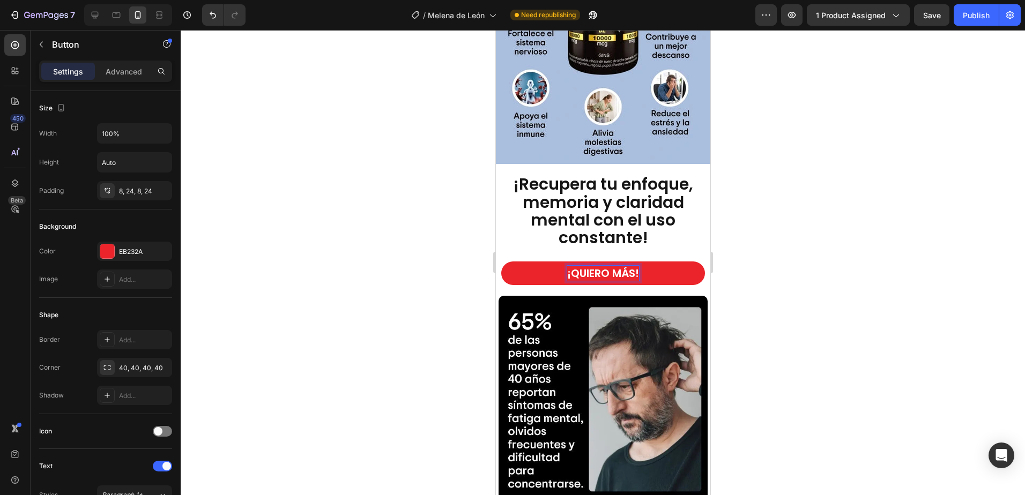
click at [501, 262] on button "¡QUIERO MÁS!" at bounding box center [603, 274] width 204 height 24
click at [501, 262] on button "¡QUIERO MÁS CALIDAD!" at bounding box center [603, 274] width 204 height 24
click at [501, 262] on button "¡QUIERO MÁS CALIDAD DE!" at bounding box center [603, 274] width 204 height 24
drag, startPoint x: 792, startPoint y: 249, endPoint x: 735, endPoint y: 275, distance: 62.4
click at [792, 249] on div at bounding box center [603, 262] width 844 height 465
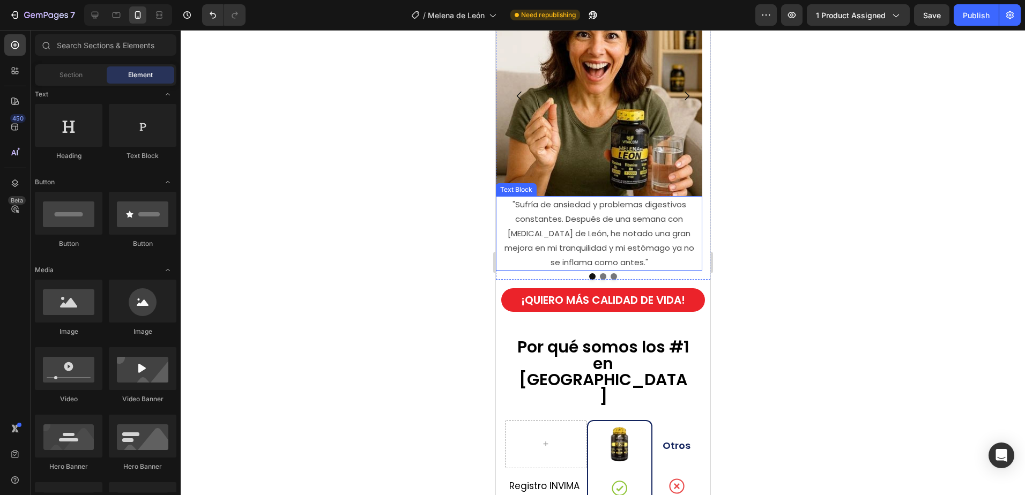
scroll to position [2358, 0]
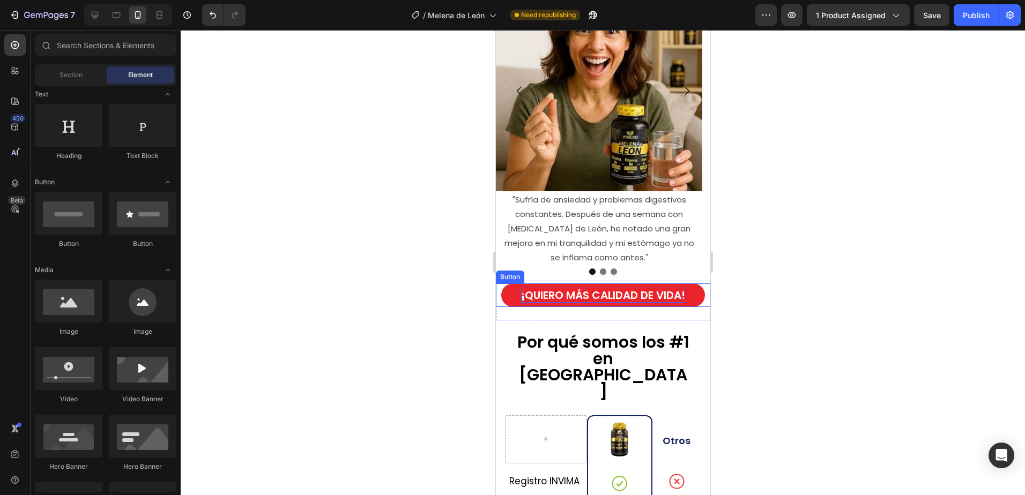
click at [624, 288] on p "¡QUIERO MÁS CALIDAD DE VIDA!" at bounding box center [602, 295] width 164 height 15
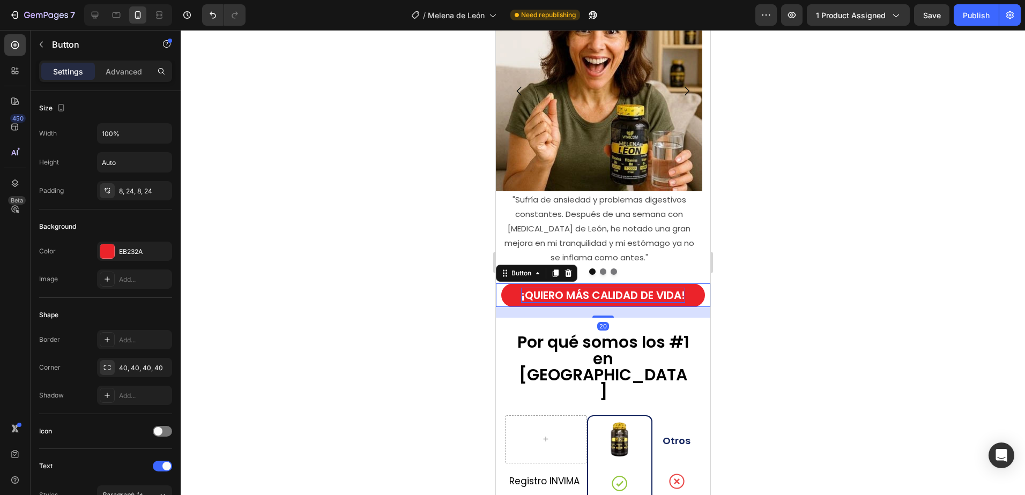
click at [575, 288] on p "¡QUIERO MÁS CALIDAD DE VIDA!" at bounding box center [602, 295] width 164 height 15
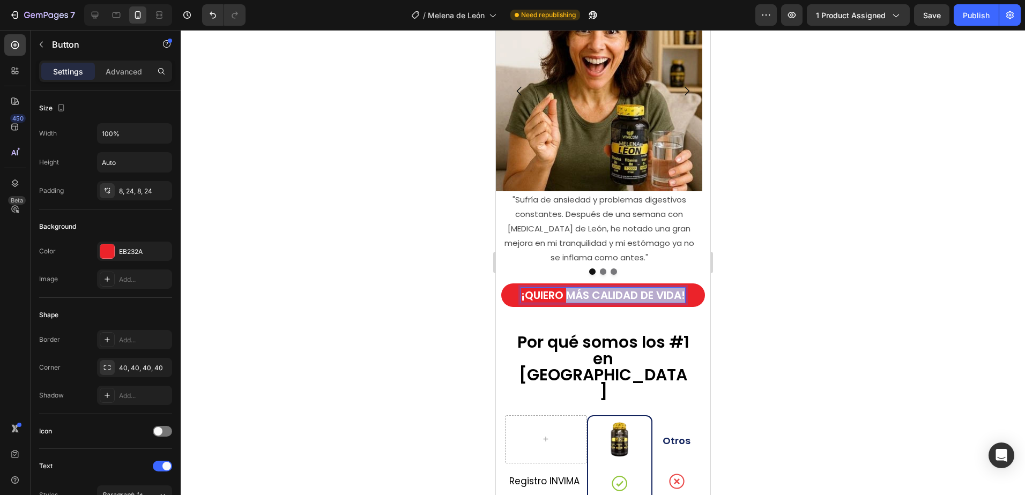
drag, startPoint x: 562, startPoint y: 281, endPoint x: 680, endPoint y: 278, distance: 118.5
click at [680, 288] on p "¡QUIERO MÁS CALIDAD DE VIDA!" at bounding box center [602, 295] width 164 height 15
click at [501, 284] on button "¡QUIERO APROVECHAR" at bounding box center [603, 296] width 204 height 24
click at [501, 284] on button "¡QUIERO APROVECHAR LA" at bounding box center [603, 296] width 204 height 24
click at [501, 284] on button "¡QUIERO LA" at bounding box center [603, 296] width 204 height 24
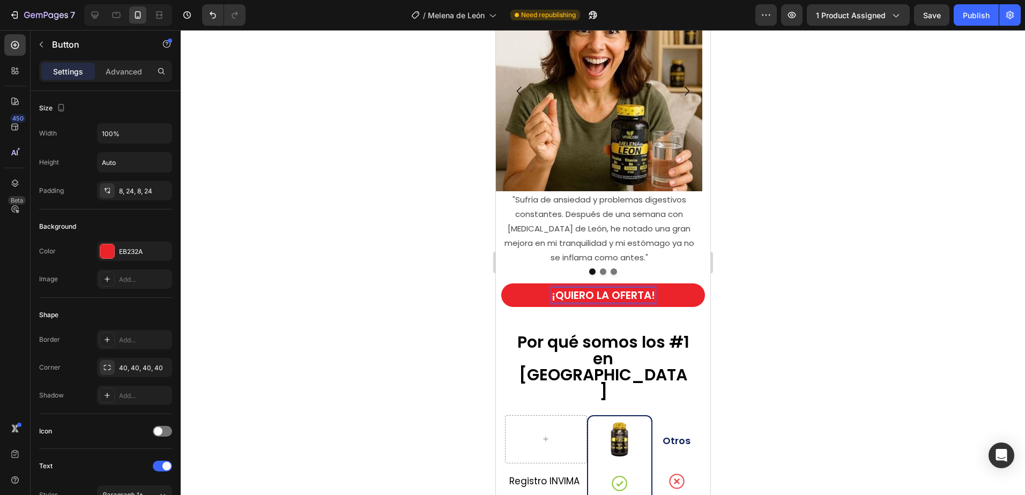
click at [791, 215] on div at bounding box center [603, 262] width 844 height 465
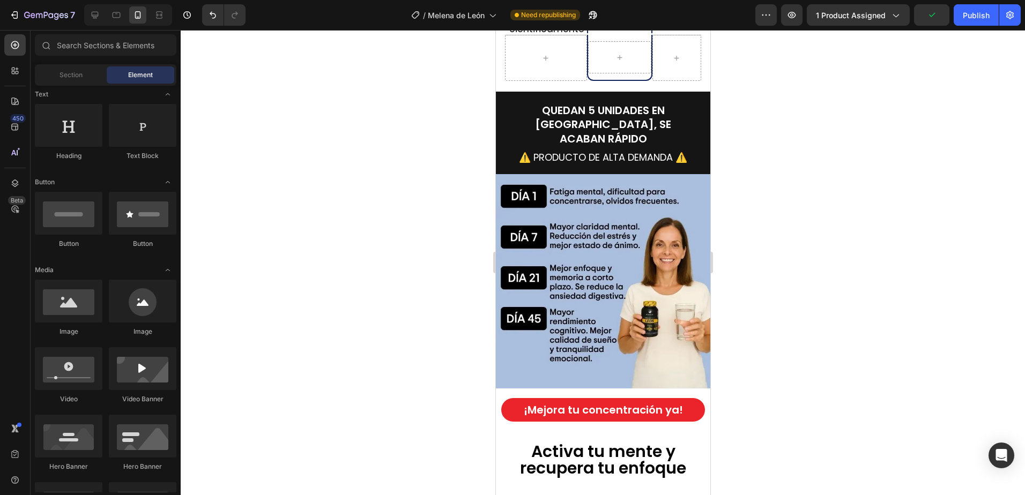
scroll to position [3162, 0]
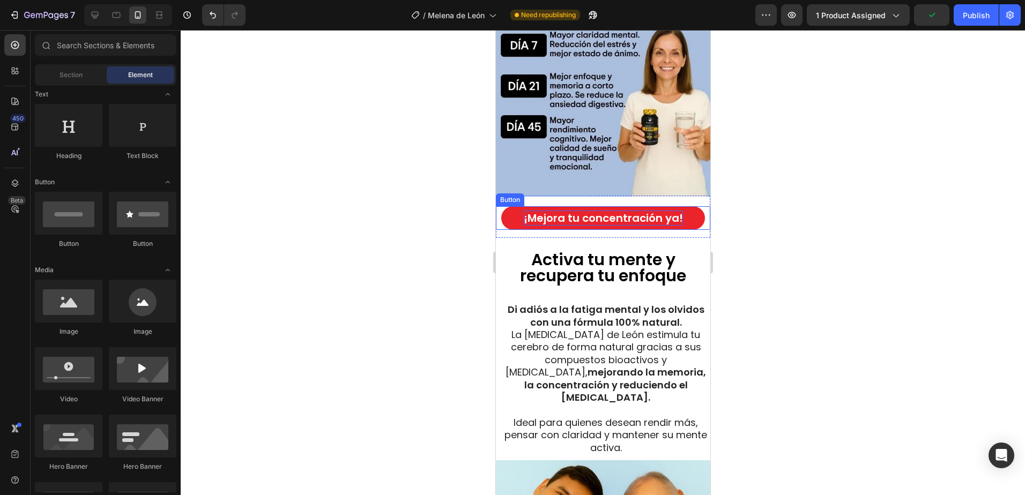
click at [652, 211] on p "¡Mejora tu concentración ya!" at bounding box center [602, 218] width 159 height 15
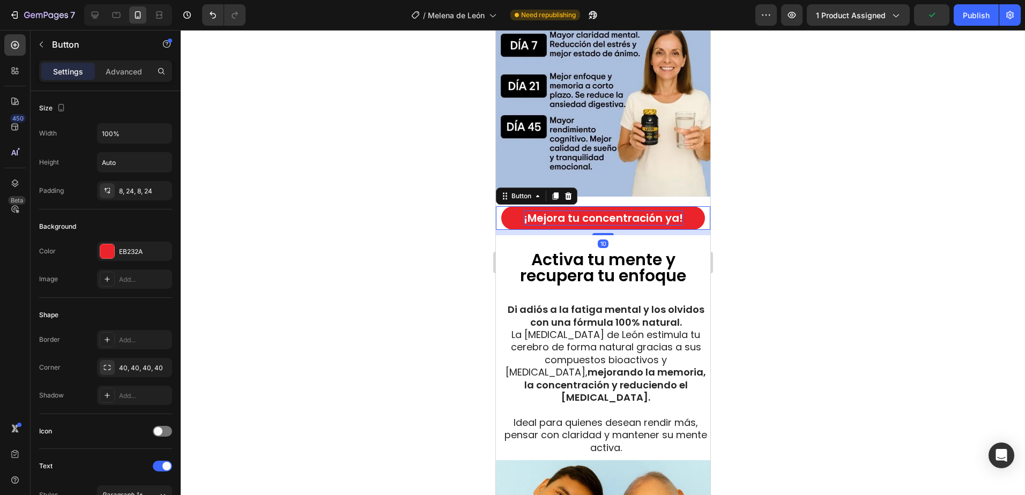
click at [668, 211] on p "¡Mejora tu concentración ya!" at bounding box center [602, 218] width 159 height 15
drag, startPoint x: 672, startPoint y: 196, endPoint x: 527, endPoint y: 201, distance: 144.3
click at [527, 211] on p "¡Mejora tu concentración ya!" at bounding box center [602, 218] width 159 height 15
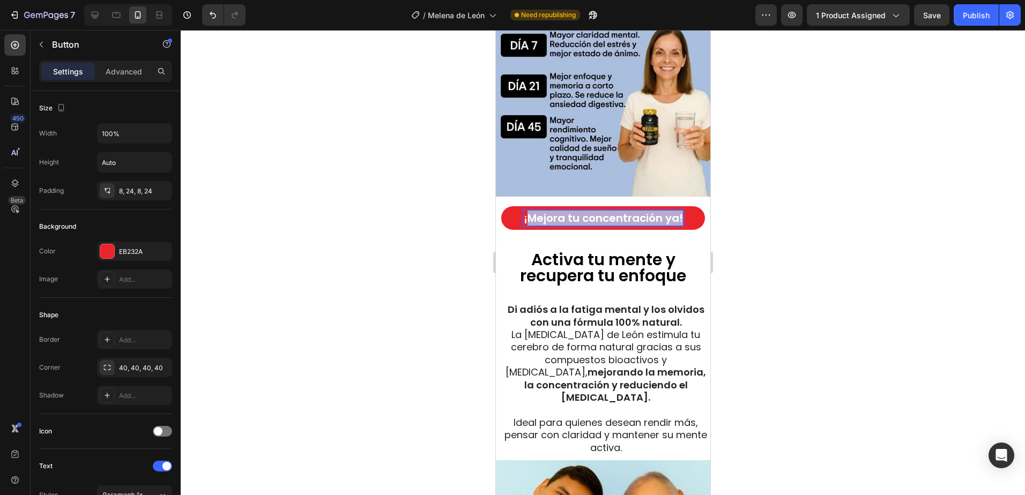
drag, startPoint x: 526, startPoint y: 198, endPoint x: 675, endPoint y: 194, distance: 148.5
click at [676, 211] on p "¡Mejora tu concentración ya!" at bounding box center [602, 218] width 159 height 15
click at [501, 206] on button "¡NECESITO" at bounding box center [603, 218] width 204 height 24
click at [501, 206] on button "¡NECESITO MEJORAR" at bounding box center [603, 218] width 204 height 24
click at [501, 206] on button "¡NECESITO MEJORAR MI" at bounding box center [603, 218] width 204 height 24
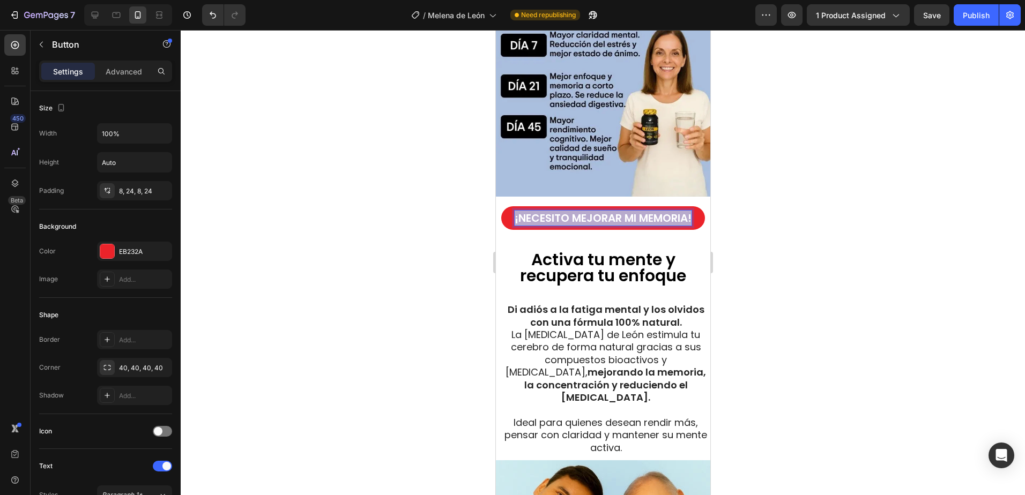
drag, startPoint x: 639, startPoint y: 214, endPoint x: 533, endPoint y: 198, distance: 107.9
click at [533, 211] on p "¡NECESITO MEJORAR MI MEMORIA!" at bounding box center [602, 218] width 177 height 15
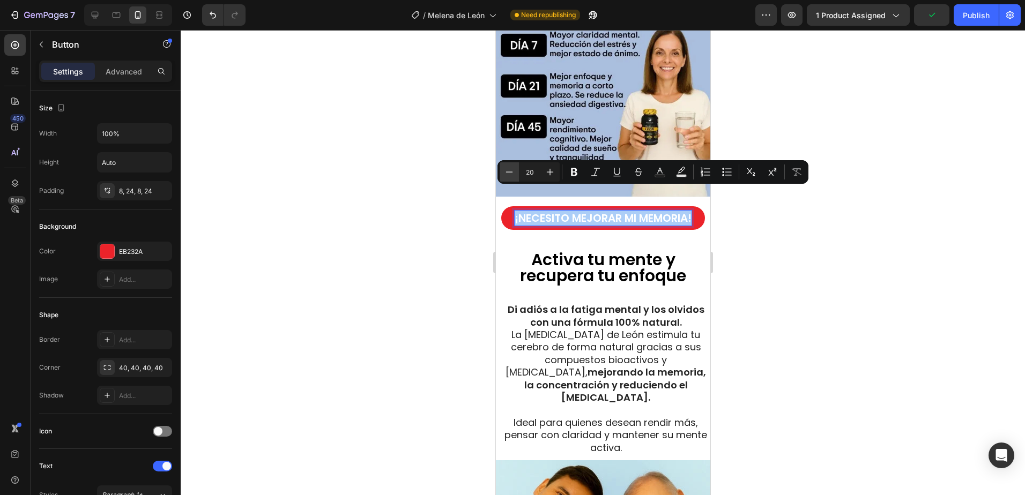
click at [509, 173] on icon "Editor contextual toolbar" at bounding box center [509, 172] width 11 height 11
type input "18"
click at [866, 277] on div at bounding box center [603, 262] width 844 height 465
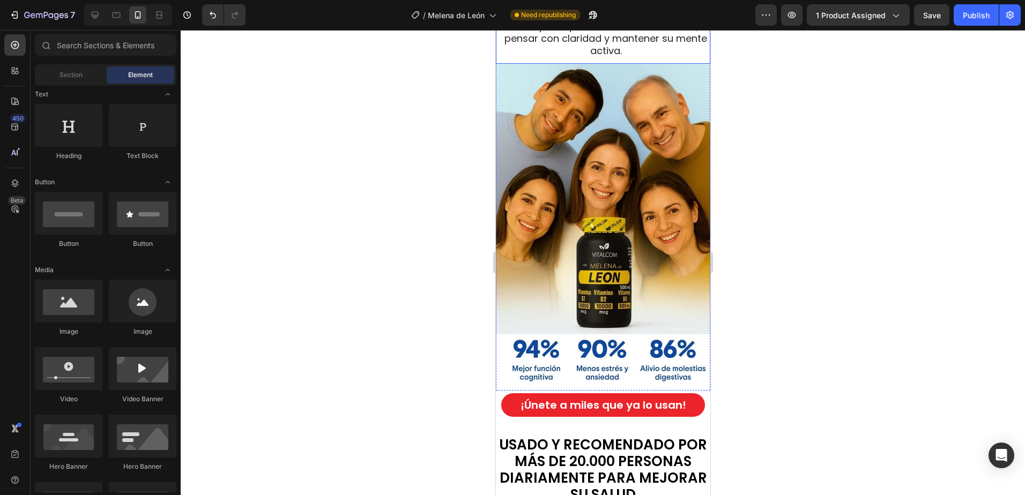
scroll to position [3698, 0]
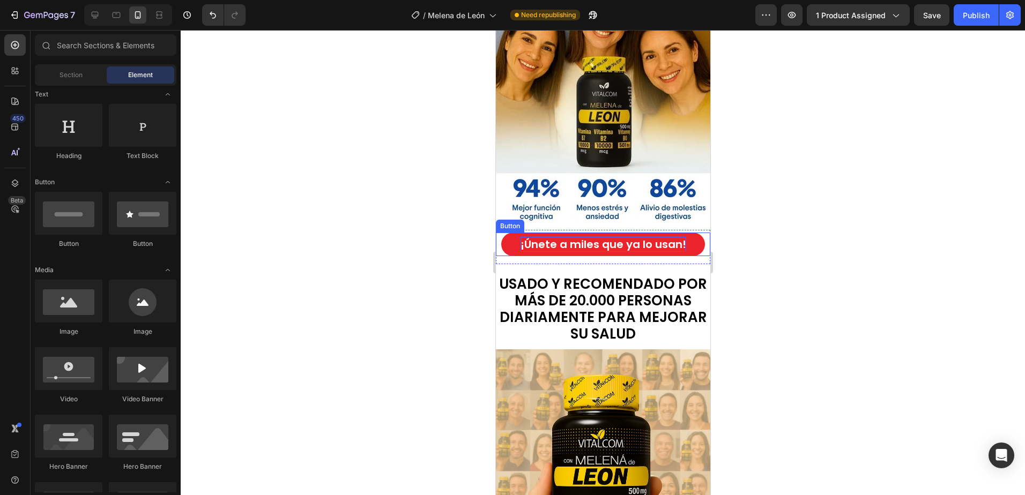
click at [627, 237] on p "¡Únete a miles que ya lo usan!" at bounding box center [603, 244] width 166 height 15
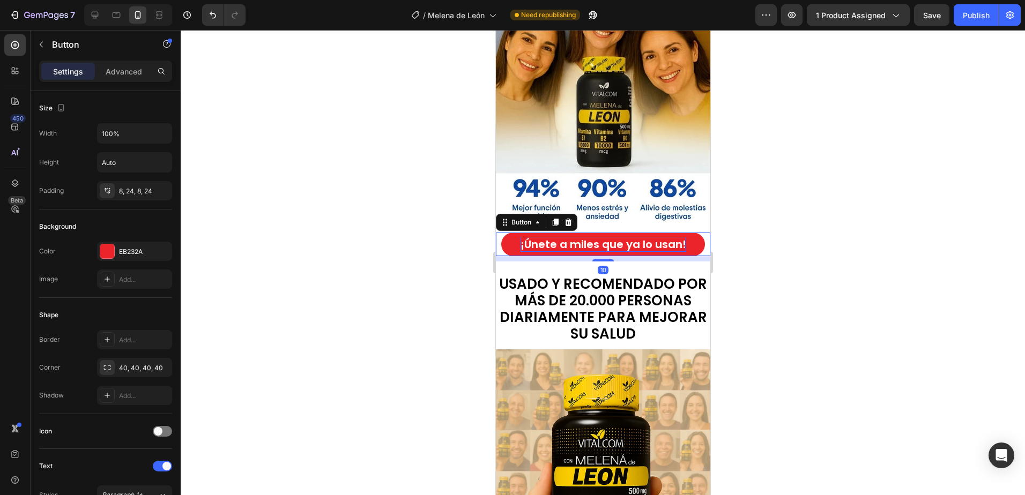
click at [653, 237] on p "¡Únete a miles que ya lo usan!" at bounding box center [603, 244] width 166 height 15
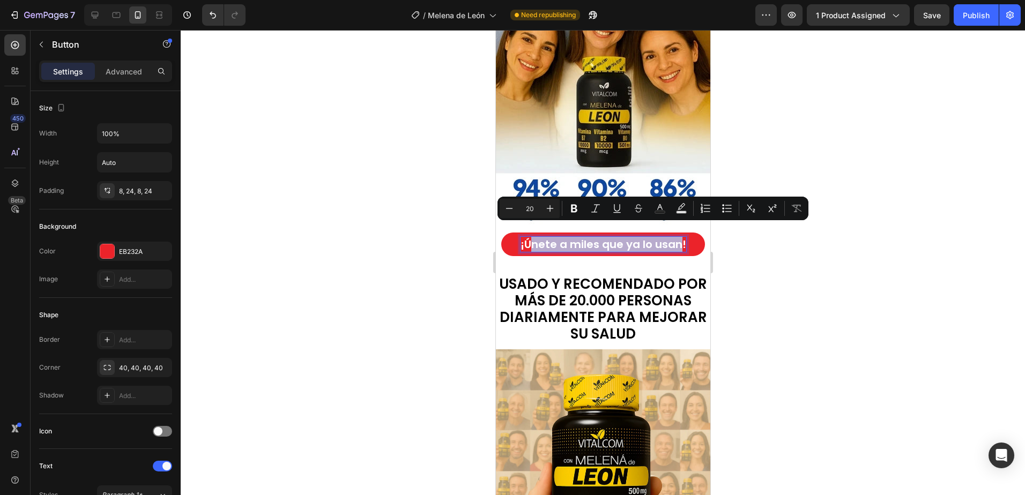
drag, startPoint x: 676, startPoint y: 232, endPoint x: 529, endPoint y: 234, distance: 146.9
click at [529, 237] on p "¡Únete a miles que ya lo usan!" at bounding box center [603, 244] width 166 height 15
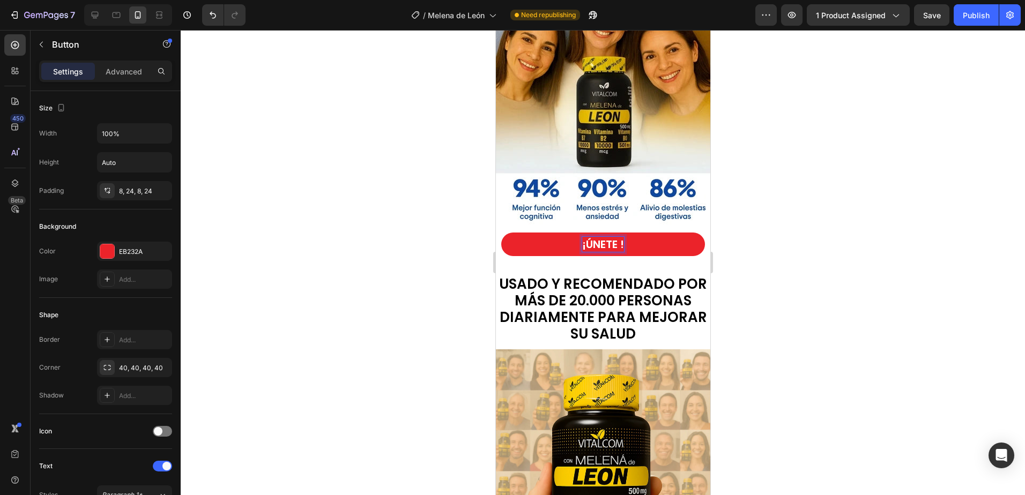
click at [501, 233] on button "¡ÚNETE !" at bounding box center [603, 245] width 204 height 24
click at [501, 233] on button "¡ÚNETE A!" at bounding box center [603, 245] width 204 height 24
click at [501, 233] on button "¡ÚNETE A MILES !" at bounding box center [603, 245] width 204 height 24
click at [501, 233] on button "¡ÚNETE A MILES QUE!" at bounding box center [603, 245] width 204 height 24
click at [501, 233] on button "¡ÚNETE A MILES QUE YA!" at bounding box center [603, 245] width 204 height 24
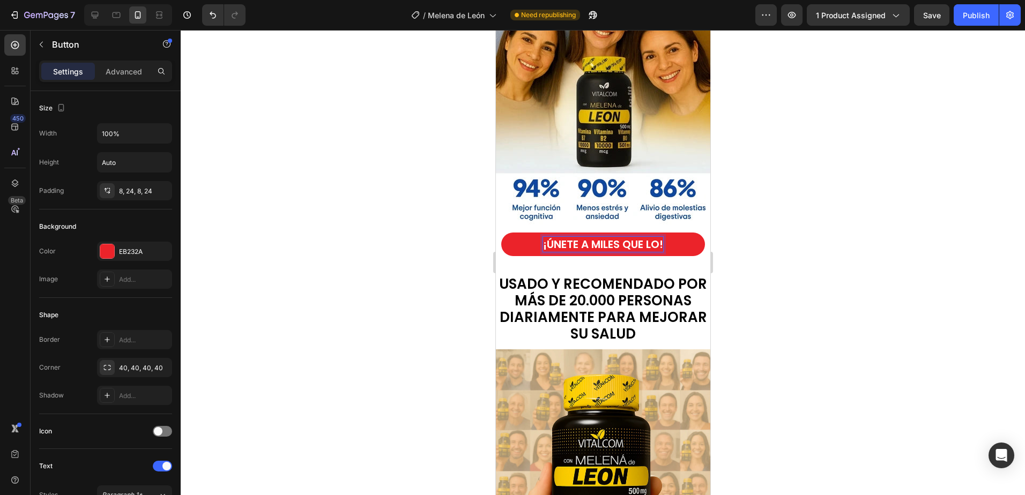
click at [501, 233] on button "¡ÚNETE A MILES QUE LO!" at bounding box center [603, 245] width 204 height 24
click at [797, 222] on div at bounding box center [603, 262] width 844 height 465
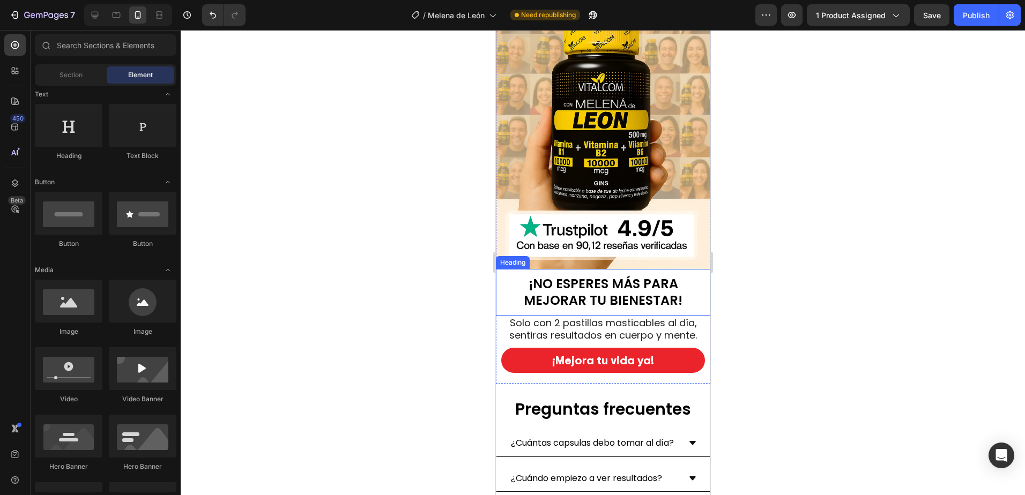
scroll to position [4127, 0]
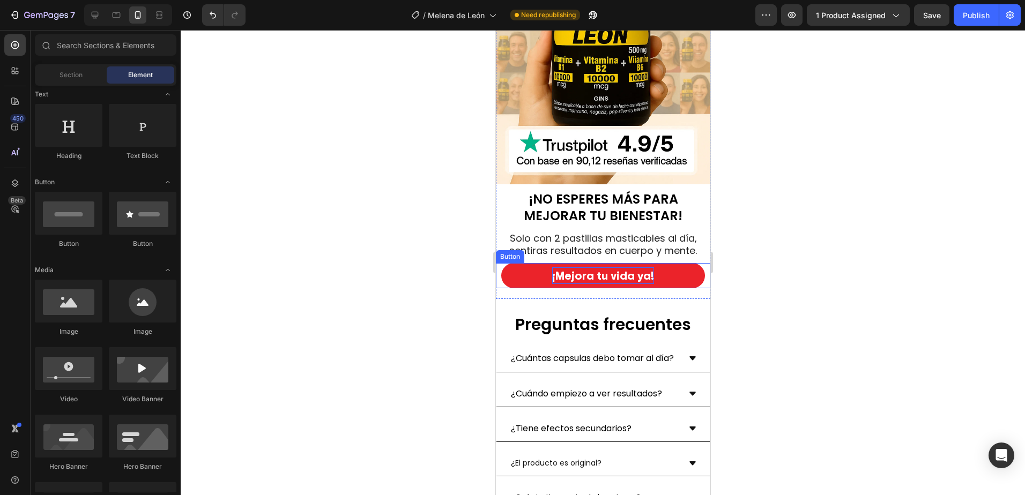
click at [614, 267] on p "¡Mejora tu vida ya!" at bounding box center [602, 275] width 102 height 17
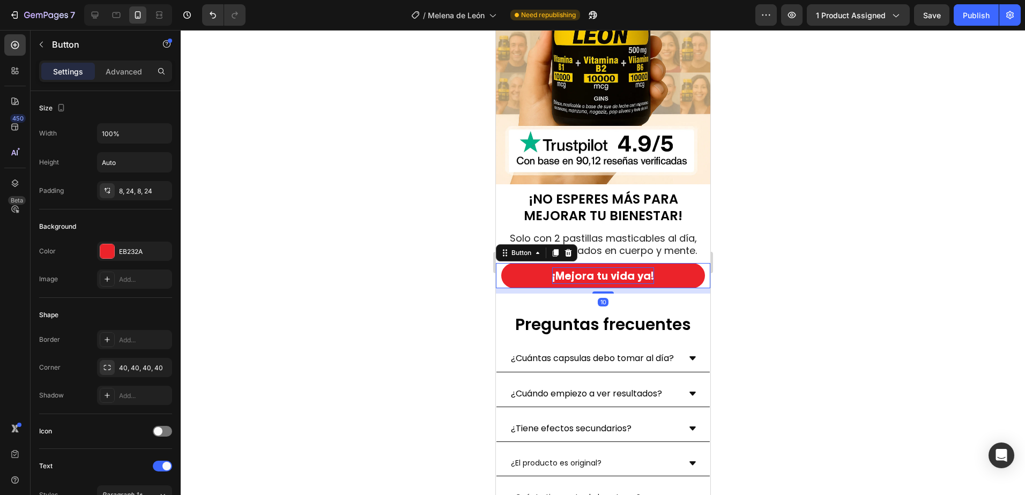
click at [628, 270] on p "¡Mejora tu vida ya!" at bounding box center [602, 275] width 102 height 17
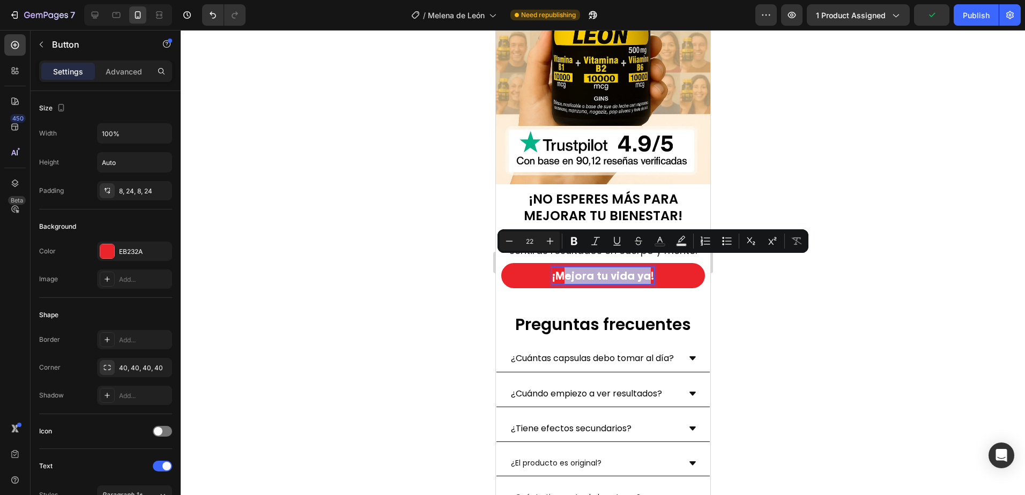
drag, startPoint x: 644, startPoint y: 267, endPoint x: 562, endPoint y: 273, distance: 81.7
click at [562, 273] on p "¡Mejora tu vida ya!" at bounding box center [602, 275] width 102 height 17
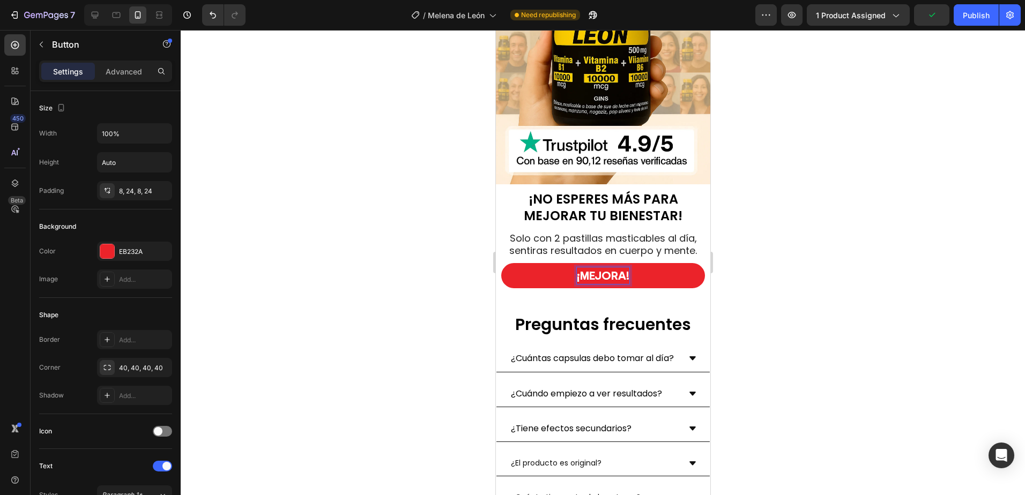
click at [501, 263] on button "¡MEJORA!" at bounding box center [603, 275] width 204 height 25
click at [501, 263] on button "¡MEJORA TU!" at bounding box center [603, 275] width 204 height 25
click at [501, 263] on button "¡MEJORA TU VIDA !" at bounding box center [603, 275] width 204 height 25
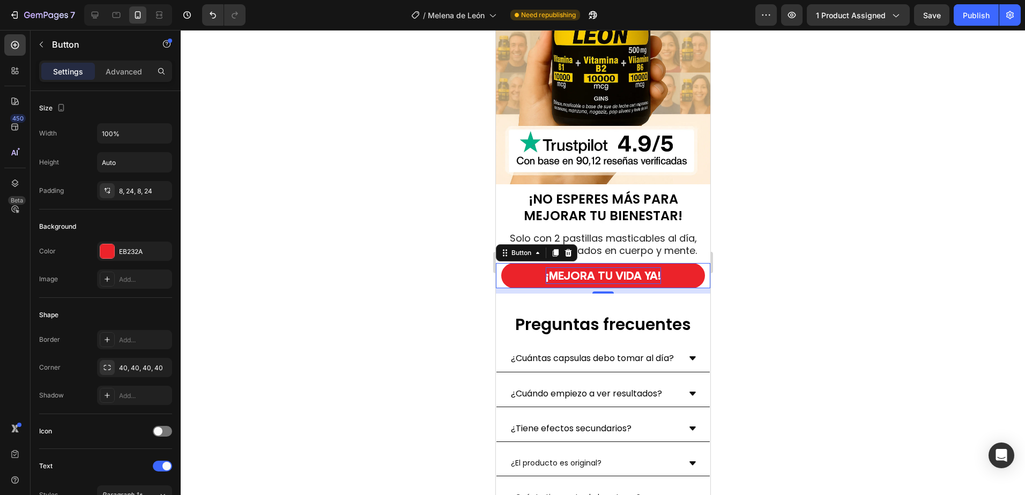
click at [837, 248] on div at bounding box center [603, 262] width 844 height 465
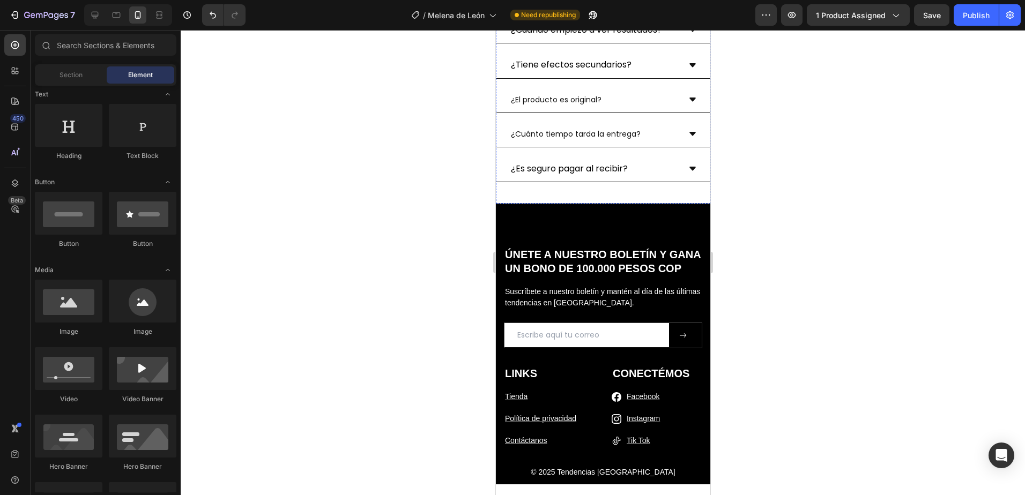
scroll to position [4555, 0]
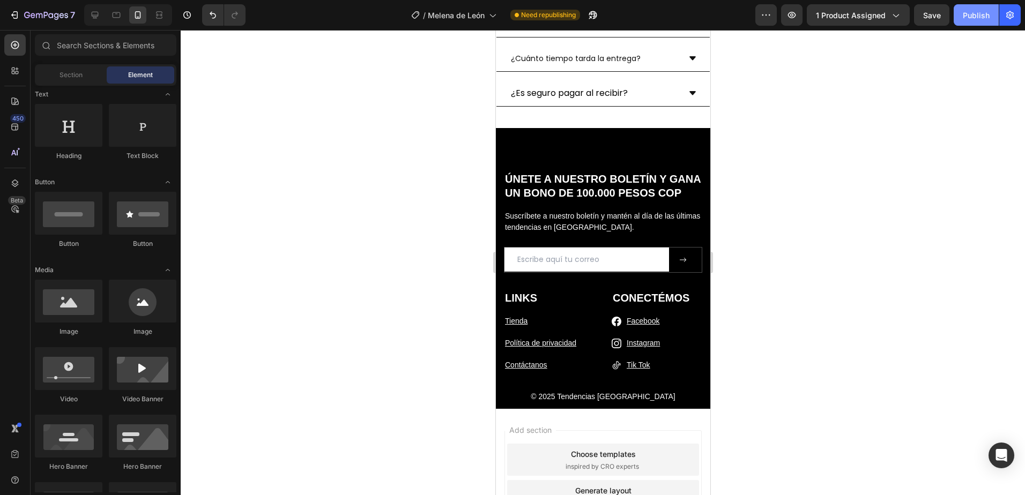
click at [974, 13] on div "Publish" at bounding box center [976, 15] width 27 height 11
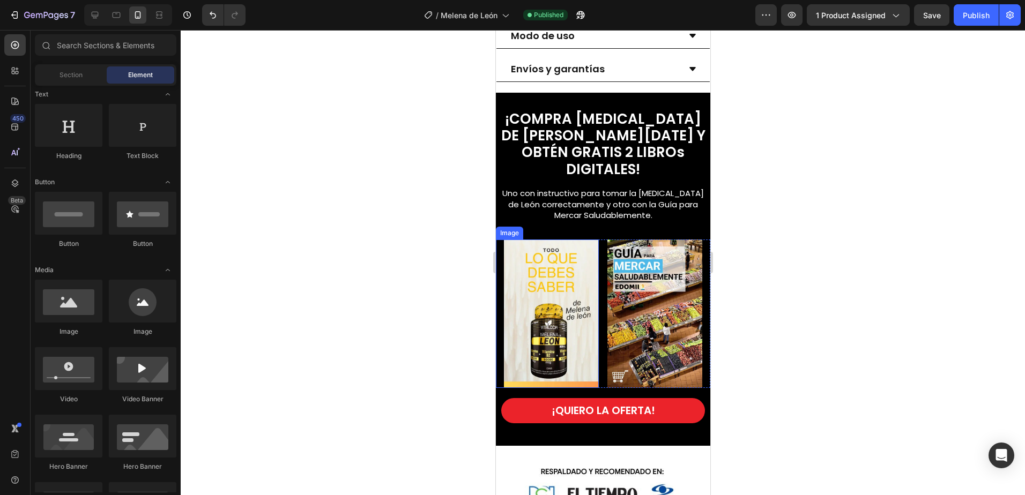
scroll to position [713, 0]
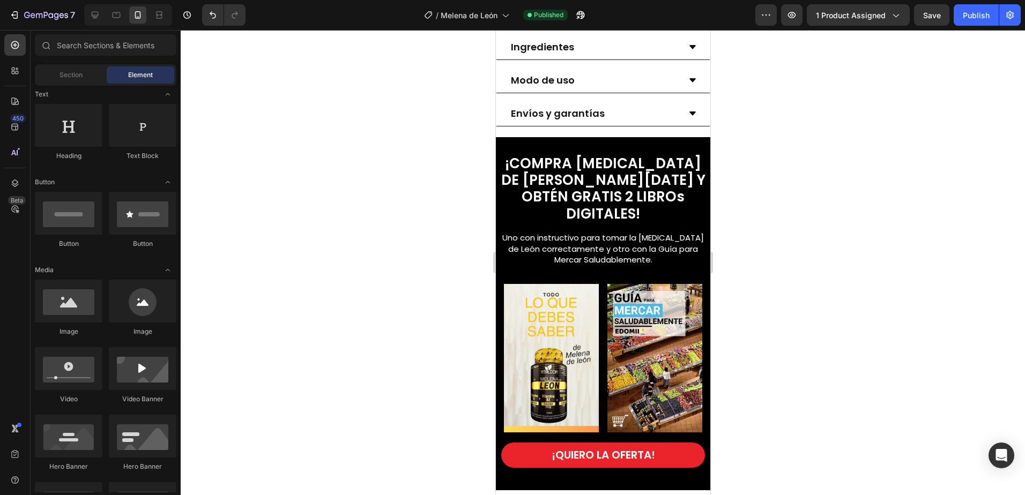
click at [816, 311] on div at bounding box center [603, 262] width 844 height 465
click at [580, 196] on span "¡COMPRA MELENA DE LEÓN HOY Y OBTÉN GRATIS 2 LIBROs DIGITALES!" at bounding box center [603, 189] width 204 height 70
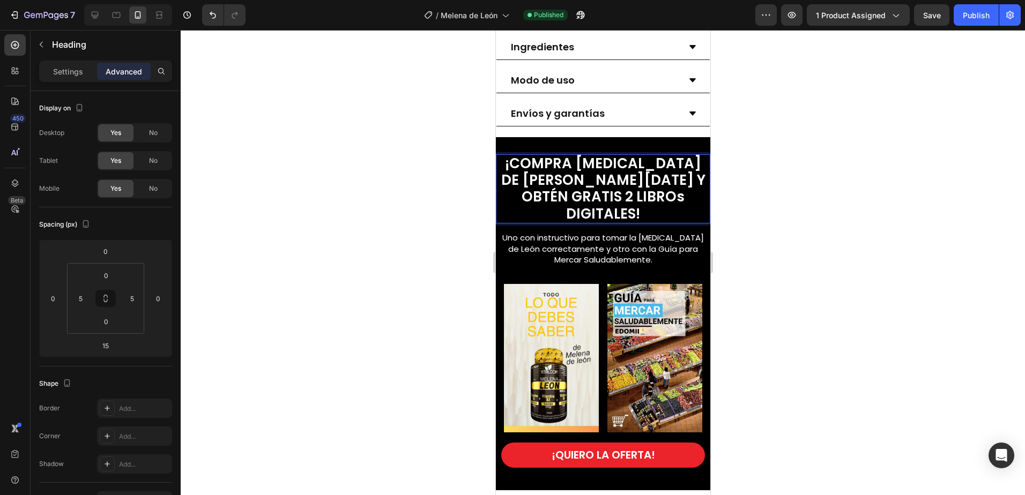
click at [579, 195] on span "¡COMPRA MELENA DE LEÓN HOY Y OBTÉN GRATIS 2 LIBROs DIGITALES!" at bounding box center [603, 189] width 204 height 70
click at [863, 230] on div at bounding box center [603, 262] width 844 height 465
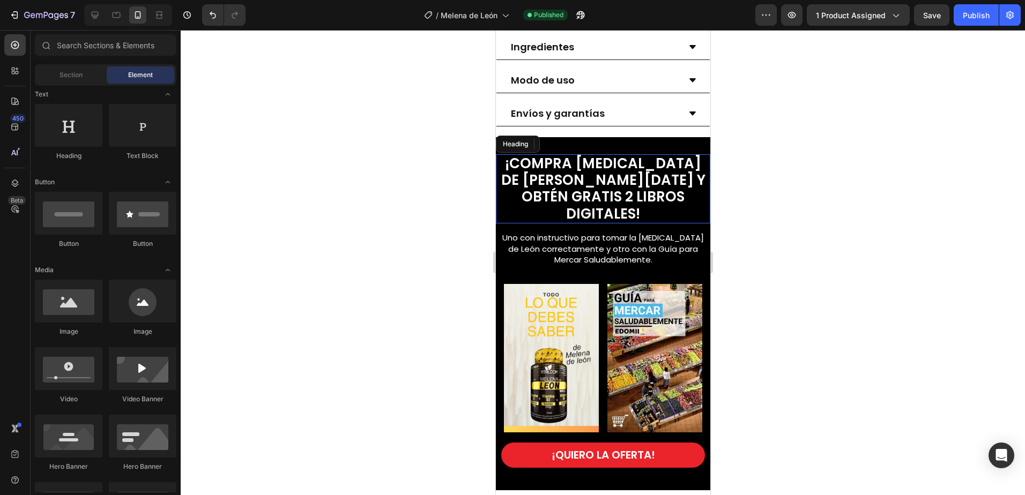
click at [822, 258] on div at bounding box center [603, 262] width 844 height 465
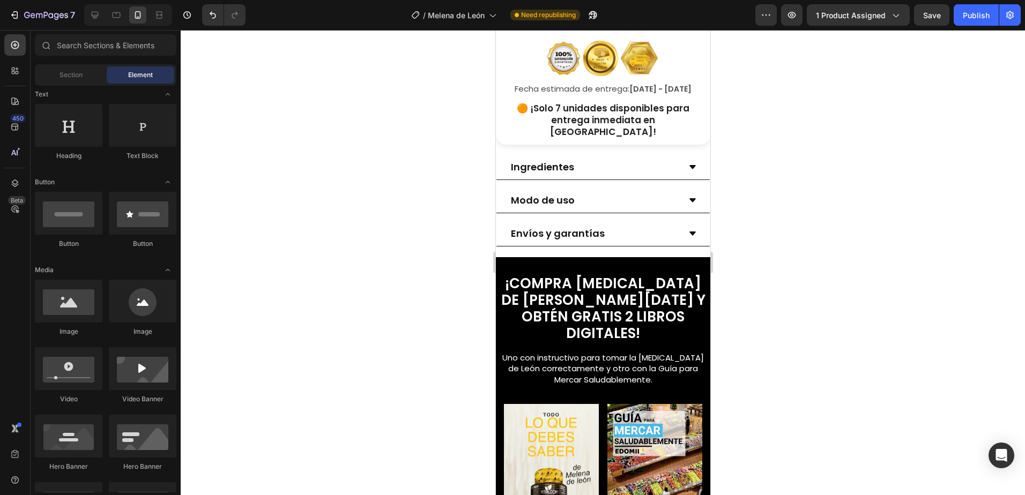
scroll to position [499, 0]
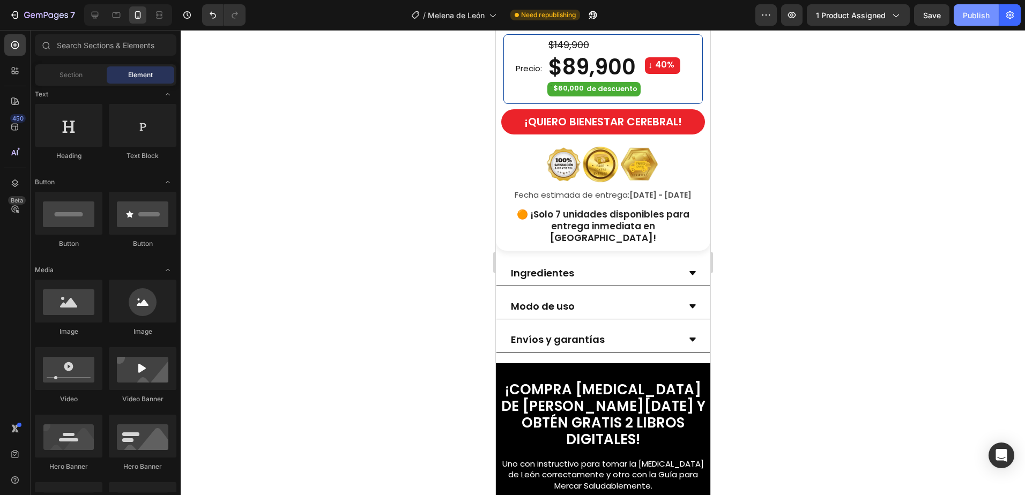
click at [978, 8] on button "Publish" at bounding box center [975, 14] width 45 height 21
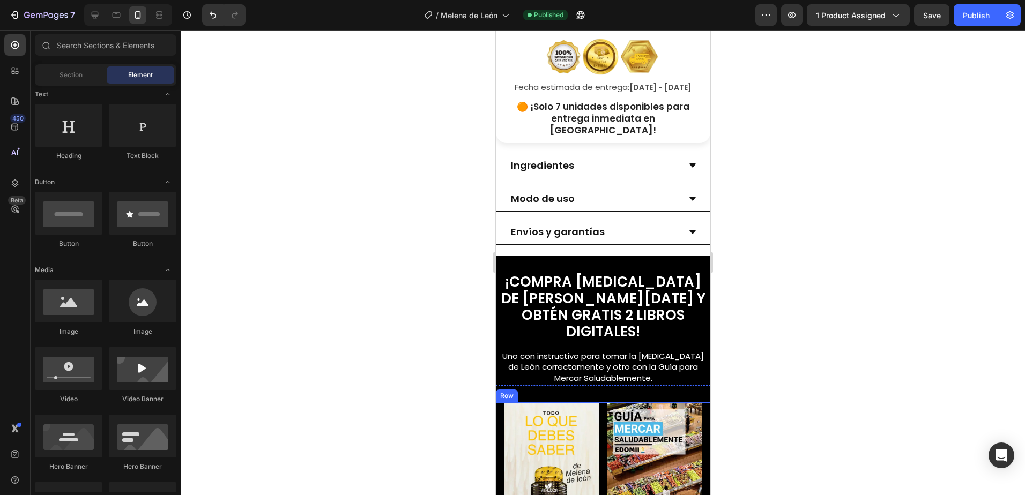
scroll to position [606, 0]
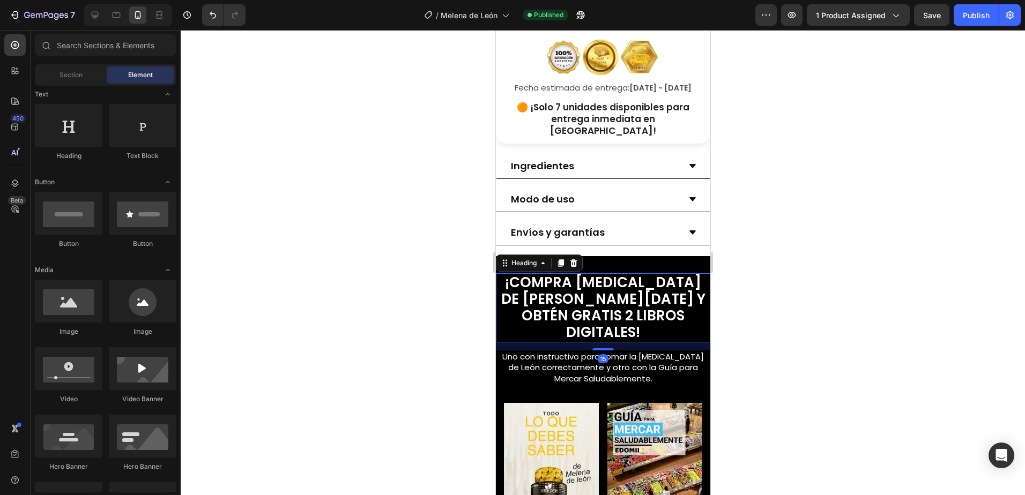
click at [585, 290] on span "¡COMPRA [MEDICAL_DATA] DE [PERSON_NAME][DATE] Y OBTÉN GRATIS 2 LIBROS DIGITALES!" at bounding box center [603, 308] width 204 height 70
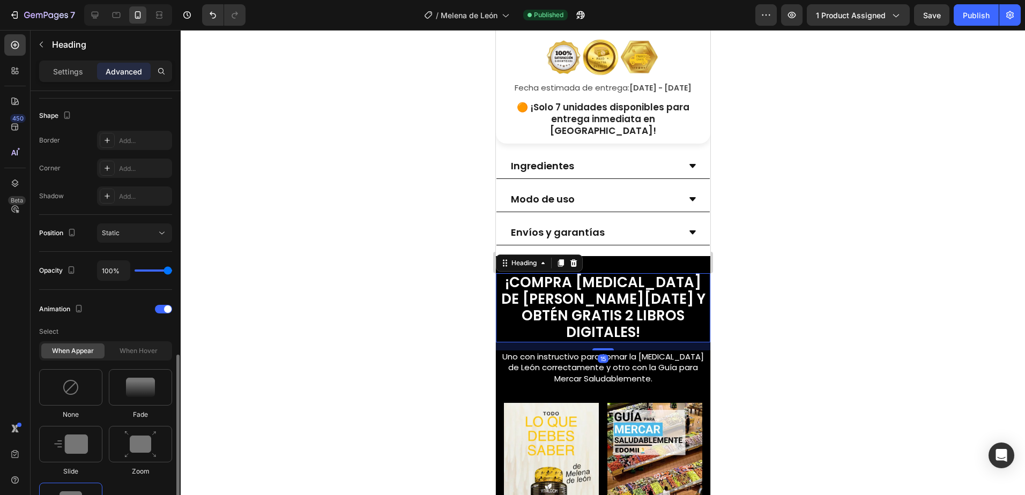
scroll to position [375, 0]
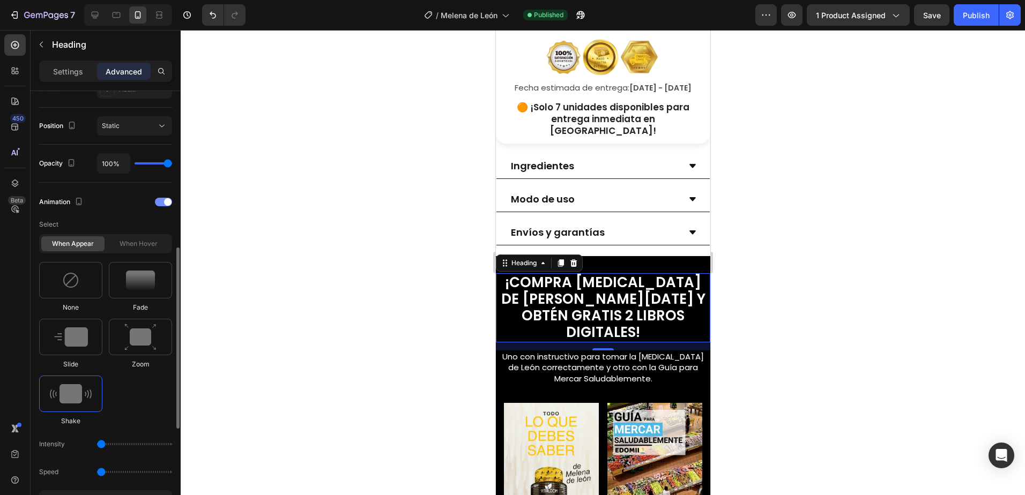
click at [163, 201] on div at bounding box center [163, 202] width 17 height 9
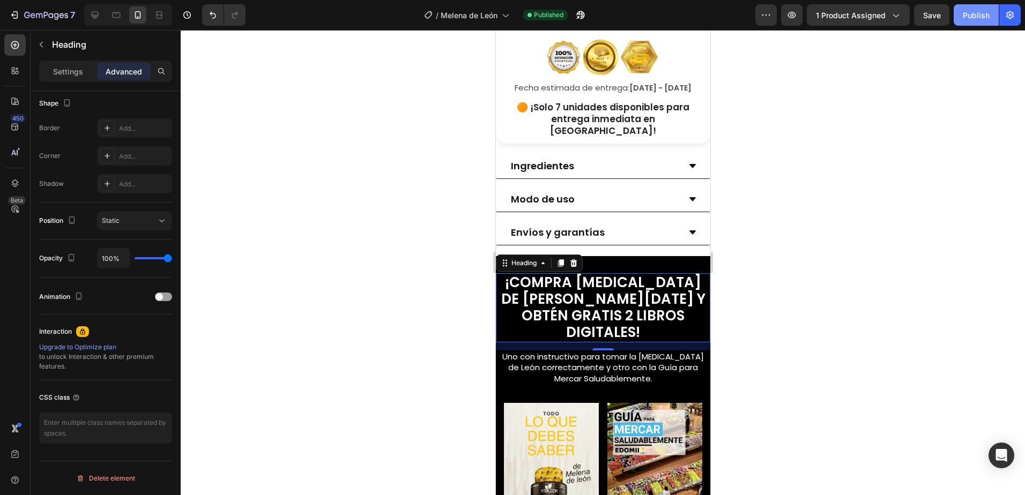
click at [963, 12] on div "Publish" at bounding box center [976, 15] width 27 height 11
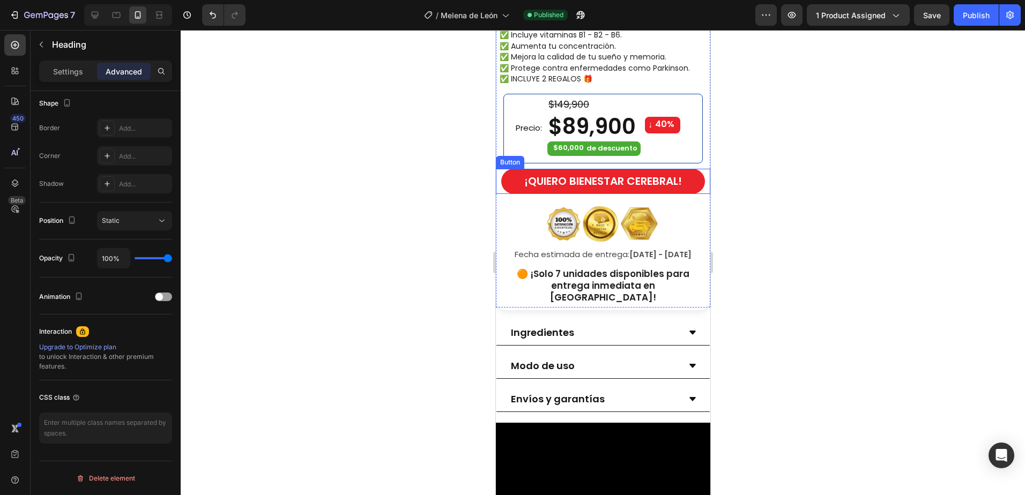
scroll to position [286, 0]
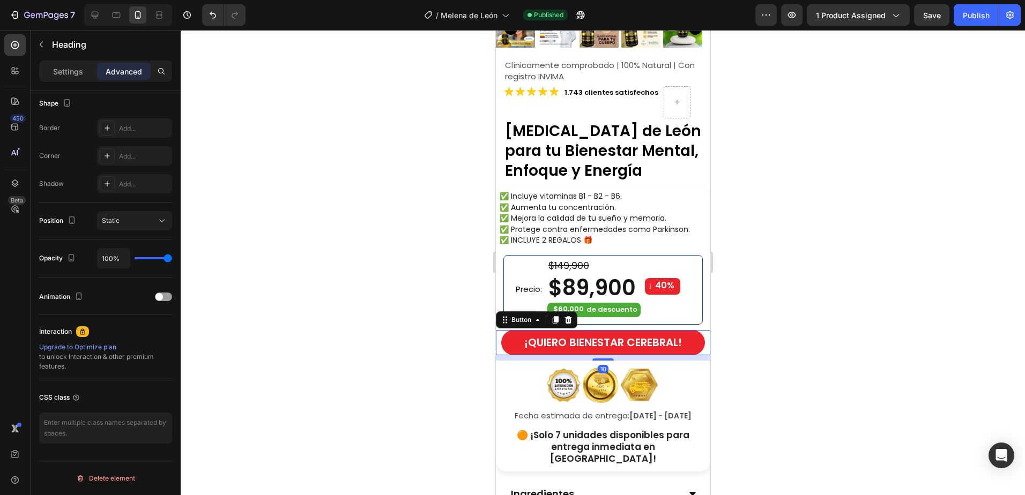
click at [511, 339] on button "¡QUIERO BIENESTAR CEREBRAL!" at bounding box center [603, 342] width 204 height 25
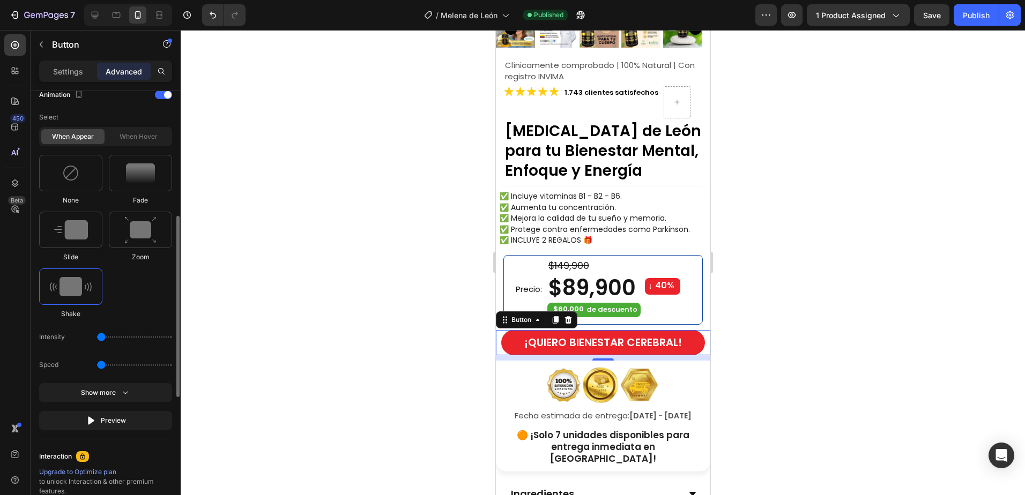
scroll to position [375, 0]
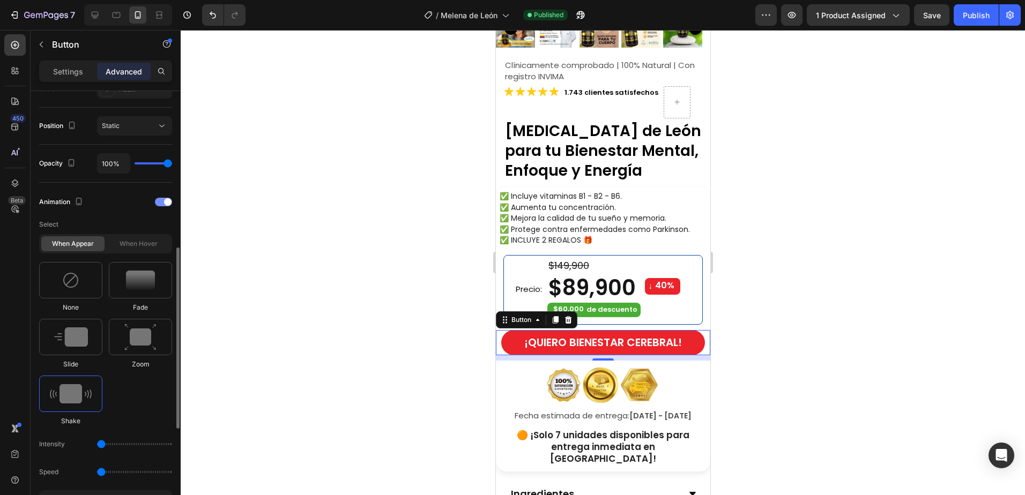
click at [163, 197] on div "Animation" at bounding box center [105, 201] width 133 height 17
click at [165, 200] on span at bounding box center [168, 202] width 8 height 8
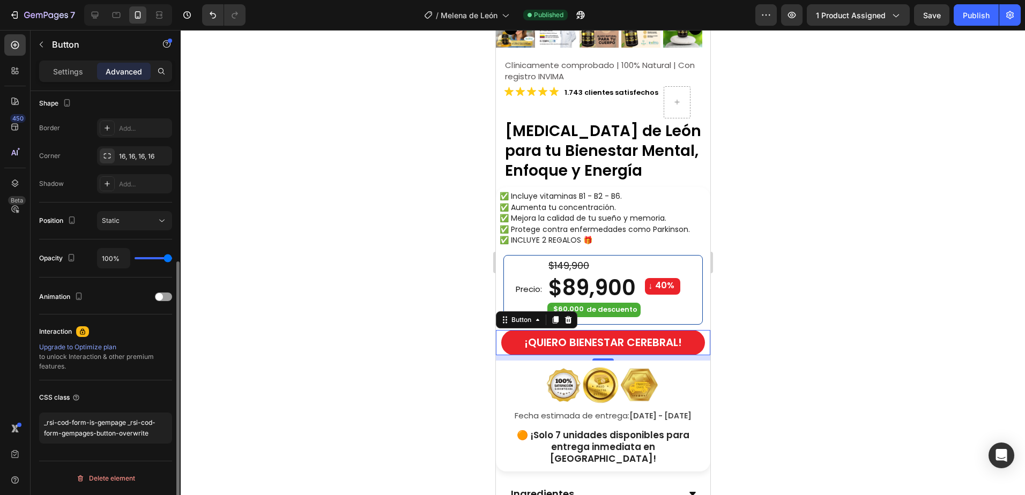
scroll to position [280, 0]
click at [967, 18] on div "Publish" at bounding box center [976, 15] width 27 height 11
click at [562, 339] on span "¡QUIERO BIENESTAR CEREBRAL!" at bounding box center [603, 342] width 158 height 15
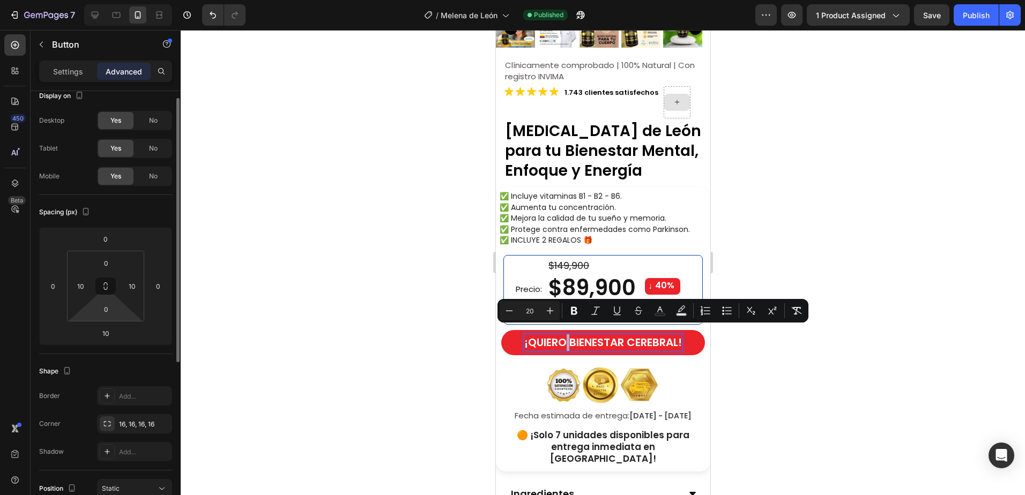
scroll to position [0, 0]
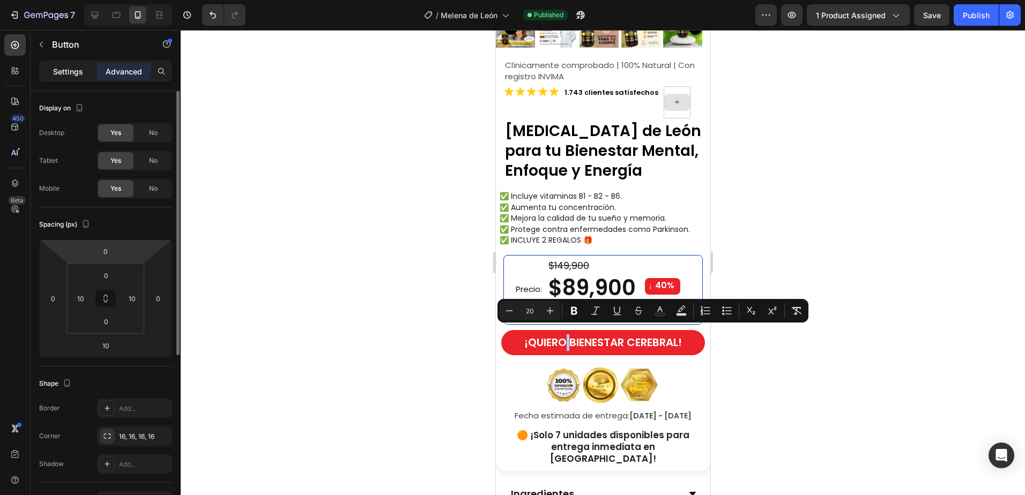
click at [68, 72] on p "Settings" at bounding box center [68, 71] width 30 height 11
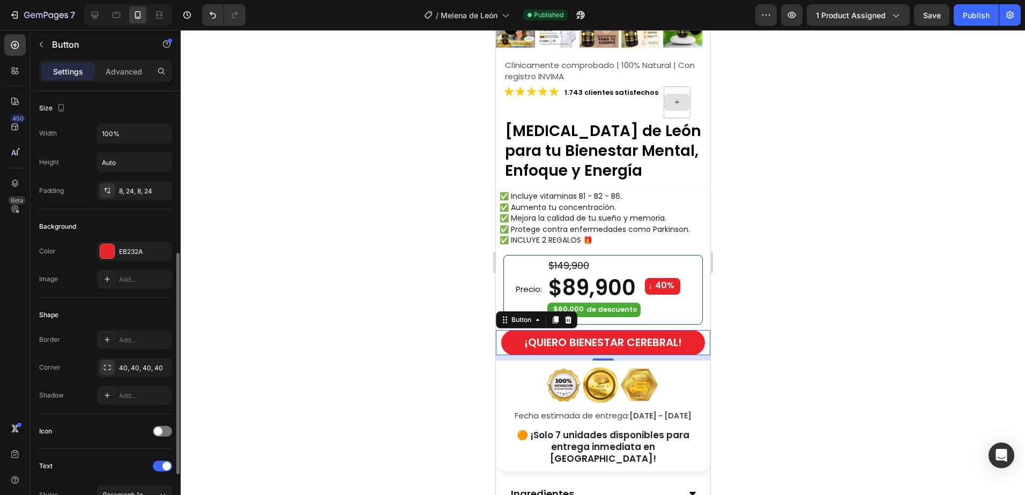
scroll to position [161, 0]
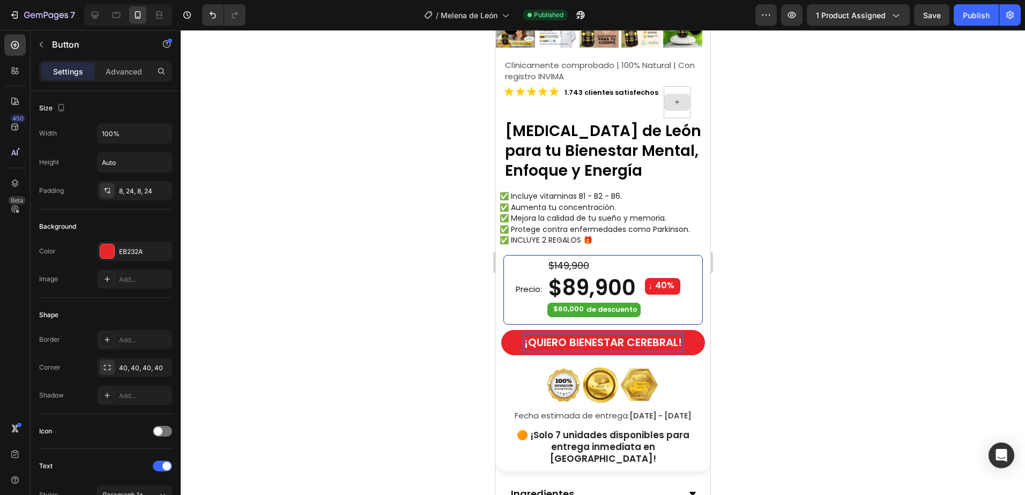
scroll to position [161, 0]
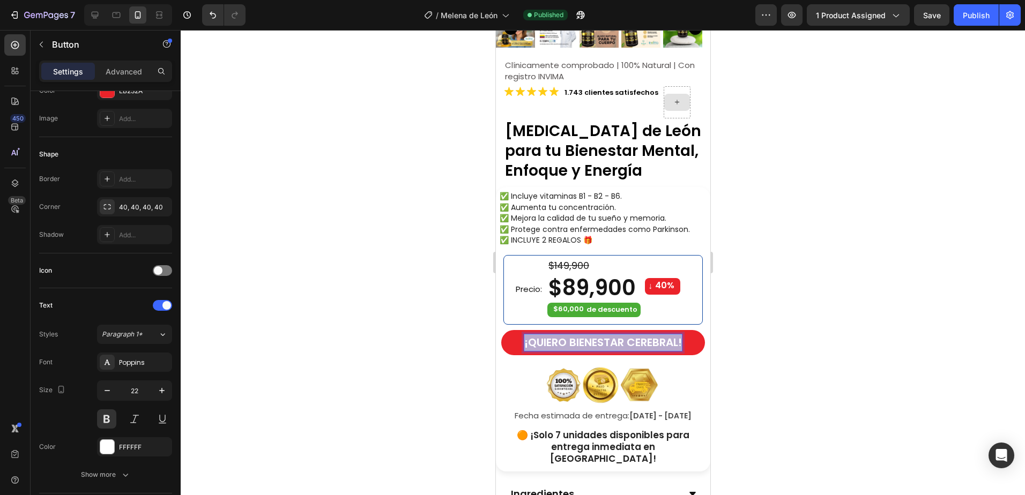
drag, startPoint x: 678, startPoint y: 334, endPoint x: 517, endPoint y: 333, distance: 161.3
click at [524, 335] on span "¡QUIERO BIENESTAR CEREBRAL!" at bounding box center [603, 342] width 158 height 15
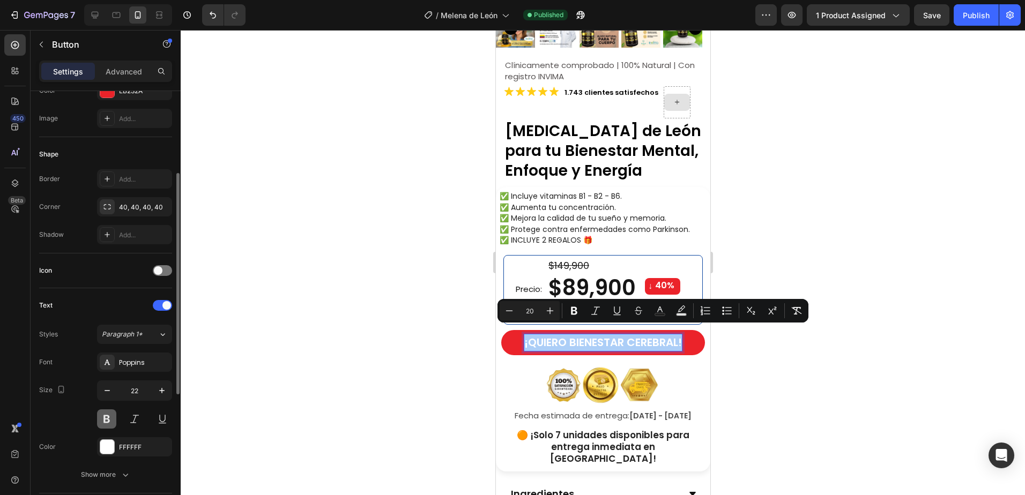
click at [105, 414] on button at bounding box center [106, 418] width 19 height 19
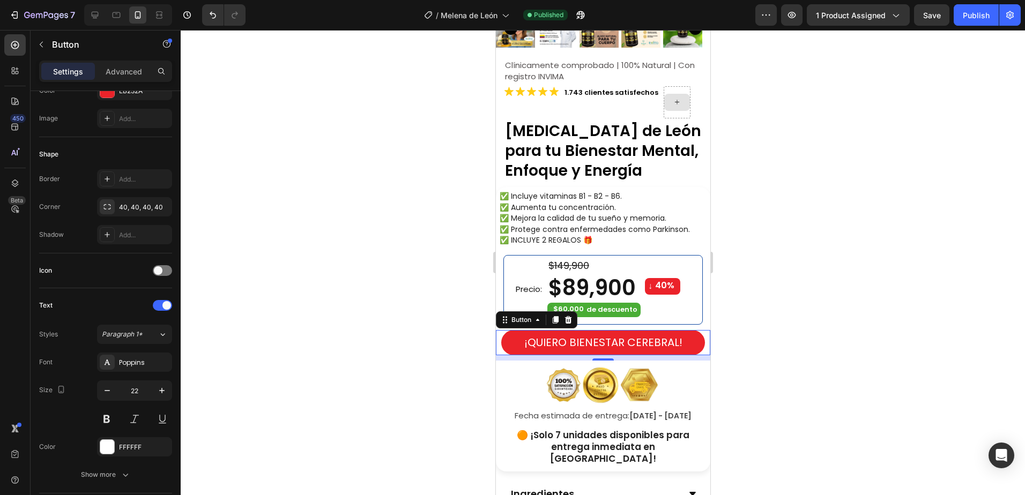
click at [804, 331] on div at bounding box center [603, 262] width 844 height 465
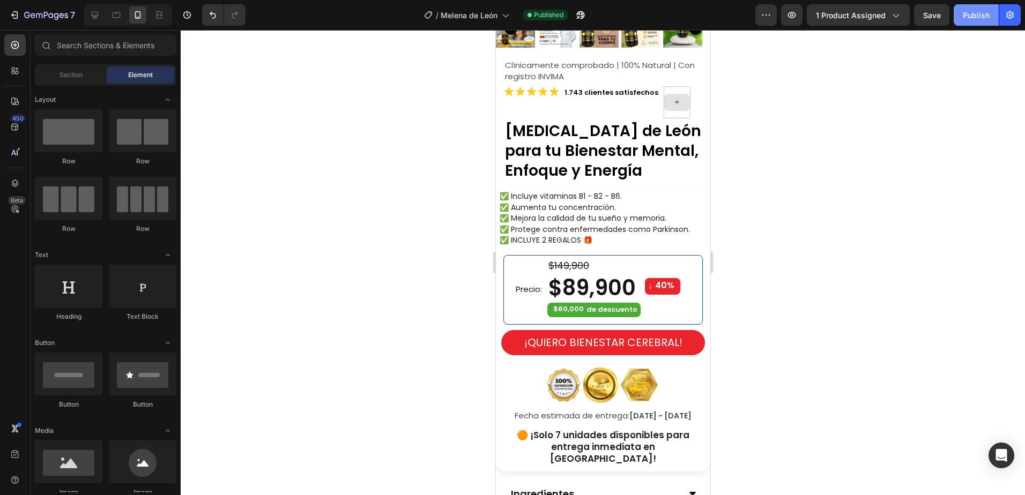
click at [963, 18] on div "Publish" at bounding box center [976, 15] width 27 height 11
click at [602, 304] on div "de descuento" at bounding box center [611, 310] width 54 height 12
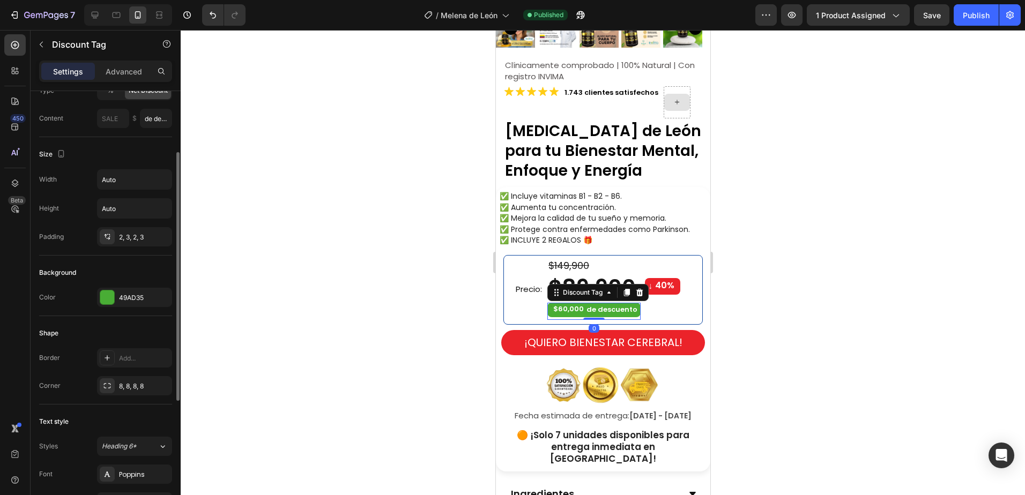
scroll to position [322, 0]
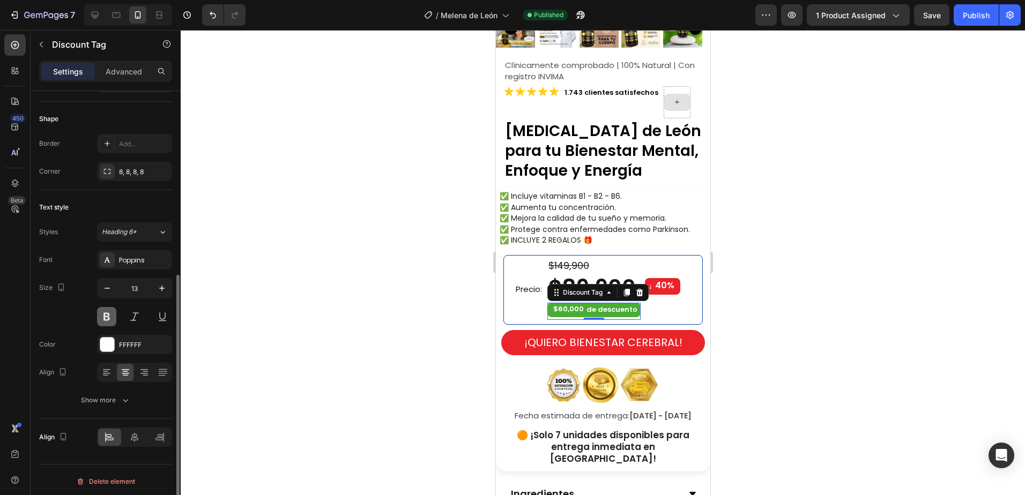
click at [107, 313] on button at bounding box center [106, 316] width 19 height 19
click at [564, 304] on div "$60,000" at bounding box center [568, 309] width 29 height 11
click at [786, 281] on div at bounding box center [603, 262] width 844 height 465
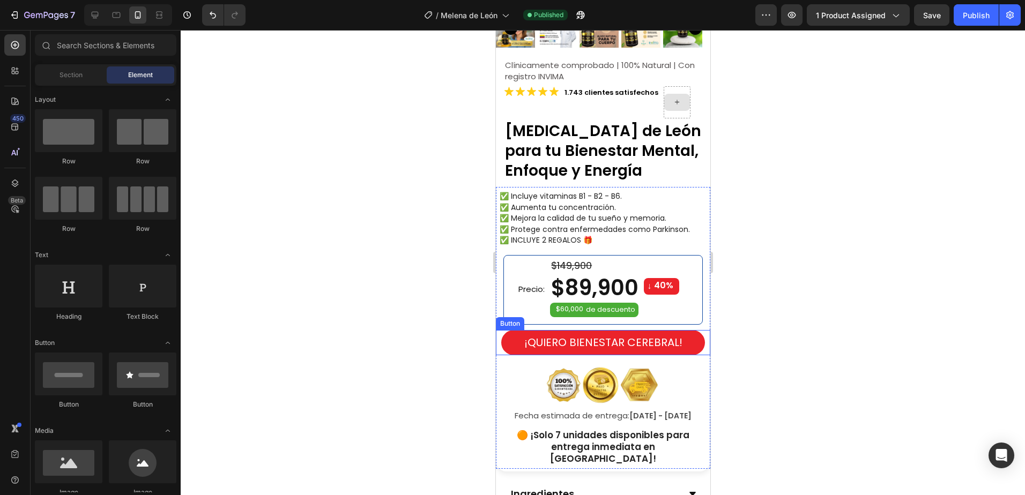
click at [688, 340] on button "¡QUIERO BIENESTAR CEREBRAL!" at bounding box center [603, 342] width 204 height 25
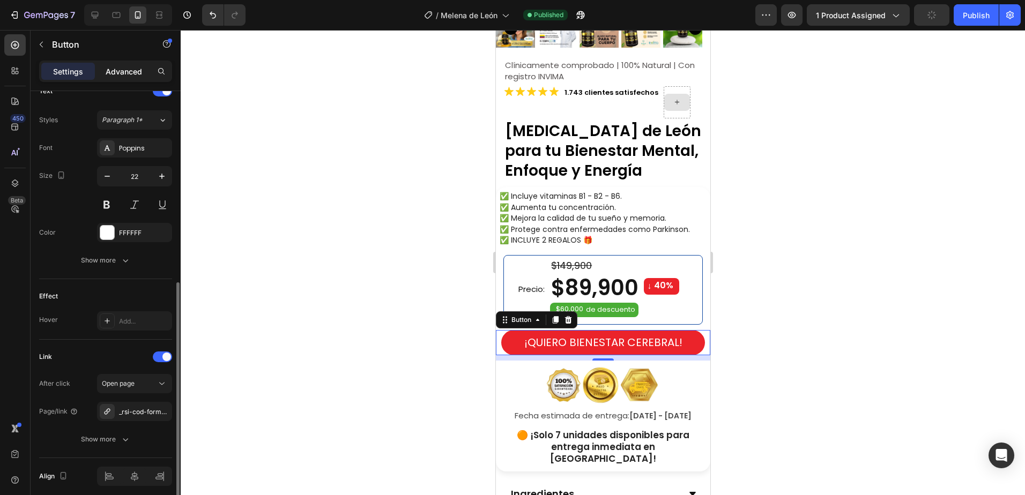
click at [136, 73] on p "Advanced" at bounding box center [124, 71] width 36 height 11
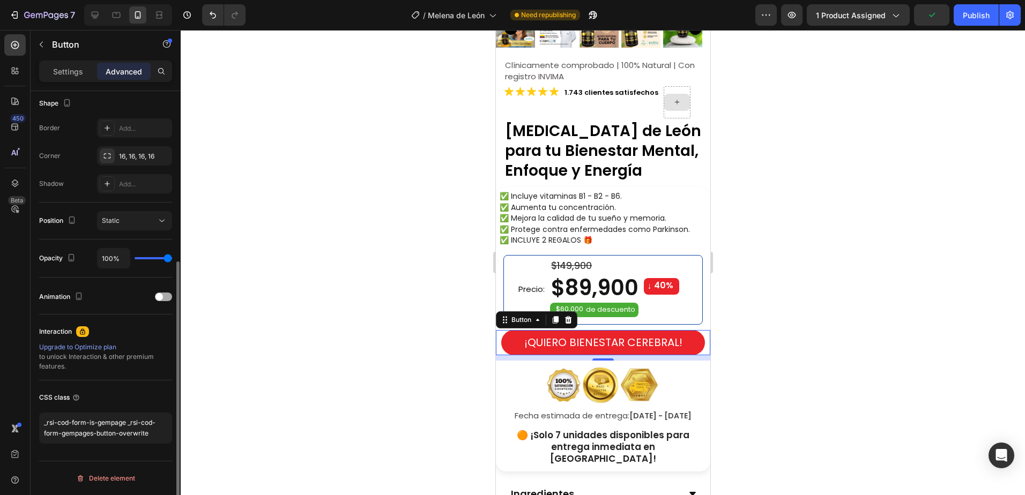
click at [162, 294] on span at bounding box center [159, 297] width 8 height 8
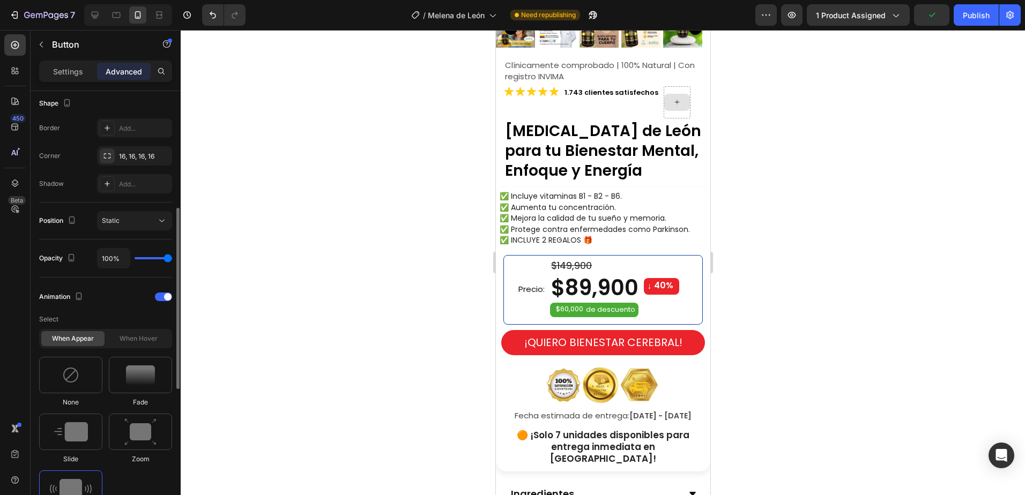
scroll to position [387, 0]
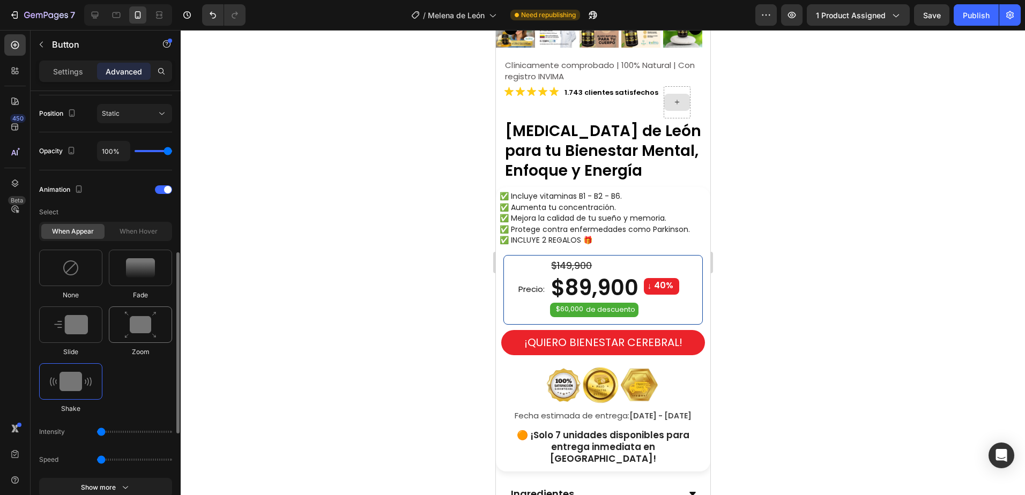
click at [137, 326] on img at bounding box center [140, 324] width 32 height 27
type input "1.7"
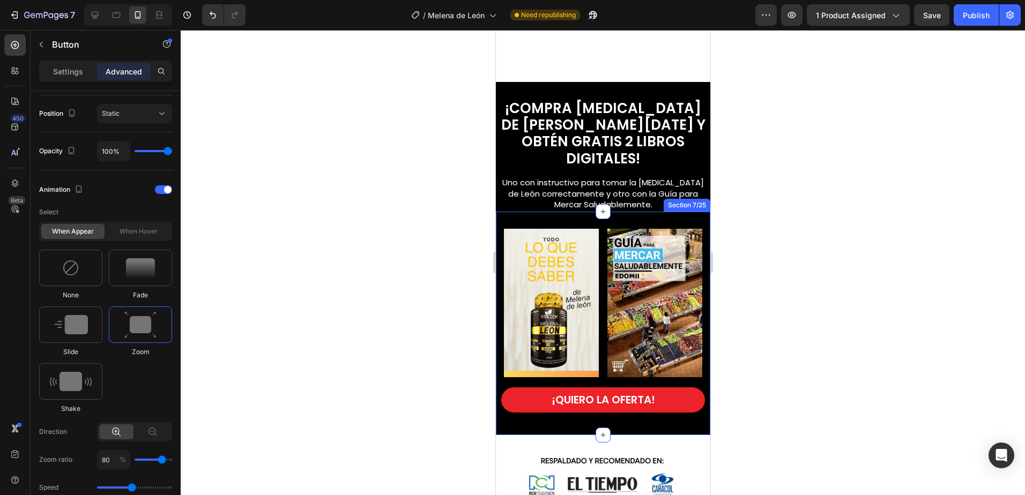
scroll to position [929, 0]
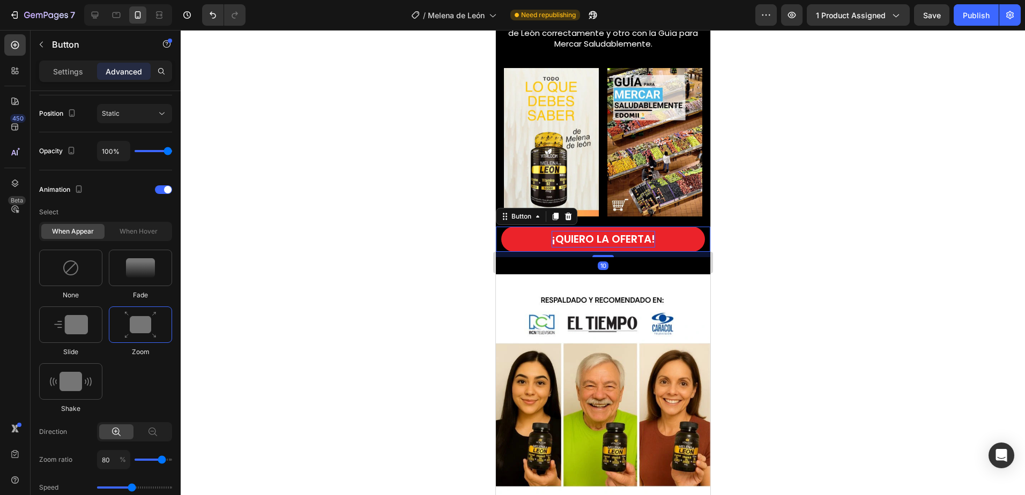
click at [633, 232] on span "¡QUIERO LA OFERTA!" at bounding box center [602, 239] width 103 height 15
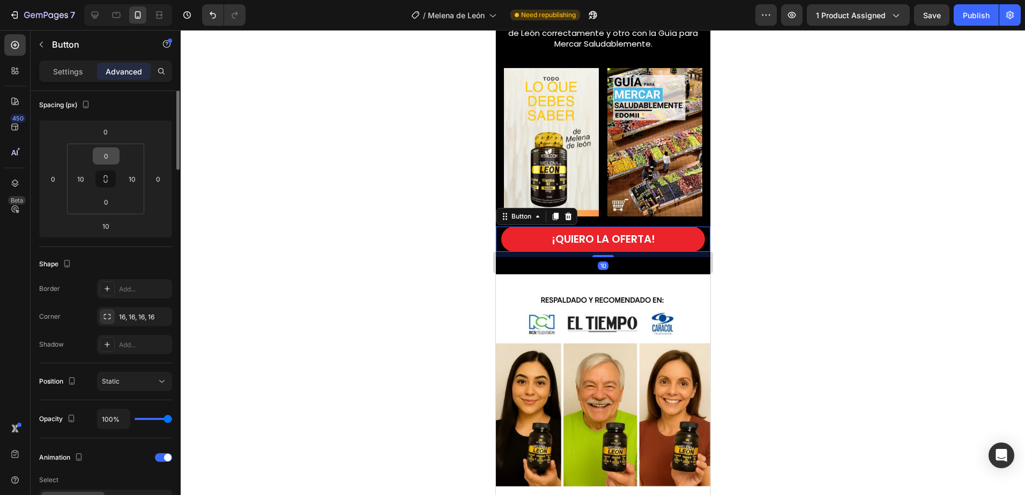
scroll to position [0, 0]
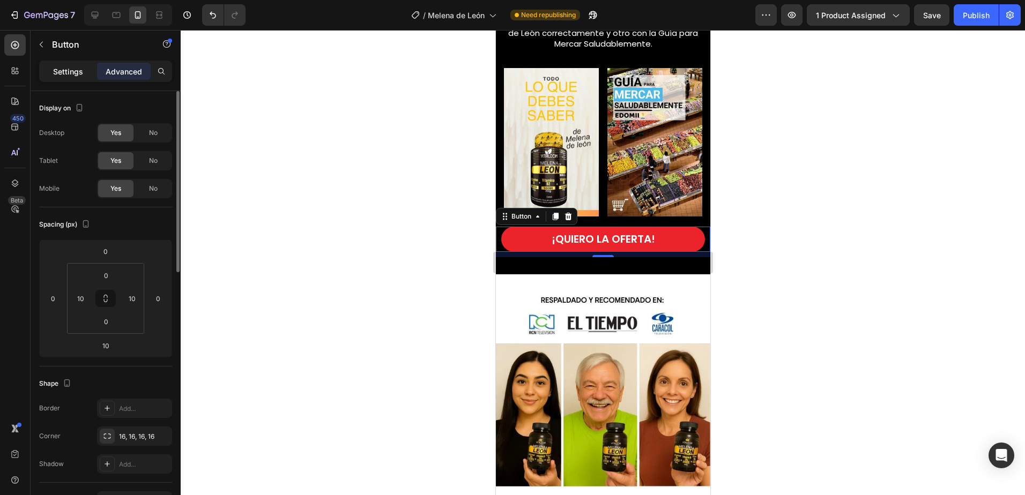
click at [70, 71] on p "Settings" at bounding box center [68, 71] width 30 height 11
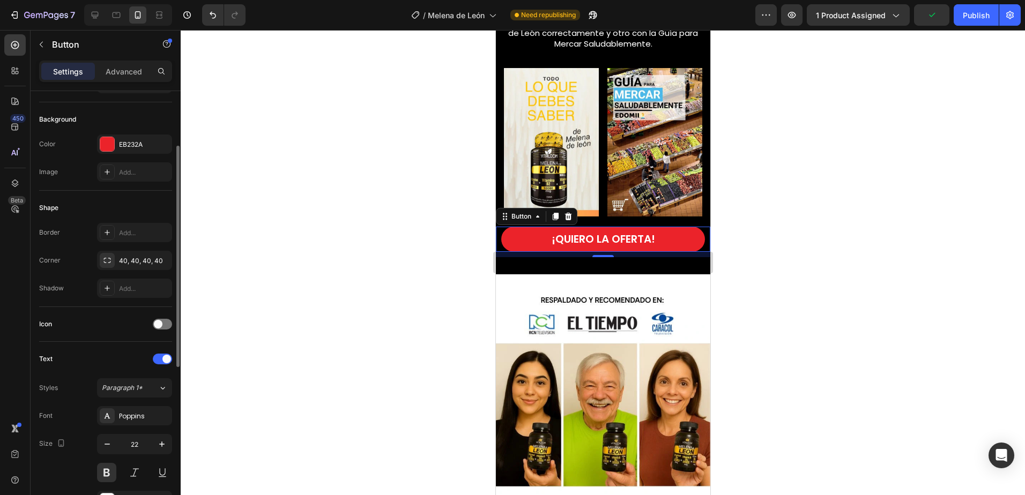
scroll to position [268, 0]
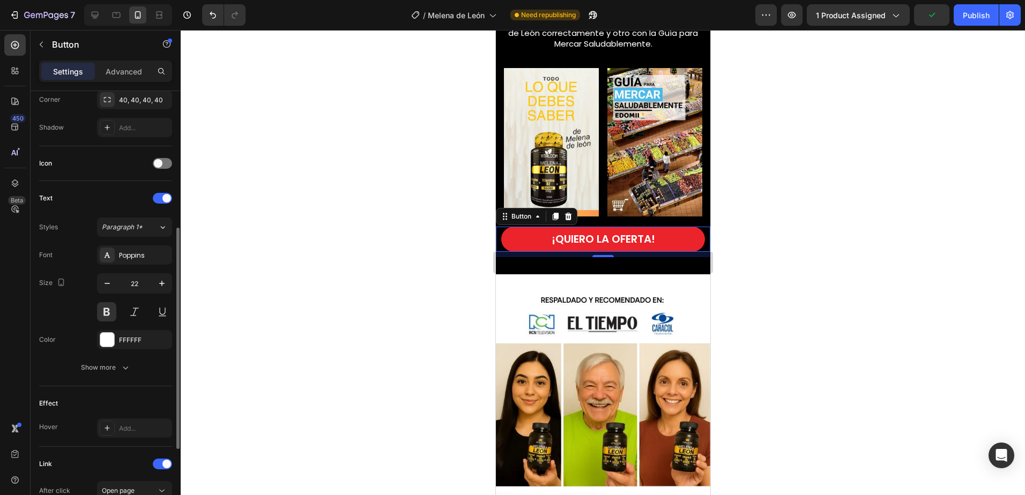
drag, startPoint x: 107, startPoint y: 312, endPoint x: 408, endPoint y: 257, distance: 305.7
click at [107, 312] on button at bounding box center [106, 311] width 19 height 19
click at [126, 69] on p "Advanced" at bounding box center [124, 71] width 36 height 11
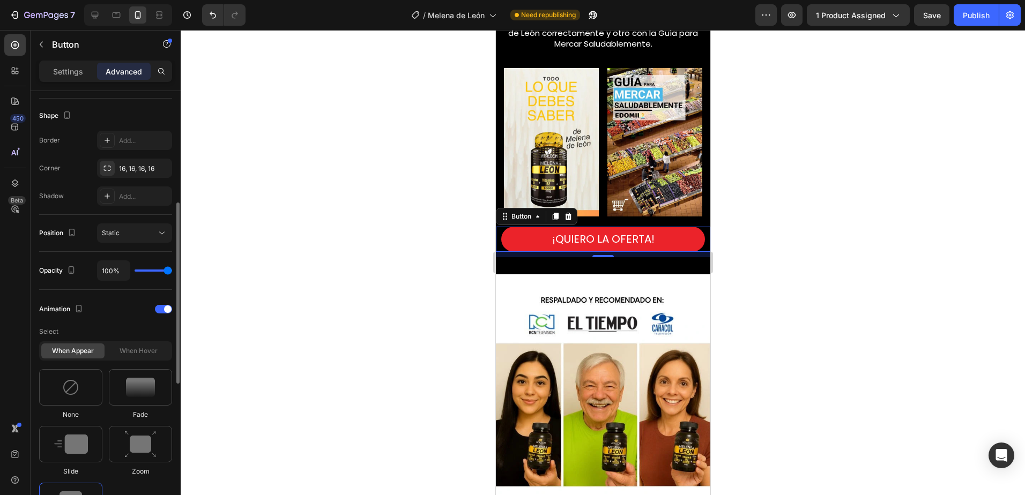
scroll to position [429, 0]
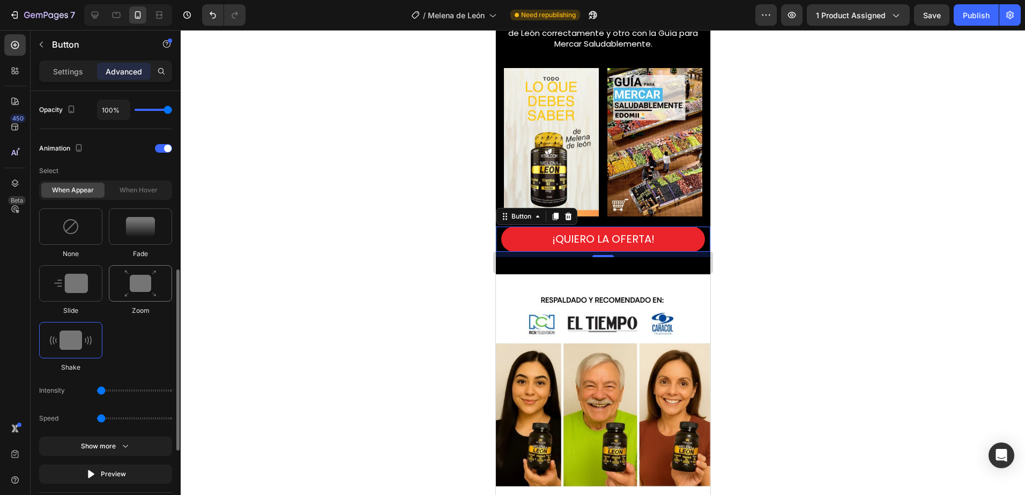
click at [151, 279] on img at bounding box center [140, 283] width 32 height 27
type input "1.7"
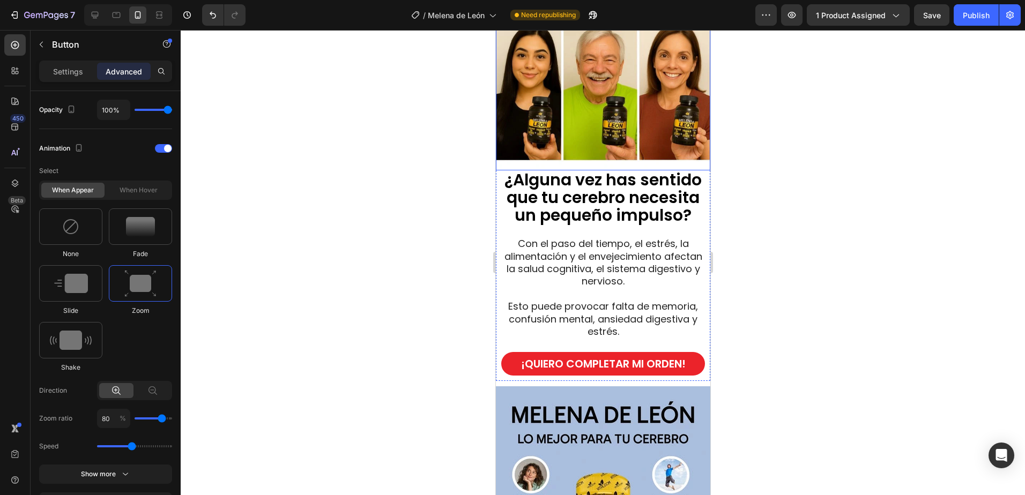
scroll to position [1251, 0]
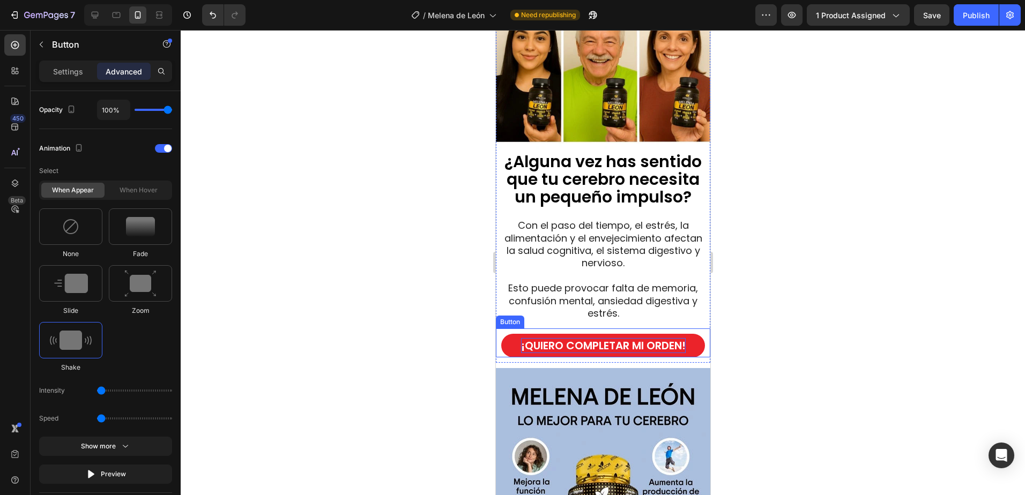
click at [672, 339] on p "¡QUIERO COMPLETAR MI ORDEN!" at bounding box center [602, 345] width 165 height 15
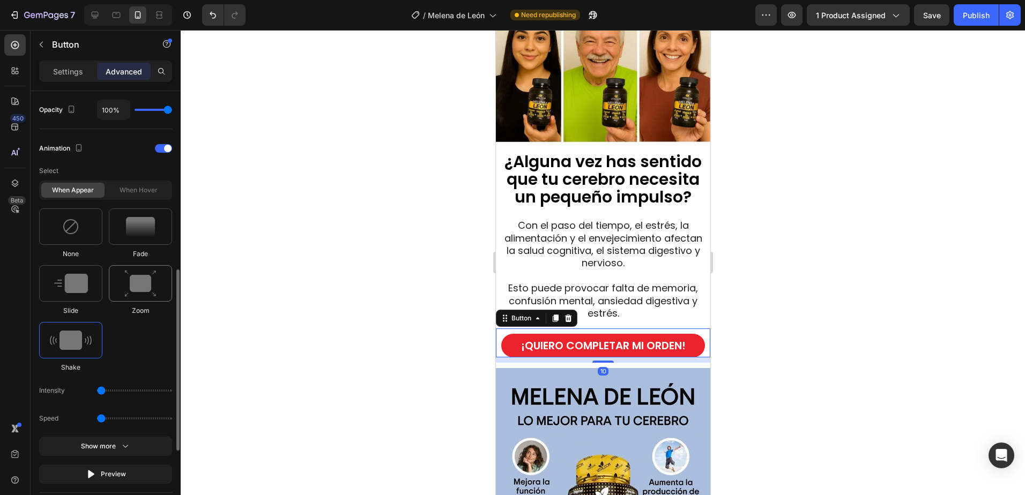
click at [143, 286] on img at bounding box center [140, 283] width 32 height 27
type input "1.7"
click at [66, 77] on div "Settings" at bounding box center [68, 71] width 54 height 17
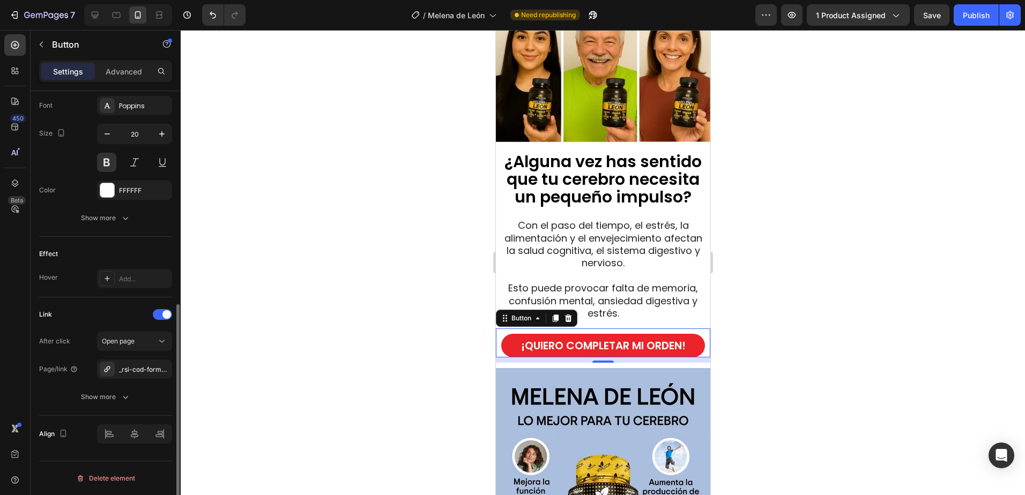
scroll to position [417, 0]
click at [107, 160] on button at bounding box center [106, 162] width 19 height 19
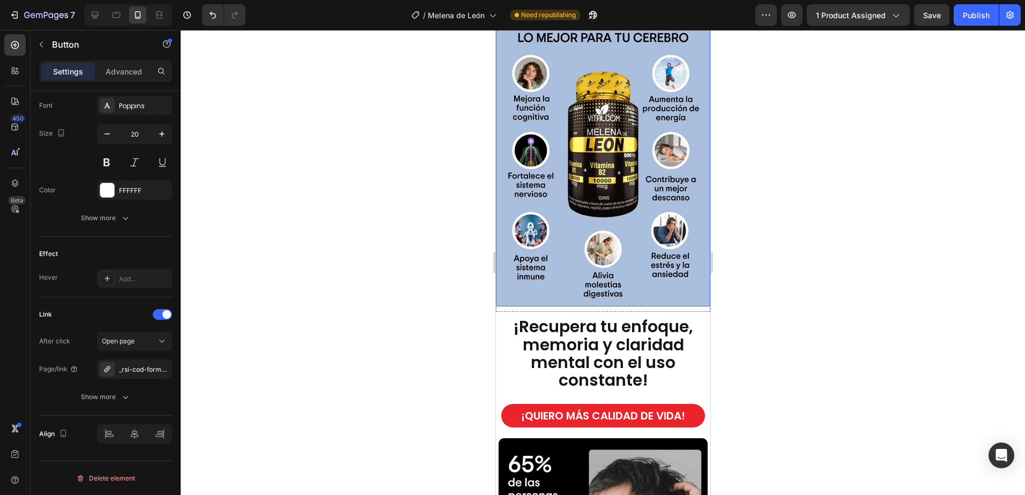
scroll to position [1680, 0]
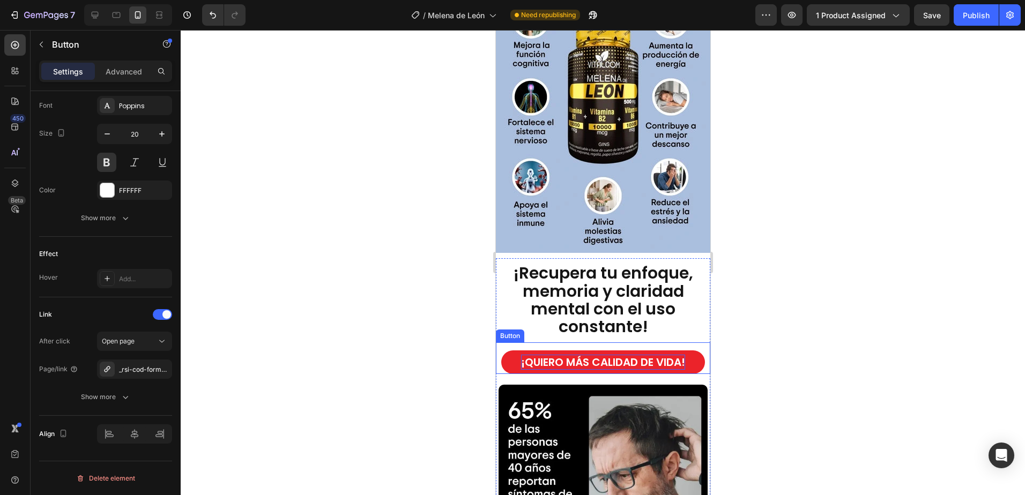
click at [638, 355] on p "¡QUIERO MÁS CALIDAD DE VIDA!" at bounding box center [602, 362] width 164 height 15
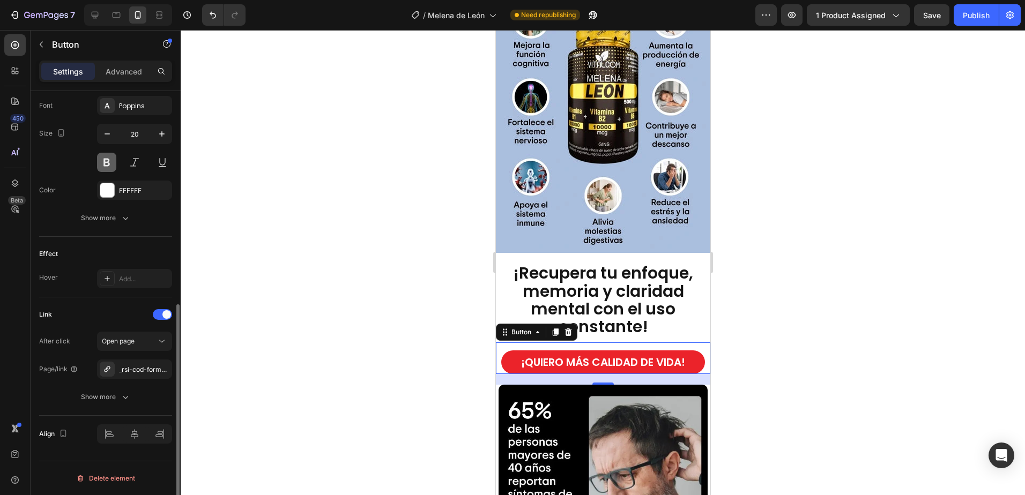
click at [109, 168] on button at bounding box center [106, 162] width 19 height 19
click at [130, 70] on p "Advanced" at bounding box center [124, 71] width 36 height 11
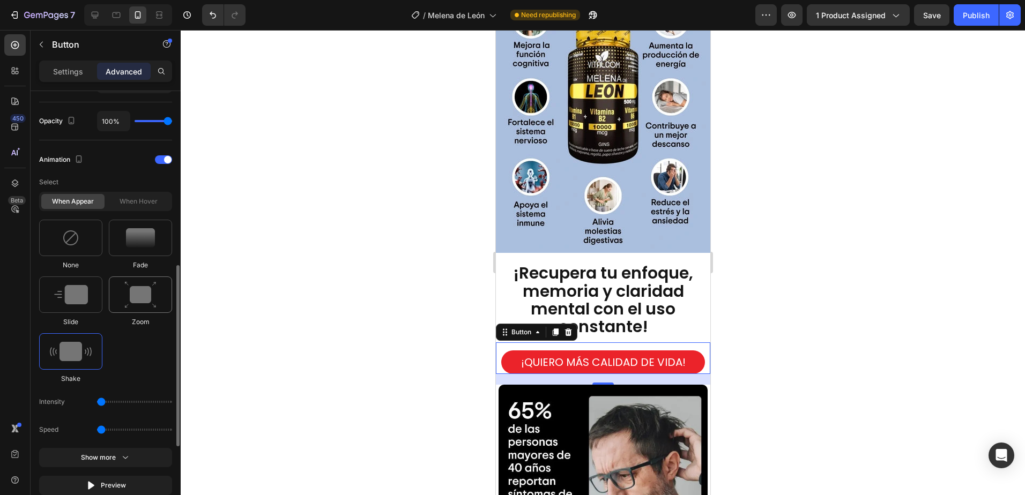
click at [143, 299] on img at bounding box center [140, 294] width 32 height 27
type input "1.7"
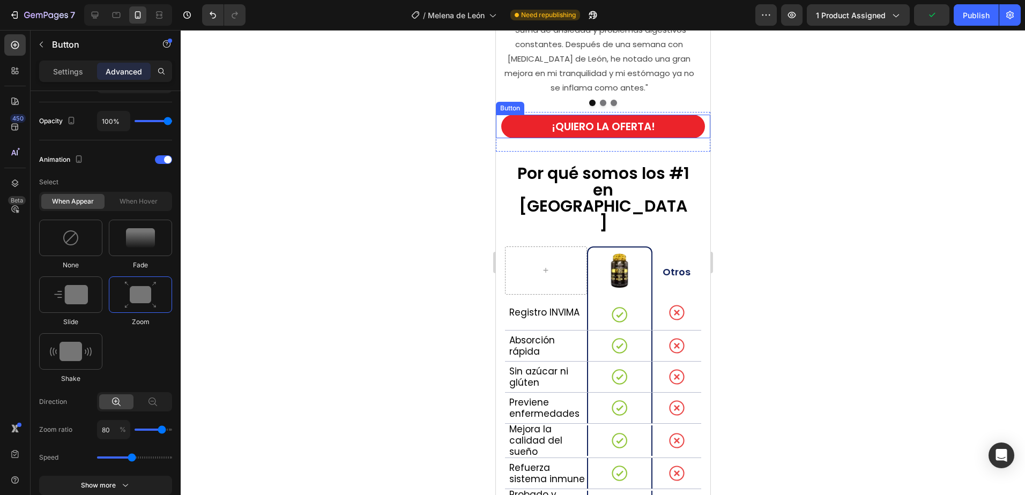
scroll to position [2323, 0]
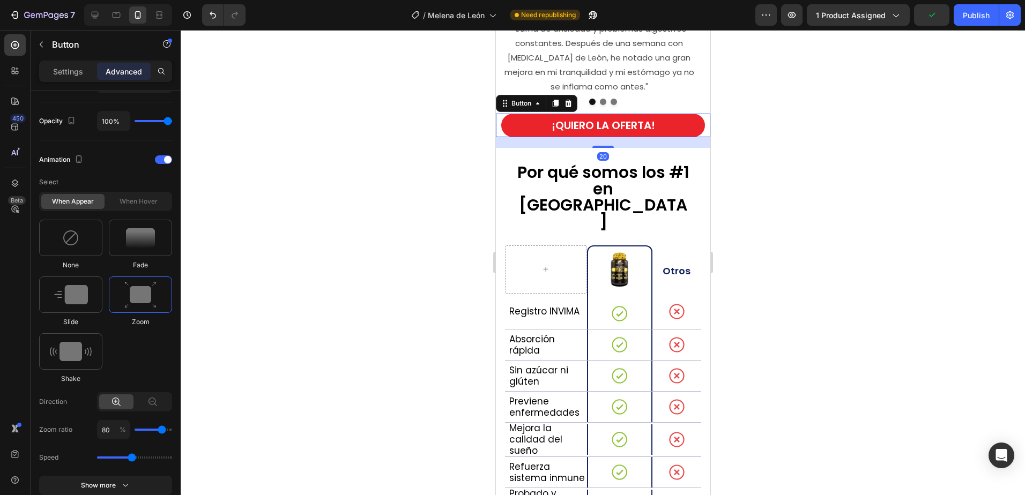
click at [676, 137] on button "¡QUIERO LA OFERTA!" at bounding box center [603, 126] width 204 height 24
click at [139, 300] on img at bounding box center [140, 294] width 32 height 27
type input "1.7"
click at [65, 77] on div "Settings" at bounding box center [68, 71] width 54 height 17
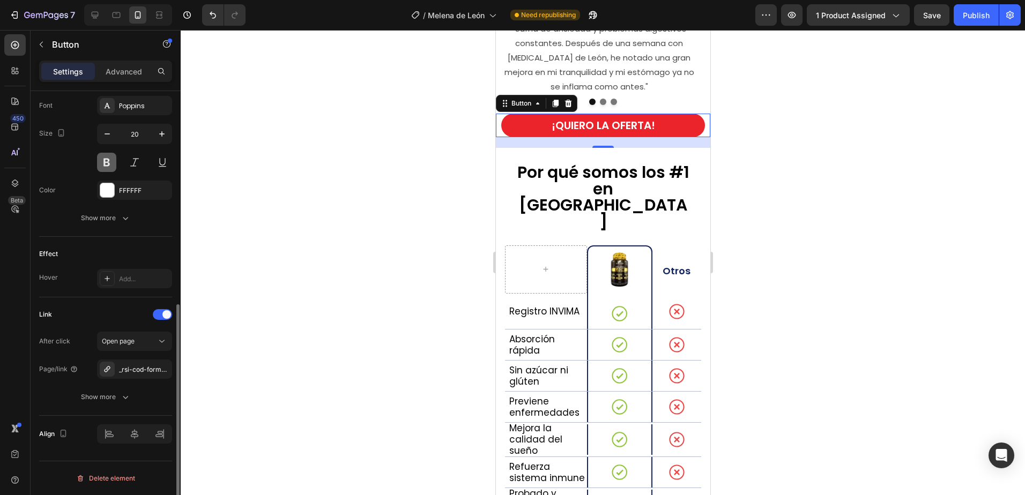
click at [110, 161] on button at bounding box center [106, 162] width 19 height 19
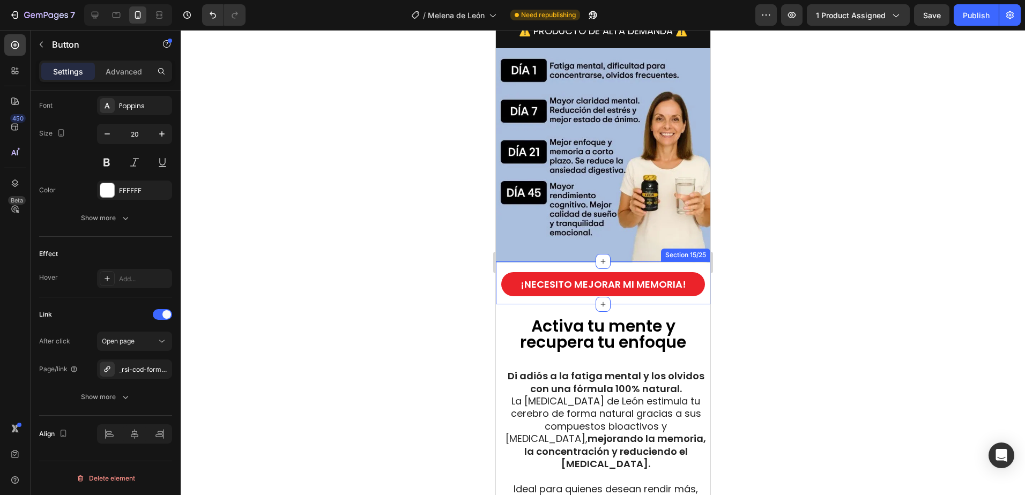
scroll to position [3180, 0]
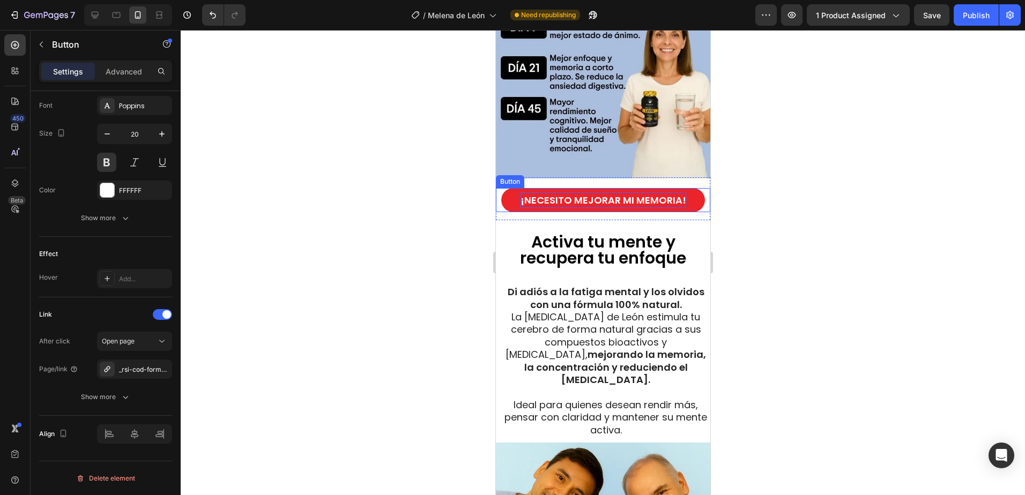
click at [634, 192] on p "¡NECESITO MEJORAR MI MEMORIA!" at bounding box center [603, 200] width 166 height 16
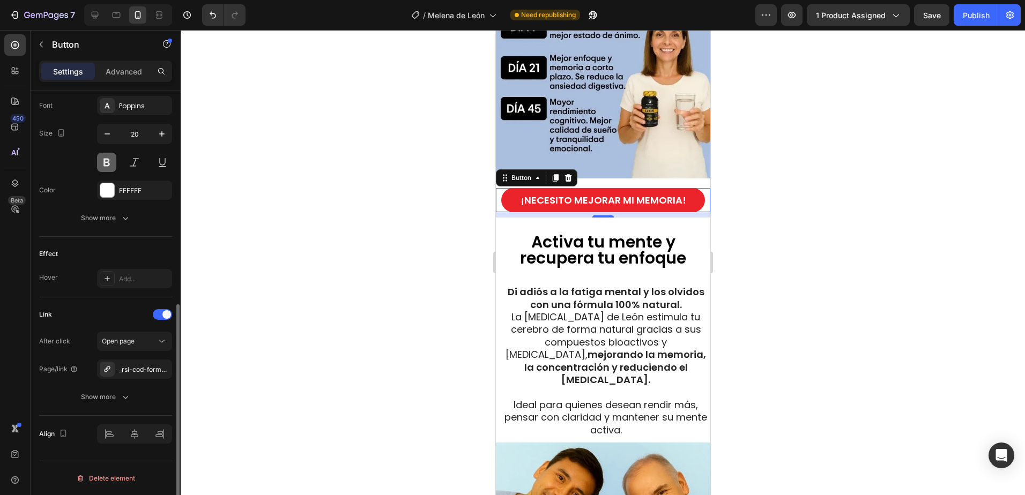
click at [111, 161] on button at bounding box center [106, 162] width 19 height 19
click at [130, 66] on p "Advanced" at bounding box center [124, 71] width 36 height 11
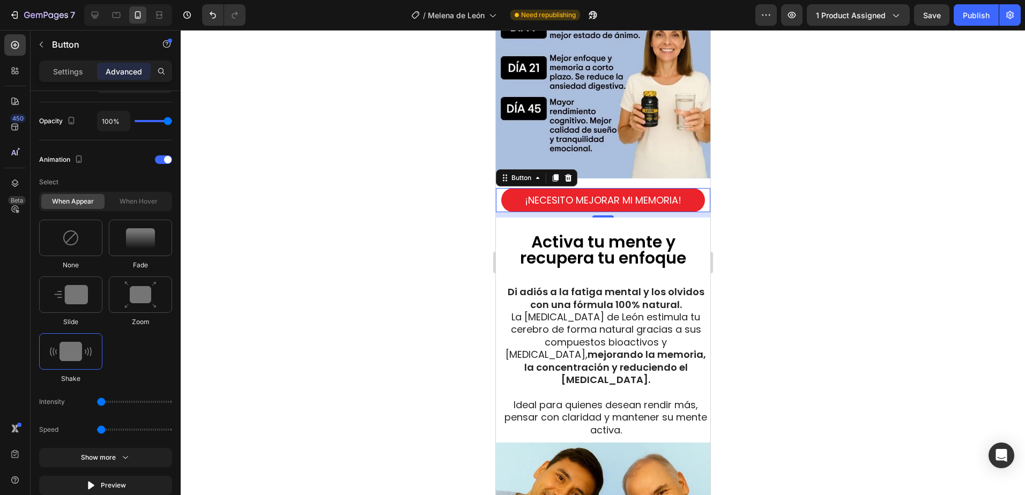
click at [143, 287] on img at bounding box center [140, 294] width 32 height 27
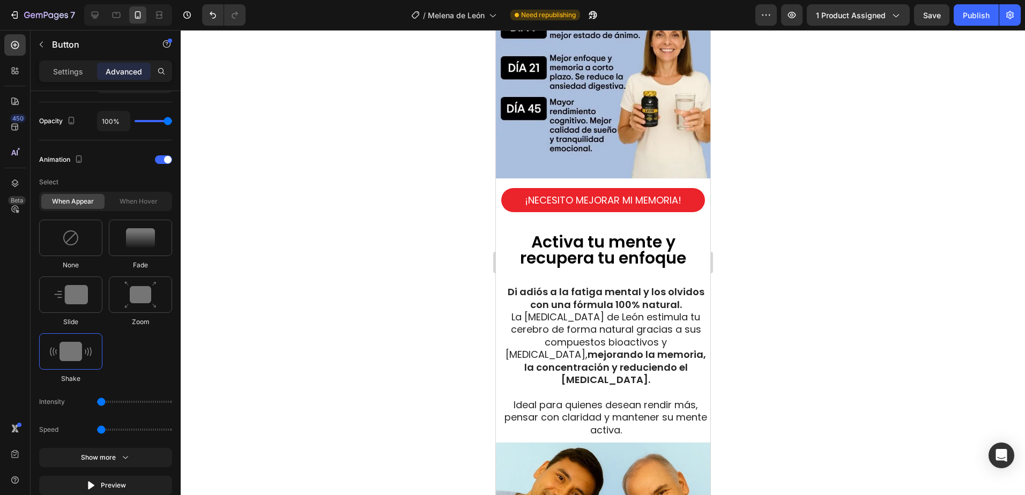
type input "1.7"
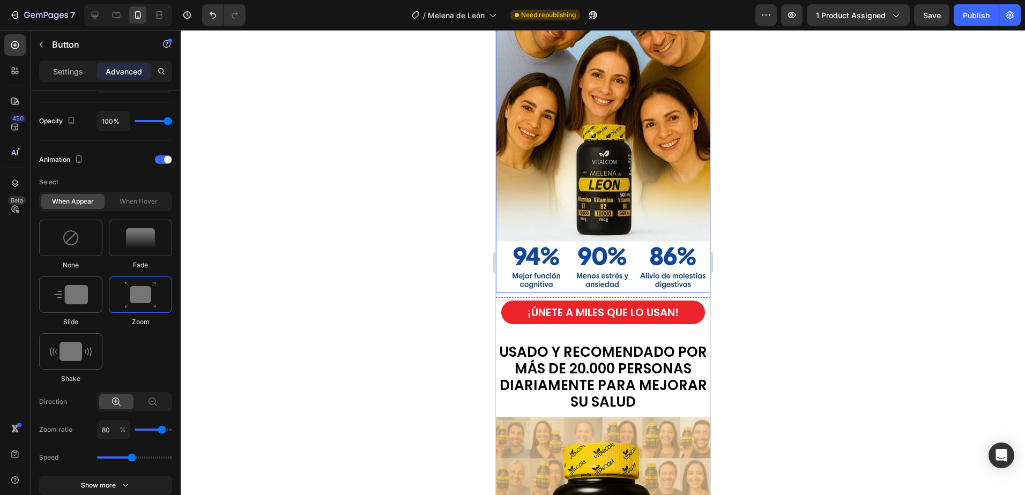
scroll to position [3663, 0]
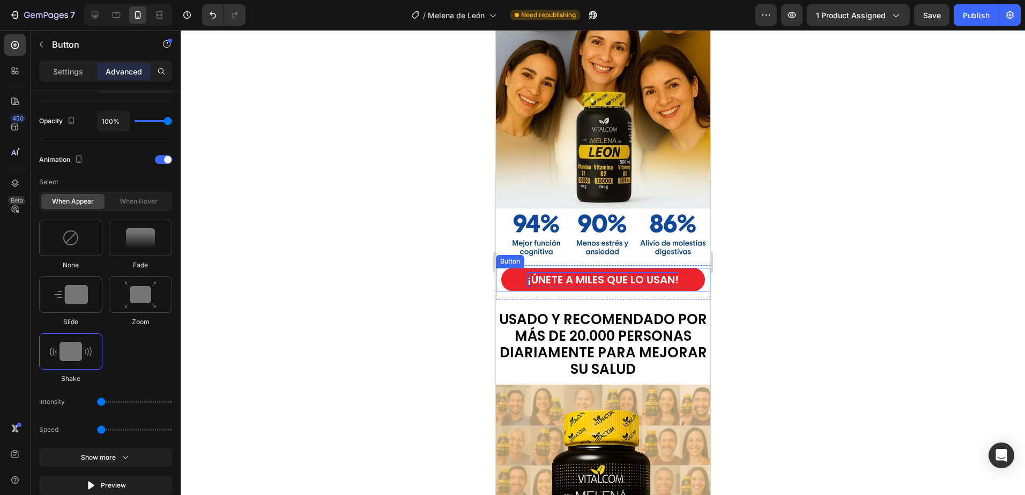
click at [585, 272] on p "¡ÚNETE A MILES QUE LO USAN!" at bounding box center [602, 279] width 151 height 15
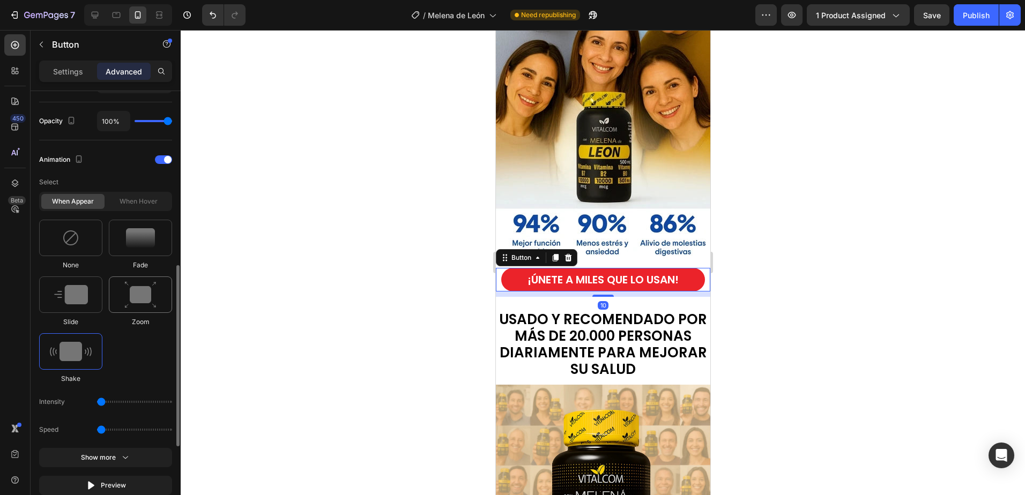
click at [143, 284] on img at bounding box center [140, 294] width 32 height 27
type input "1.7"
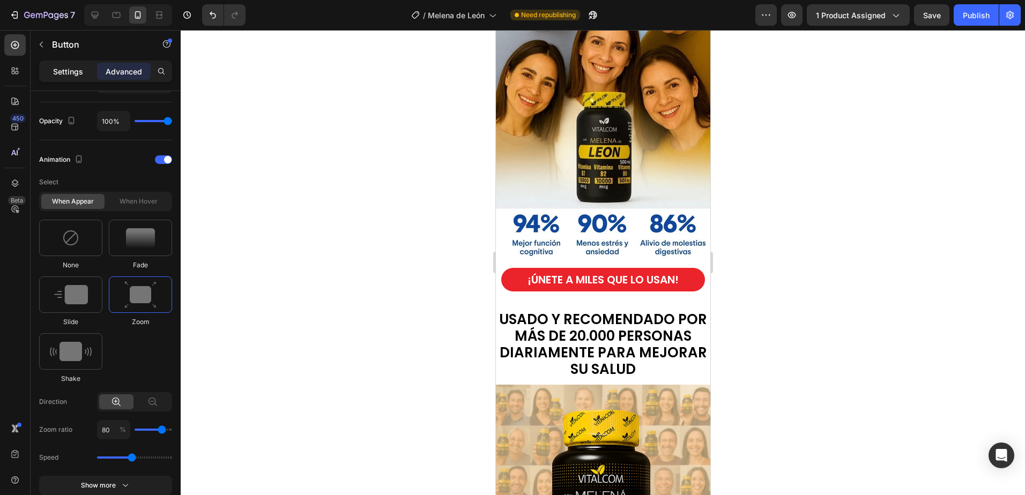
click at [73, 70] on p "Settings" at bounding box center [68, 71] width 30 height 11
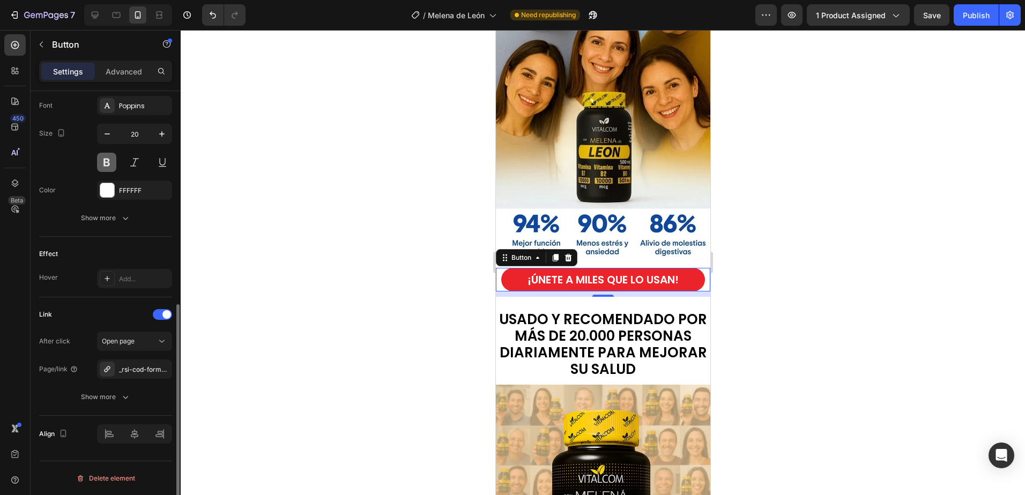
click at [107, 161] on button at bounding box center [106, 162] width 19 height 19
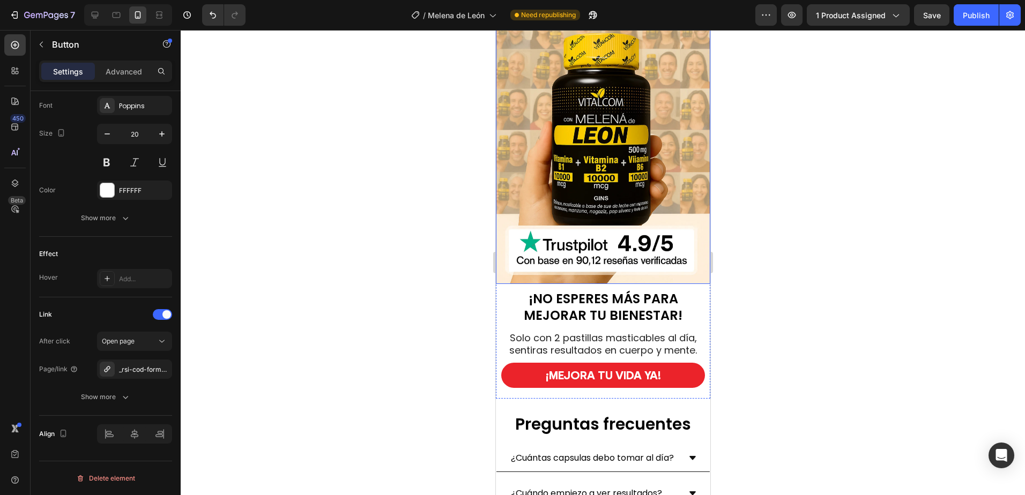
scroll to position [4038, 0]
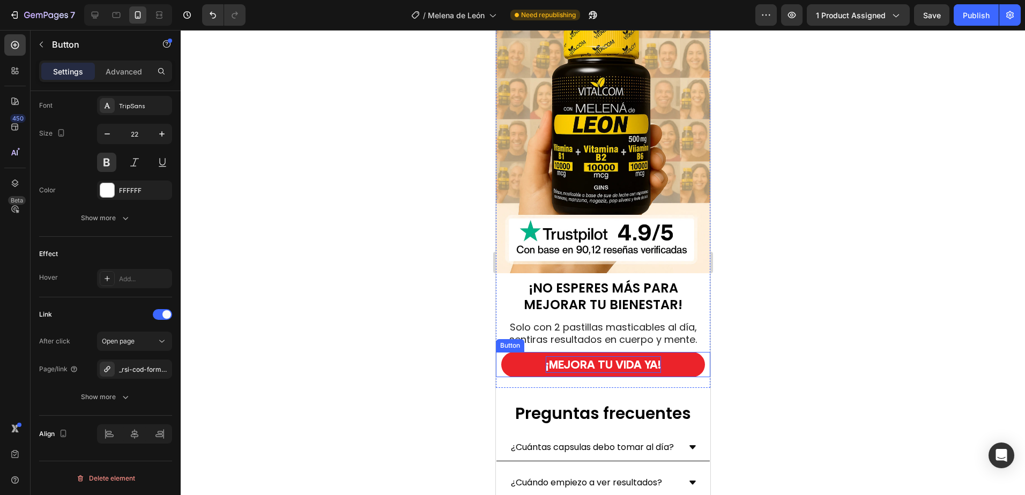
click at [621, 358] on p "¡MEJORA TU VIDA YA!" at bounding box center [602, 364] width 115 height 17
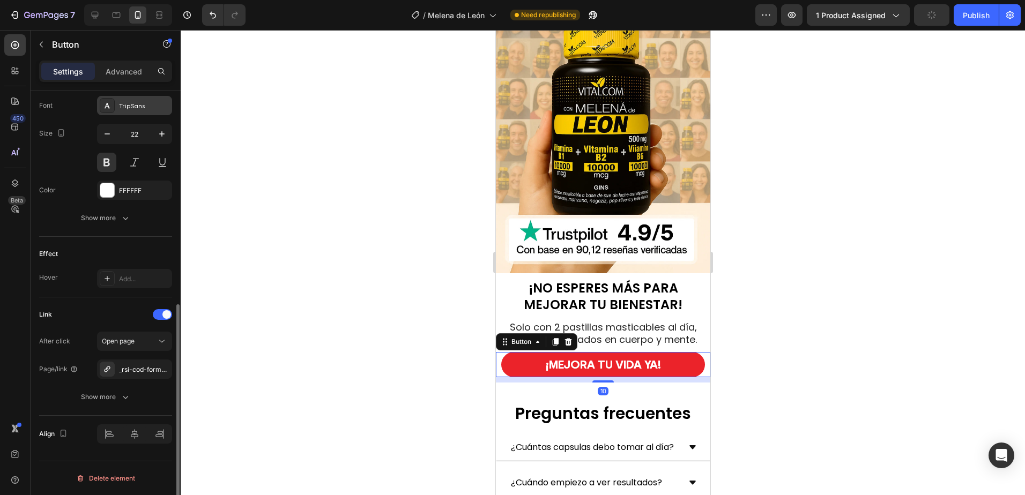
click at [141, 105] on div "TripSans" at bounding box center [144, 106] width 50 height 10
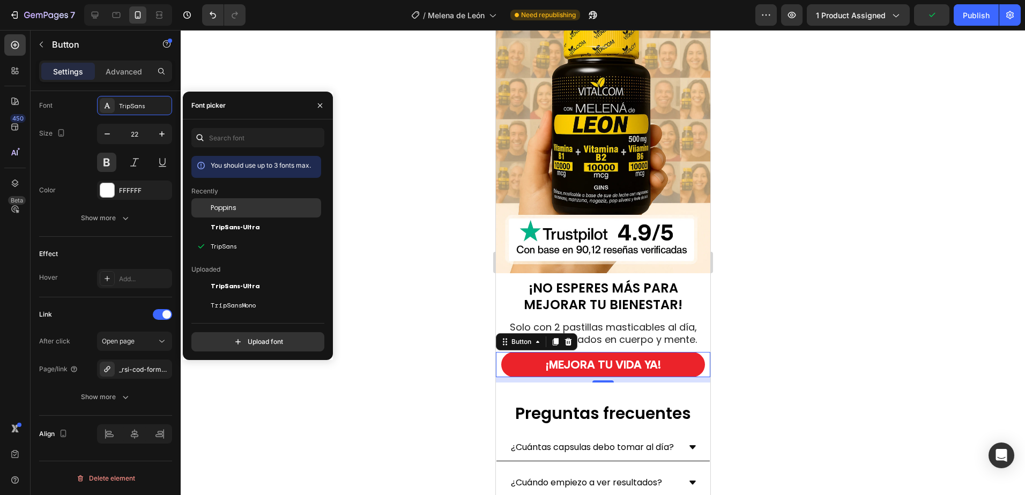
click at [213, 209] on span "Poppins" at bounding box center [224, 208] width 26 height 10
click at [108, 154] on button at bounding box center [106, 162] width 19 height 19
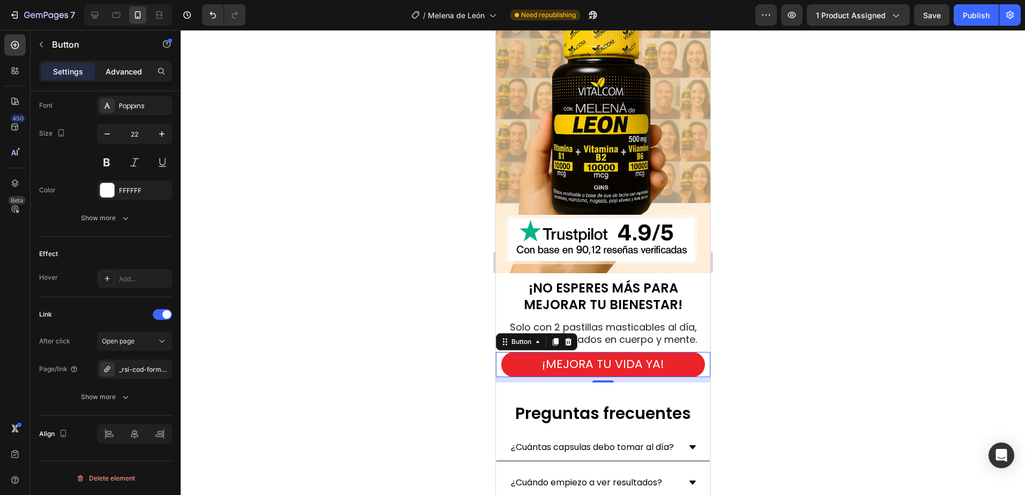
click at [130, 69] on p "Advanced" at bounding box center [124, 71] width 36 height 11
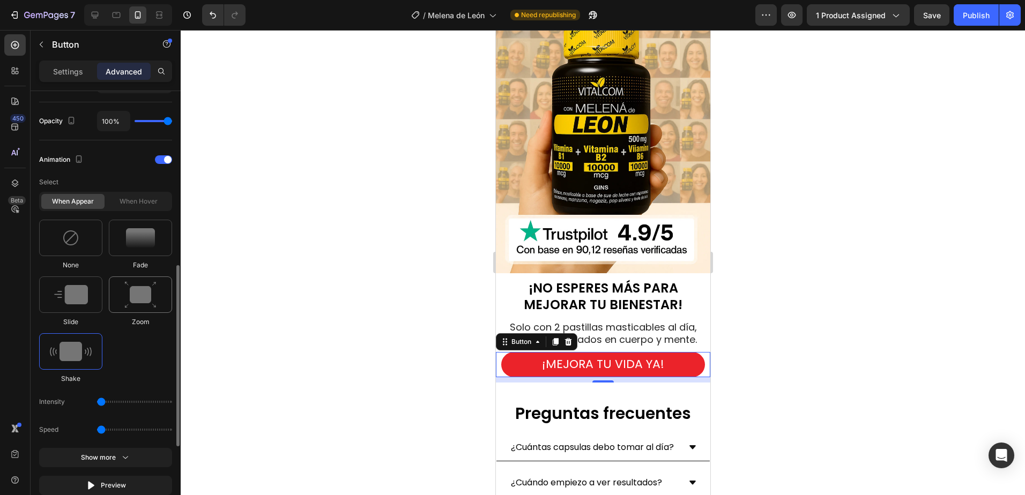
click at [138, 284] on img at bounding box center [140, 294] width 32 height 27
type input "1.7"
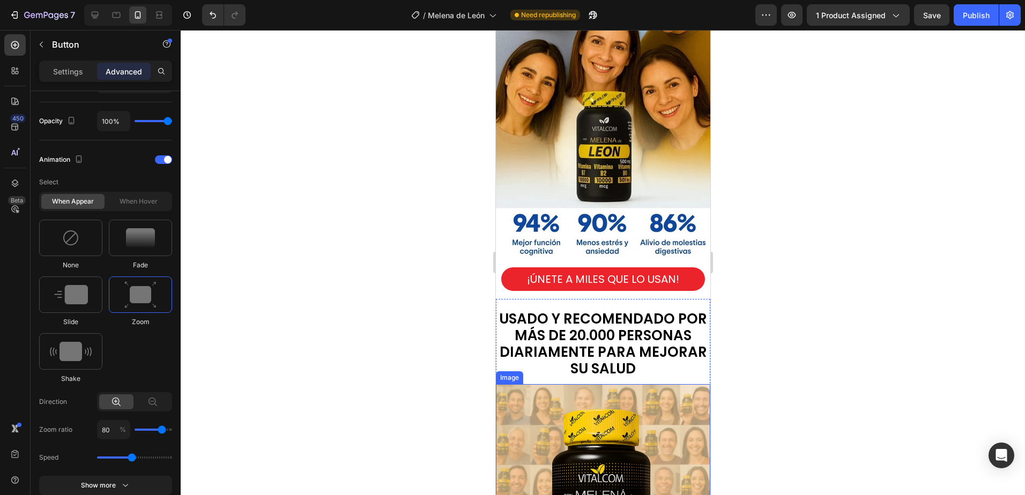
scroll to position [3663, 0]
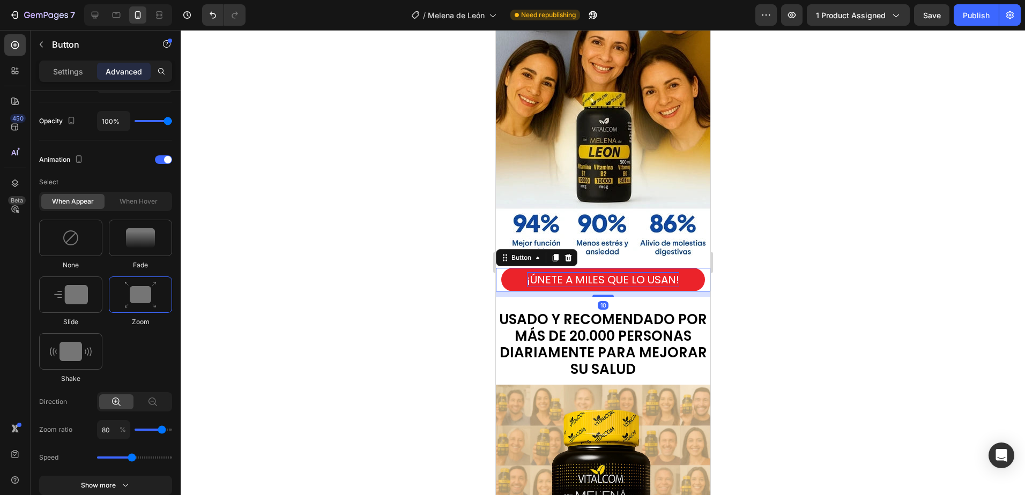
click at [558, 272] on p "¡ÚNETE A MILES QUE LO USAN!" at bounding box center [602, 279] width 152 height 15
click at [66, 70] on p "Settings" at bounding box center [68, 71] width 30 height 11
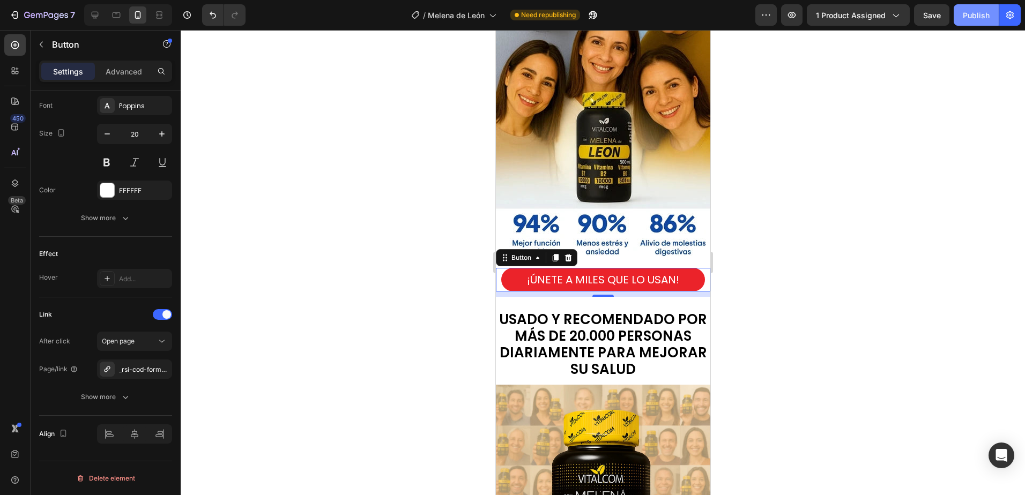
click at [976, 20] on div "Publish" at bounding box center [976, 15] width 27 height 11
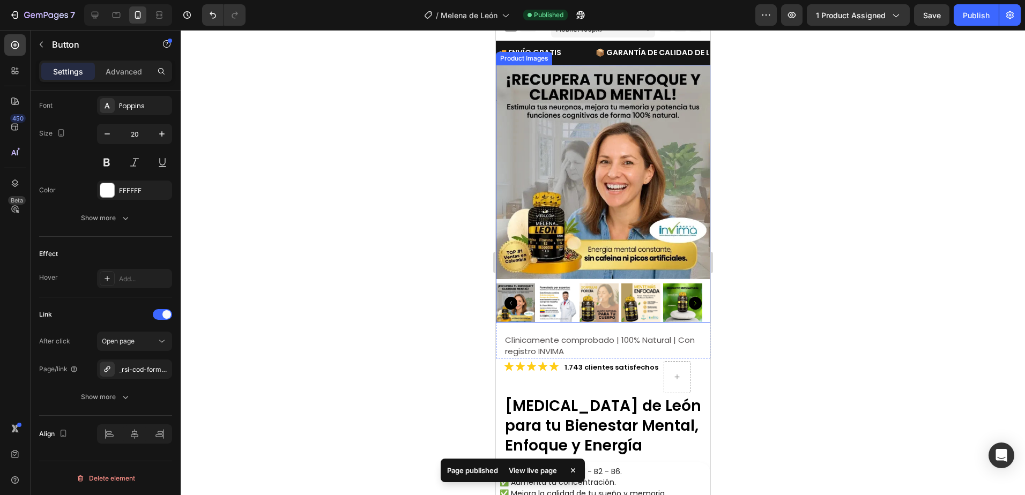
scroll to position [0, 0]
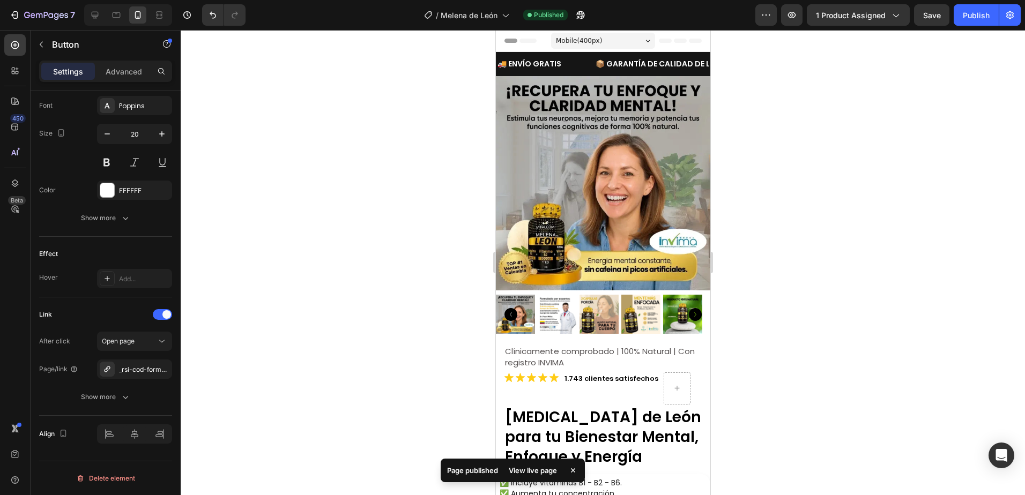
drag, startPoint x: 883, startPoint y: 126, endPoint x: 958, endPoint y: 38, distance: 116.0
click at [883, 126] on div at bounding box center [603, 262] width 844 height 465
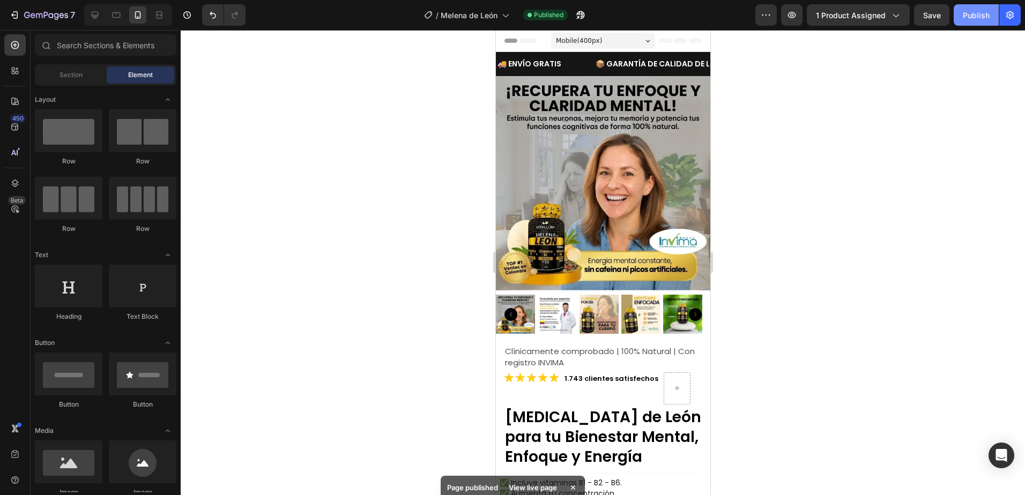
click at [967, 18] on div "Publish" at bounding box center [976, 15] width 27 height 11
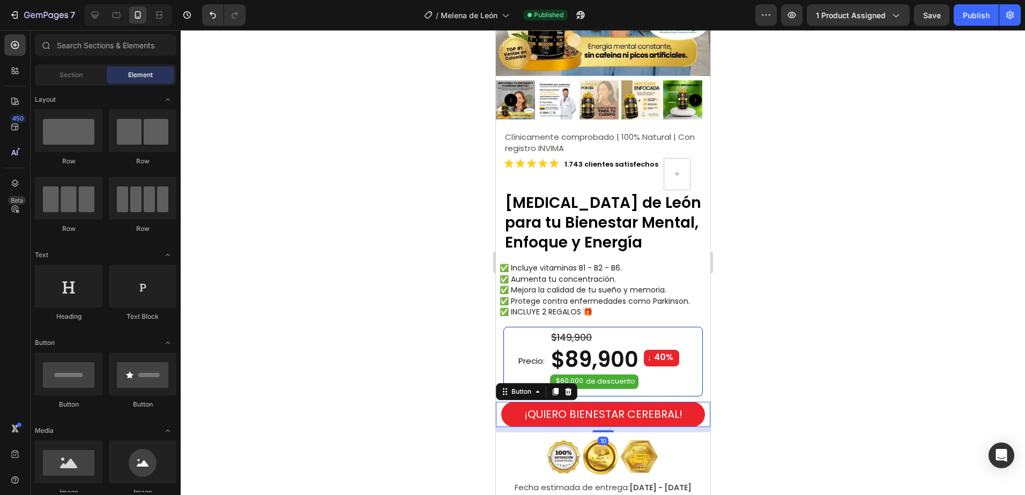
click at [512, 409] on button "¡QUIERO BIENESTAR CEREBRAL!" at bounding box center [603, 414] width 204 height 25
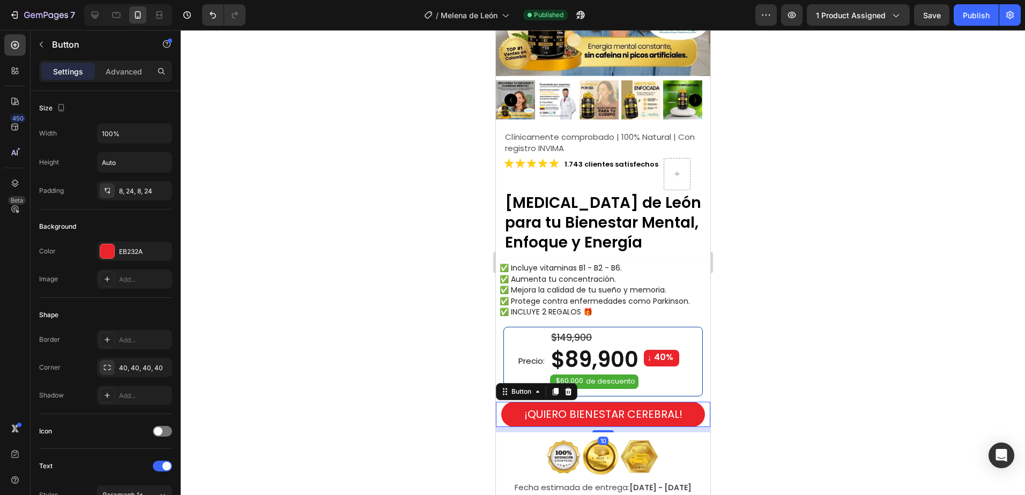
click at [141, 83] on div "Settings Advanced" at bounding box center [106, 76] width 150 height 31
click at [135, 71] on p "Advanced" at bounding box center [124, 71] width 36 height 11
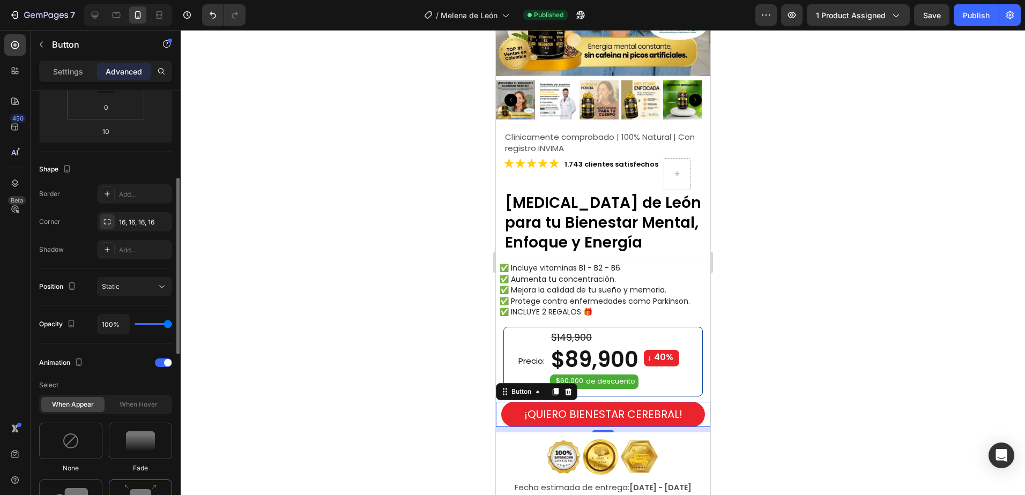
scroll to position [322, 0]
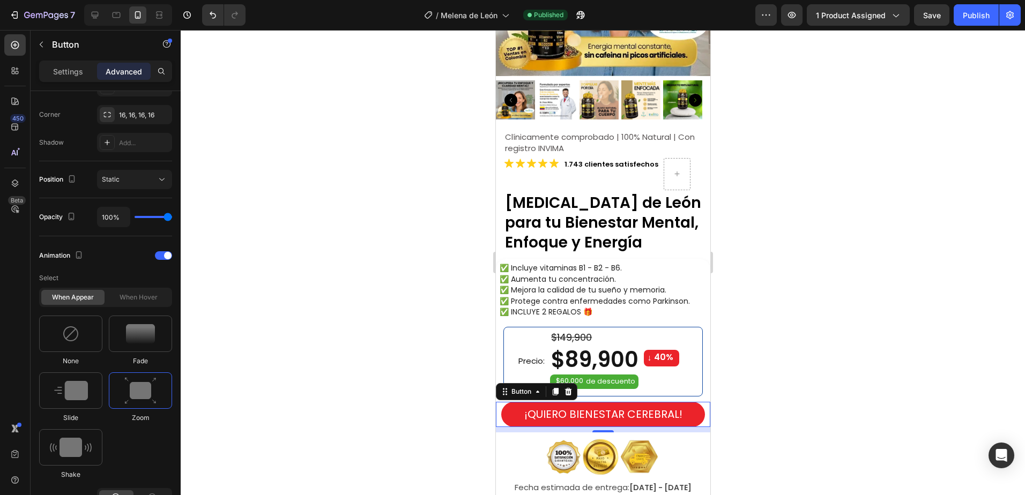
drag, startPoint x: 163, startPoint y: 256, endPoint x: 325, endPoint y: 260, distance: 162.4
click at [163, 257] on div at bounding box center [163, 255] width 17 height 9
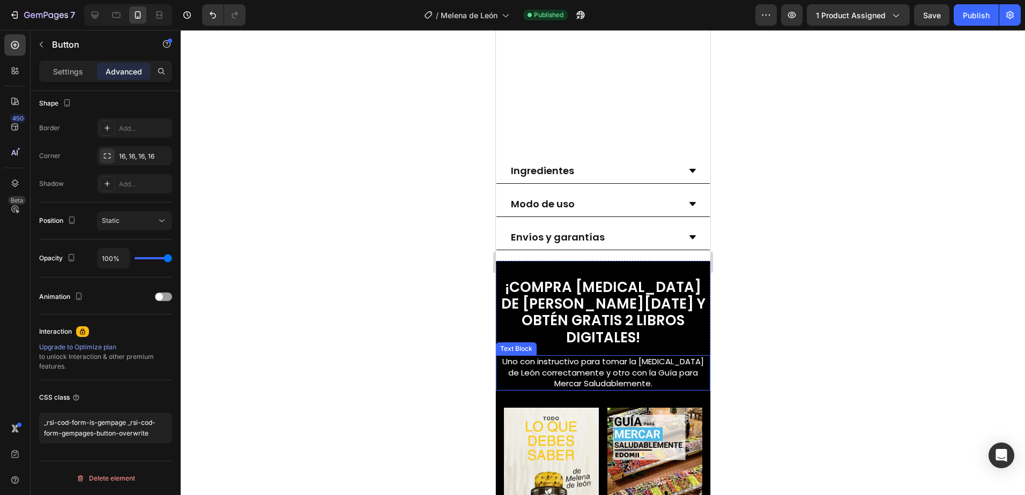
scroll to position [857, 0]
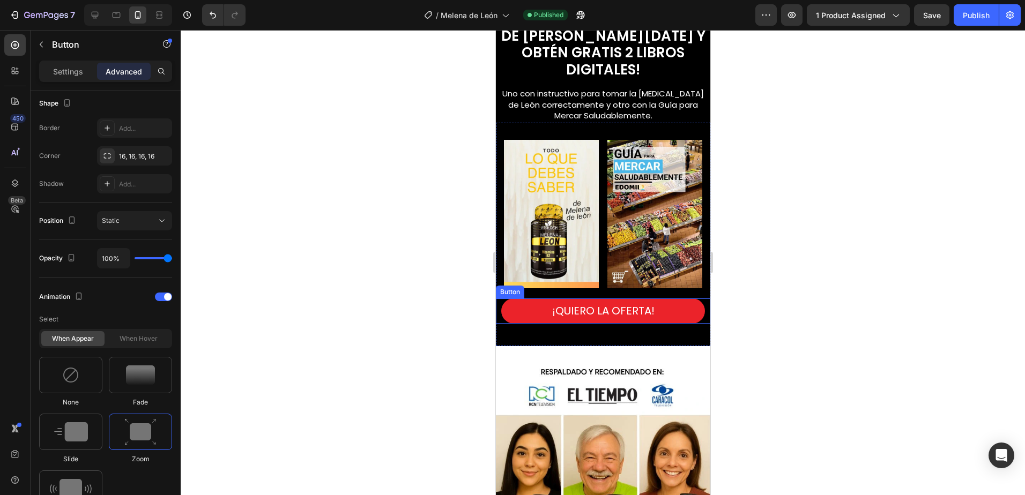
click at [677, 299] on button "¡QUIERO LA OFERTA!" at bounding box center [603, 311] width 204 height 25
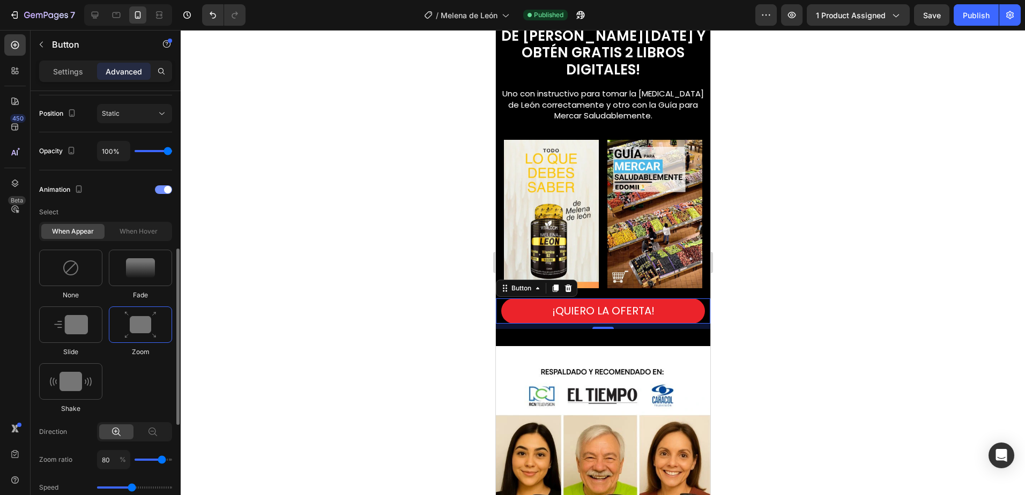
click at [164, 191] on span at bounding box center [168, 190] width 8 height 8
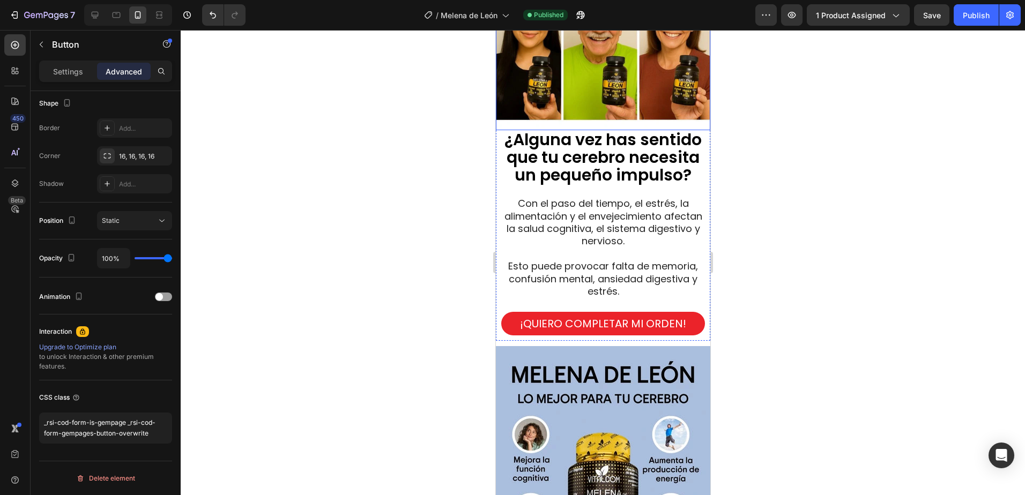
scroll to position [1340, 0]
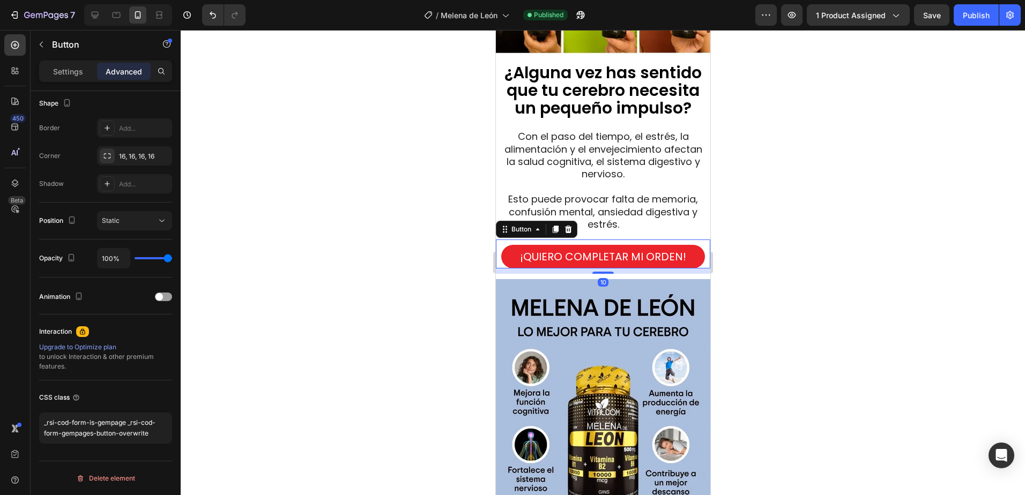
click at [690, 245] on button "¡QUIERO COMPLETAR MI ORDEN!" at bounding box center [603, 257] width 204 height 24
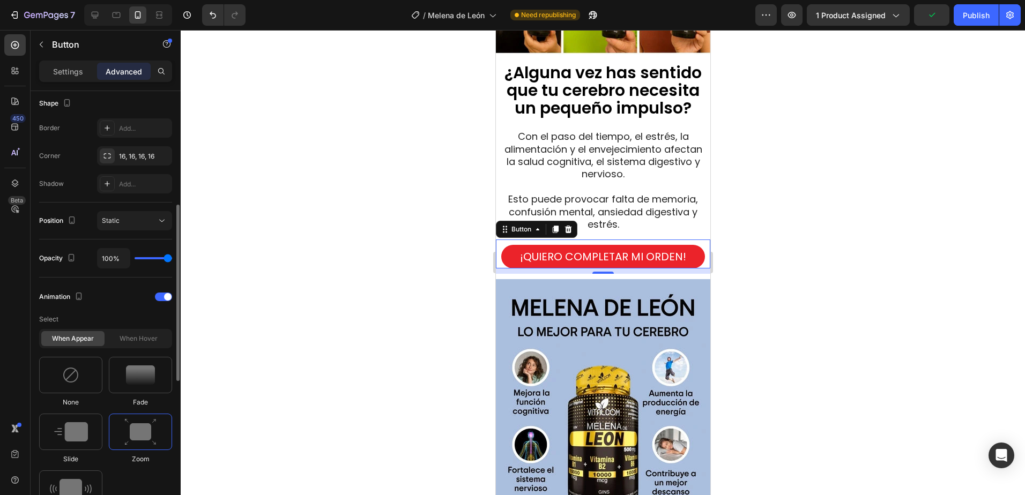
scroll to position [387, 0]
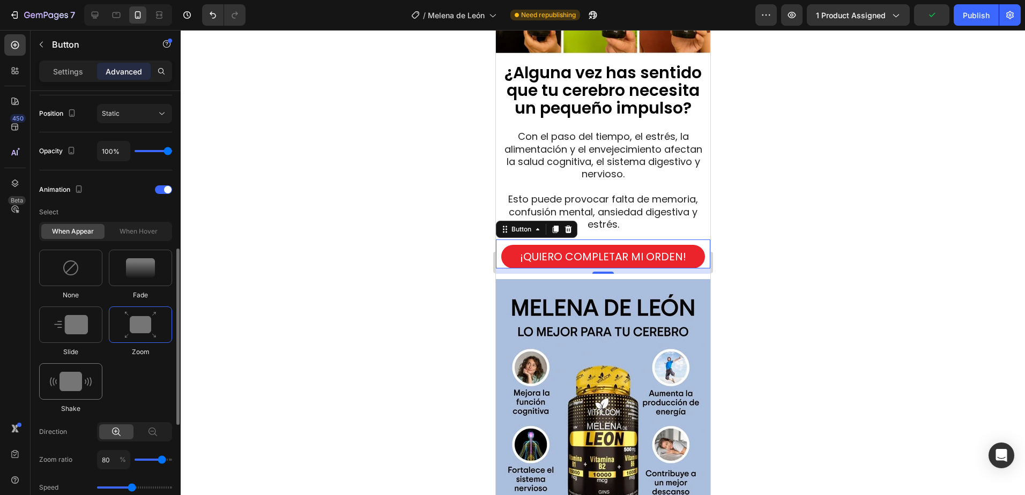
click at [77, 380] on img at bounding box center [71, 381] width 42 height 19
type input "0.5"
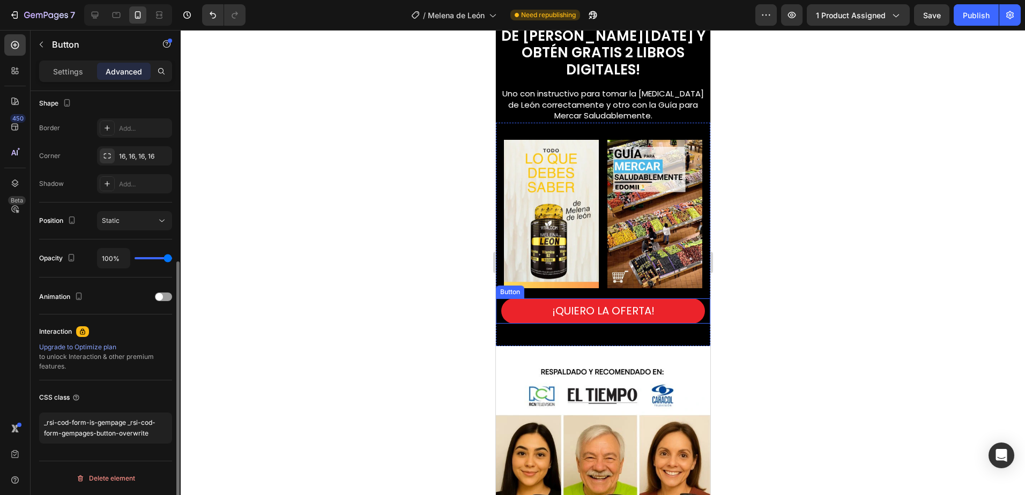
scroll to position [280, 0]
click at [513, 299] on button "¡QUIERO LA OFERTA!" at bounding box center [603, 311] width 204 height 25
click at [165, 297] on div at bounding box center [163, 297] width 17 height 9
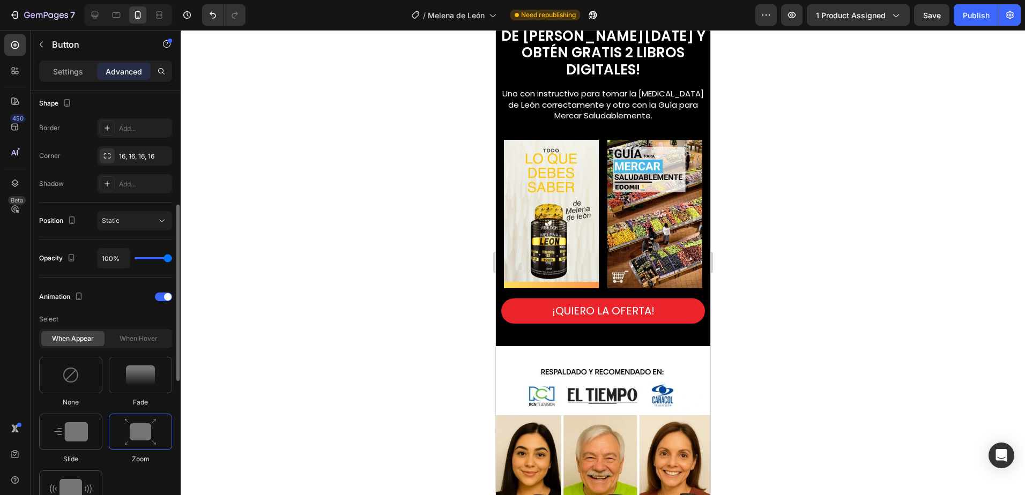
scroll to position [441, 0]
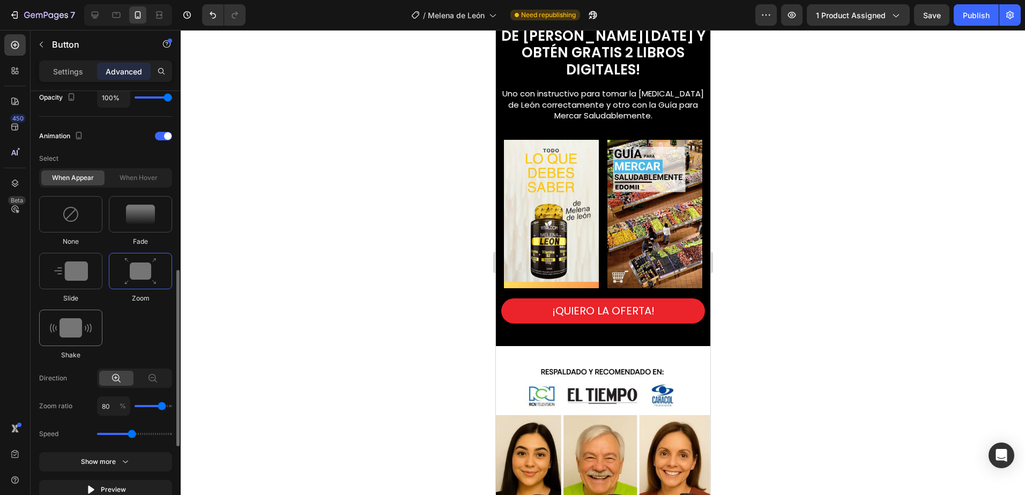
click at [62, 318] on div at bounding box center [70, 328] width 63 height 36
type input "0.5"
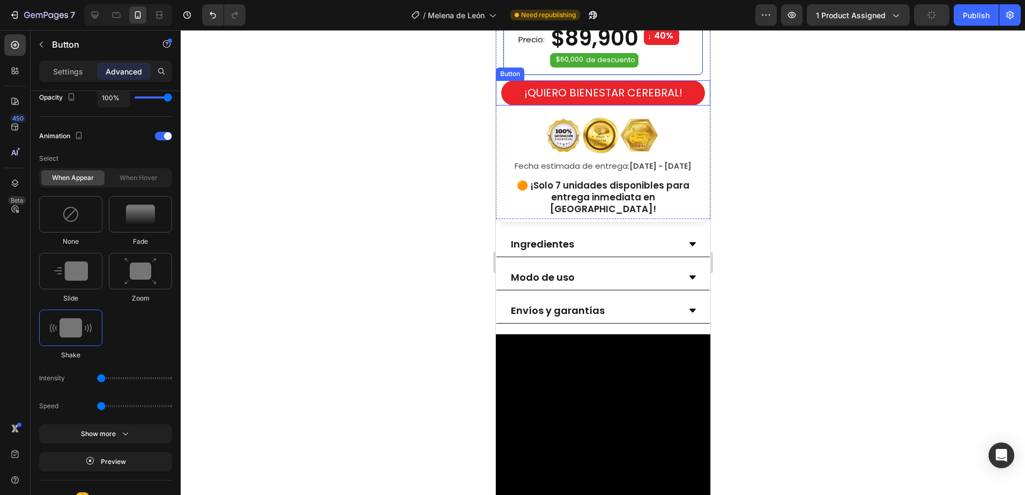
scroll to position [323, 0]
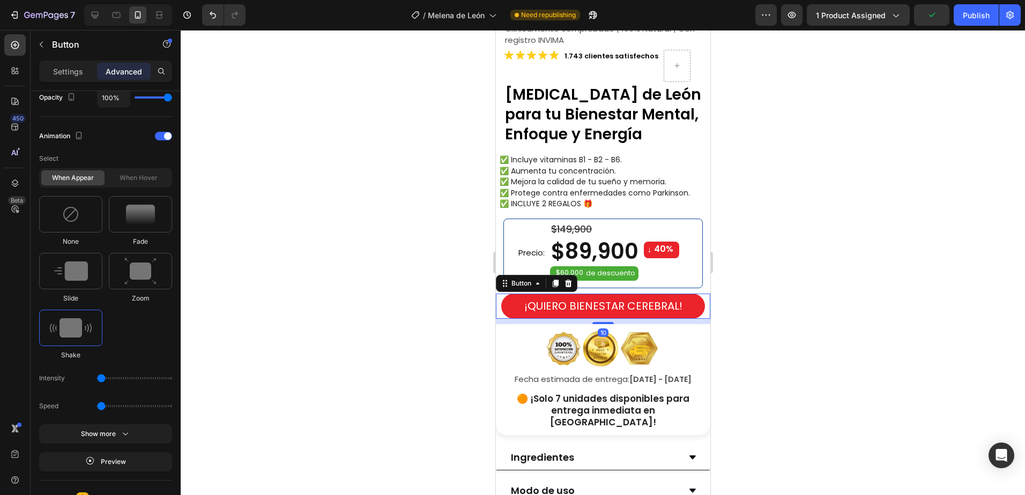
click at [513, 302] on button "¡QUIERO BIENESTAR CEREBRAL!" at bounding box center [603, 306] width 204 height 25
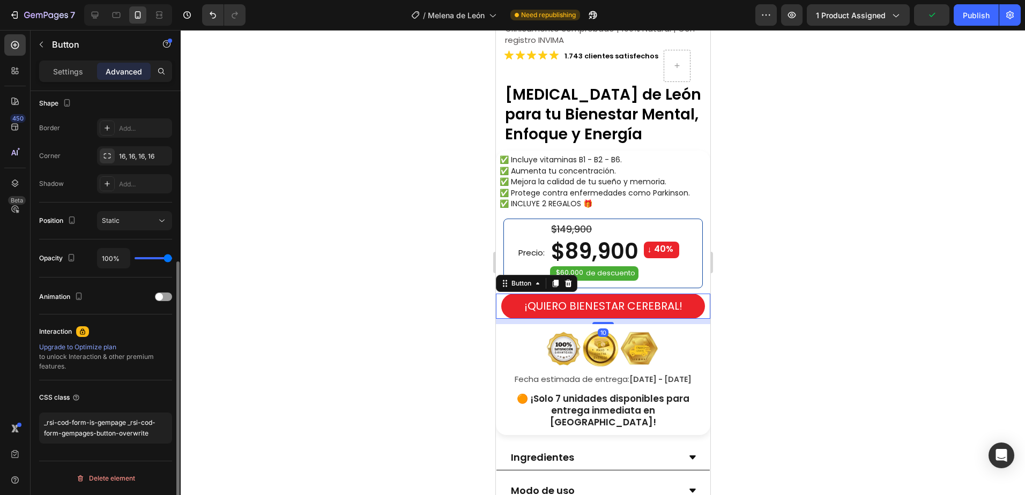
scroll to position [280, 0]
click at [163, 294] on div at bounding box center [163, 297] width 17 height 9
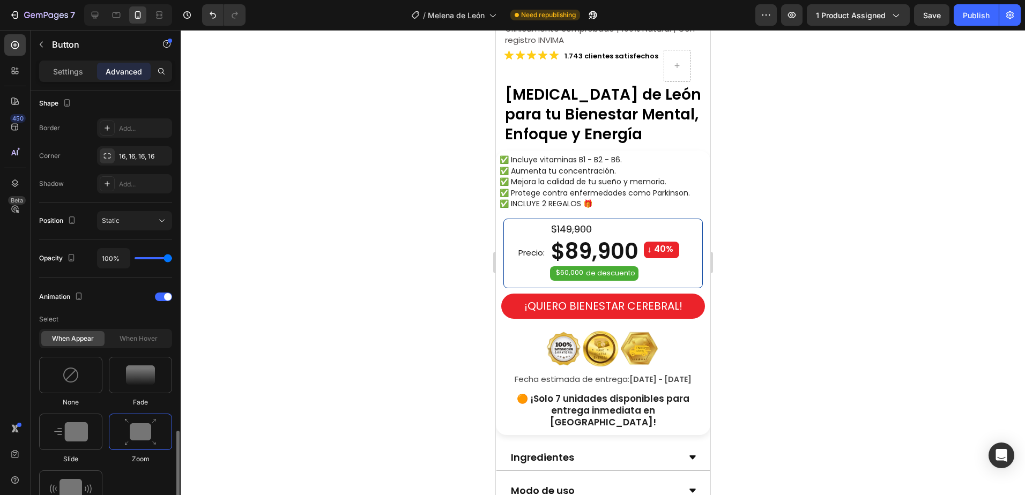
scroll to position [548, 0]
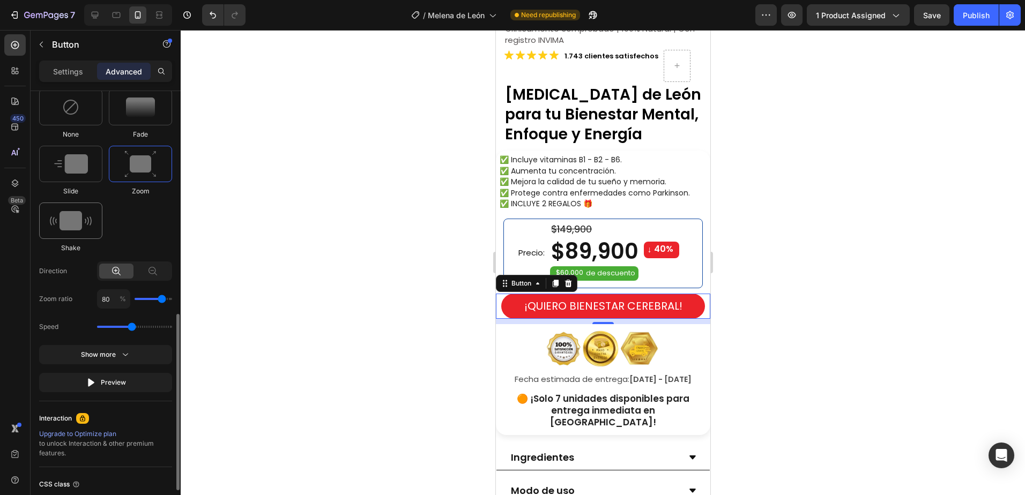
click at [65, 223] on img at bounding box center [71, 220] width 42 height 19
type input "0.5"
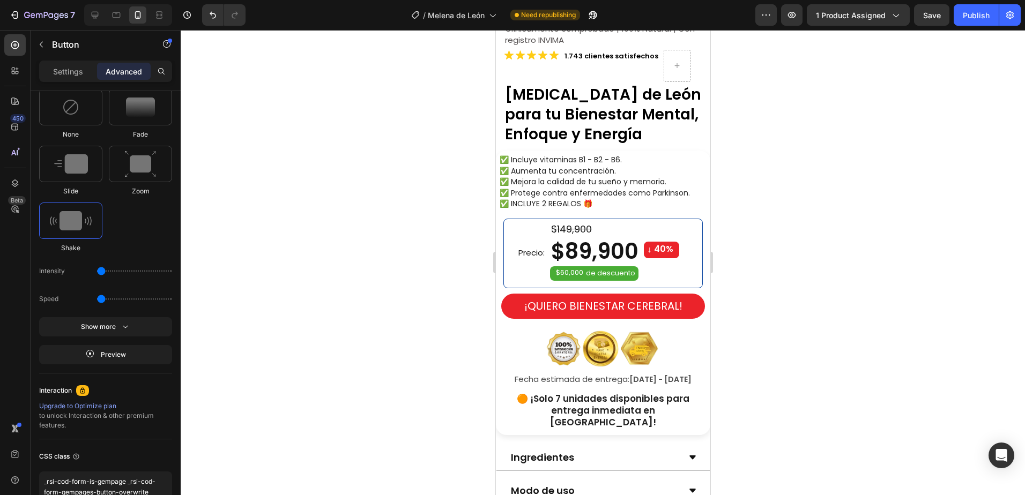
click at [975, 17] on div "Publish" at bounding box center [976, 15] width 27 height 11
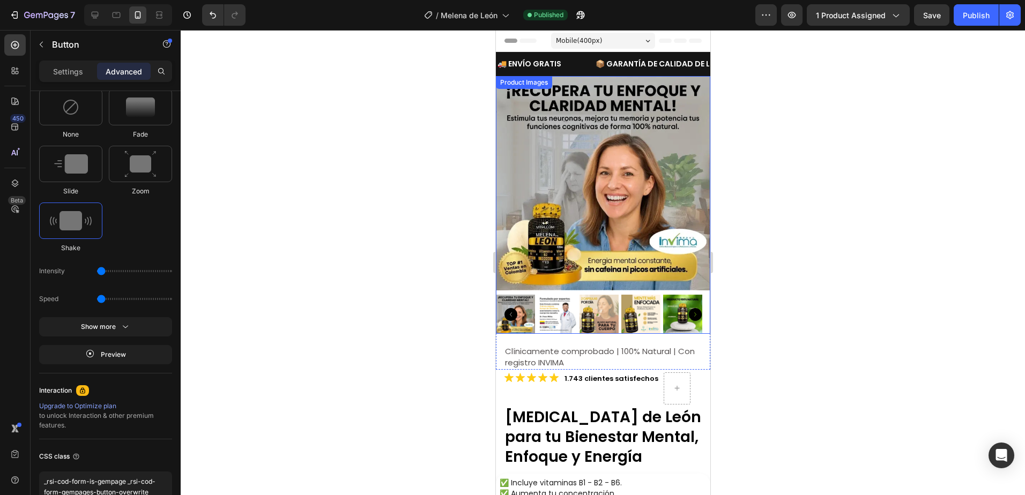
scroll to position [322, 0]
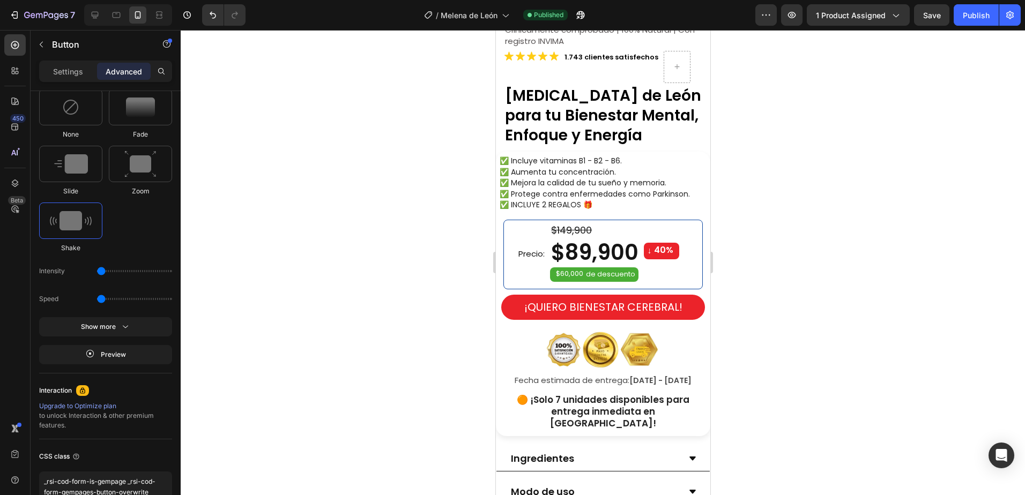
click at [688, 301] on button "¡QUIERO BIENESTAR CEREBRAL!" at bounding box center [604, 307] width 204 height 25
drag, startPoint x: 466, startPoint y: 348, endPoint x: 8, endPoint y: 294, distance: 461.4
click at [466, 348] on div at bounding box center [603, 262] width 844 height 465
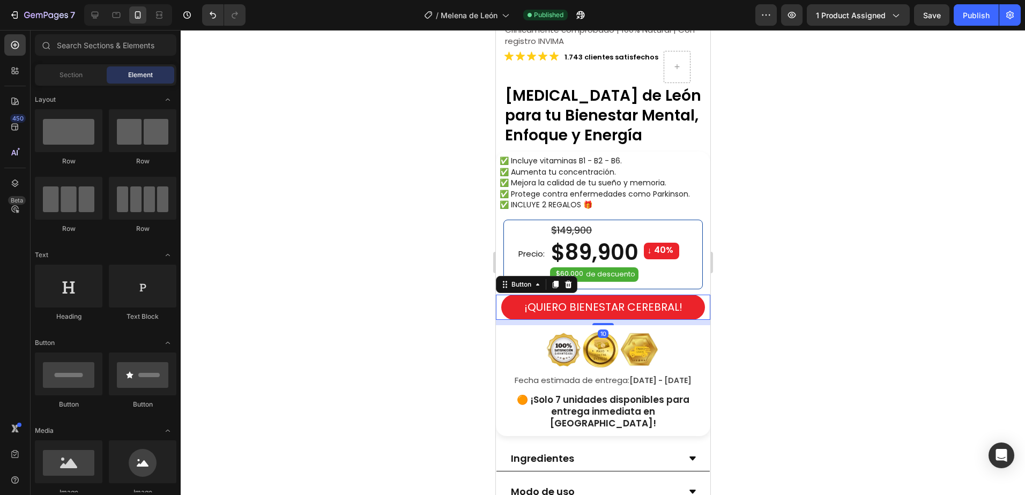
click at [508, 308] on button "¡QUIERO BIENESTAR CEREBRAL!" at bounding box center [603, 307] width 204 height 25
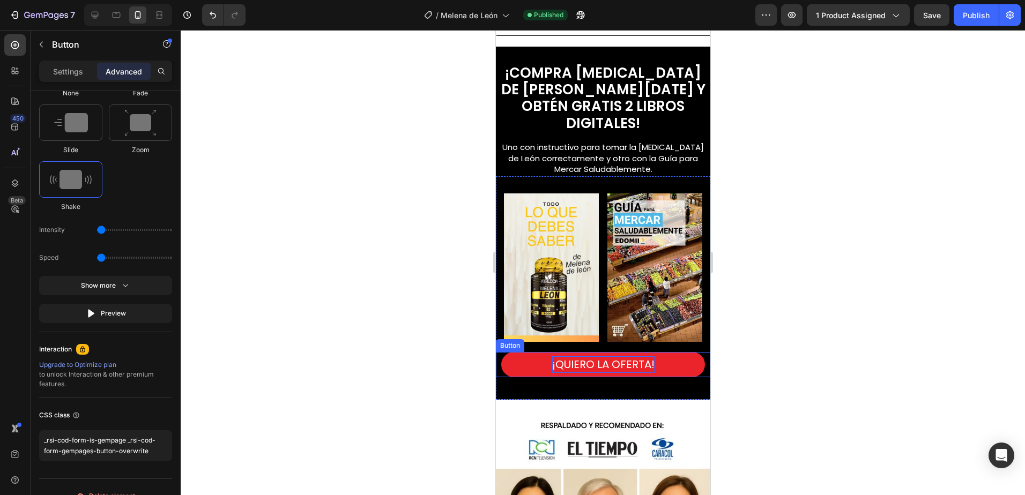
scroll to position [965, 0]
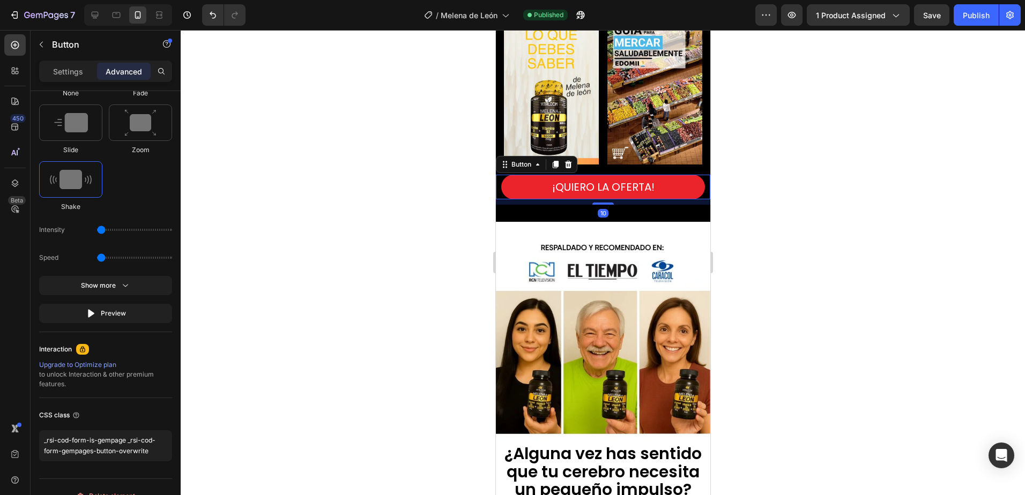
click at [512, 184] on button "¡QUIERO LA OFERTA!" at bounding box center [603, 187] width 204 height 25
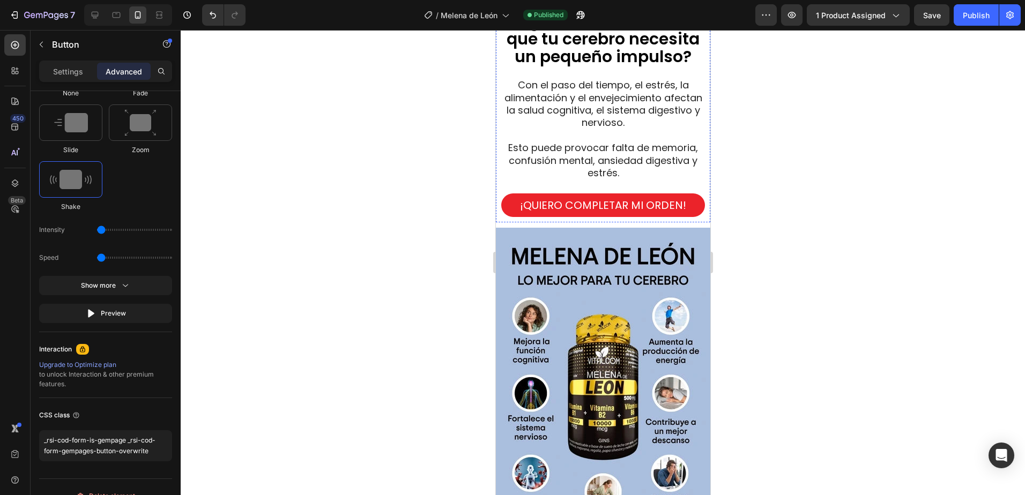
scroll to position [1393, 0]
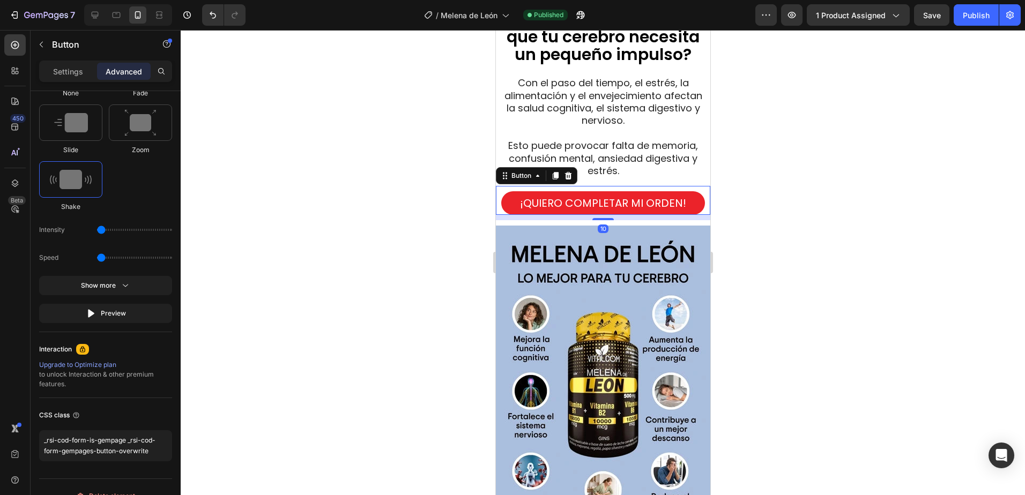
click at [504, 202] on button "¡QUIERO COMPLETAR MI ORDEN!" at bounding box center [603, 203] width 204 height 24
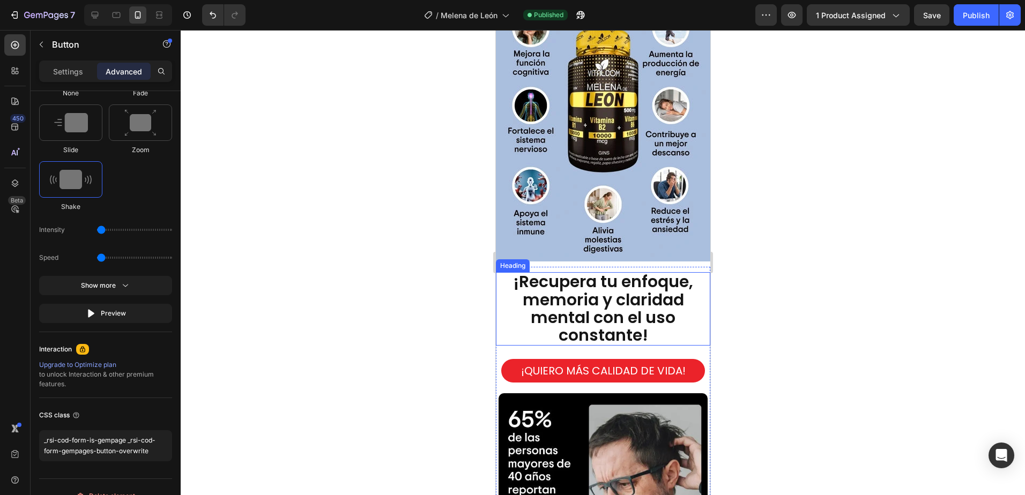
scroll to position [1769, 0]
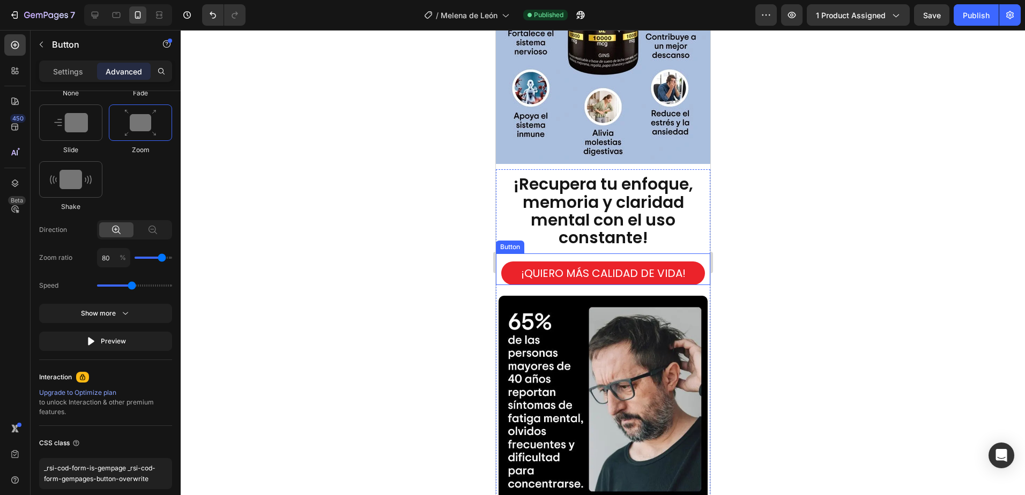
click at [507, 263] on button "¡QUIERO MÁS CALIDAD DE VIDA!" at bounding box center [603, 274] width 204 height 24
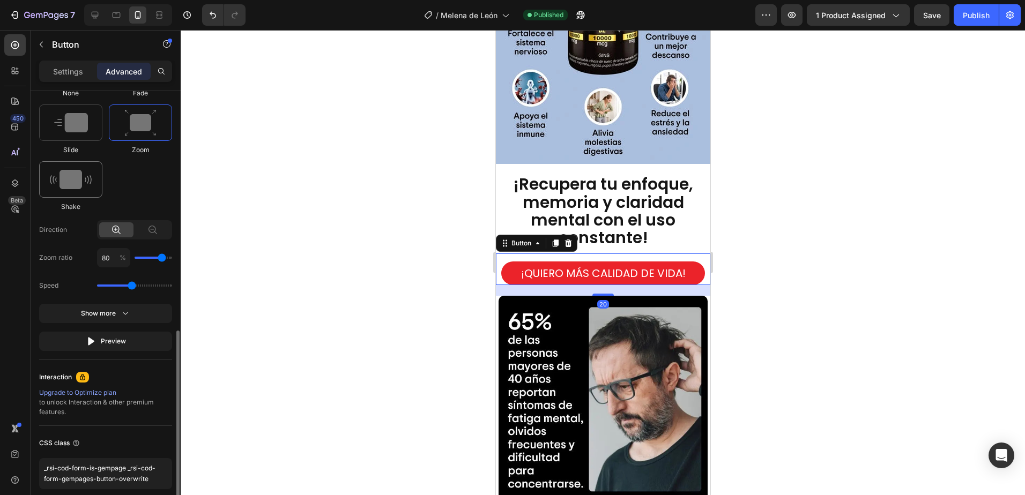
click at [58, 188] on img at bounding box center [71, 179] width 42 height 19
type input "0.5"
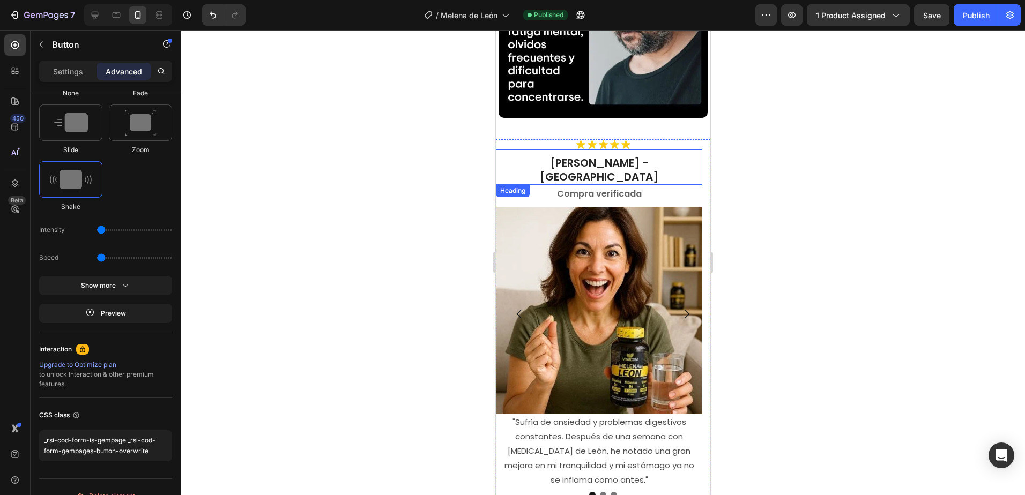
scroll to position [2304, 0]
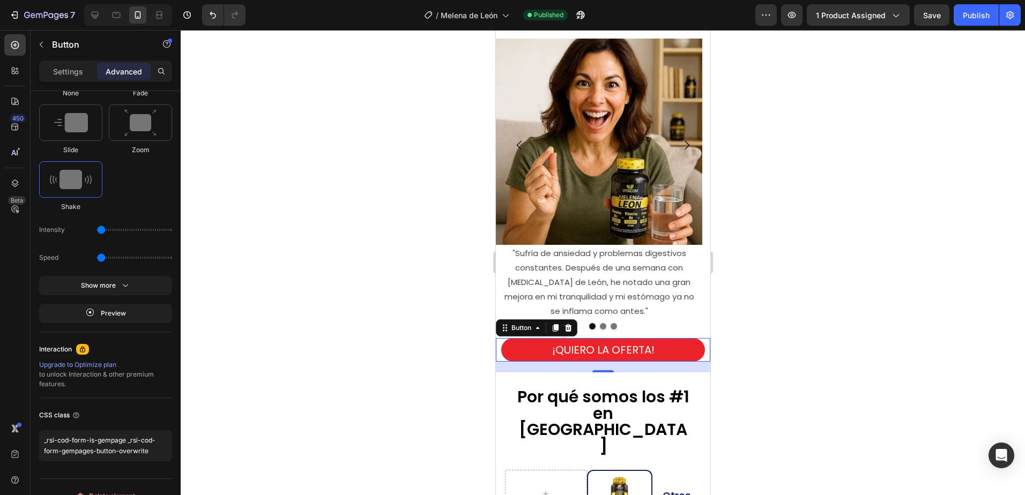
click at [512, 338] on button "¡QUIERO LA OFERTA!" at bounding box center [603, 350] width 204 height 24
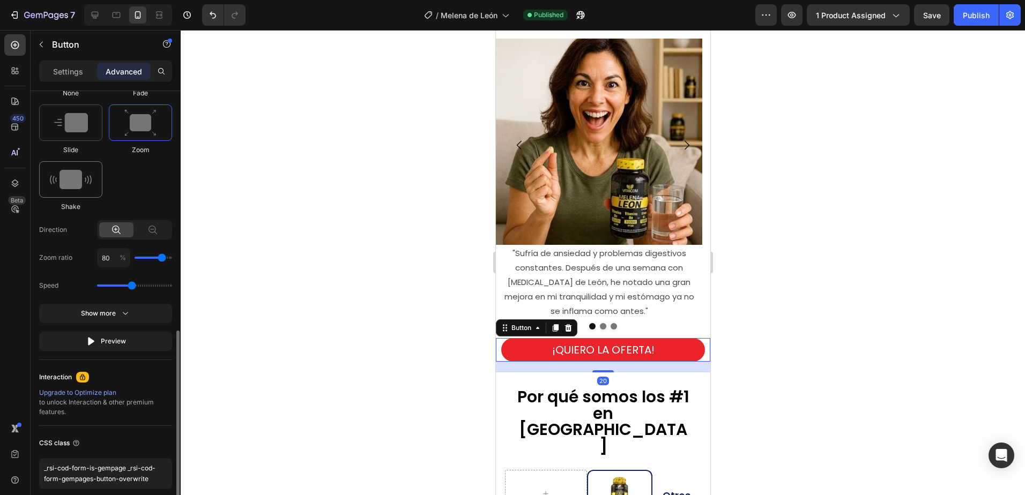
click at [42, 181] on div at bounding box center [70, 179] width 63 height 36
type input "0.5"
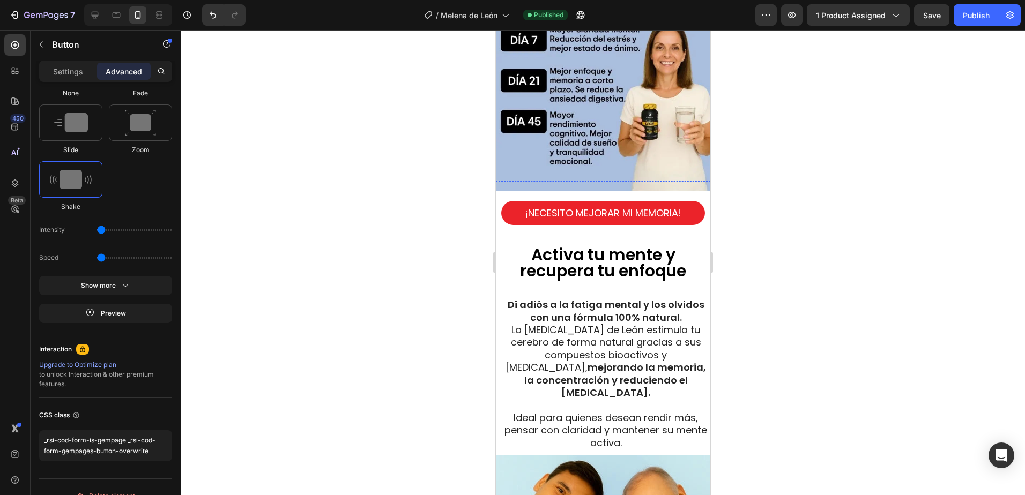
scroll to position [3216, 0]
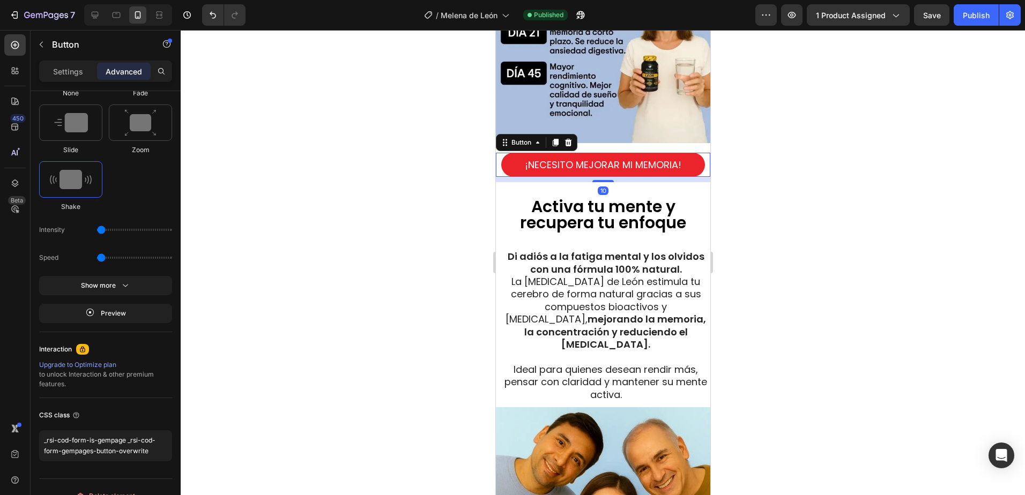
click at [506, 153] on button "¡NECESITO MEJORAR MI MEMORIA!" at bounding box center [603, 165] width 204 height 24
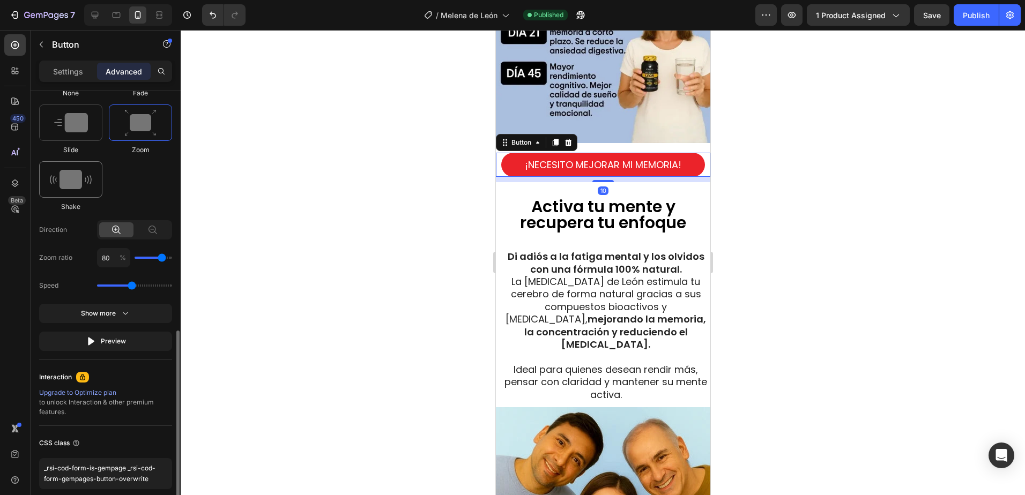
click at [71, 182] on img at bounding box center [71, 179] width 42 height 19
type input "0.5"
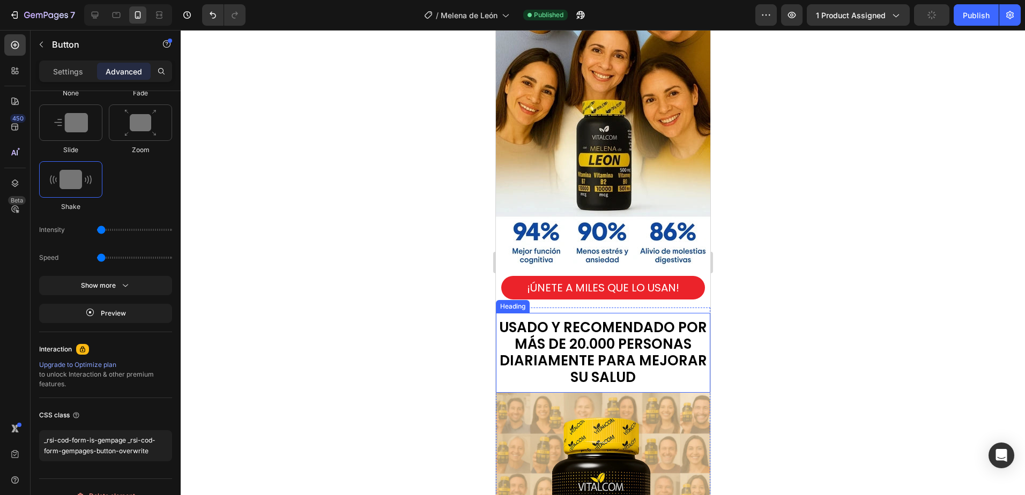
scroll to position [3752, 0]
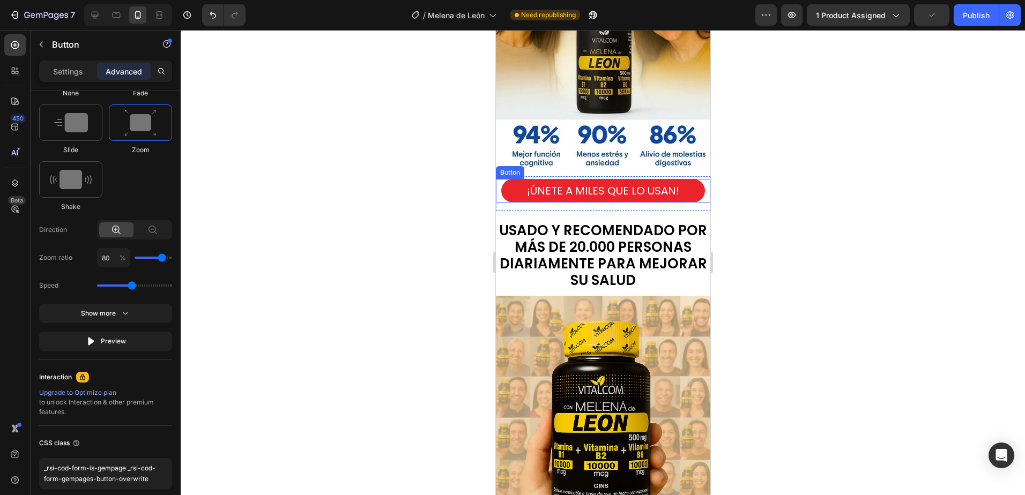
click at [506, 184] on button "¡ÚNETE A MILES QUE LO USAN!" at bounding box center [603, 191] width 204 height 24
click at [68, 182] on img at bounding box center [71, 179] width 42 height 19
type input "0.5"
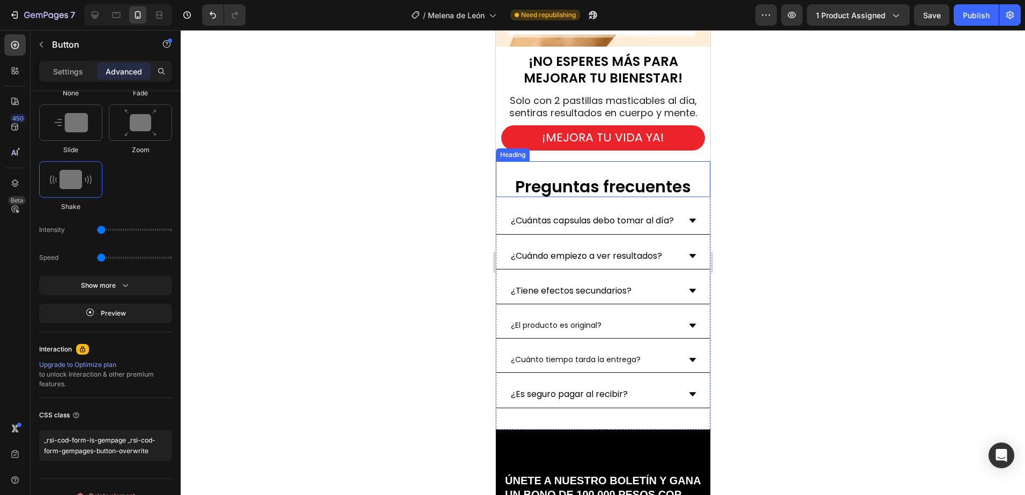
scroll to position [4287, 0]
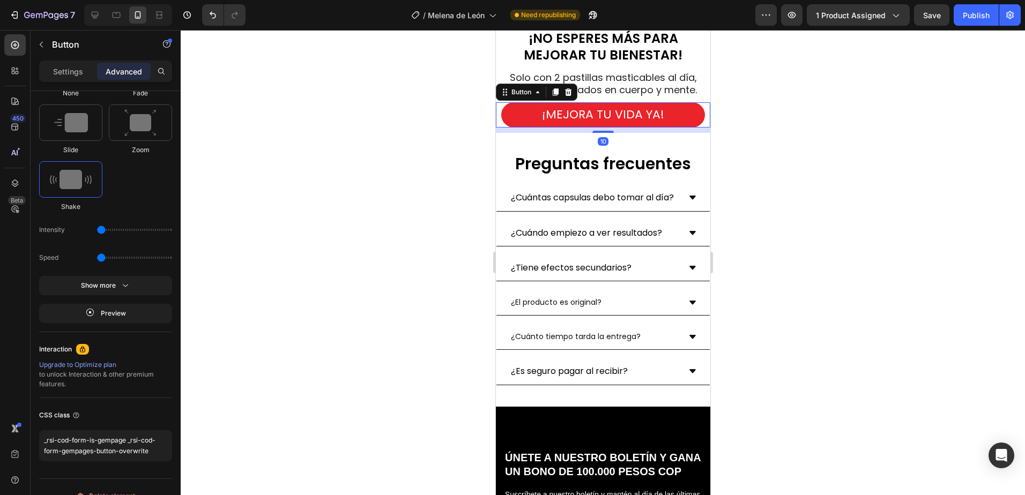
click at [507, 110] on button "¡MEJORA TU VIDA YA!" at bounding box center [603, 114] width 204 height 25
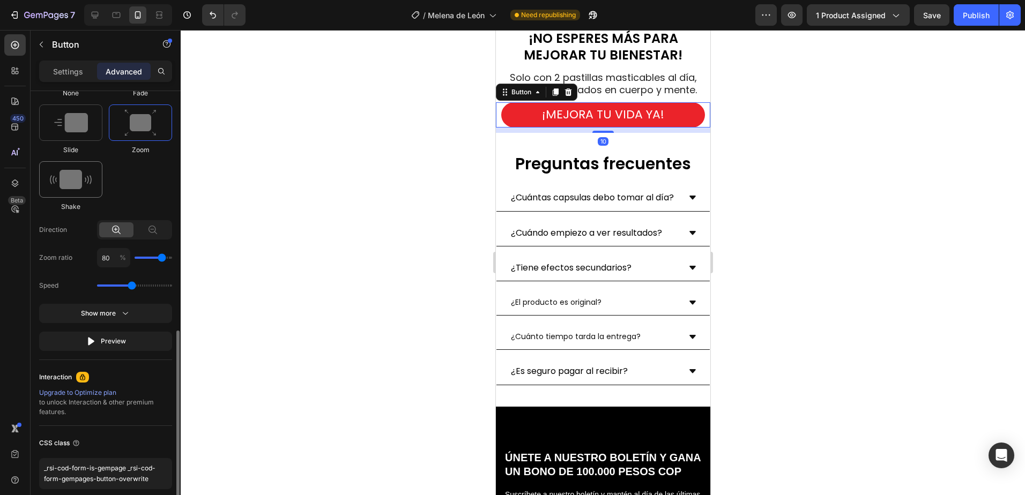
click at [79, 181] on img at bounding box center [71, 179] width 42 height 19
type input "0.5"
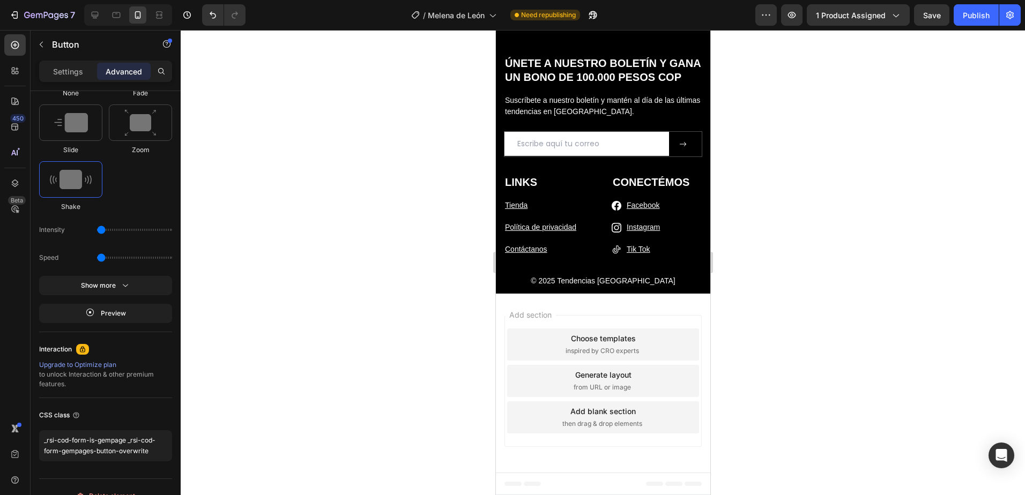
scroll to position [4699, 0]
click at [972, 15] on div "Publish" at bounding box center [976, 15] width 27 height 11
